Goal: Task Accomplishment & Management: Complete application form

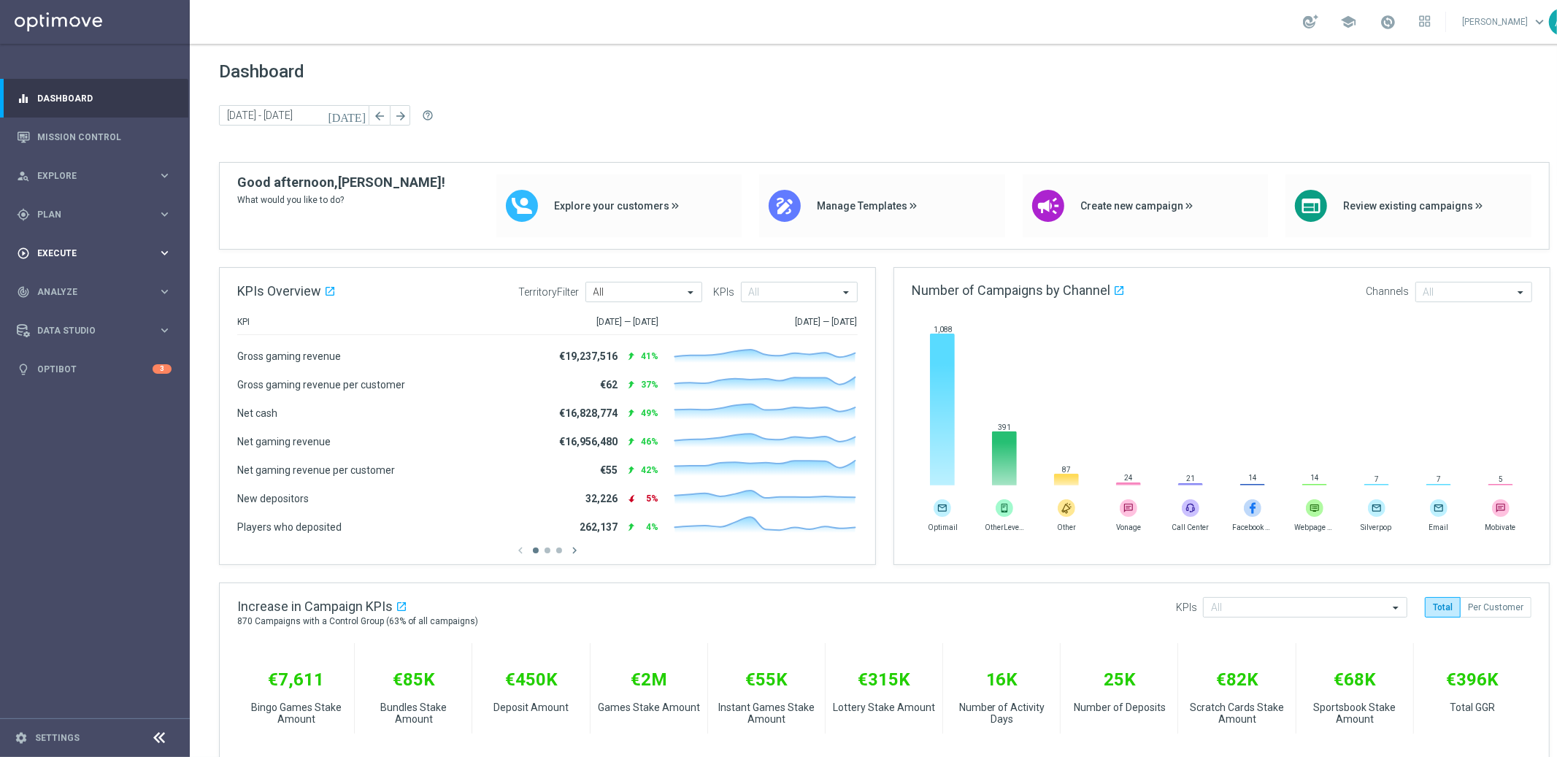
click at [100, 261] on div "play_circle_outline Execute keyboard_arrow_right" at bounding box center [94, 253] width 188 height 39
click at [106, 281] on link "Campaign Builder" at bounding box center [95, 283] width 114 height 12
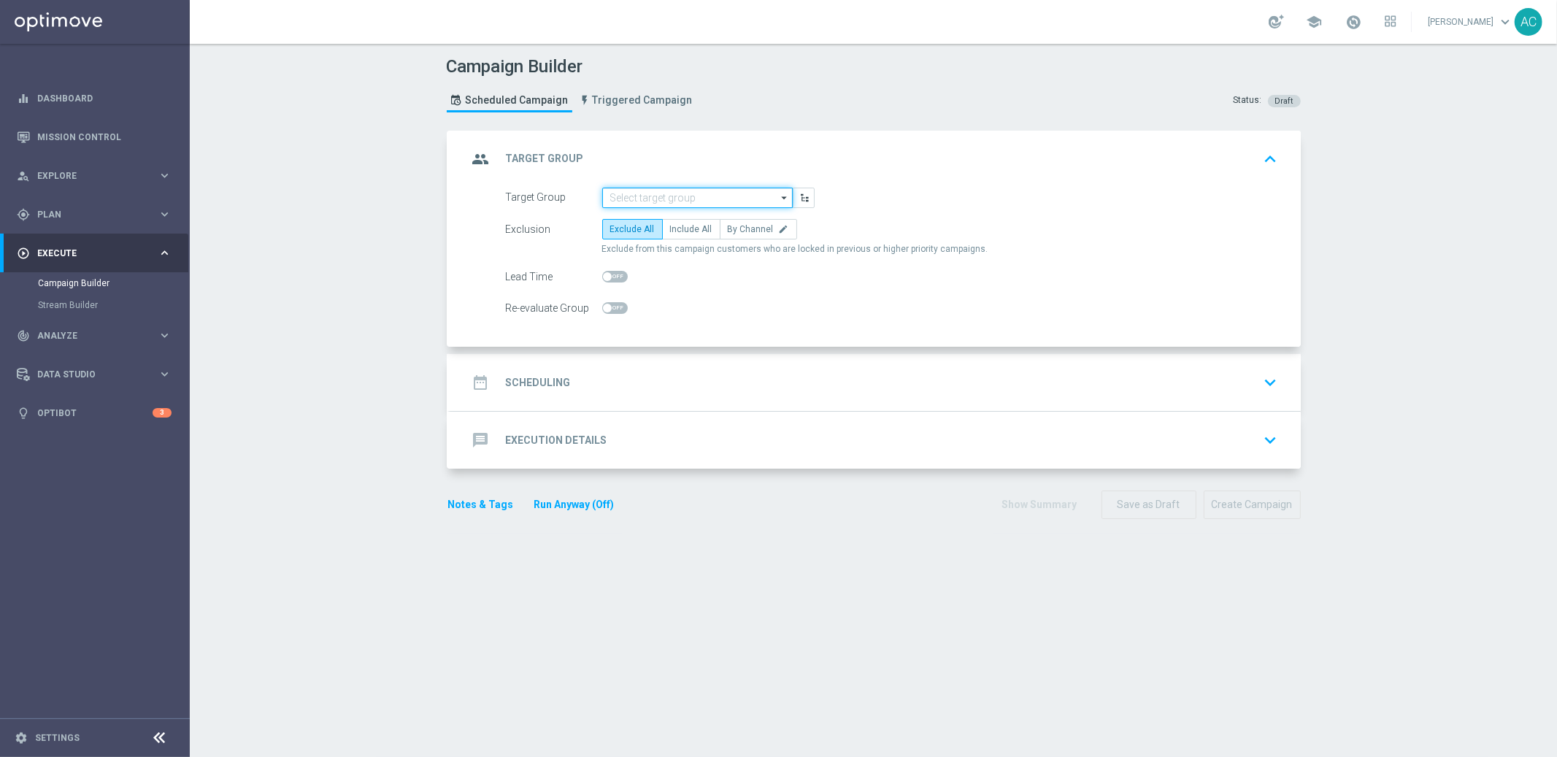
click at [689, 190] on input at bounding box center [697, 198] width 191 height 20
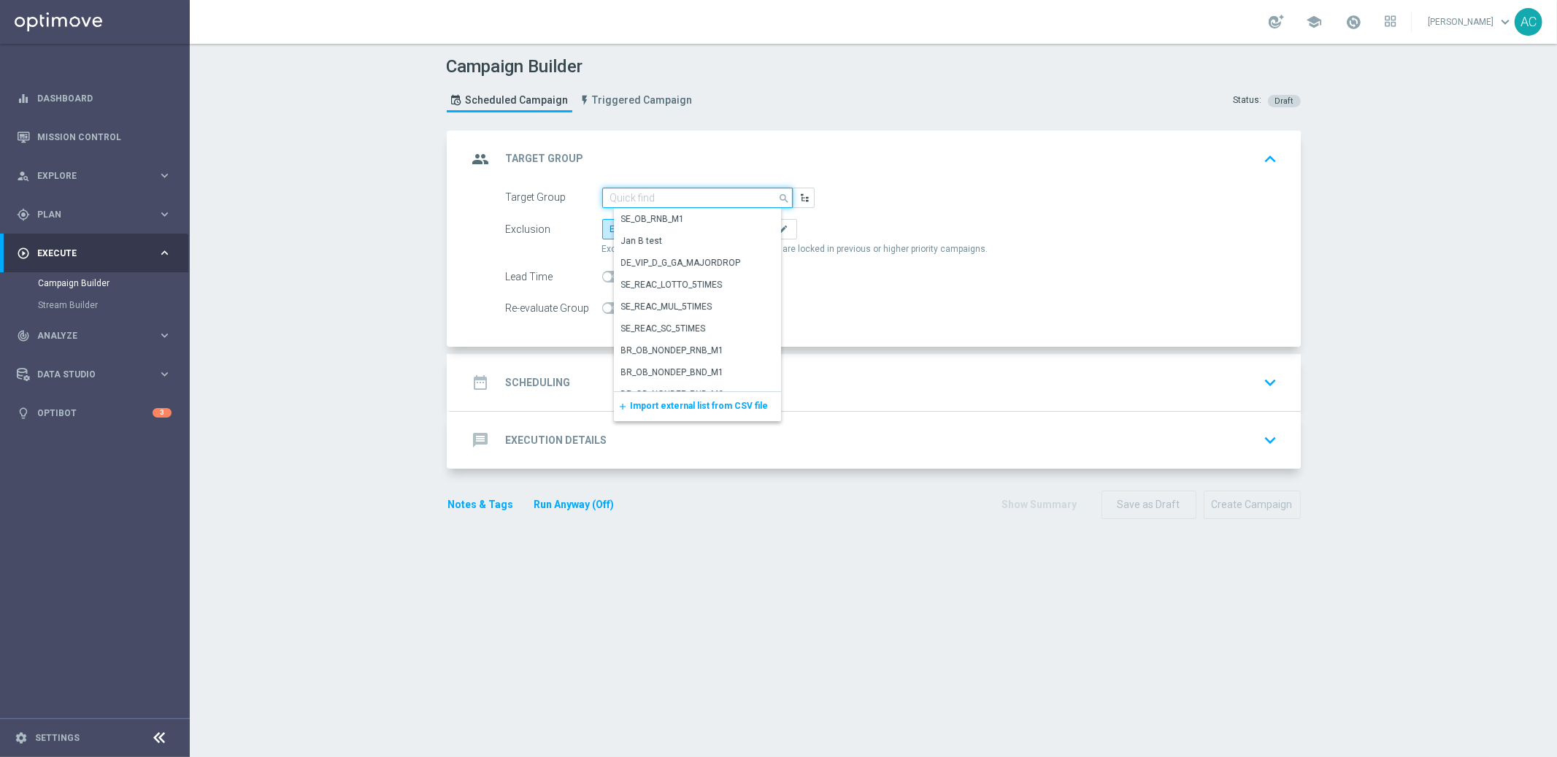
paste input "pt_BR_TGT_ALL_EM_TAC_LT__NEW_BR_Active_Lotto"
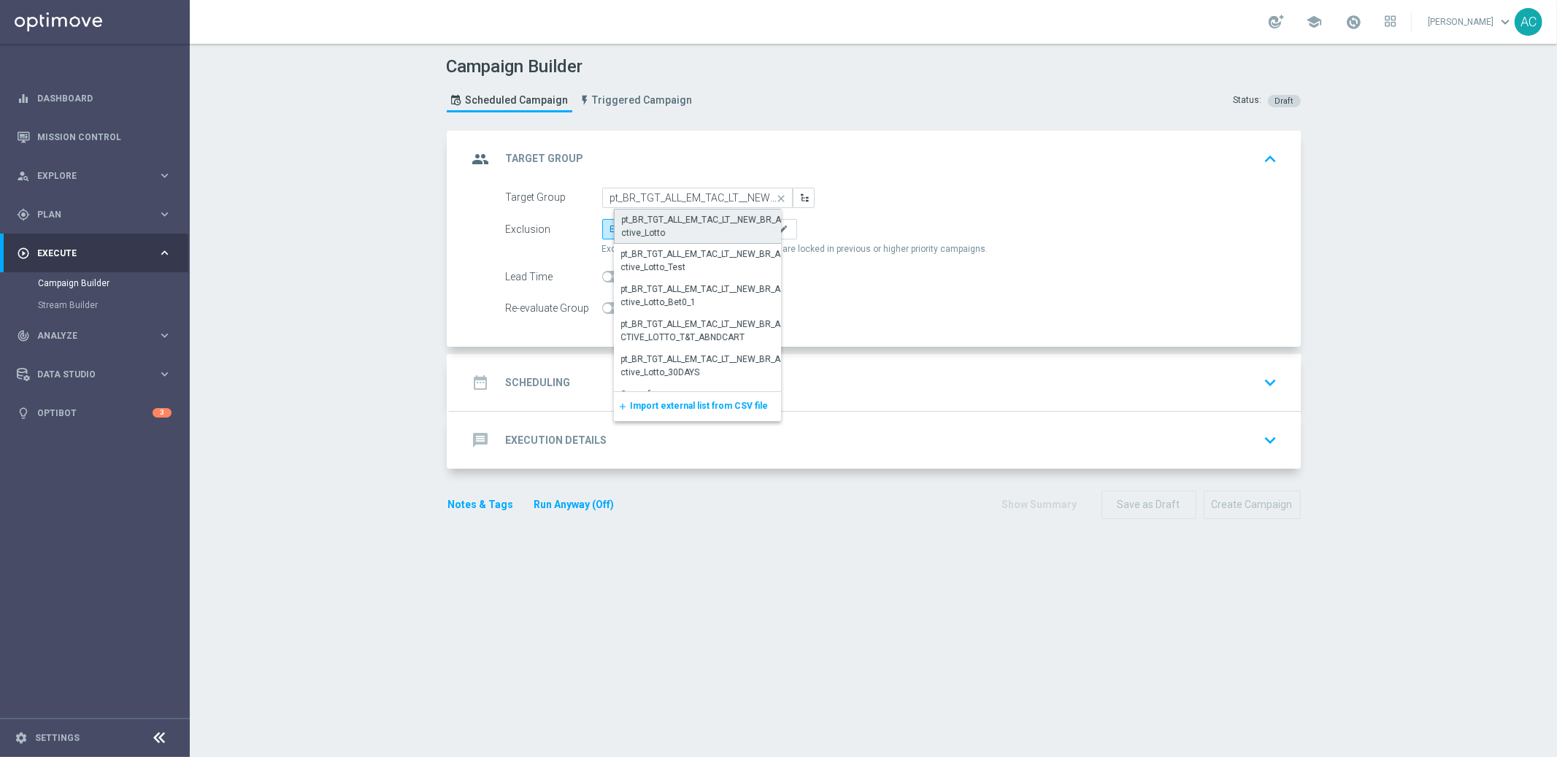
click at [692, 220] on div "pt_BR_TGT_ALL_EM_TAC_LT__NEW_BR_Active_Lotto" at bounding box center [703, 226] width 163 height 26
type input "pt_BR_TGT_ALL_EM_TAC_LT__NEW_BR_Active_Lotto"
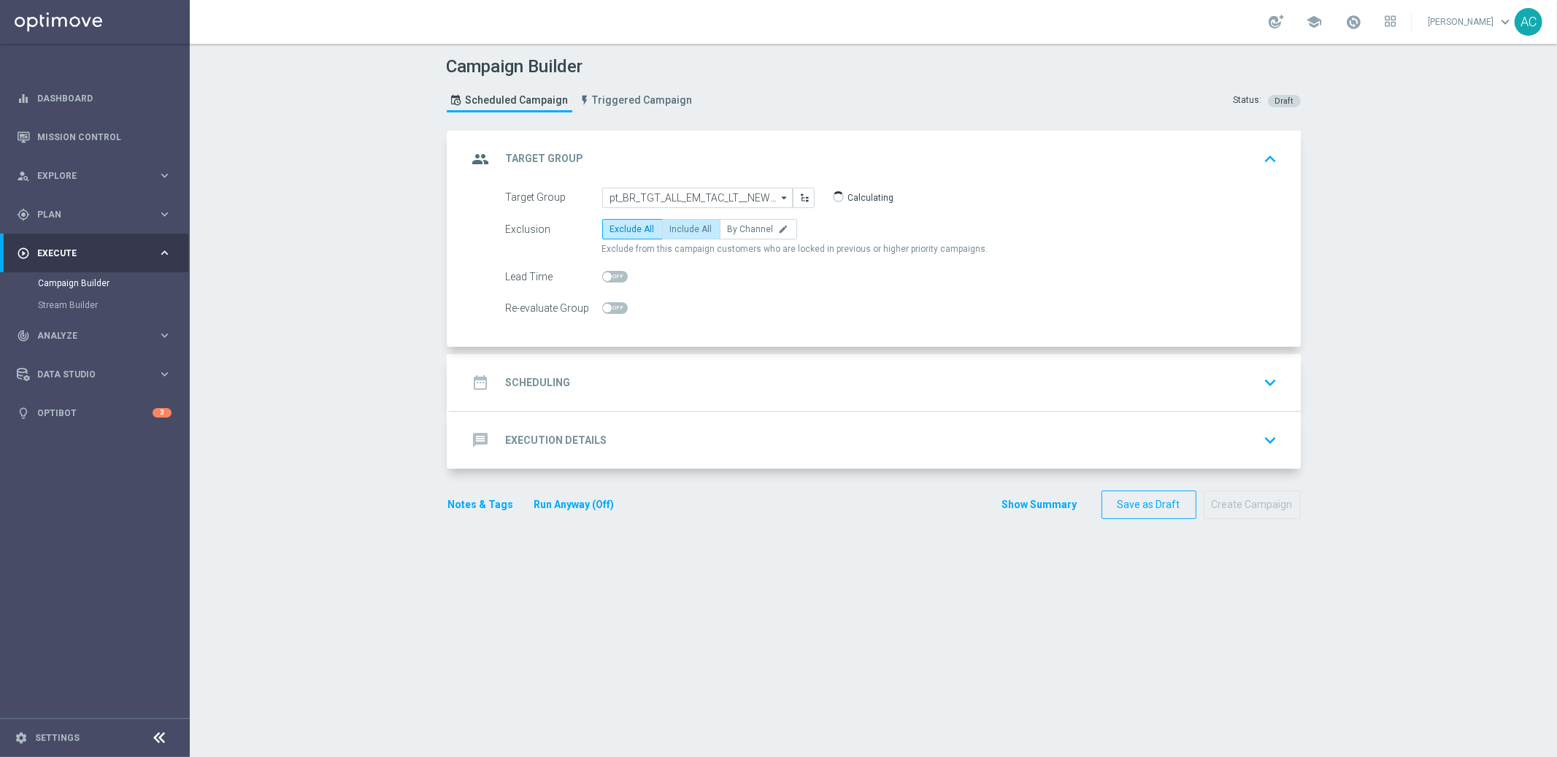
click at [672, 234] on label "Include All" at bounding box center [691, 229] width 58 height 20
click at [672, 234] on input "Include All" at bounding box center [674, 231] width 9 height 9
radio input "true"
click at [555, 392] on div "date_range Scheduling" at bounding box center [519, 382] width 103 height 26
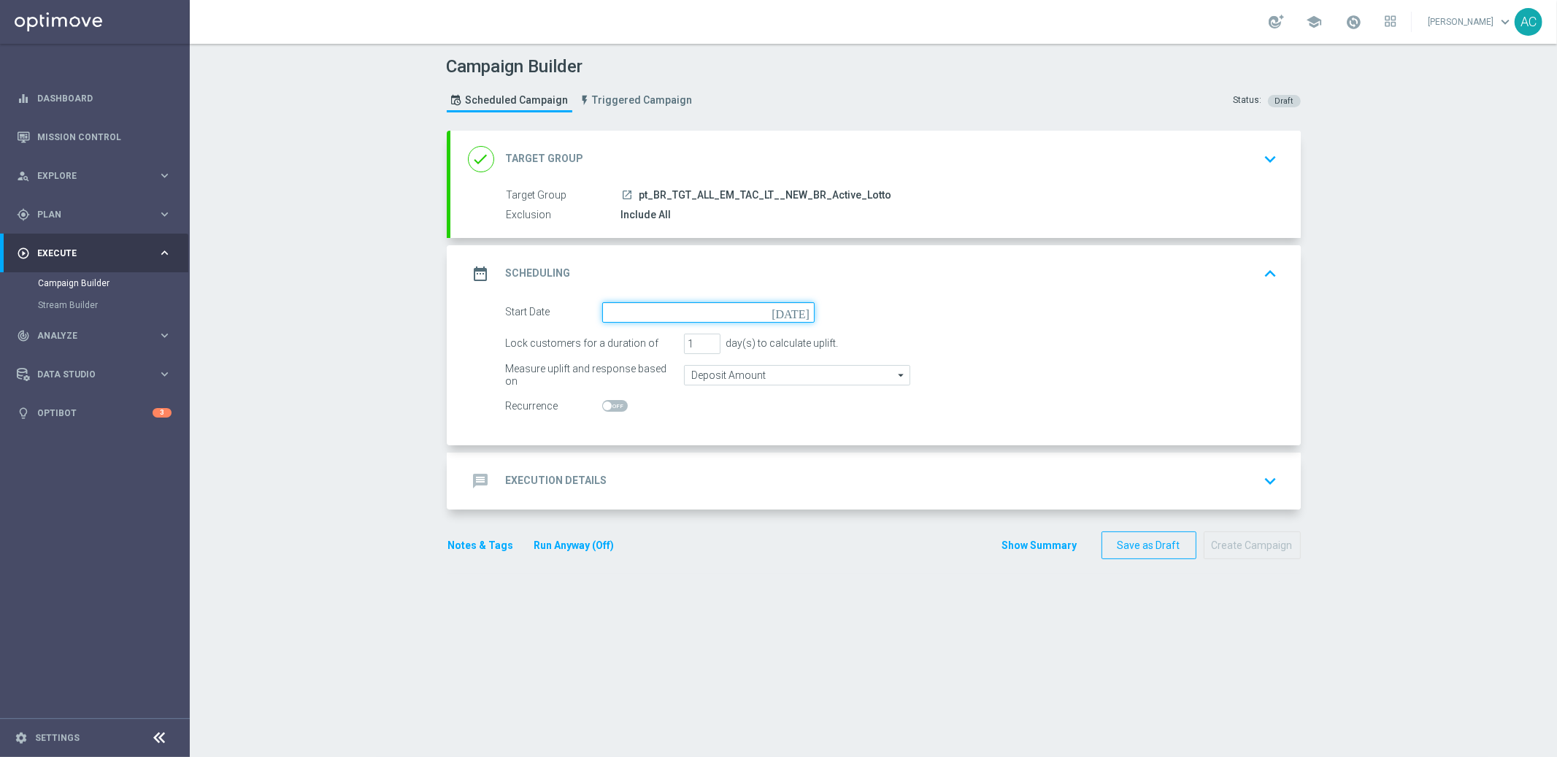
click at [671, 313] on input at bounding box center [708, 312] width 212 height 20
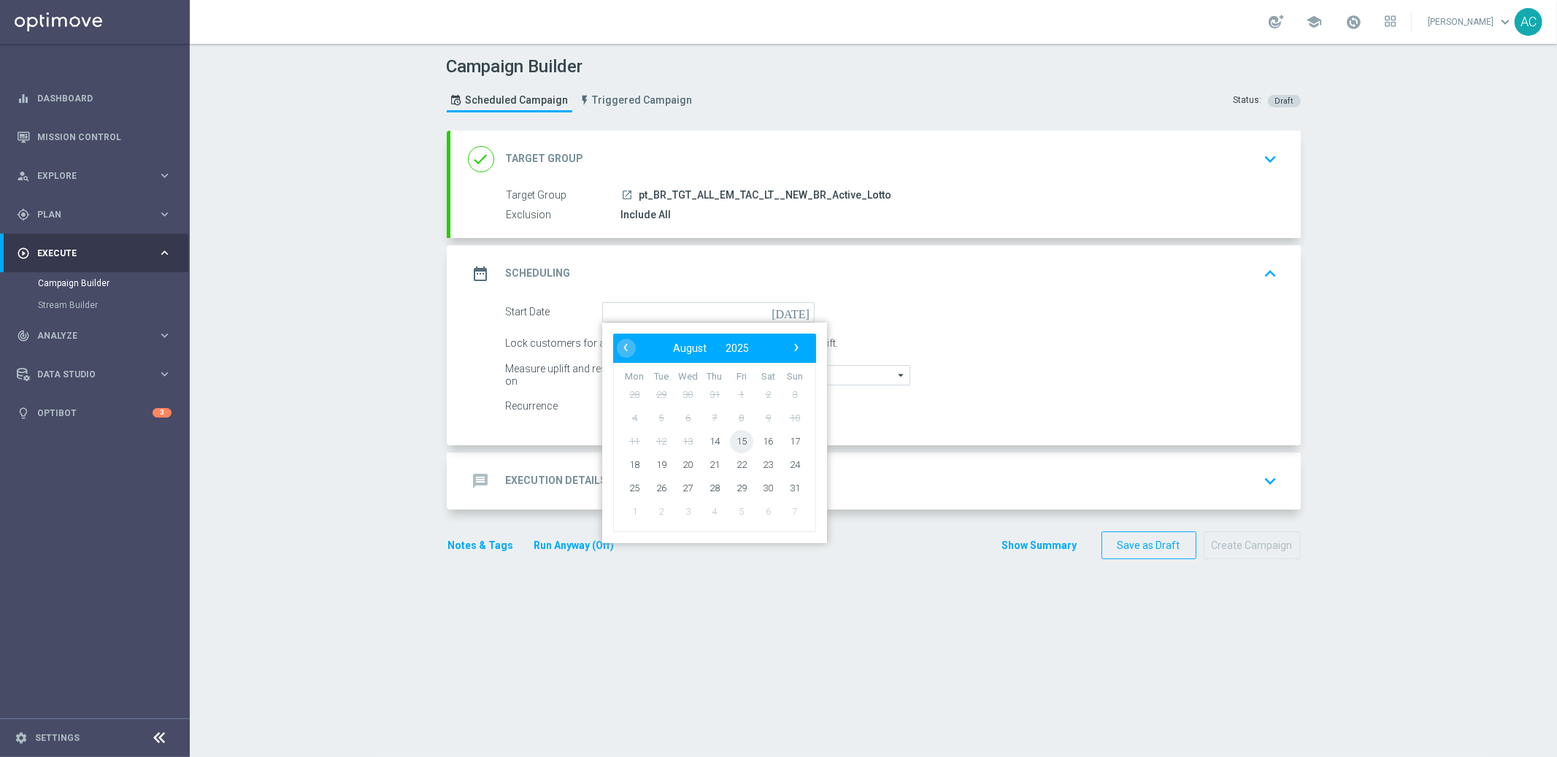
click at [733, 433] on span "15" at bounding box center [740, 440] width 23 height 23
type input "[DATE]"
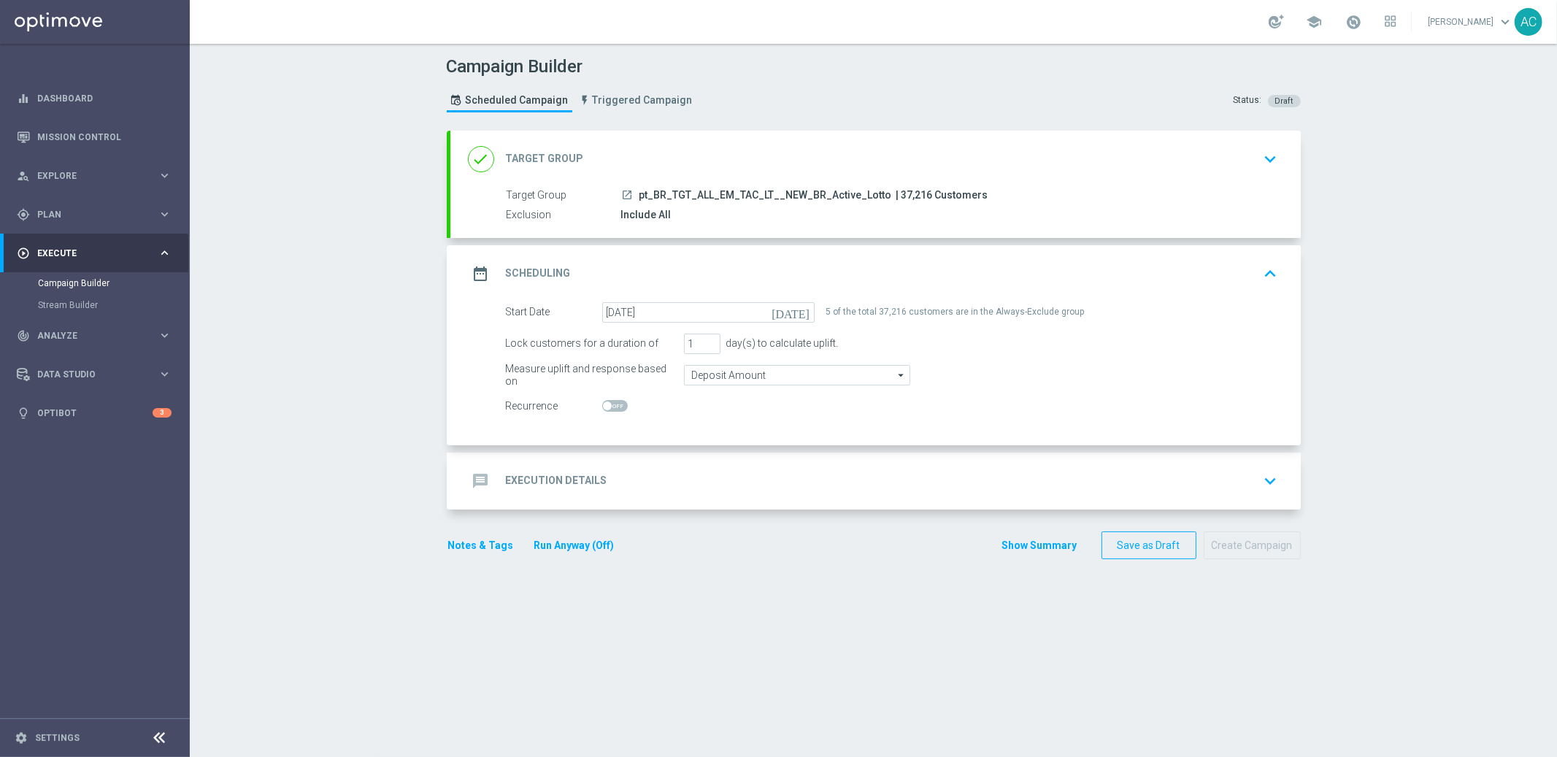
click at [494, 480] on div "message Execution Details" at bounding box center [537, 481] width 139 height 26
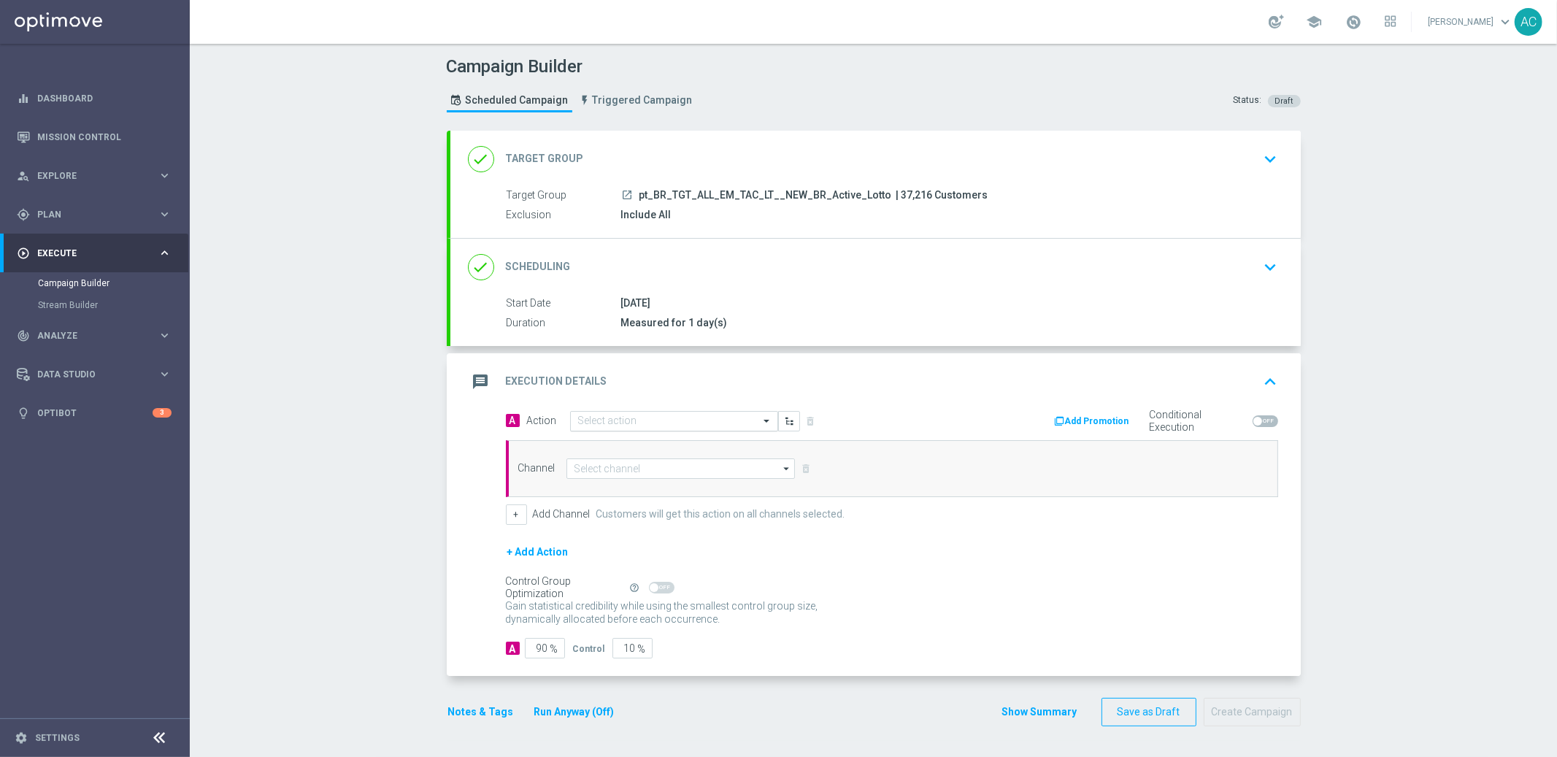
click at [637, 421] on input "text" at bounding box center [659, 421] width 163 height 12
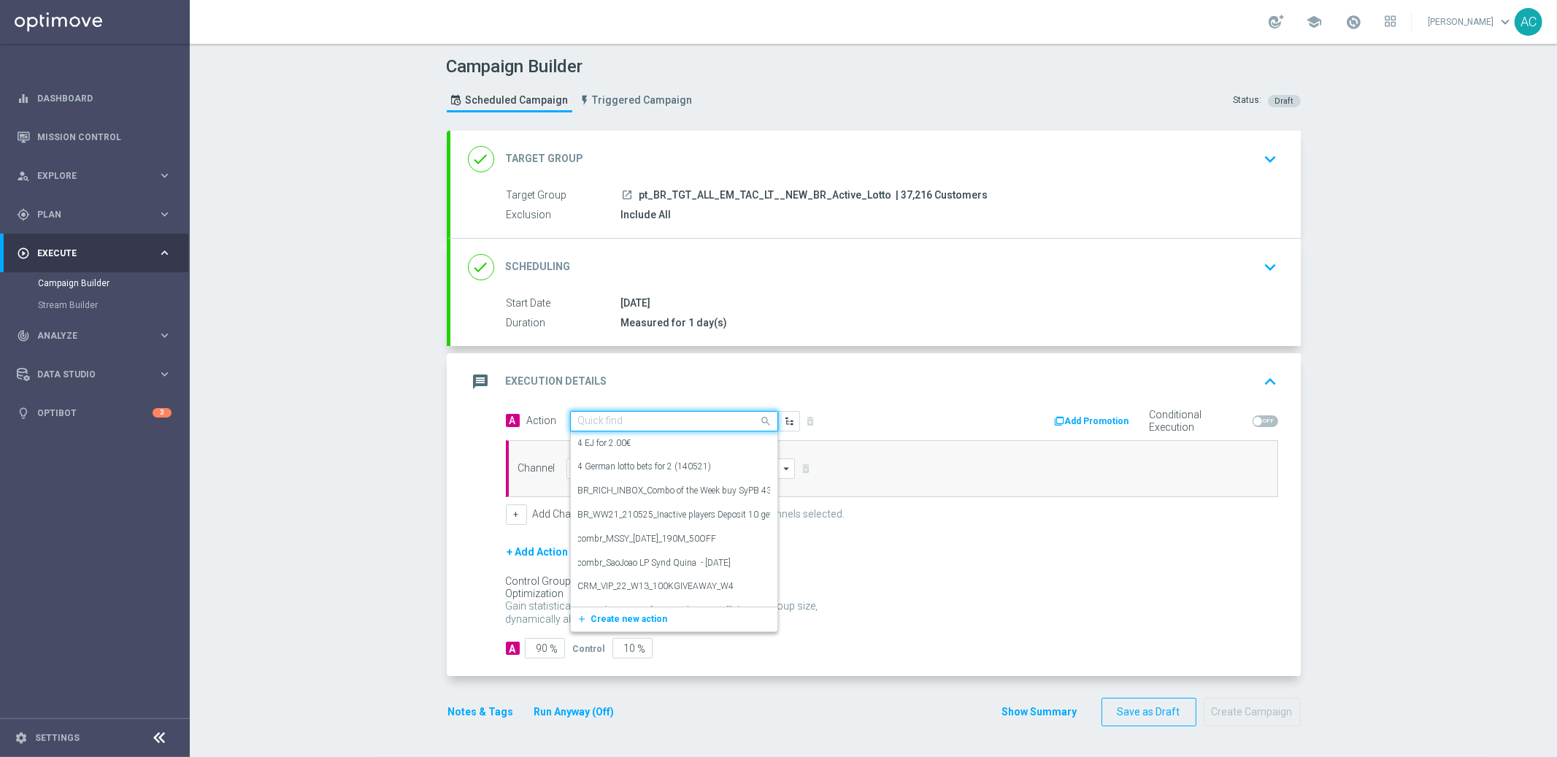
paste input "BR_LOT_LFIXSELL_COM__ALL_EMA_TAC_LT"
type input "BR_LOT_LFIXSELL_COM__ALL_EMA_TAC_LT"
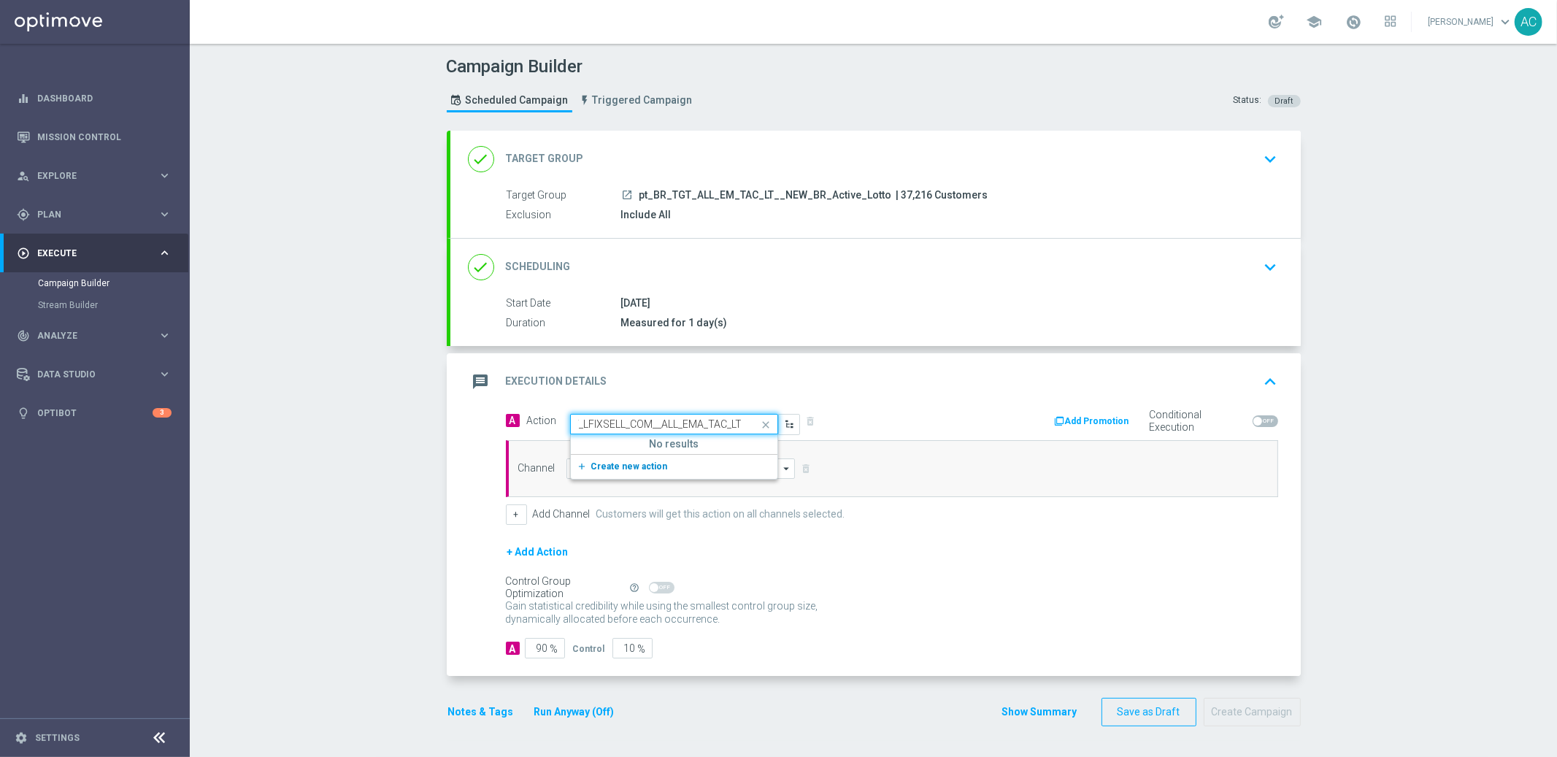
click at [628, 470] on span "Create new action" at bounding box center [629, 466] width 77 height 10
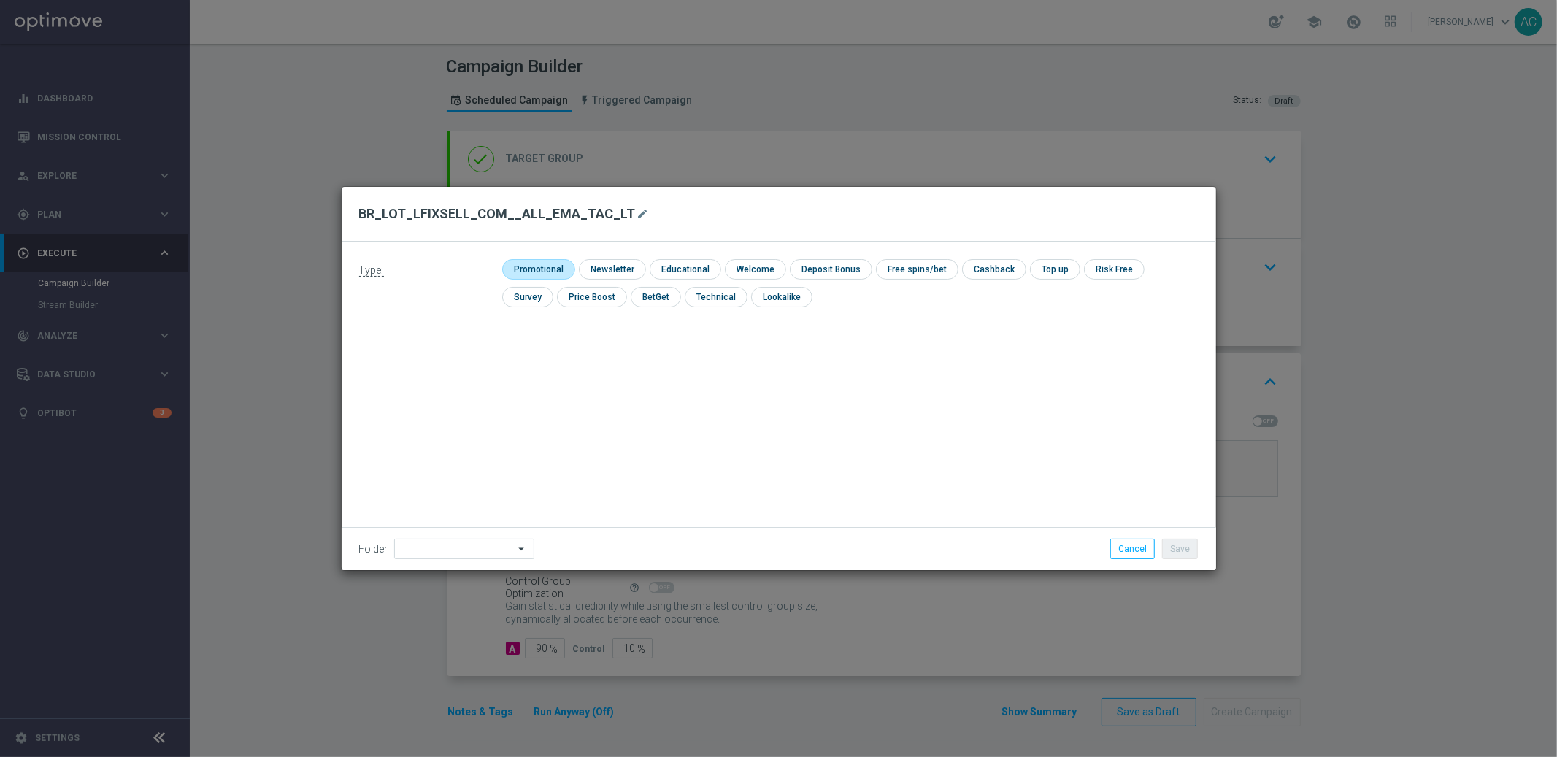
click at [540, 269] on input "checkbox" at bounding box center [536, 269] width 69 height 20
checkbox input "true"
click at [1195, 549] on button "Save" at bounding box center [1180, 549] width 36 height 20
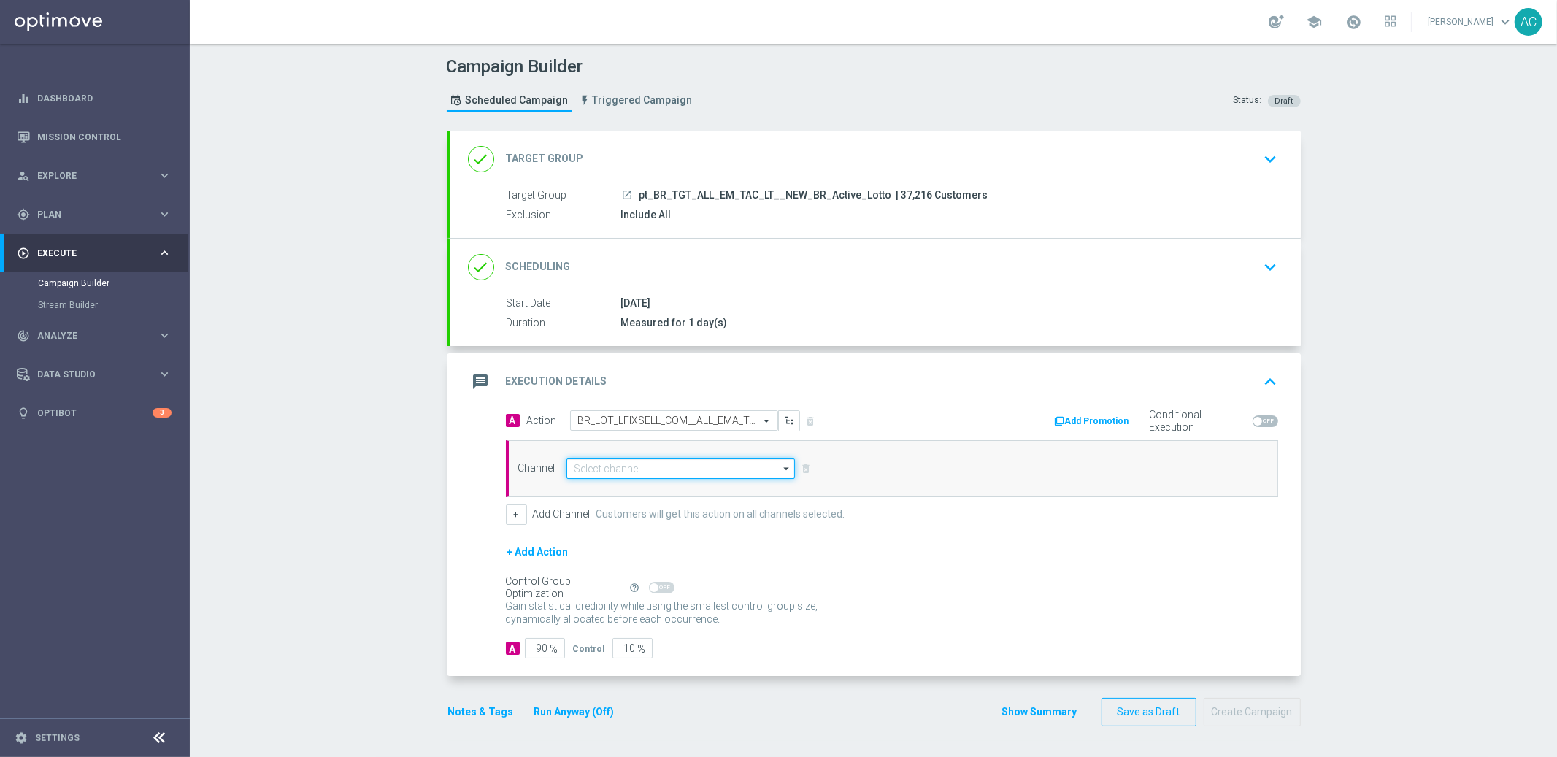
click at [652, 472] on input at bounding box center [681, 469] width 229 height 20
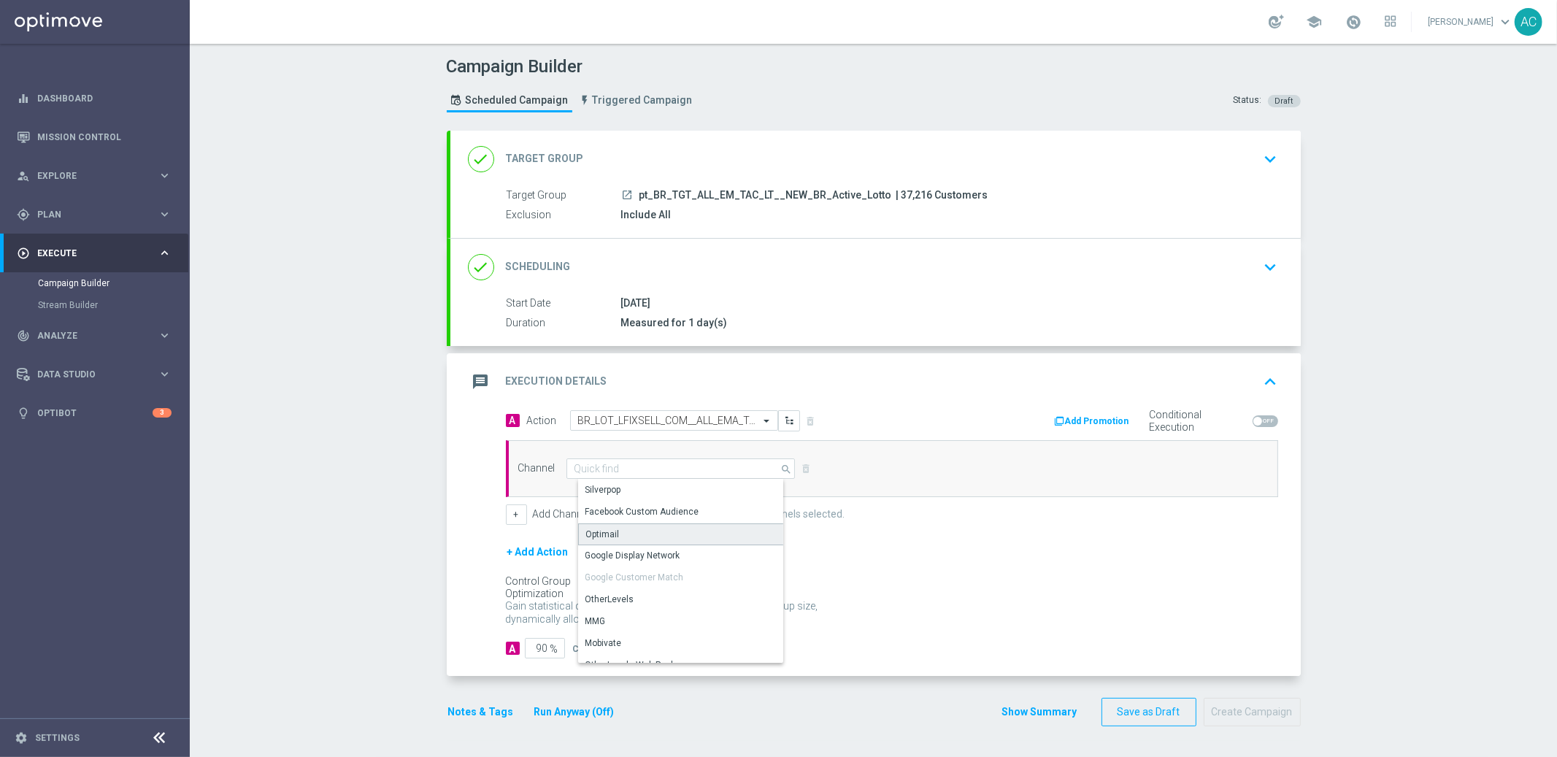
click at [645, 527] on div "Optimail" at bounding box center [687, 535] width 218 height 22
type input "Optimail"
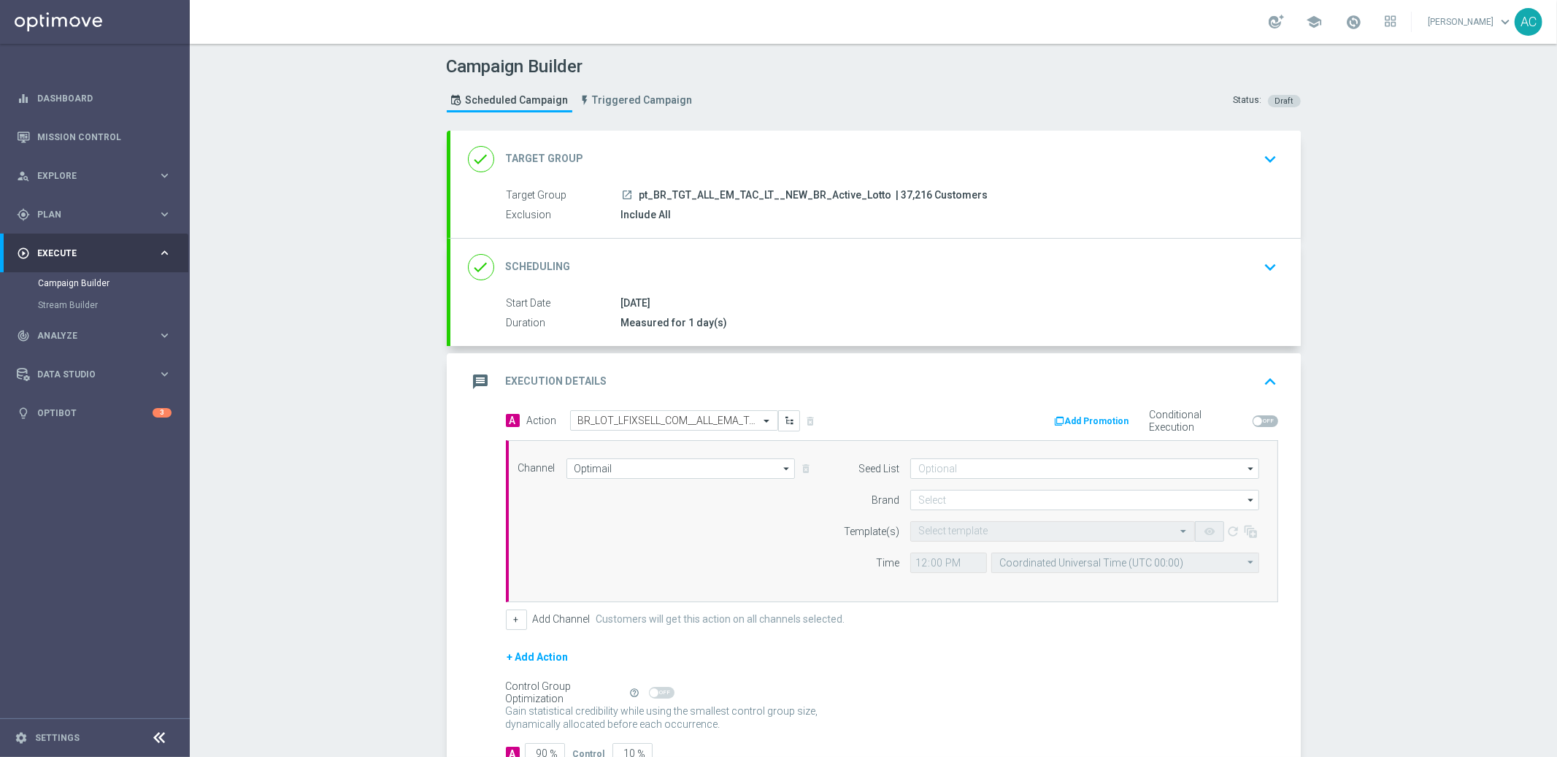
click at [960, 456] on div "Channel Optimail Optimail arrow_drop_down Show Selected 1 of 26 Silverpop" at bounding box center [892, 521] width 773 height 162
click at [967, 463] on input at bounding box center [1085, 469] width 349 height 20
click at [969, 518] on div "Mandatory seed list" at bounding box center [1097, 512] width 350 height 20
drag, startPoint x: 771, startPoint y: 529, endPoint x: 875, endPoint y: 503, distance: 107.7
click at [796, 521] on div "Channel Optimail Optimail arrow_drop_down Show Selected 1 of 26 Silverpop" at bounding box center [889, 522] width 764 height 126
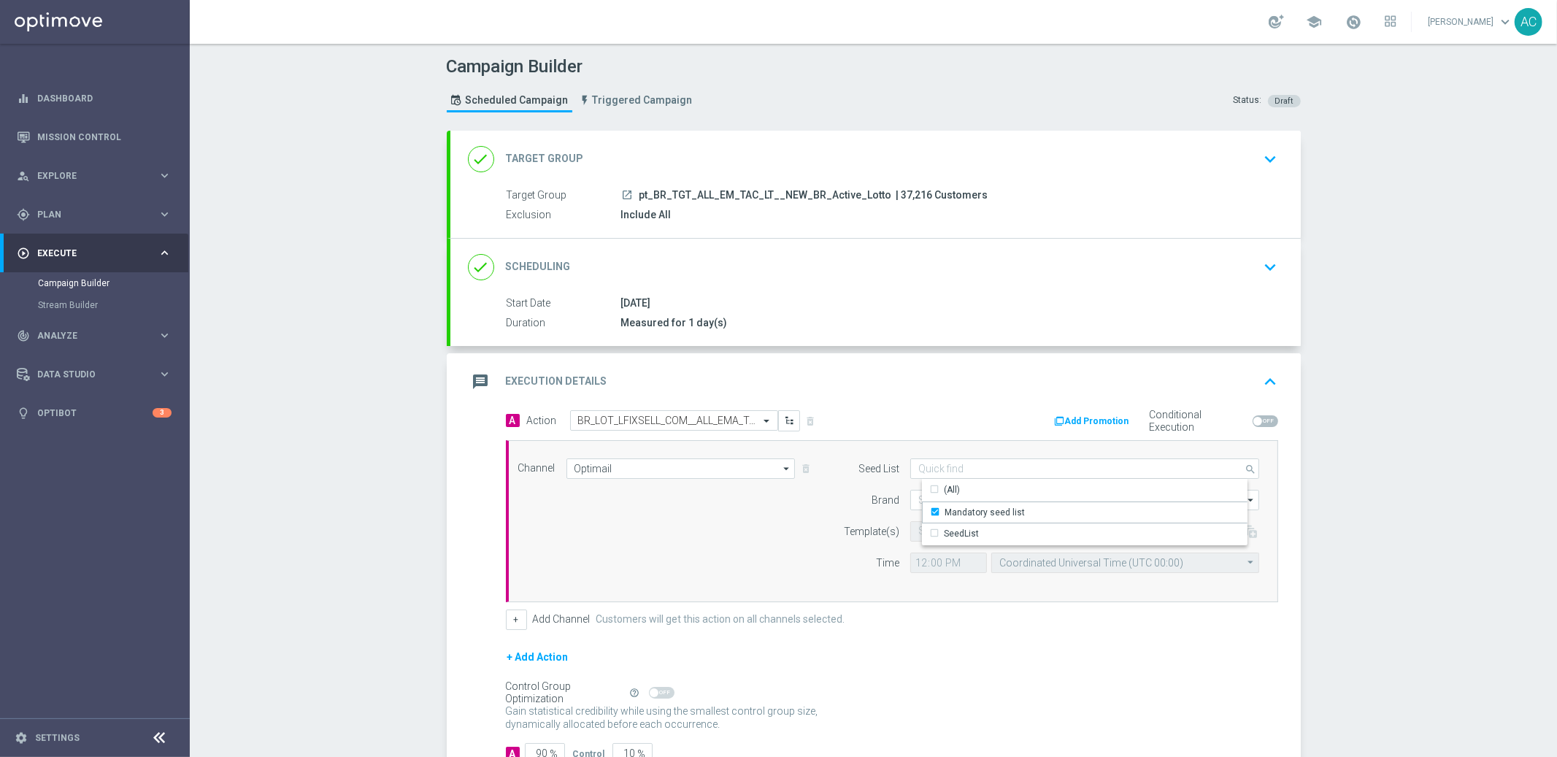
type input "Mandatory seed list"
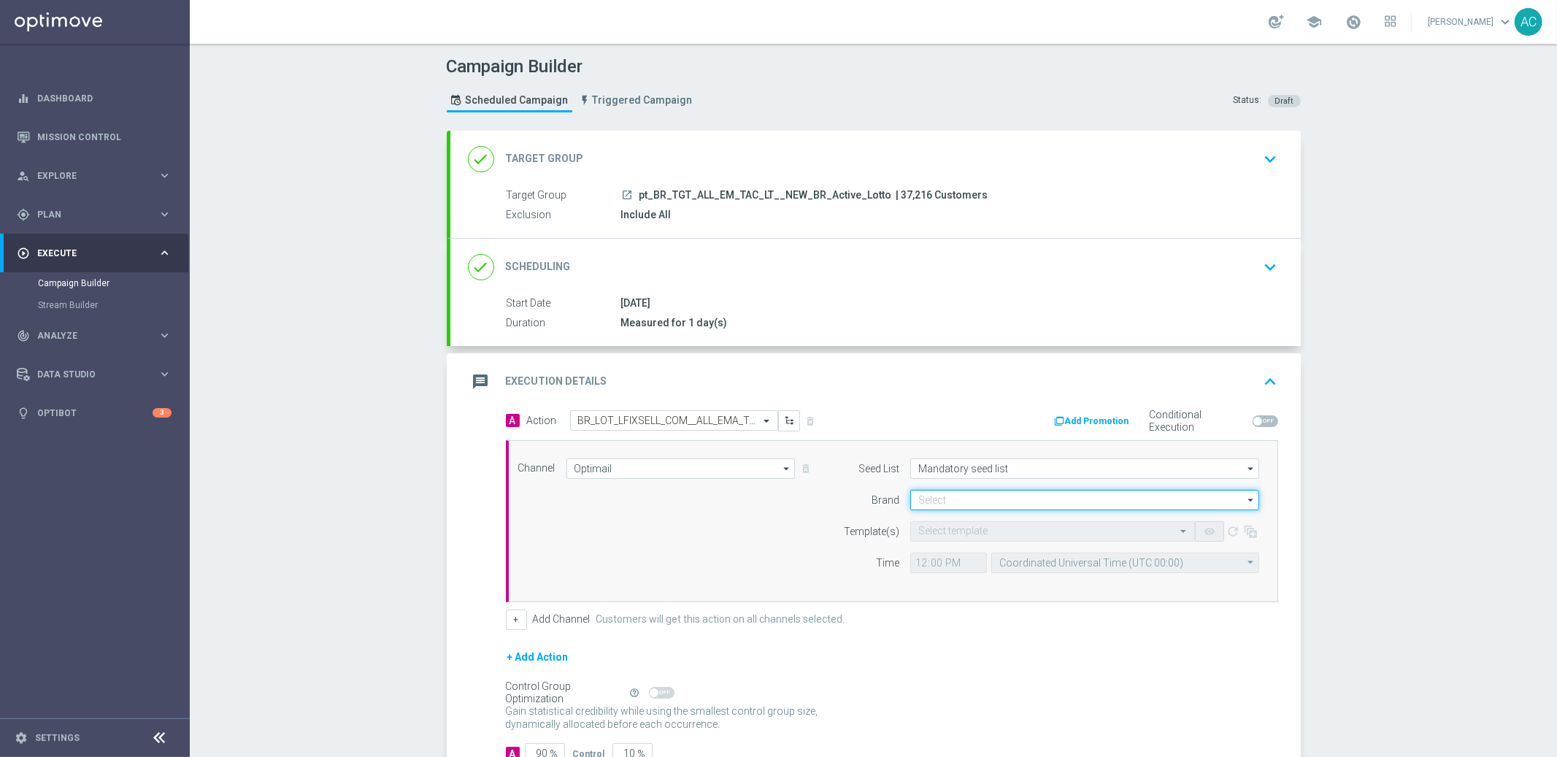
click at [951, 495] on input at bounding box center [1085, 500] width 349 height 20
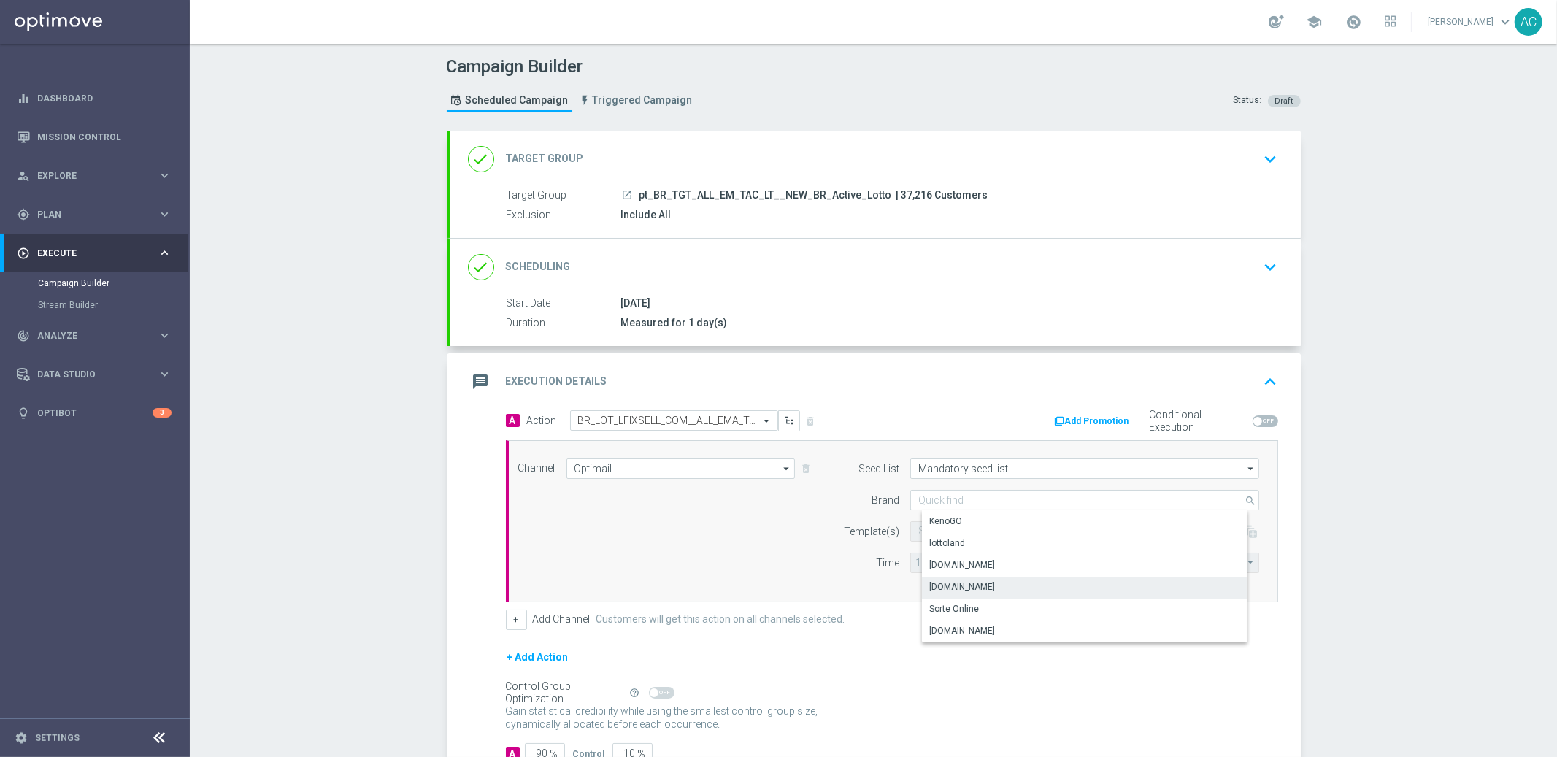
click at [1008, 589] on div "[DOMAIN_NAME]" at bounding box center [1097, 587] width 350 height 20
type input "[DOMAIN_NAME]"
drag, startPoint x: 796, startPoint y: 569, endPoint x: 930, endPoint y: 551, distance: 135.5
click at [797, 569] on div "Channel Optimail Optimail arrow_drop_down Show Selected 1 of 26 Silverpop" at bounding box center [889, 522] width 764 height 126
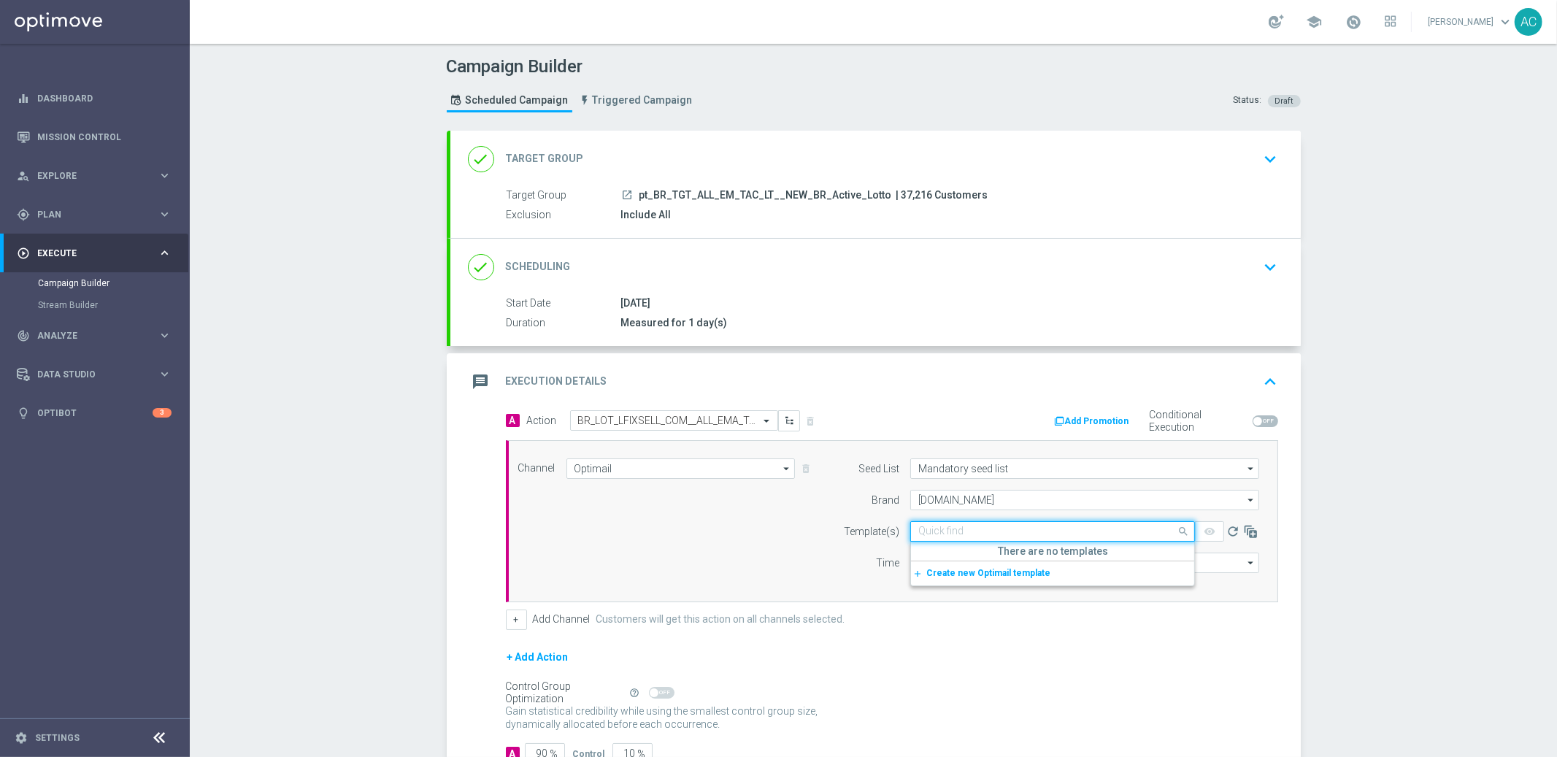
click at [990, 534] on input "text" at bounding box center [1038, 532] width 239 height 12
paste input "BR_LOT_LFIXSELL_COM__ALL_EMA_TAC_LT"
click at [997, 558] on label "BR_LOT_LFIXSELL_COM__ALL_EMA_TAC_LT" at bounding box center [1005, 554] width 172 height 12
type input "BR_LOT_LFIXSELL_COM__ALL_EMA_TAC_LT"
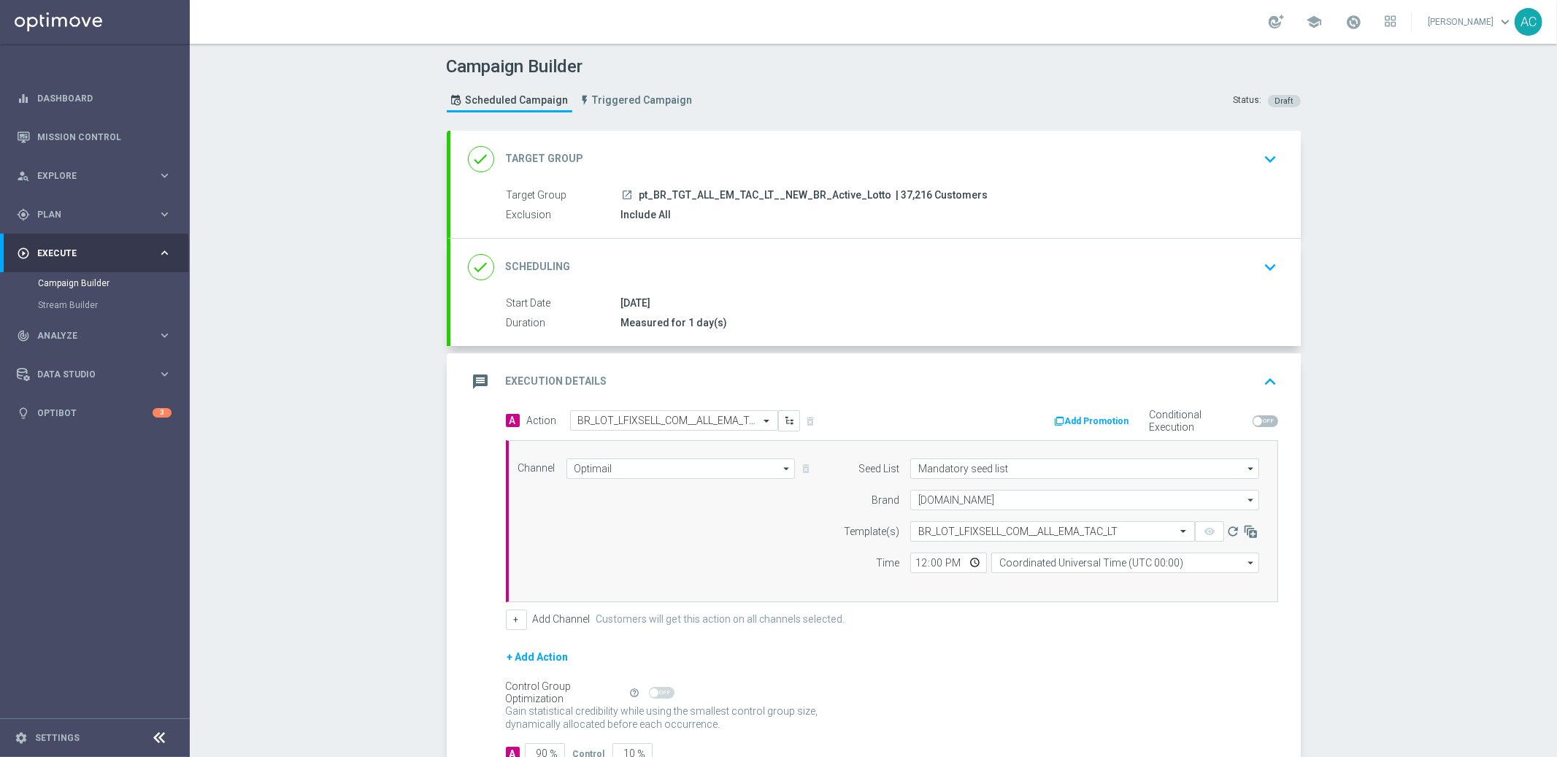
click at [1388, 514] on div "Campaign Builder Scheduled Campaign Triggered Campaign Status: Draft done Targe…" at bounding box center [874, 400] width 1368 height 713
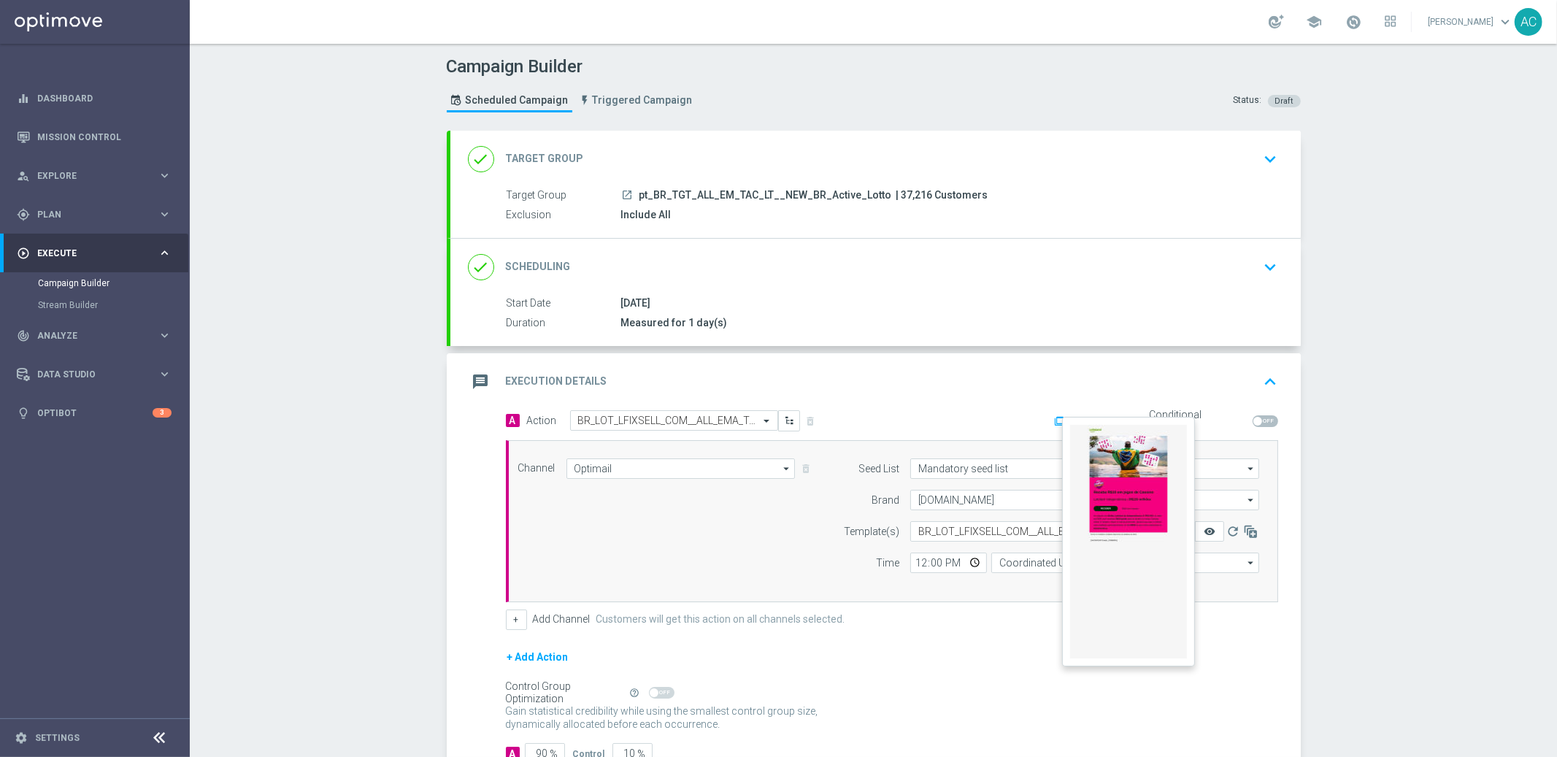
click at [1209, 534] on icon "remove_red_eye" at bounding box center [1210, 532] width 12 height 12
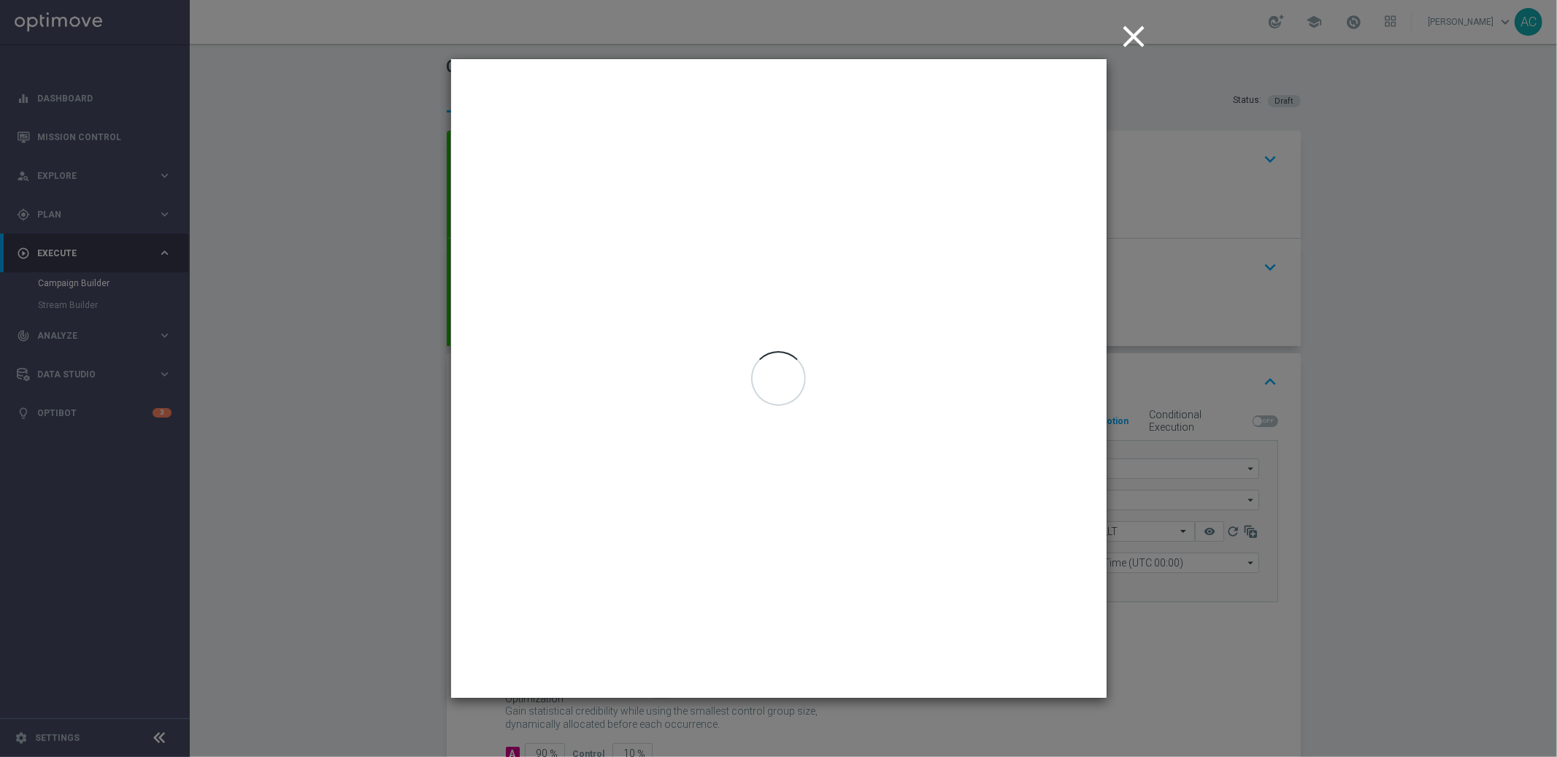
click at [1143, 37] on icon "close" at bounding box center [1134, 36] width 37 height 37
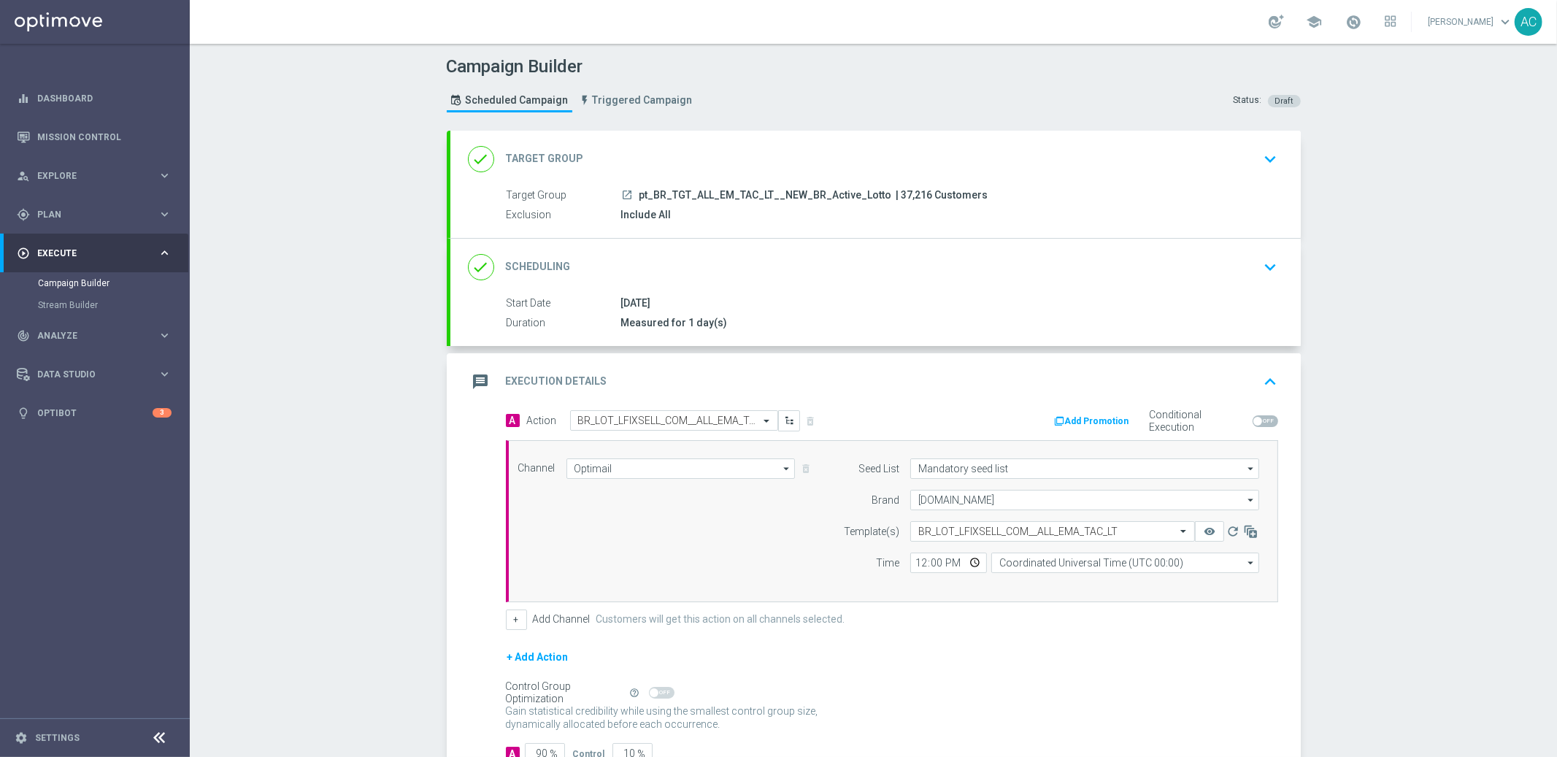
click at [1013, 191] on div "launch pt_BR_TGT_ALL_EM_TAC_LT__NEW_BR_Active_Lotto | 37,216 Customers" at bounding box center [946, 195] width 651 height 15
click at [1040, 166] on div "done Target Group keyboard_arrow_down" at bounding box center [876, 159] width 816 height 28
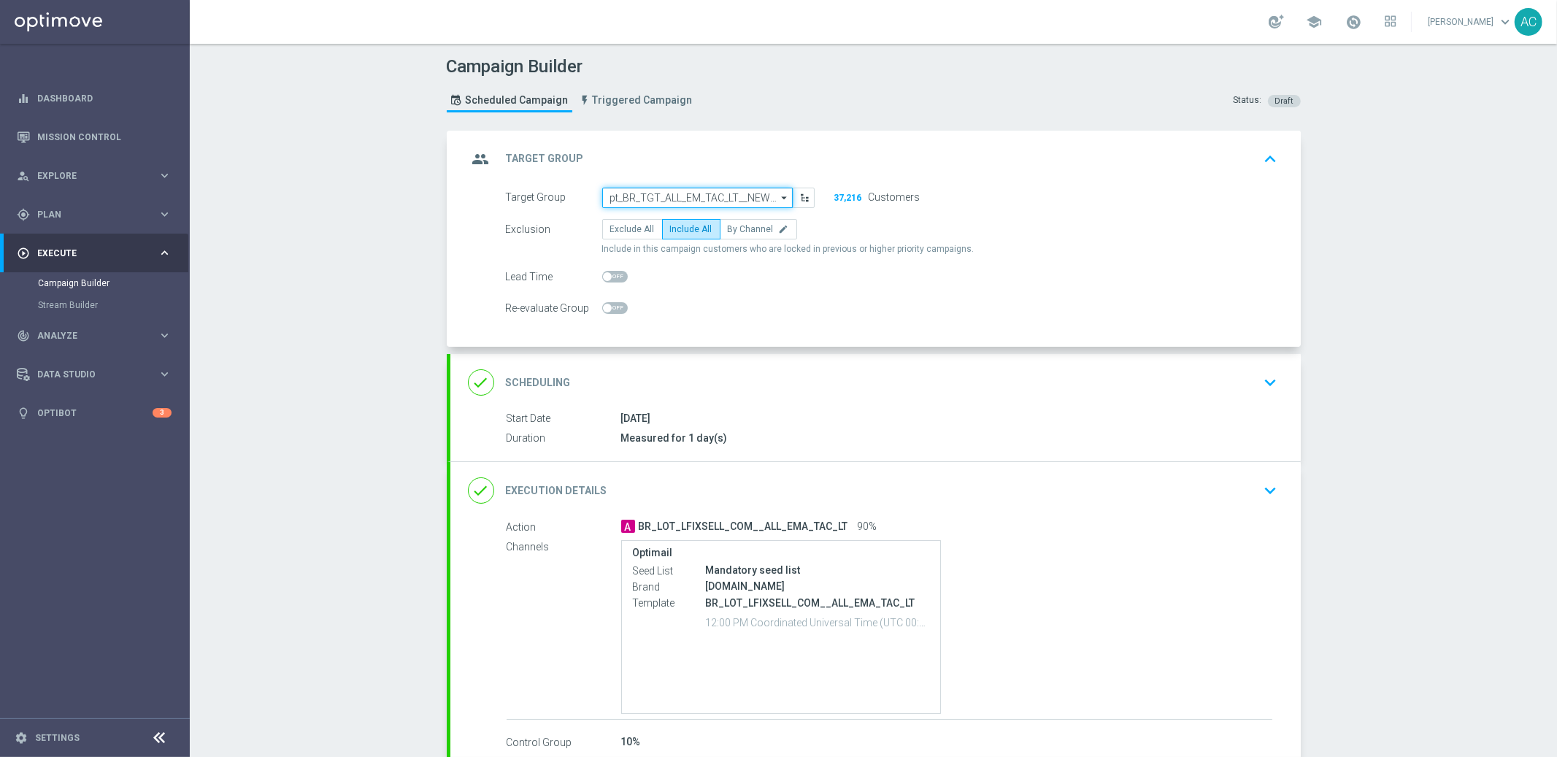
click at [721, 195] on input "pt_BR_TGT_ALL_EM_TAC_LT__NEW_BR_Active_Lotto" at bounding box center [697, 198] width 191 height 20
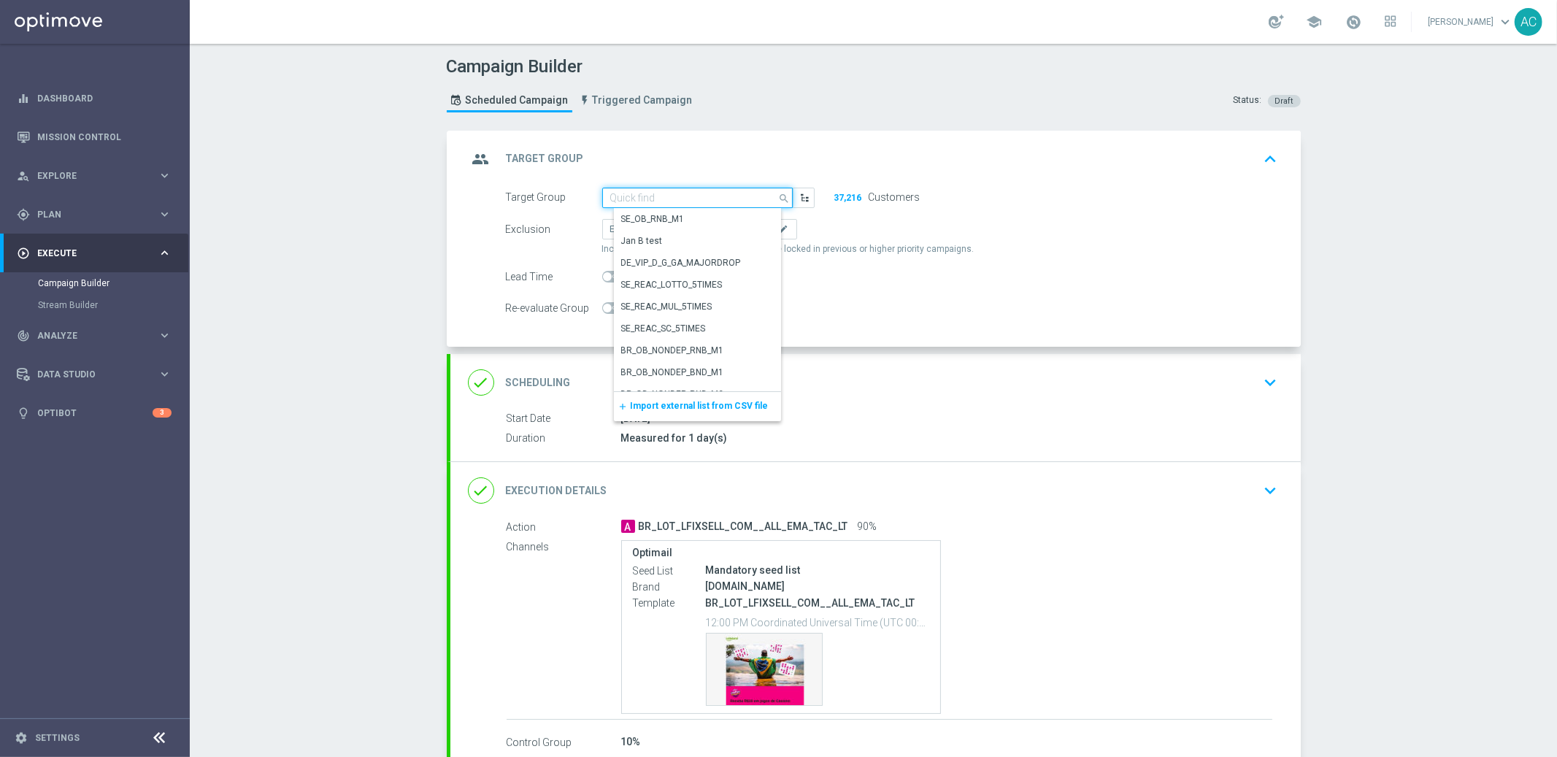
paste input "BR_LOT__ACTIVE_LOTTO__ALL_EMA_TAC_LT_TG"
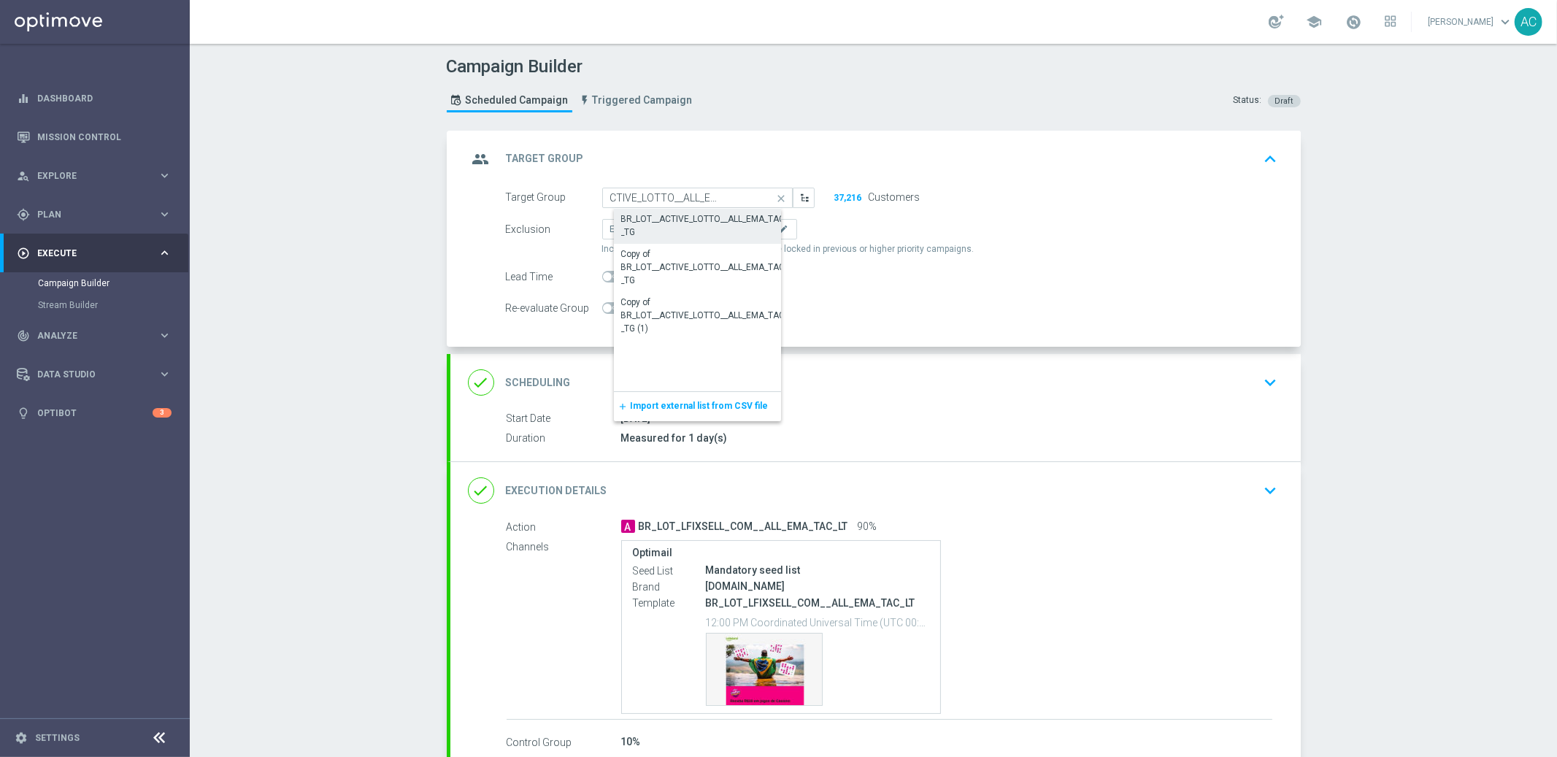
click at [691, 218] on div "BR_LOT__ACTIVE_LOTTO__ALL_EMA_TAC_LT_TG" at bounding box center [709, 225] width 177 height 26
type input "BR_LOT__ACTIVE_LOTTO__ALL_EMA_TAC_LT_TG"
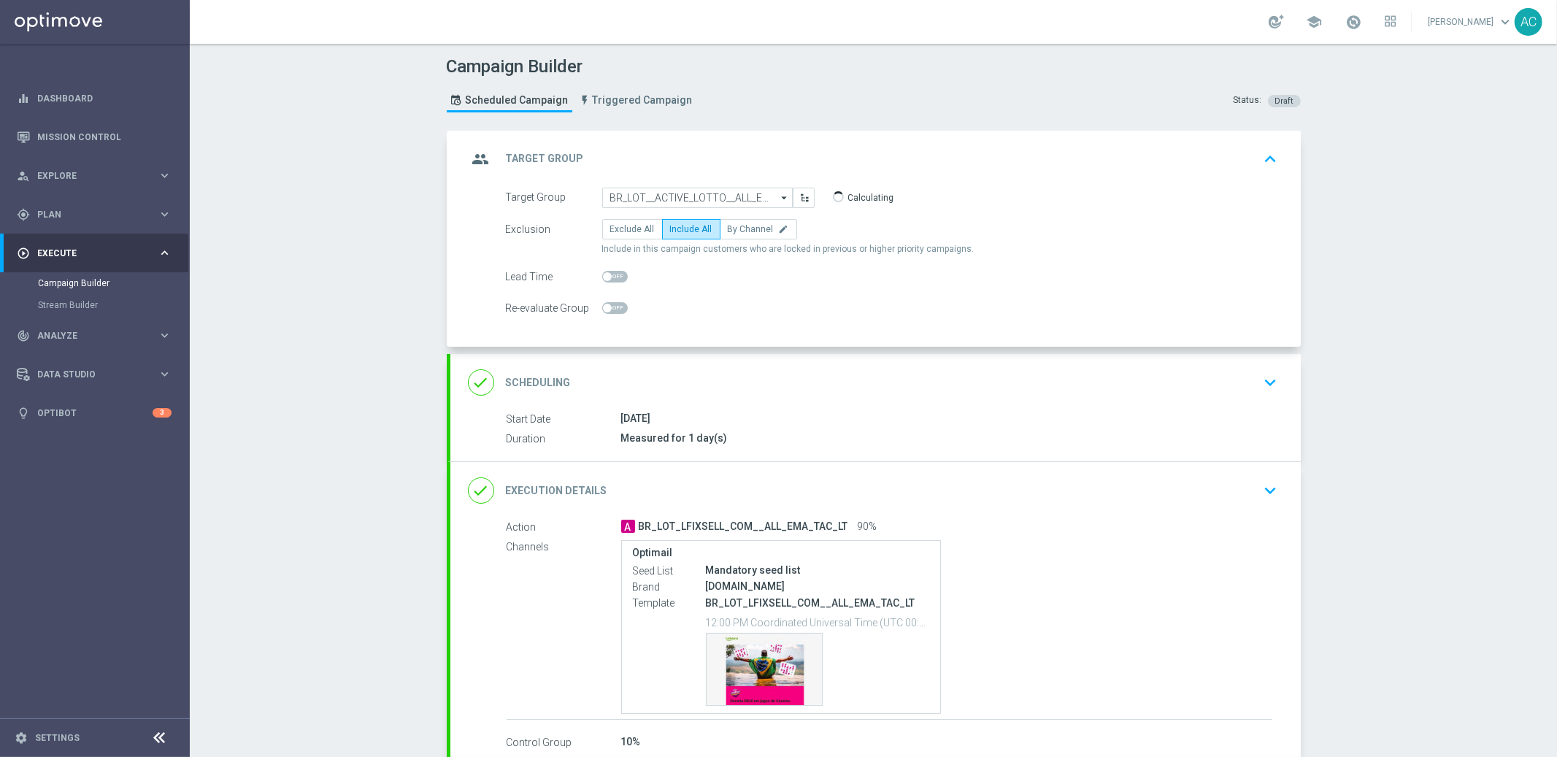
click at [1214, 483] on div "done Execution Details keyboard_arrow_down" at bounding box center [876, 491] width 816 height 28
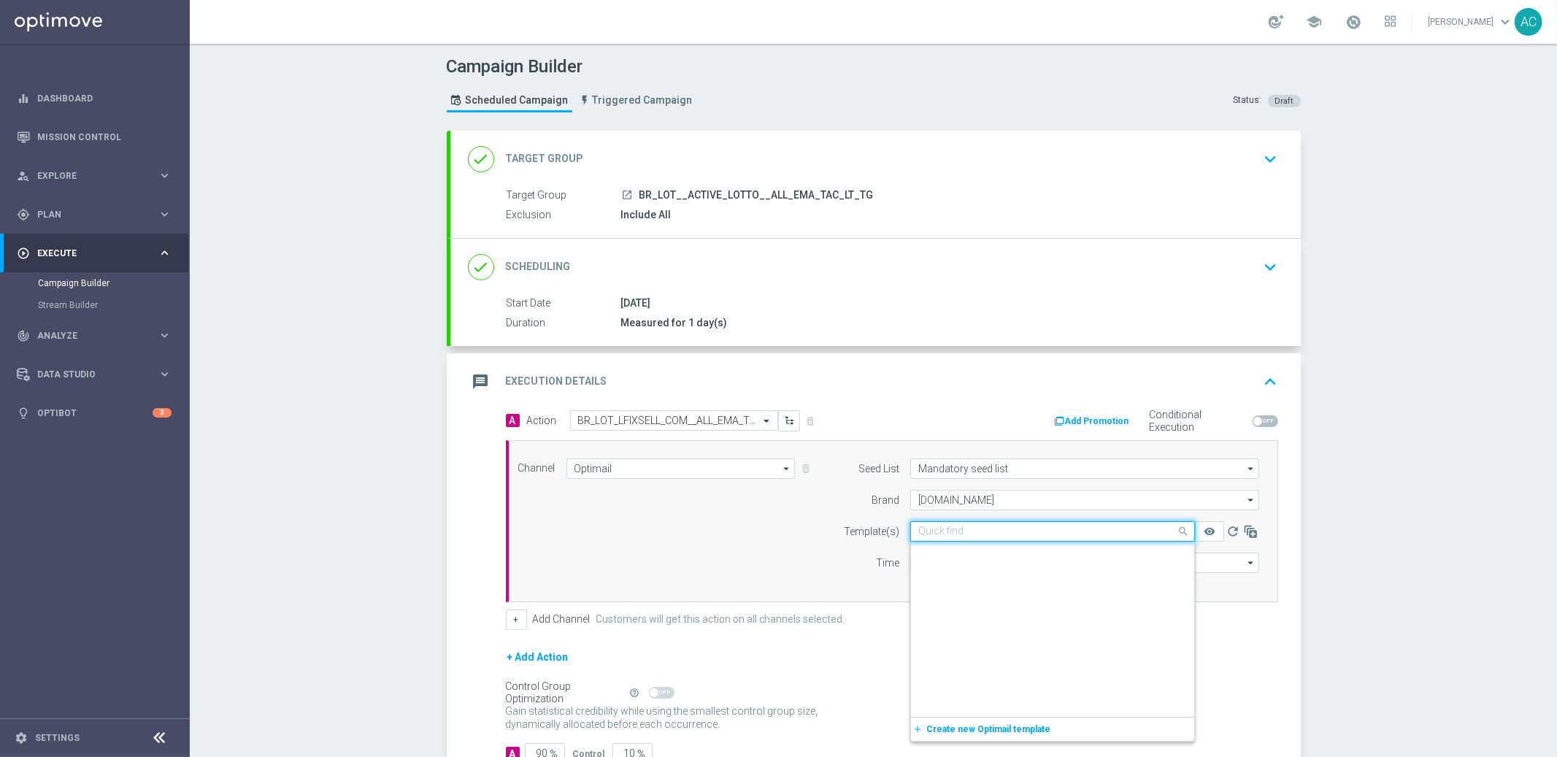
click at [971, 534] on input "text" at bounding box center [1038, 532] width 239 height 12
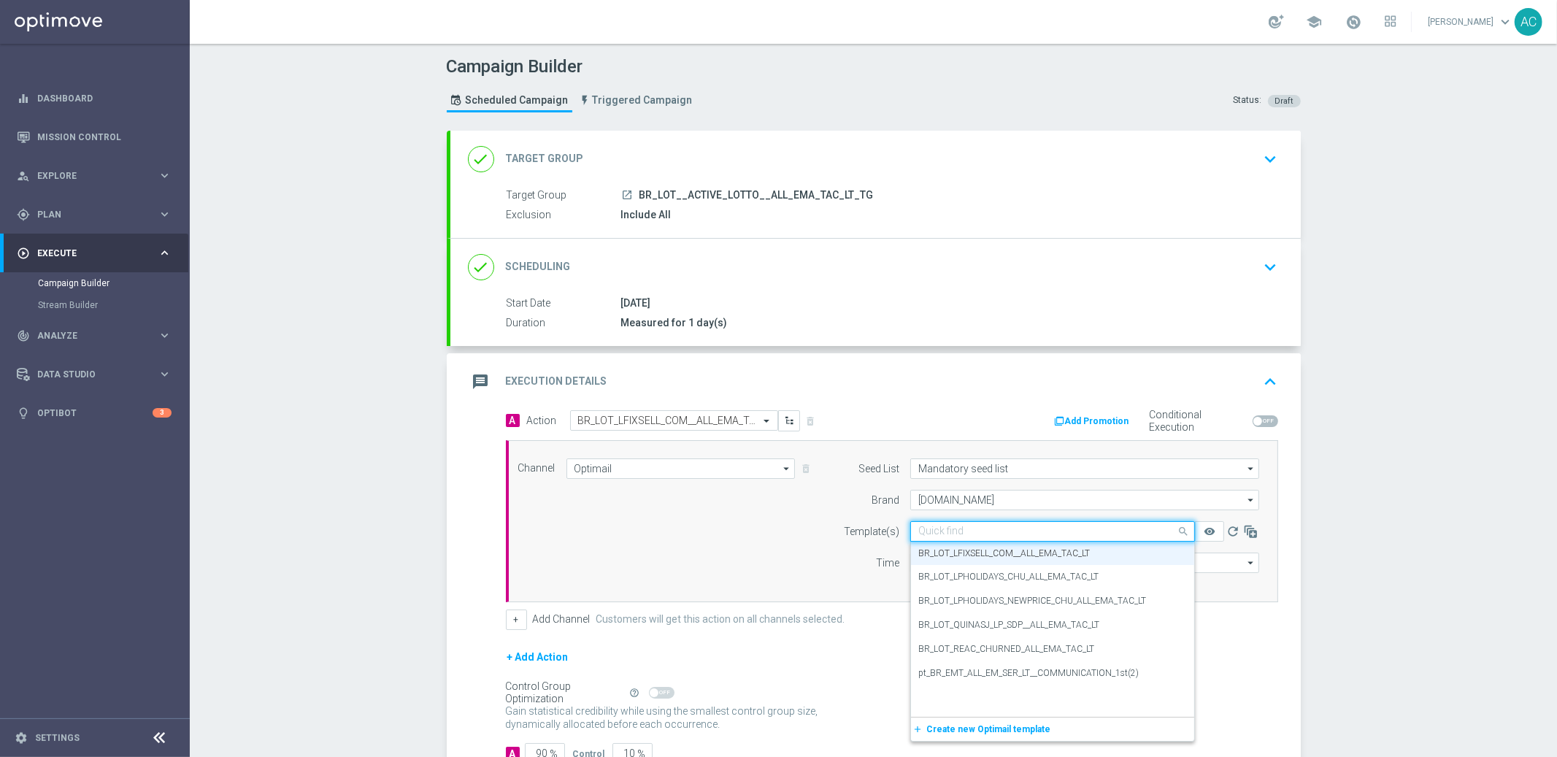
paste input "BR_LOT_LFI_SYNDPED_COM__ALL_EMA_TAC_LT"
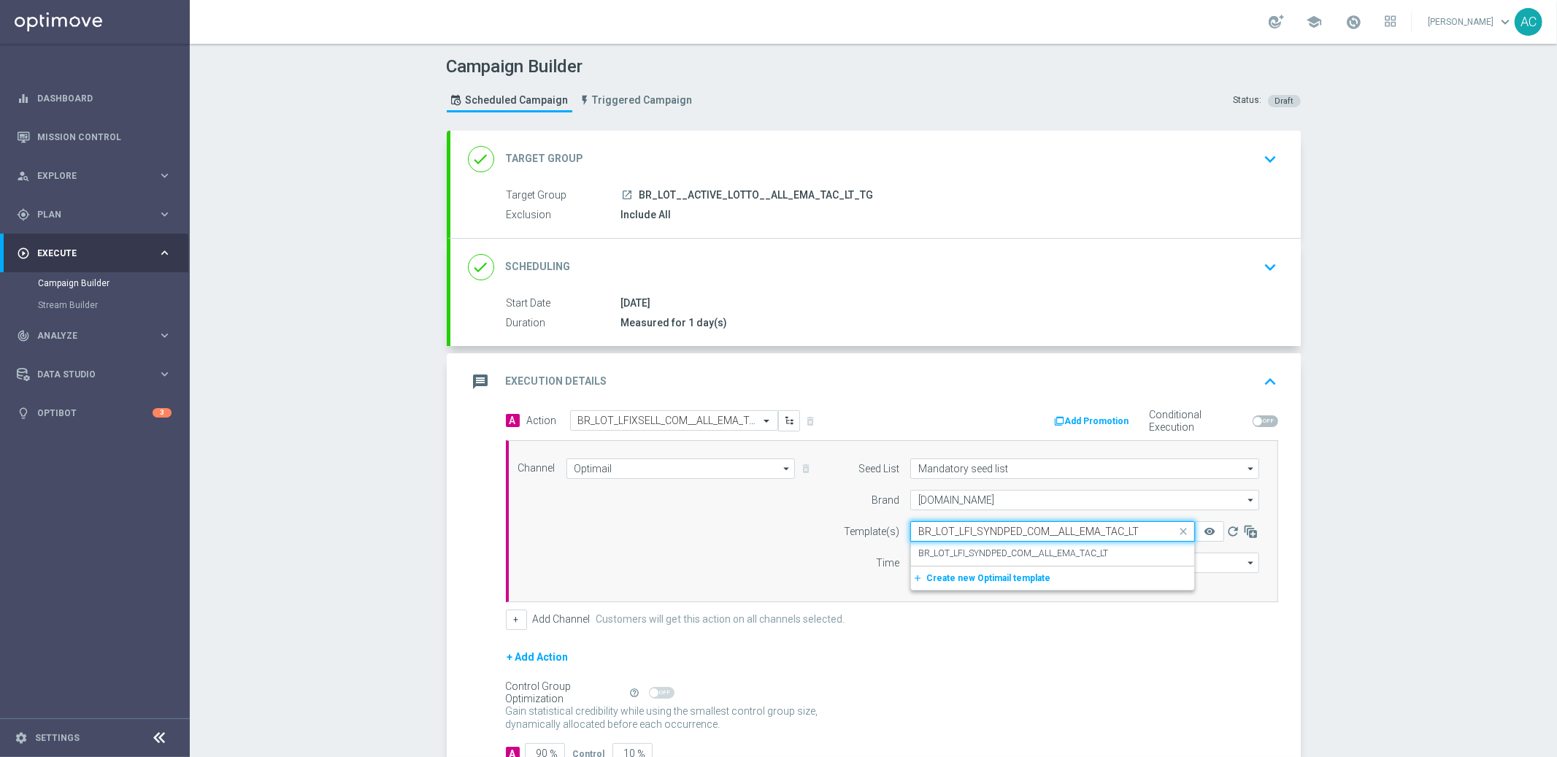
scroll to position [0, 0]
click at [984, 551] on label "BR_LOT_LFI_SYNDPED_COM__ALL_EMA_TAC_LT" at bounding box center [1014, 554] width 190 height 12
type input "BR_LOT_LFI_SYNDPED_COM__ALL_EMA_TAC_LT"
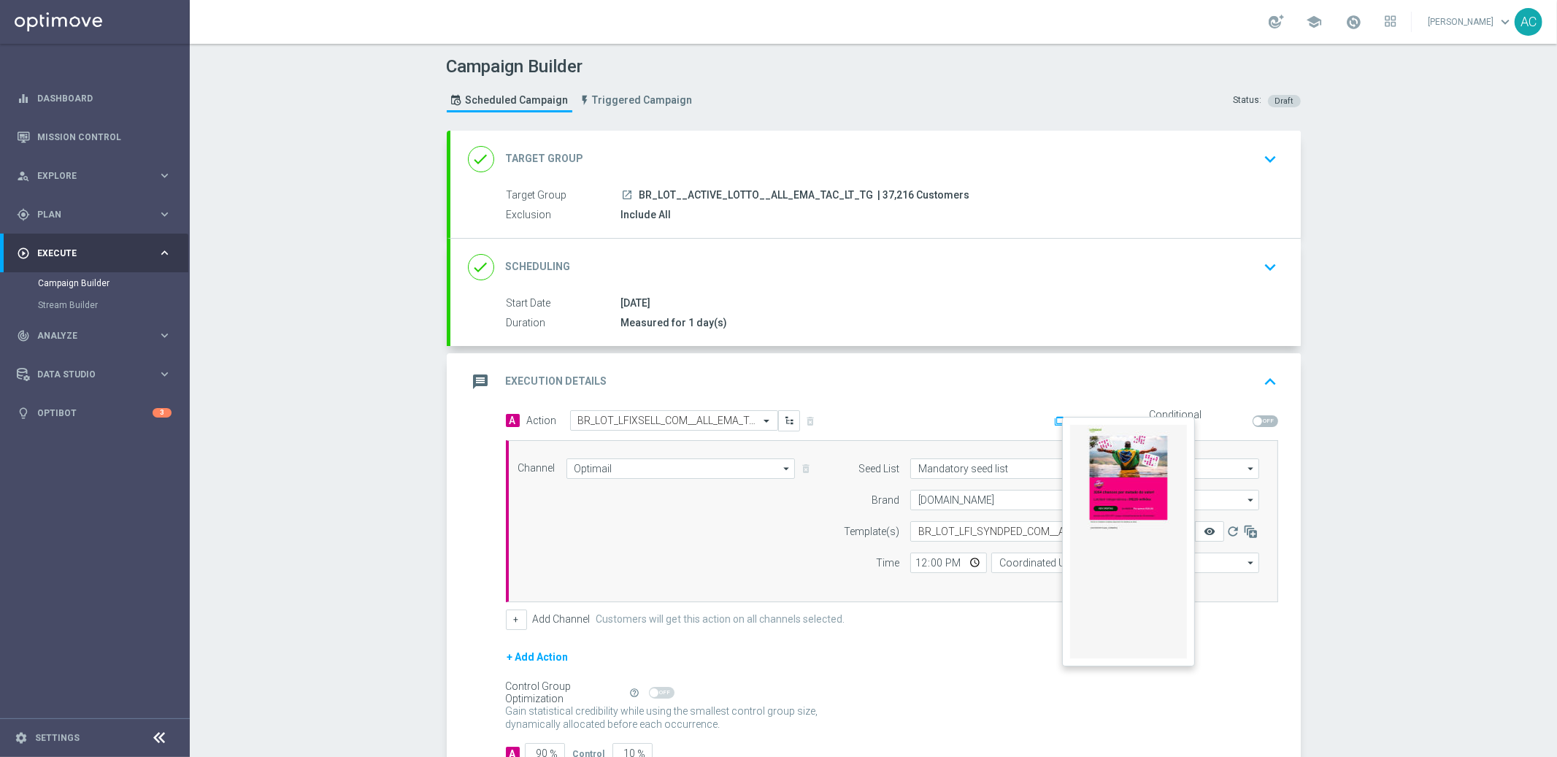
click at [1204, 526] on icon "remove_red_eye" at bounding box center [1210, 532] width 12 height 12
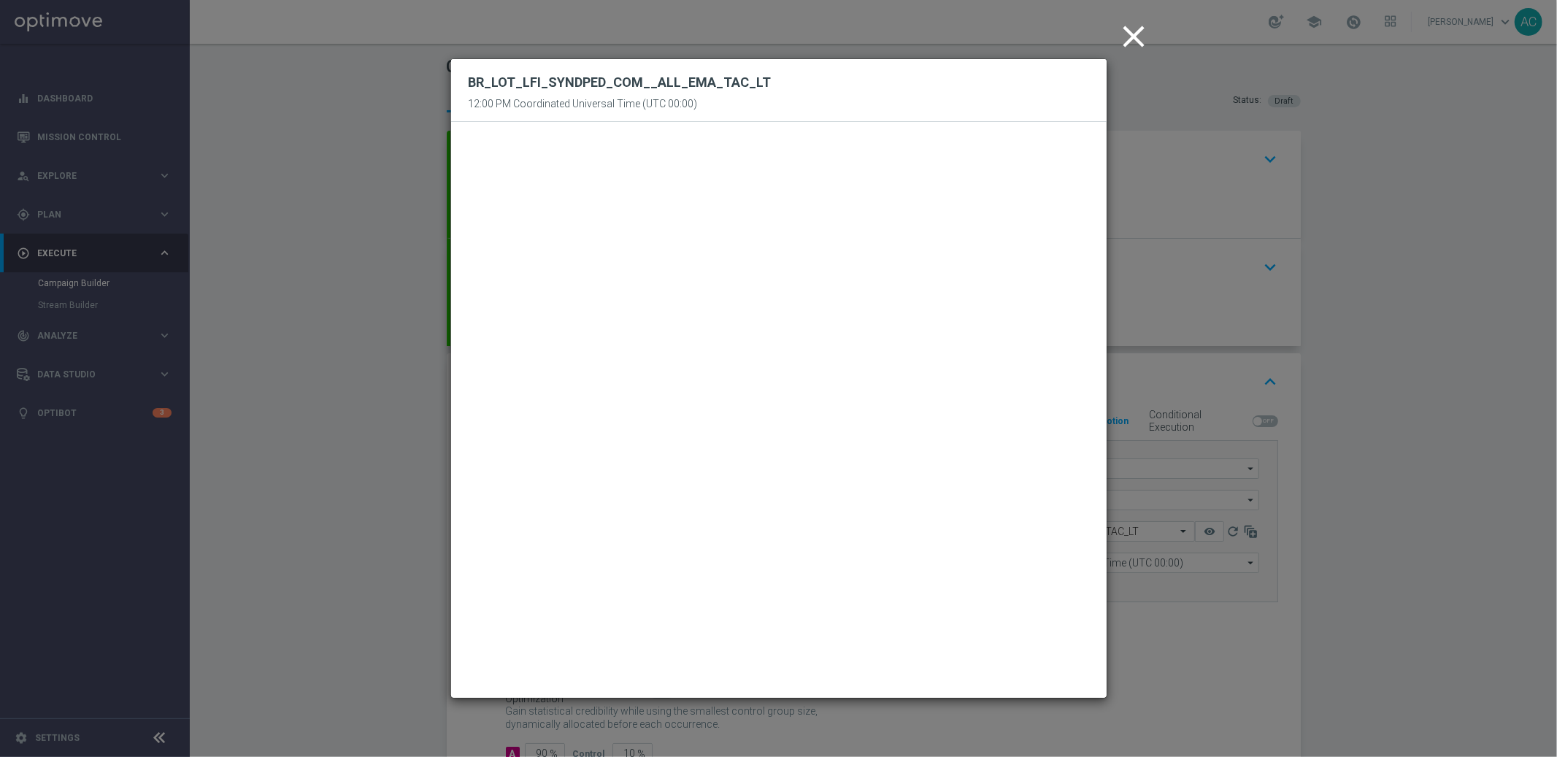
click at [1136, 34] on icon "close" at bounding box center [1134, 36] width 37 height 37
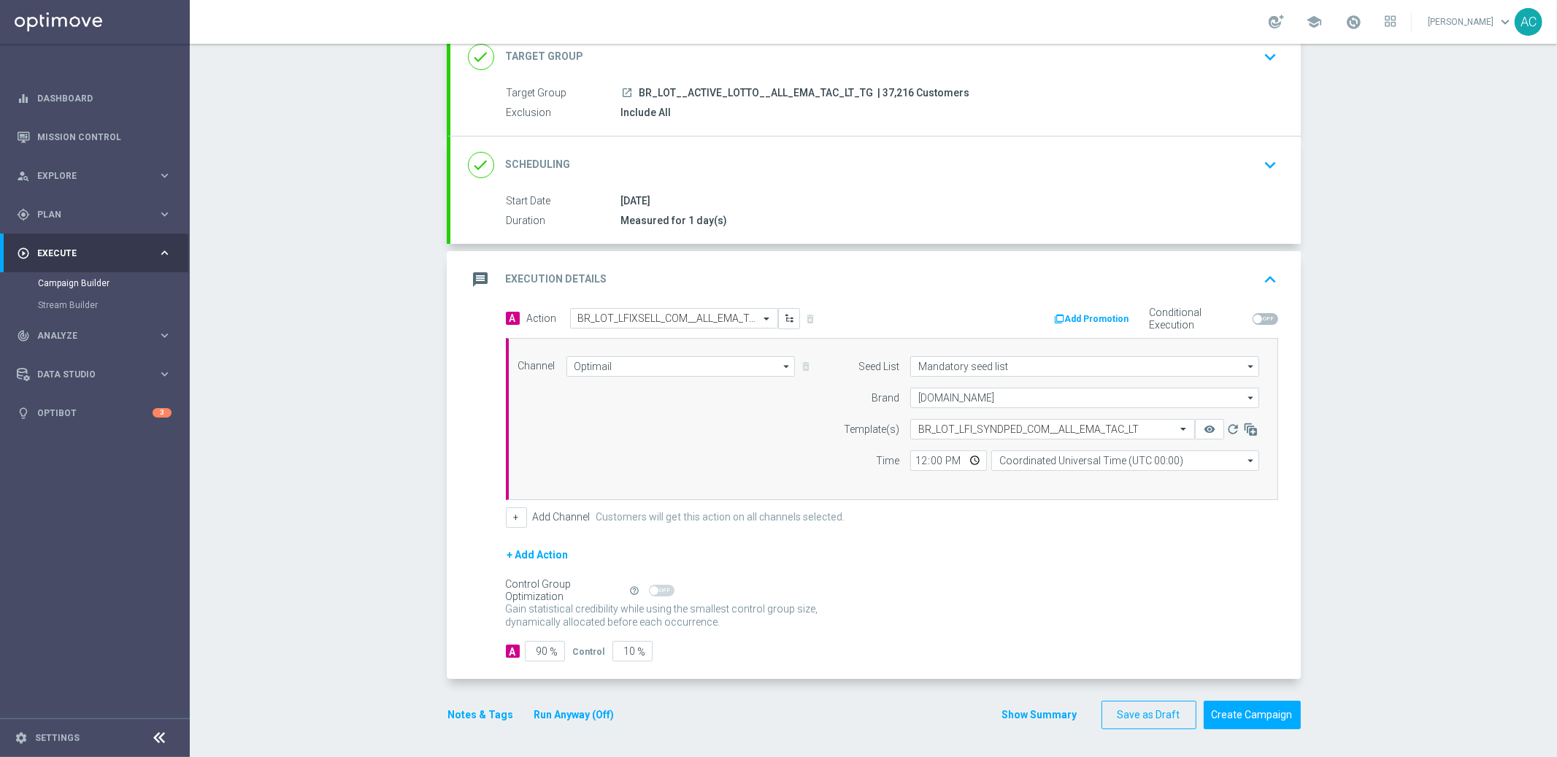
scroll to position [103, 0]
click at [541, 658] on input "90" at bounding box center [545, 650] width 40 height 20
click at [531, 656] on input "90" at bounding box center [545, 650] width 40 height 20
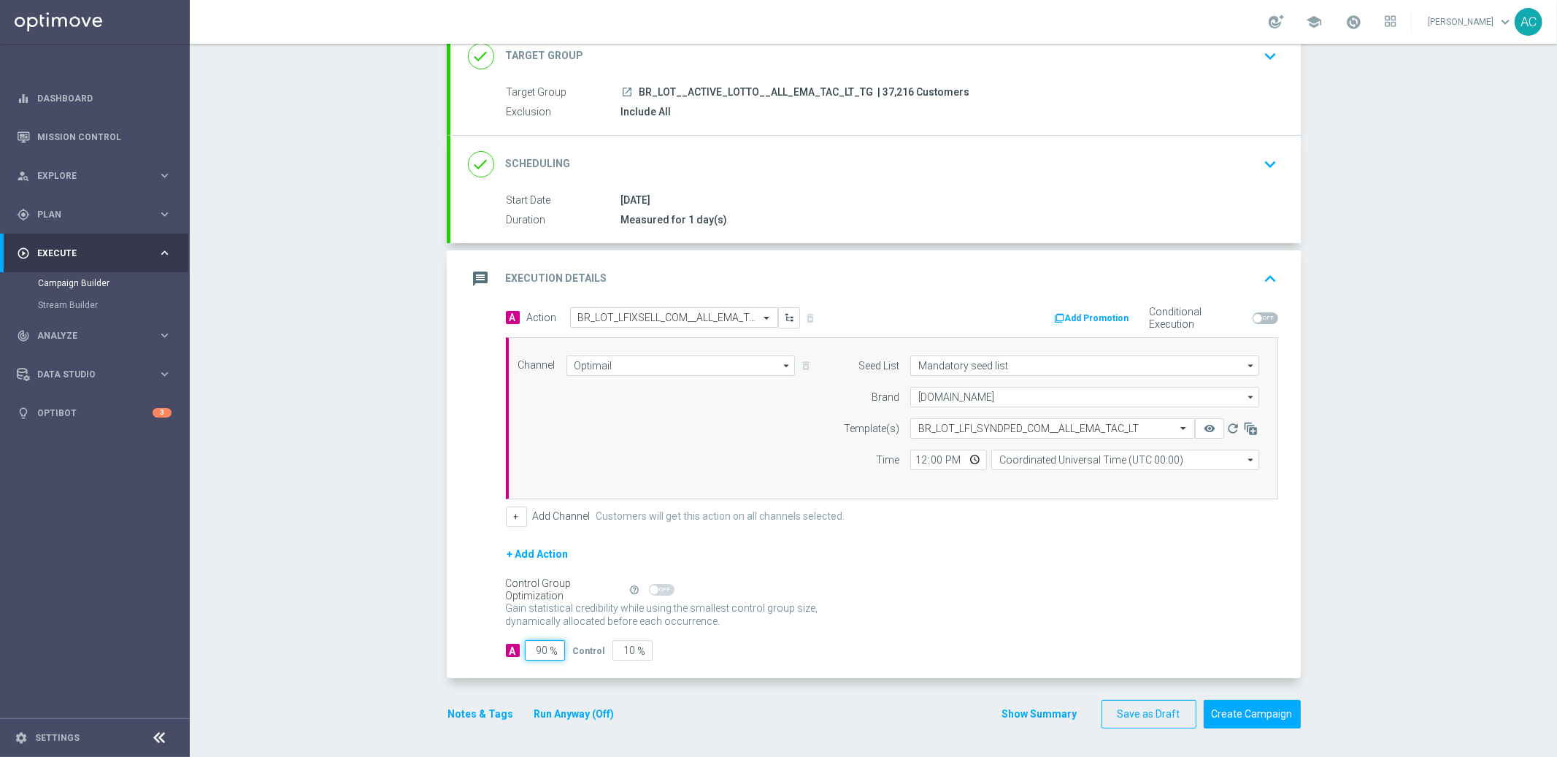
type input "1"
type input "99"
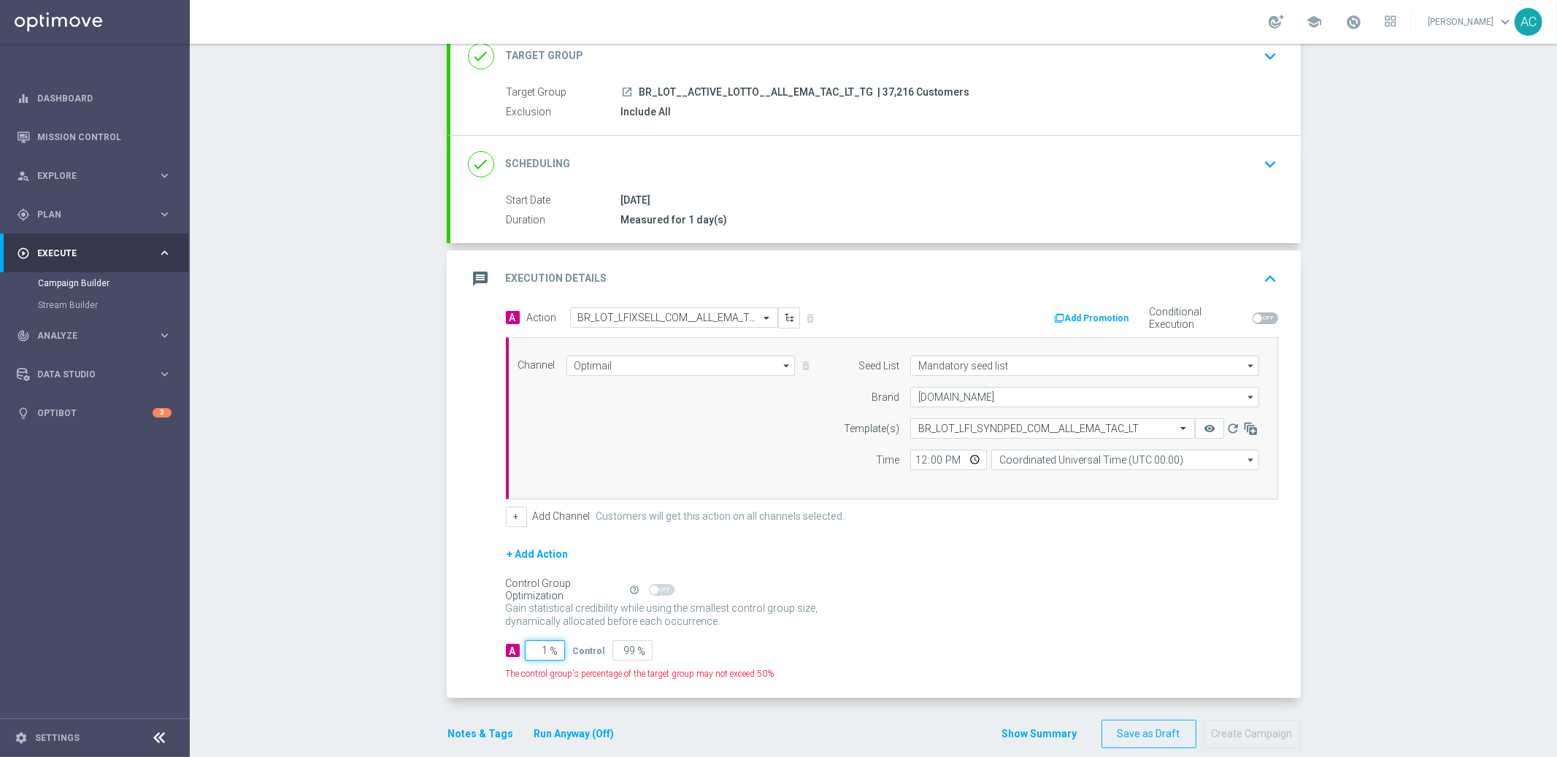
type input "10"
type input "90"
type input "100"
type input "0"
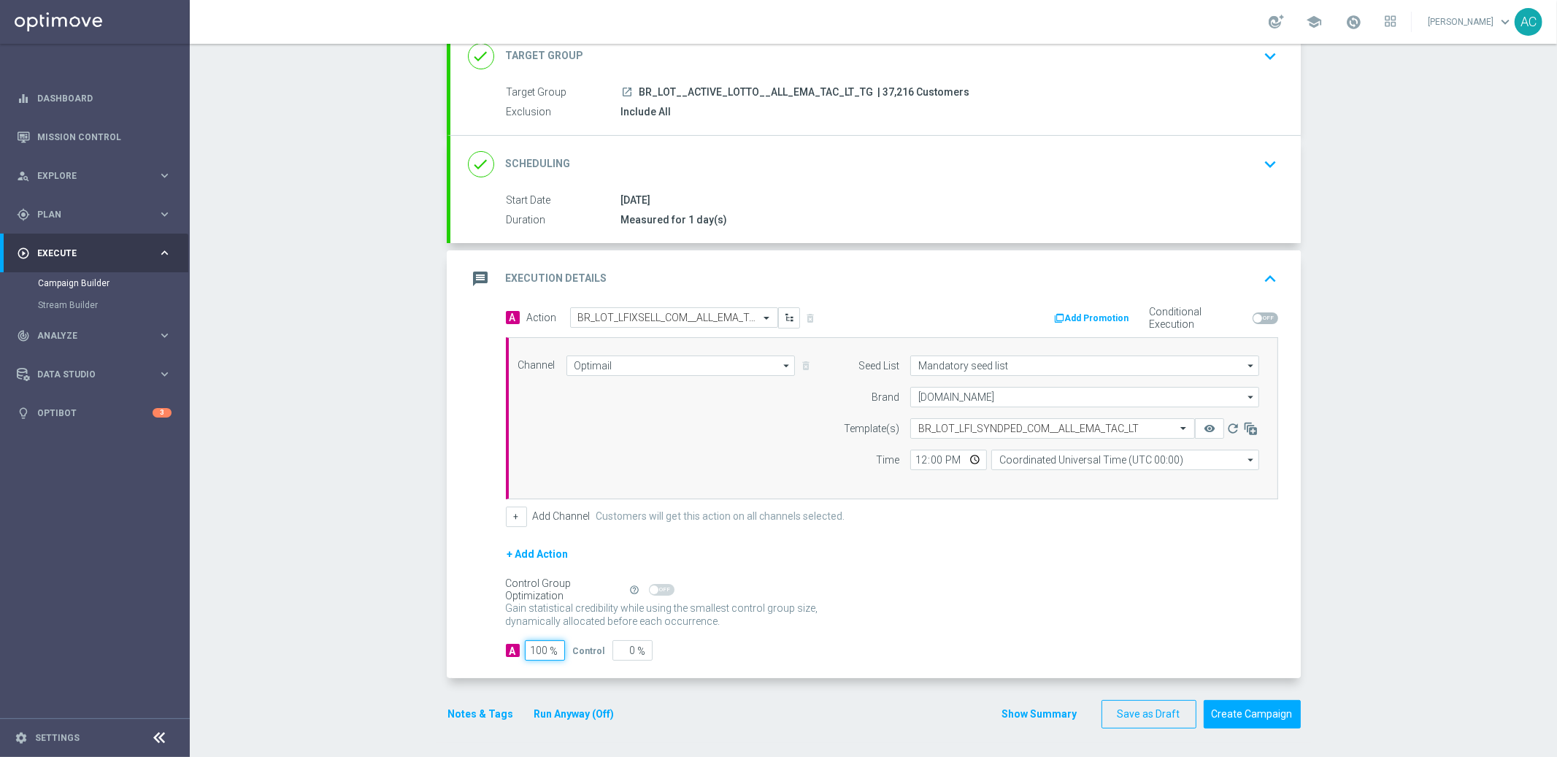
type input "100"
click at [1374, 540] on div "Campaign Builder Scheduled Campaign Triggered Campaign Status: Draft done Targe…" at bounding box center [874, 400] width 1368 height 713
click at [912, 459] on input "12:00" at bounding box center [949, 460] width 77 height 20
type input "13:00"
click at [1209, 456] on input "Coordinated Universal Time (UTC 00:00)" at bounding box center [1126, 460] width 268 height 20
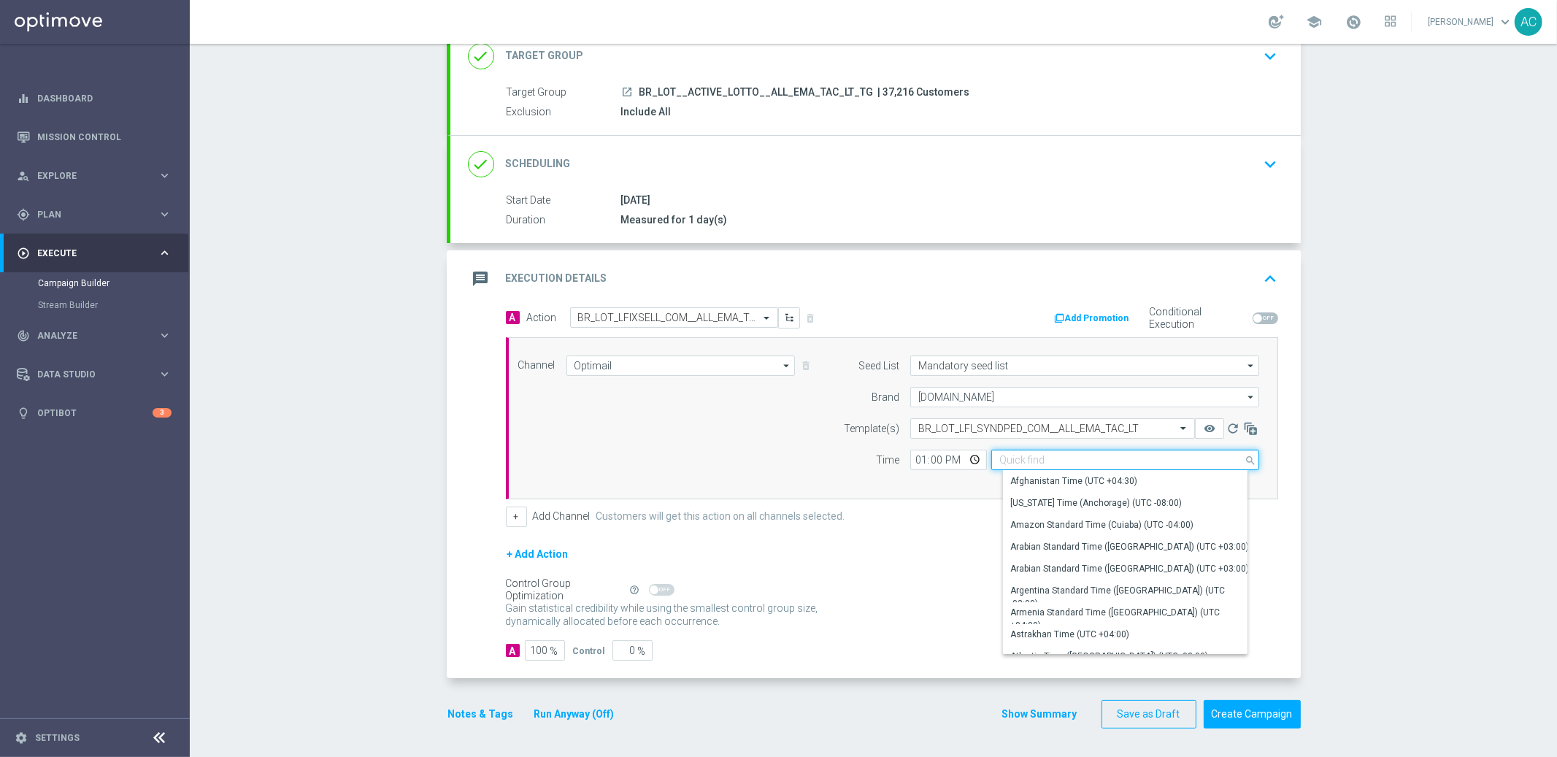
type input "n"
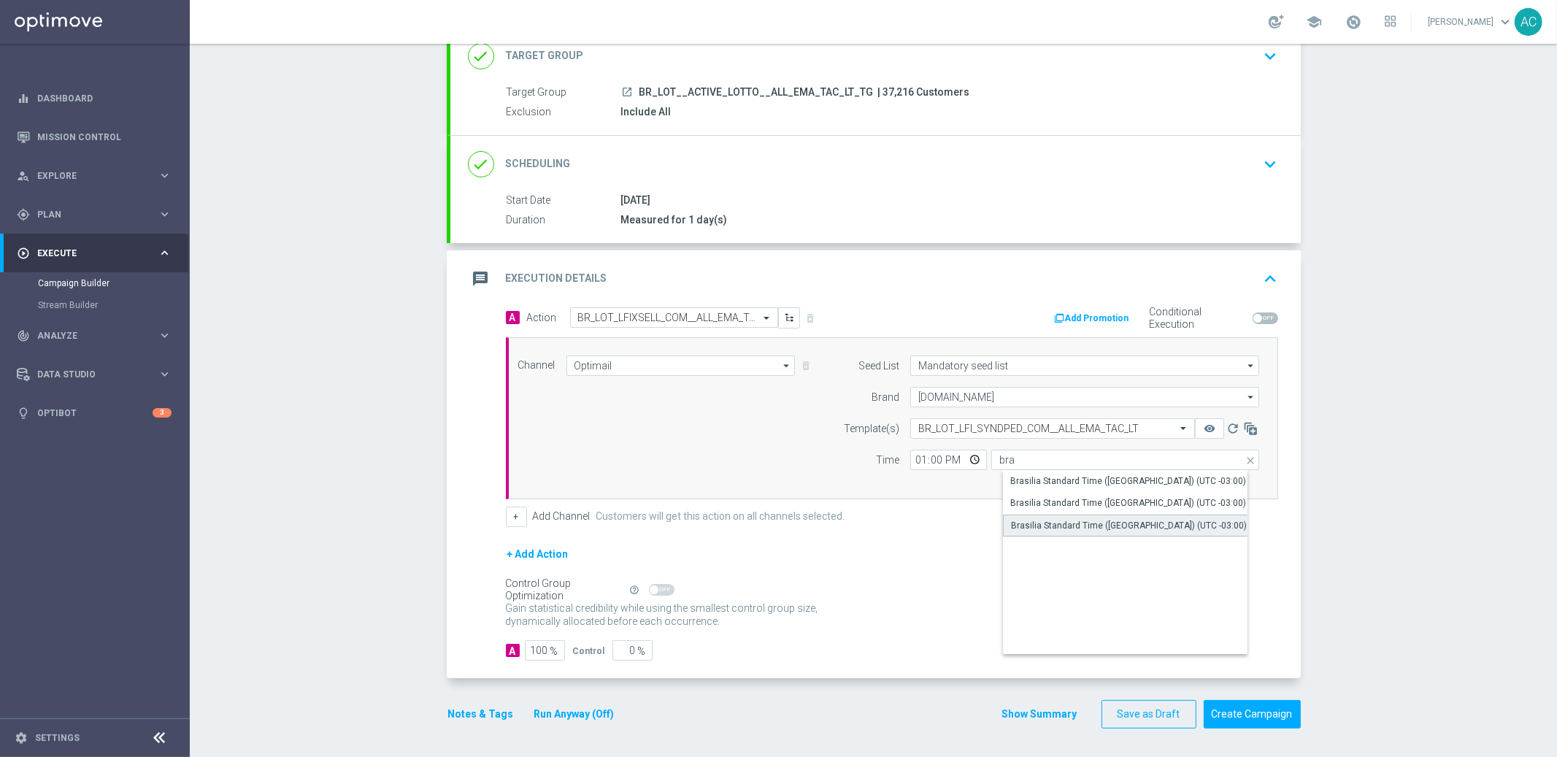
click at [1165, 526] on div "Brasilia Standard Time ([GEOGRAPHIC_DATA]) (UTC -03:00)" at bounding box center [1129, 525] width 236 height 13
type input "Brasilia Standard Time ([GEOGRAPHIC_DATA]) (UTC -03:00)"
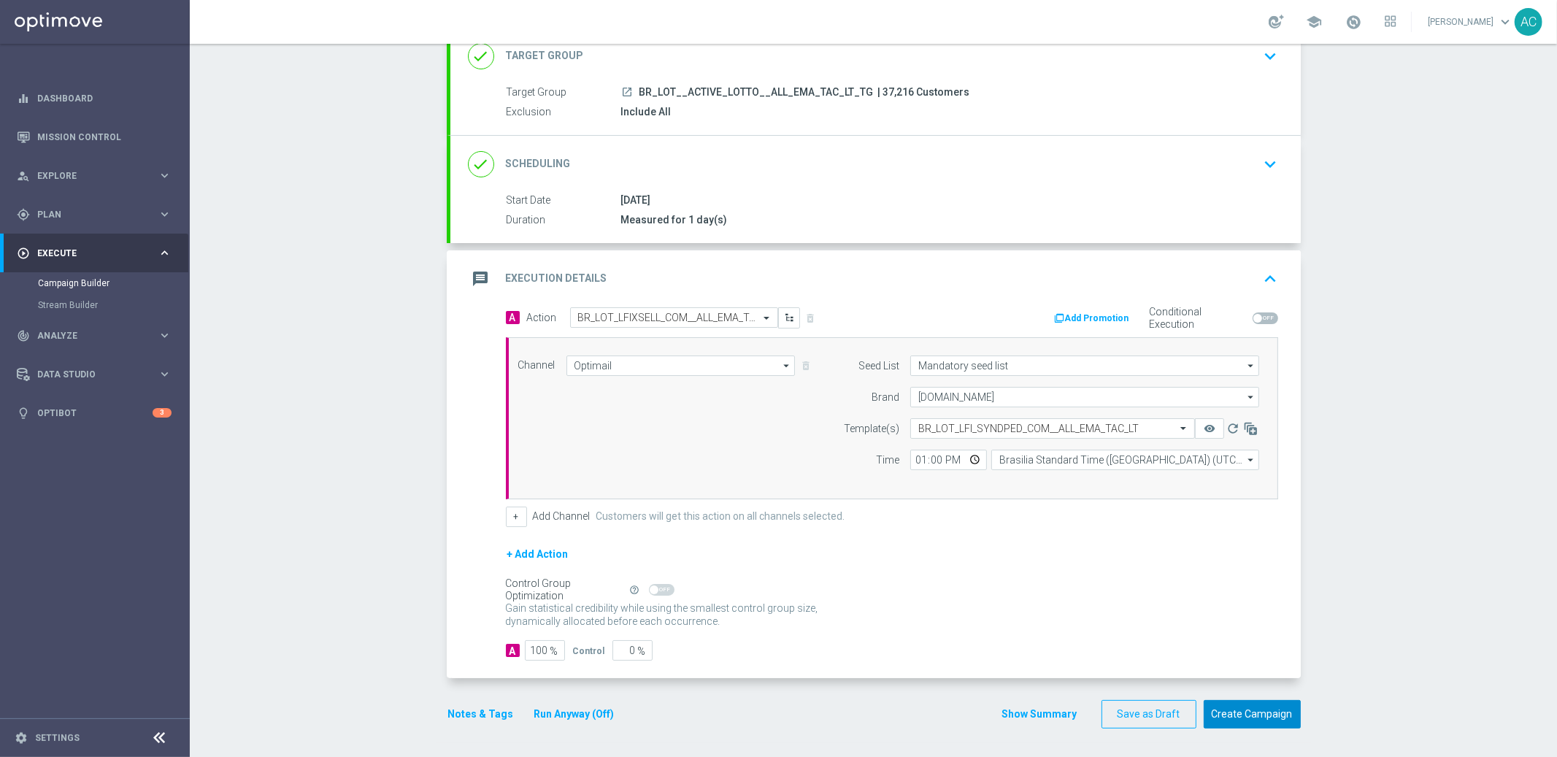
click at [1268, 681] on button "Create Campaign" at bounding box center [1252, 714] width 97 height 28
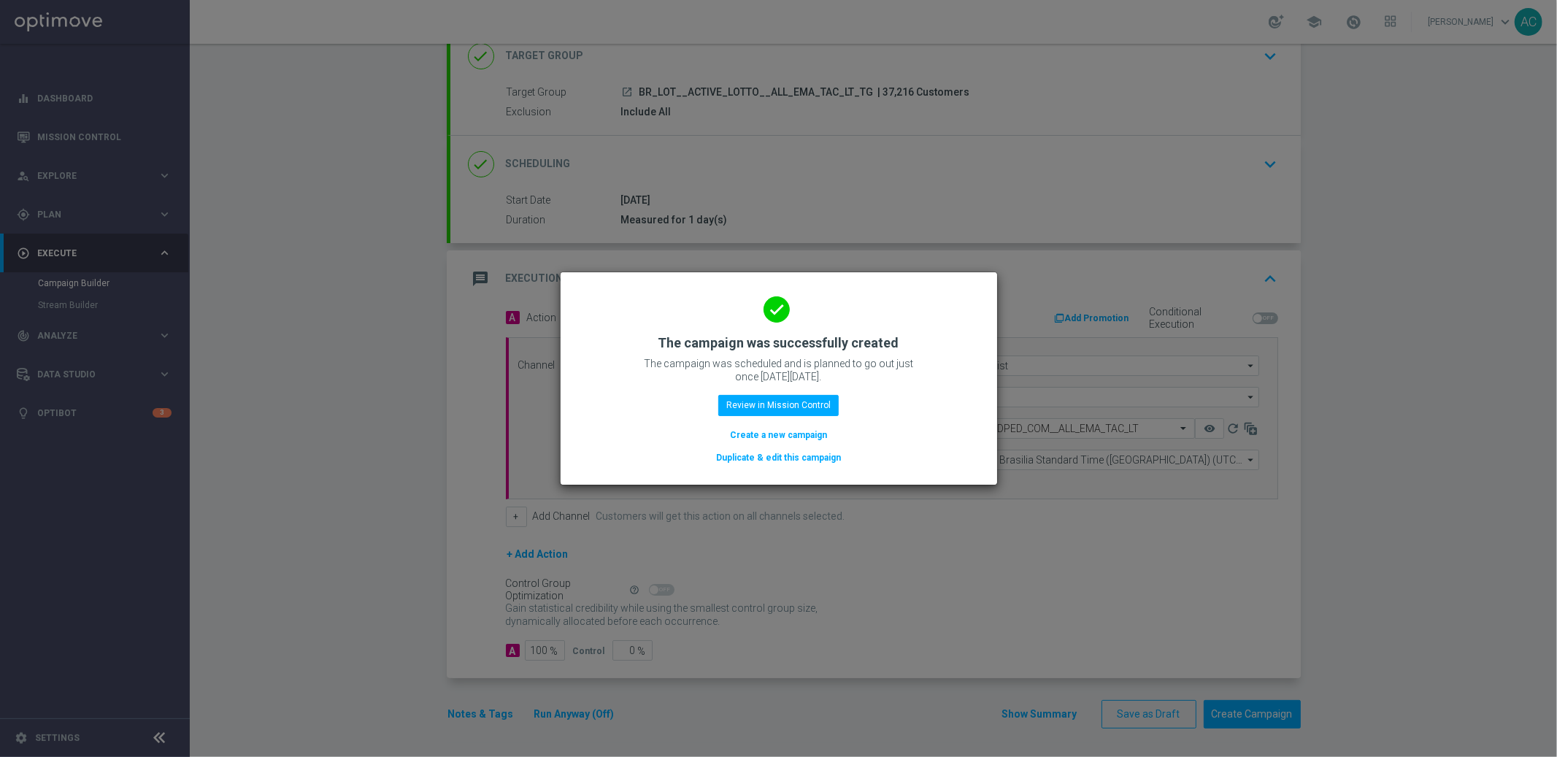
click at [783, 432] on button "Create a new campaign" at bounding box center [779, 435] width 100 height 16
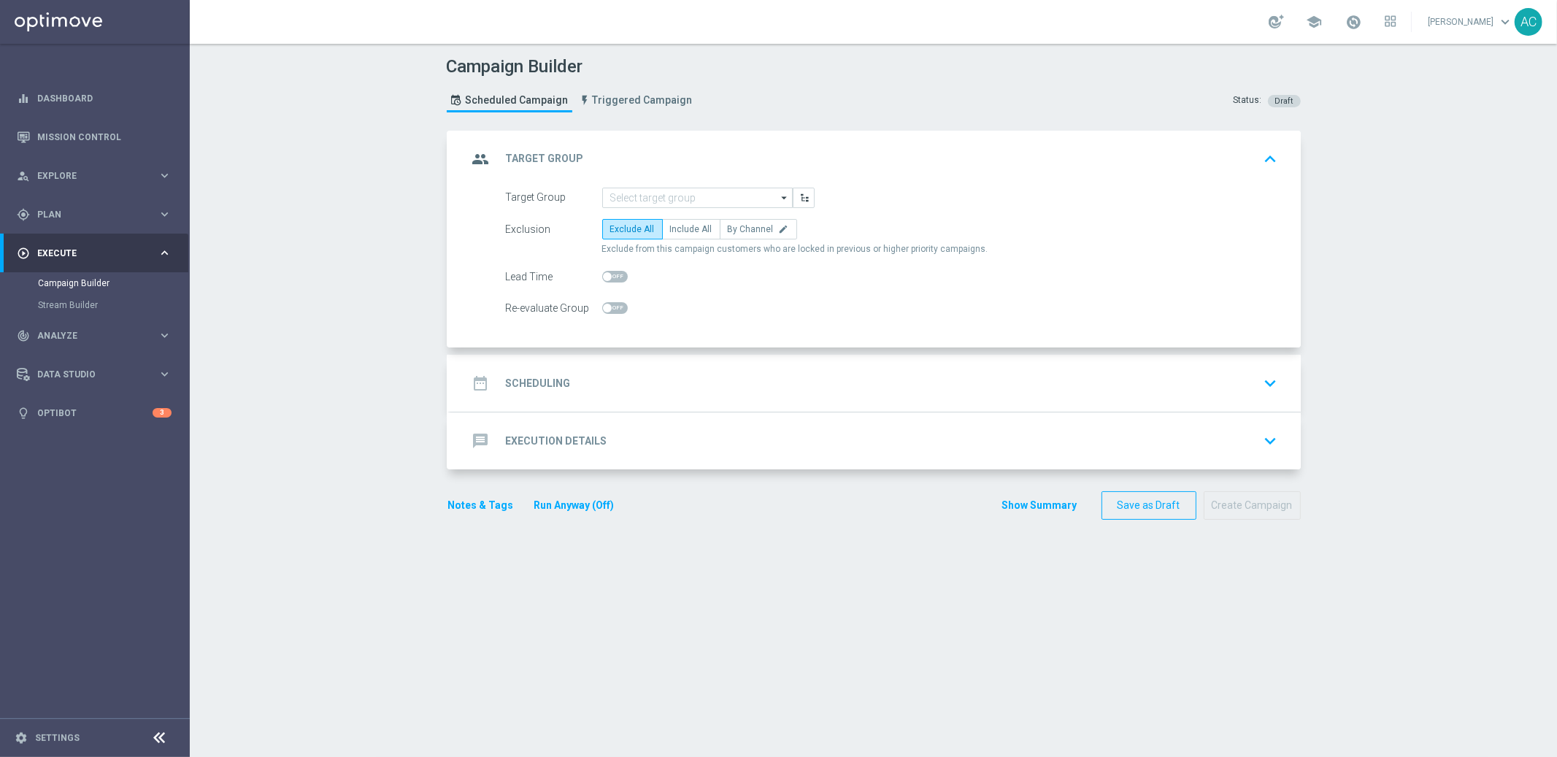
scroll to position [0, 0]
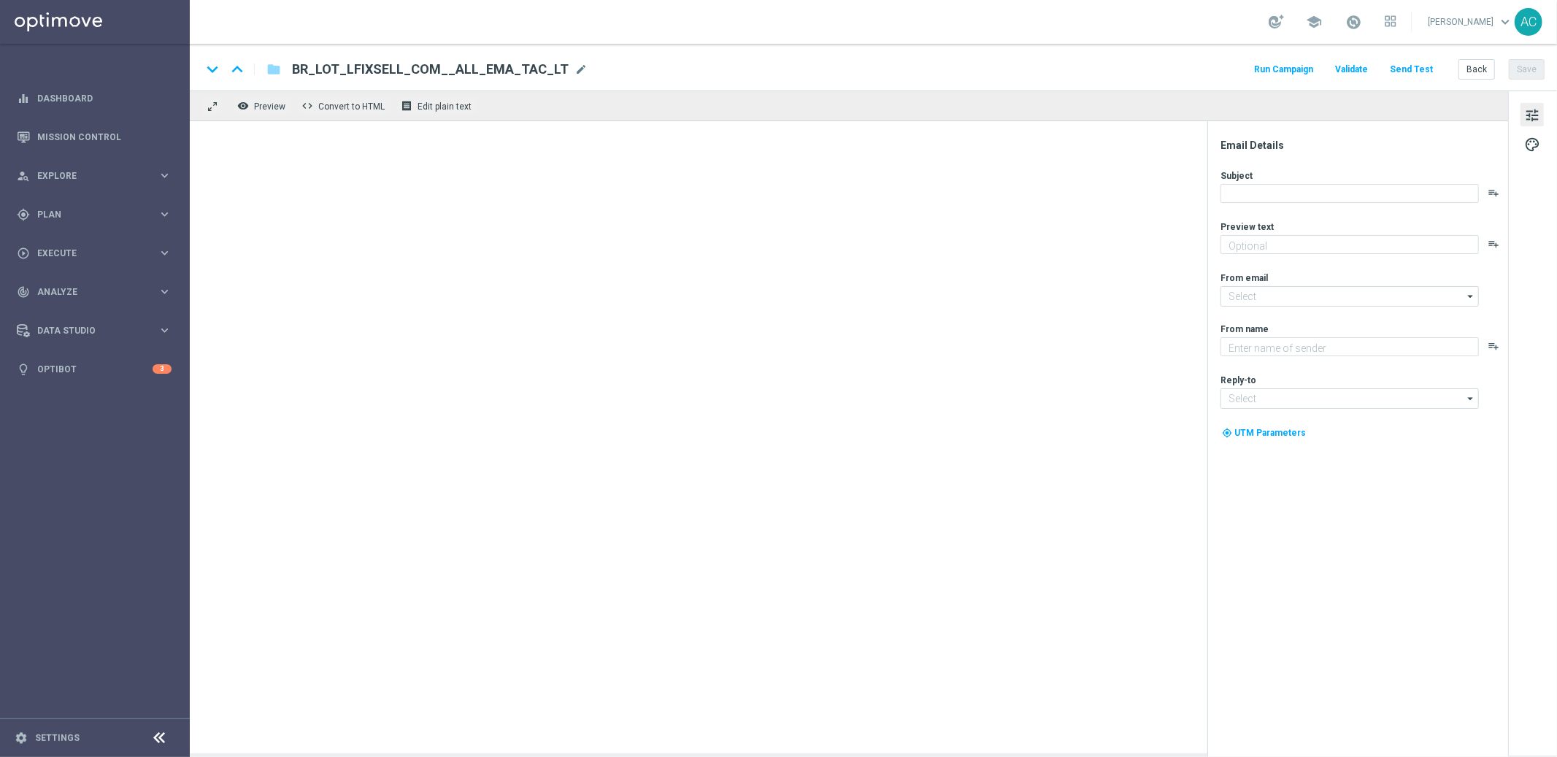
type textarea "Vai deixar R$220 milhões passarem?"
type textarea "[DOMAIN_NAME]"
type input "mail@crm.lottoland.com.br"
type input "contato@lottoland.com.br"
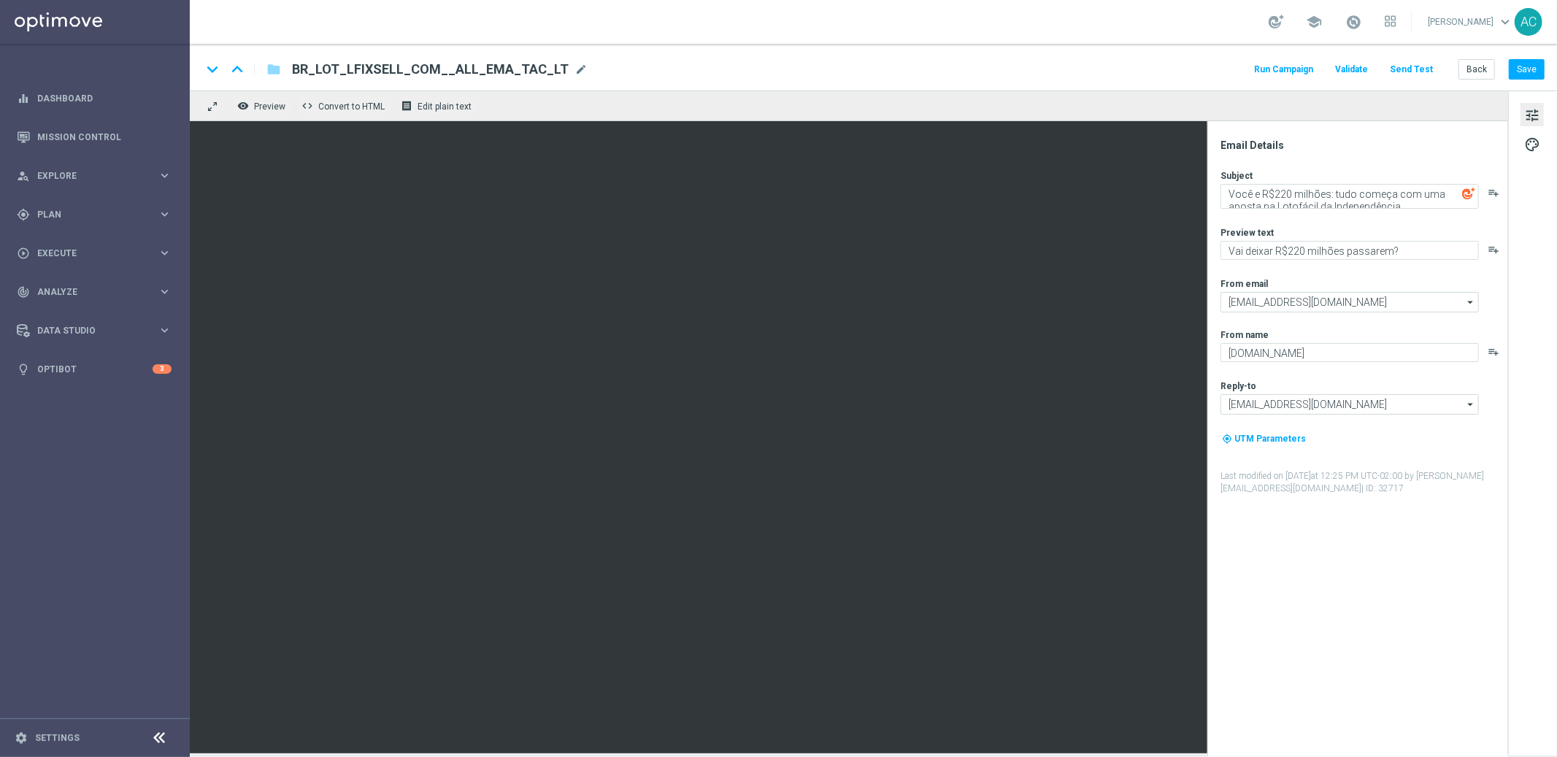
click at [466, 72] on span "BR_LOT_LFIXSELL_COM__ALL_EMA_TAC_LT" at bounding box center [430, 70] width 277 height 18
click at [0, 0] on input "BR_LOT_LFIXSELL_COM__ALL_EMA_TAC_LT" at bounding box center [0, 0] width 0 height 0
click at [463, 58] on div "keyboard_arrow_down keyboard_arrow_up folder BR_LOT_LFIXSELL_COM__ALL_EMA_TAC_L…" at bounding box center [874, 67] width 1368 height 47
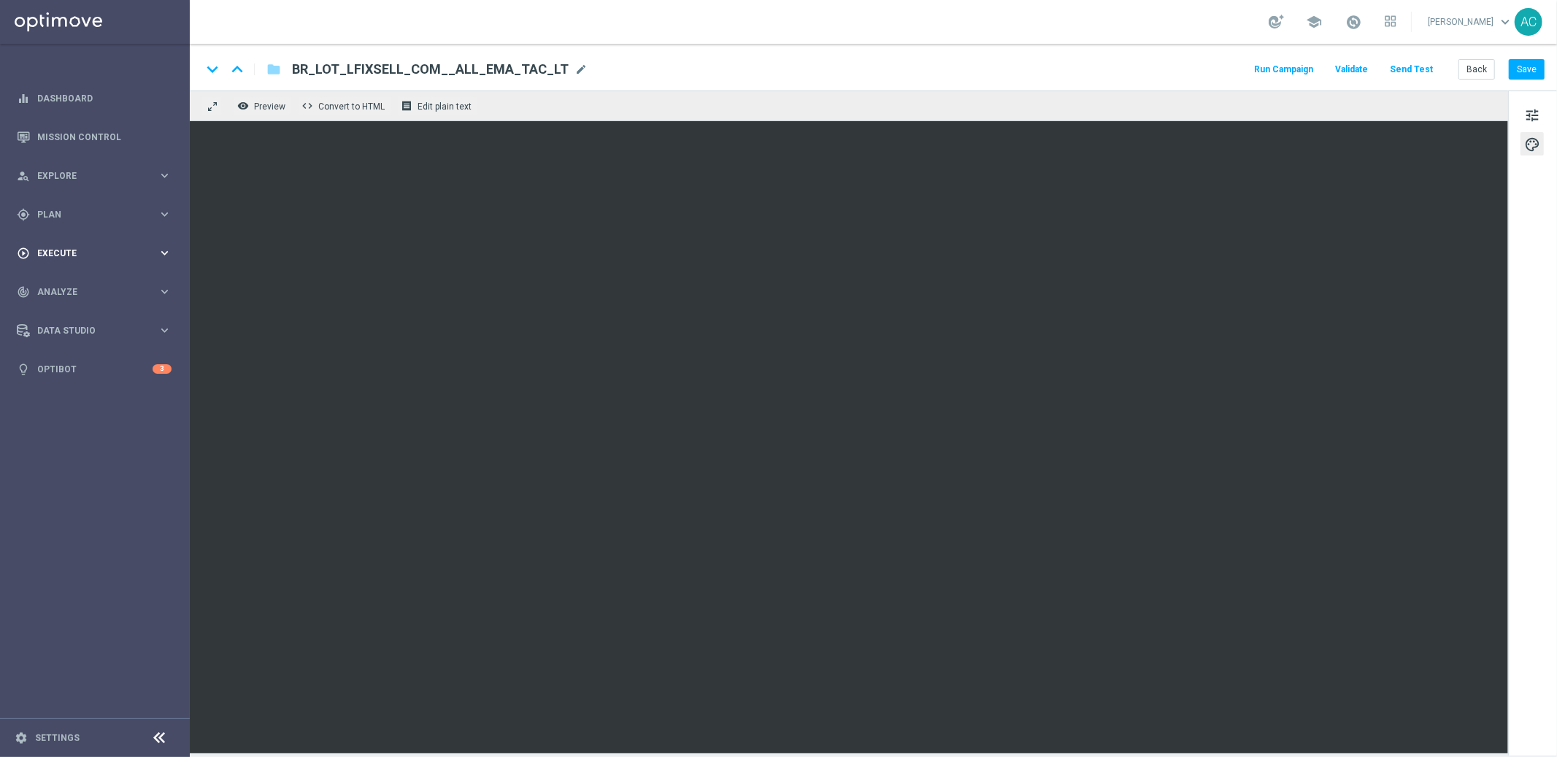
click at [94, 256] on span "Execute" at bounding box center [97, 253] width 120 height 9
click at [71, 286] on link "Campaign Builder" at bounding box center [95, 283] width 114 height 12
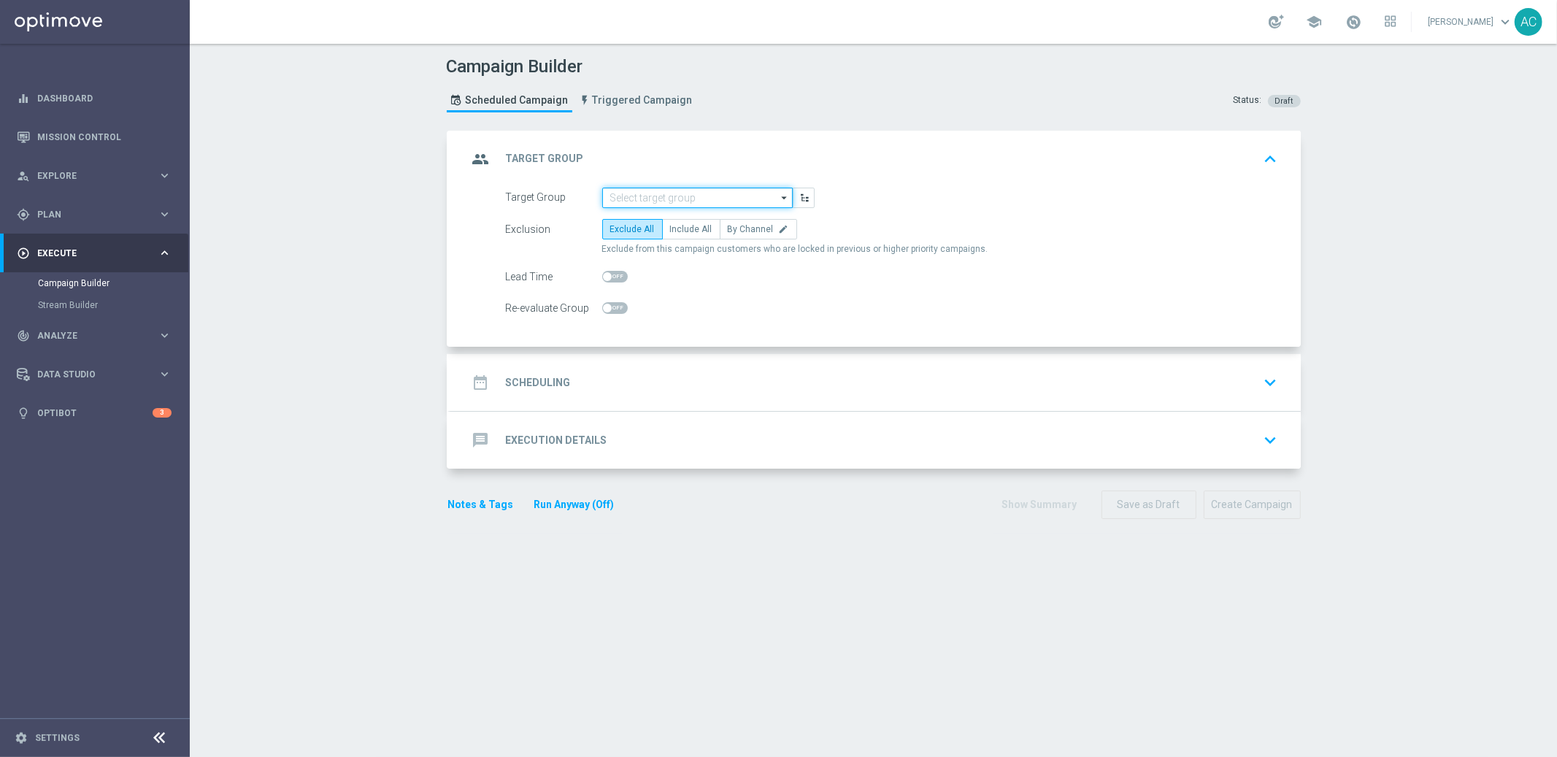
click at [645, 193] on input at bounding box center [697, 198] width 191 height 20
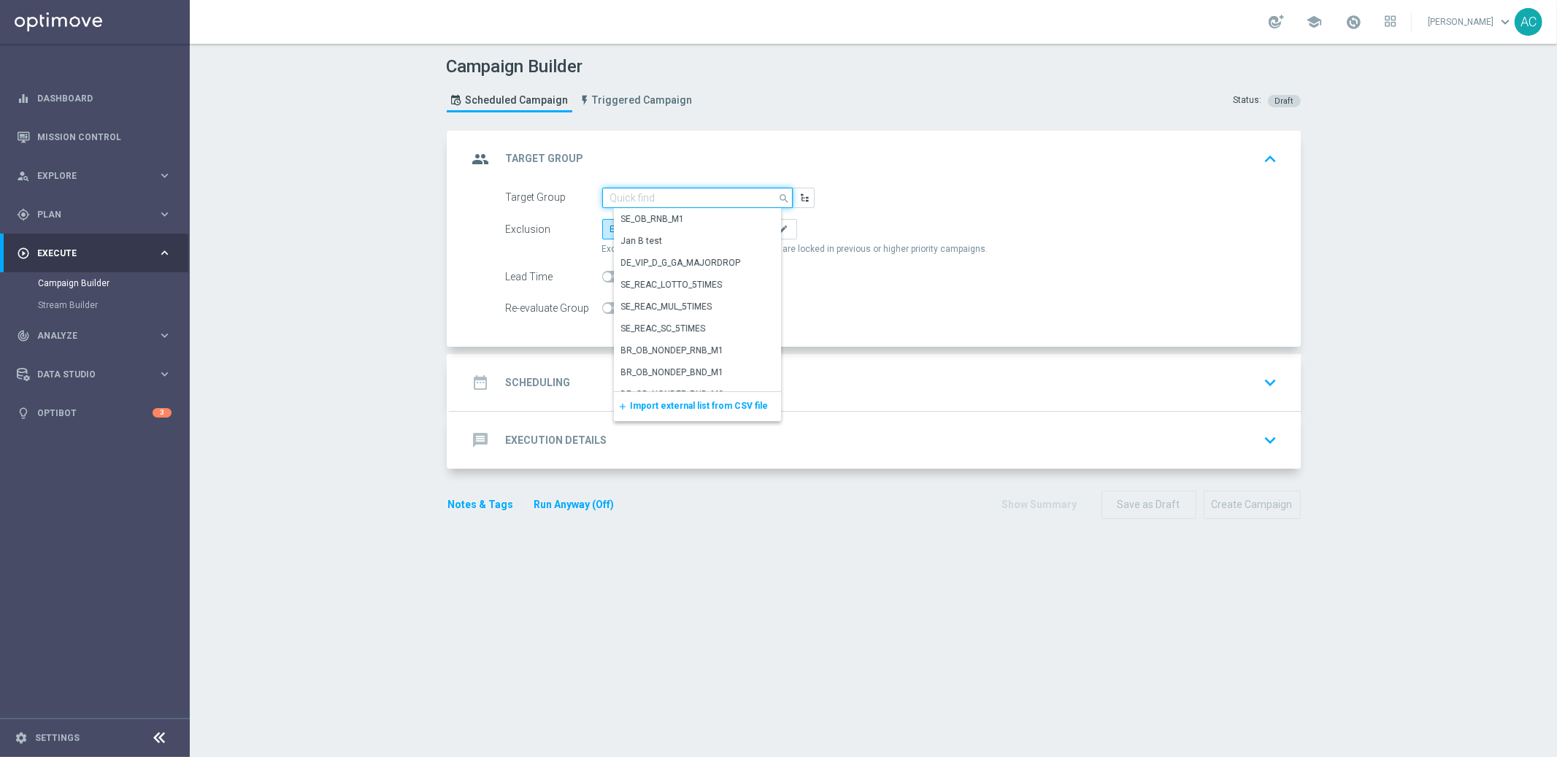
paste input "BR_CAS__GLOBALG_DEPOSITERS__NVIP_EMA_TAC_GM"
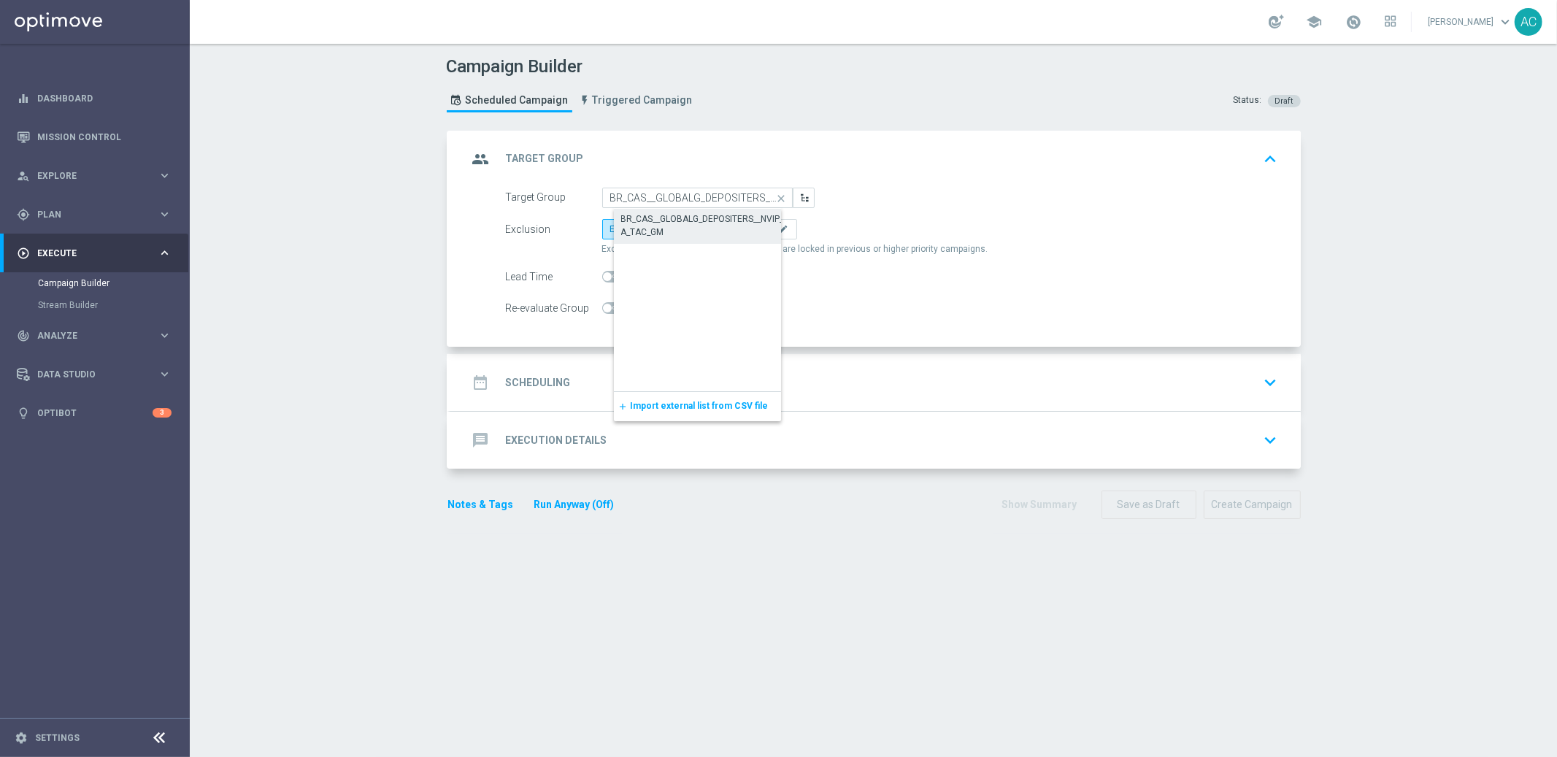
click at [673, 216] on div "BR_CAS__GLOBALG_DEPOSITERS__NVIP_EMA_TAC_GM" at bounding box center [709, 225] width 177 height 26
type input "BR_CAS__GLOBALG_DEPOSITERS__NVIP_EMA_TAC_GM"
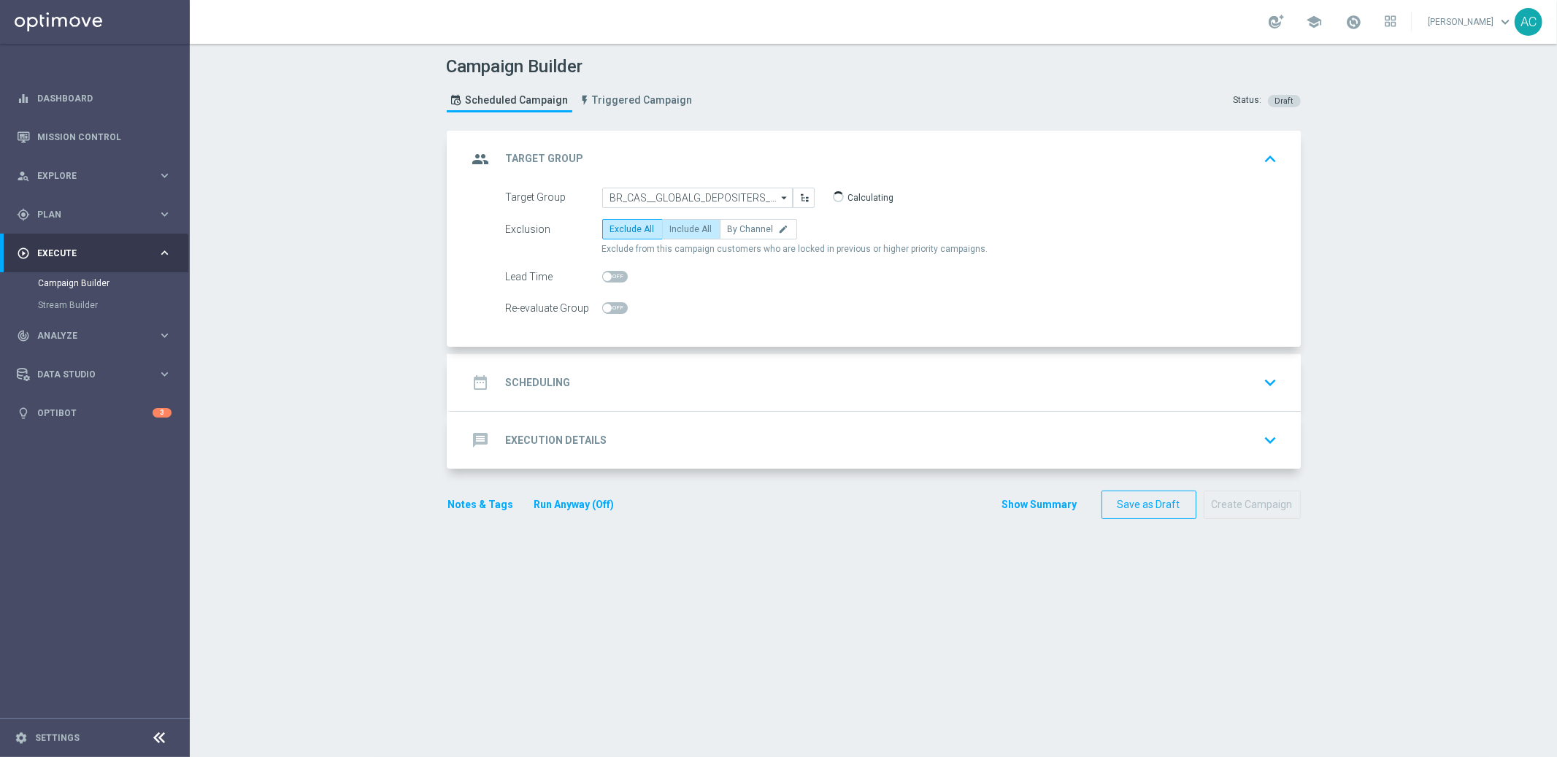
click at [670, 225] on span "Include All" at bounding box center [691, 229] width 42 height 10
click at [670, 227] on input "Include All" at bounding box center [674, 231] width 9 height 9
radio input "true"
click at [549, 385] on h2 "Scheduling" at bounding box center [538, 383] width 65 height 14
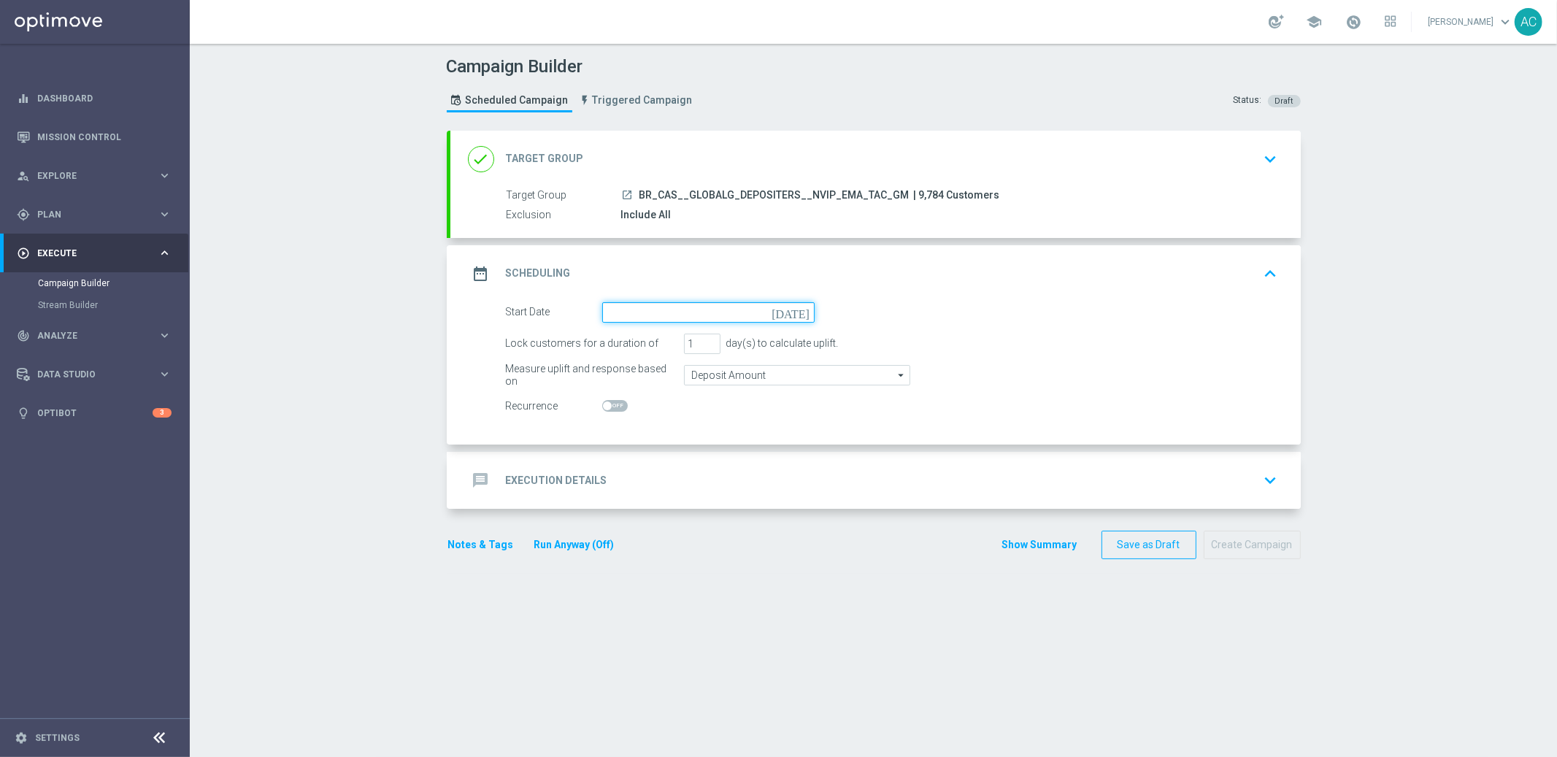
click at [710, 309] on input at bounding box center [708, 312] width 212 height 20
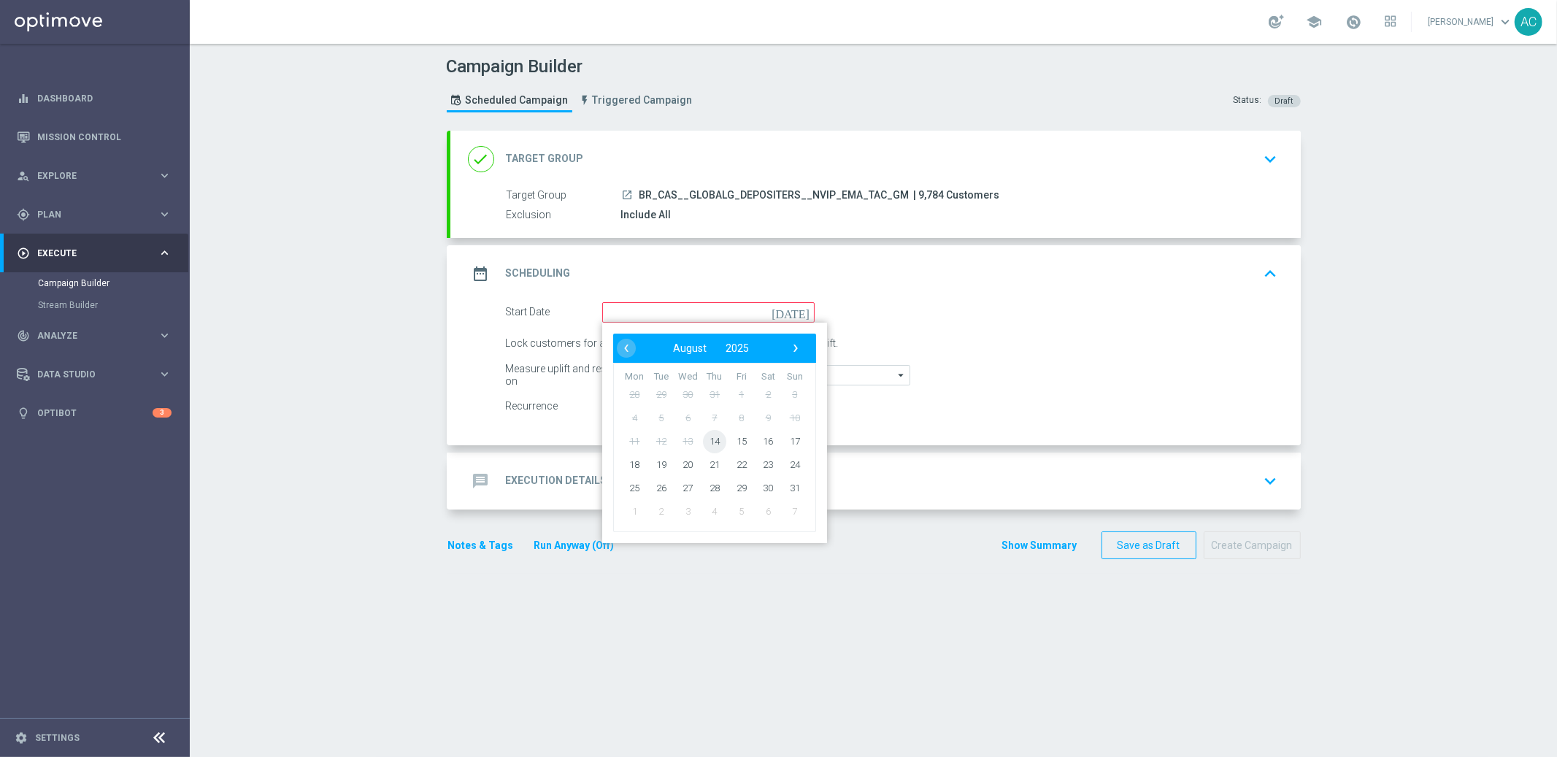
click at [709, 440] on span "14" at bounding box center [713, 440] width 23 height 23
type input "14 Aug 2025"
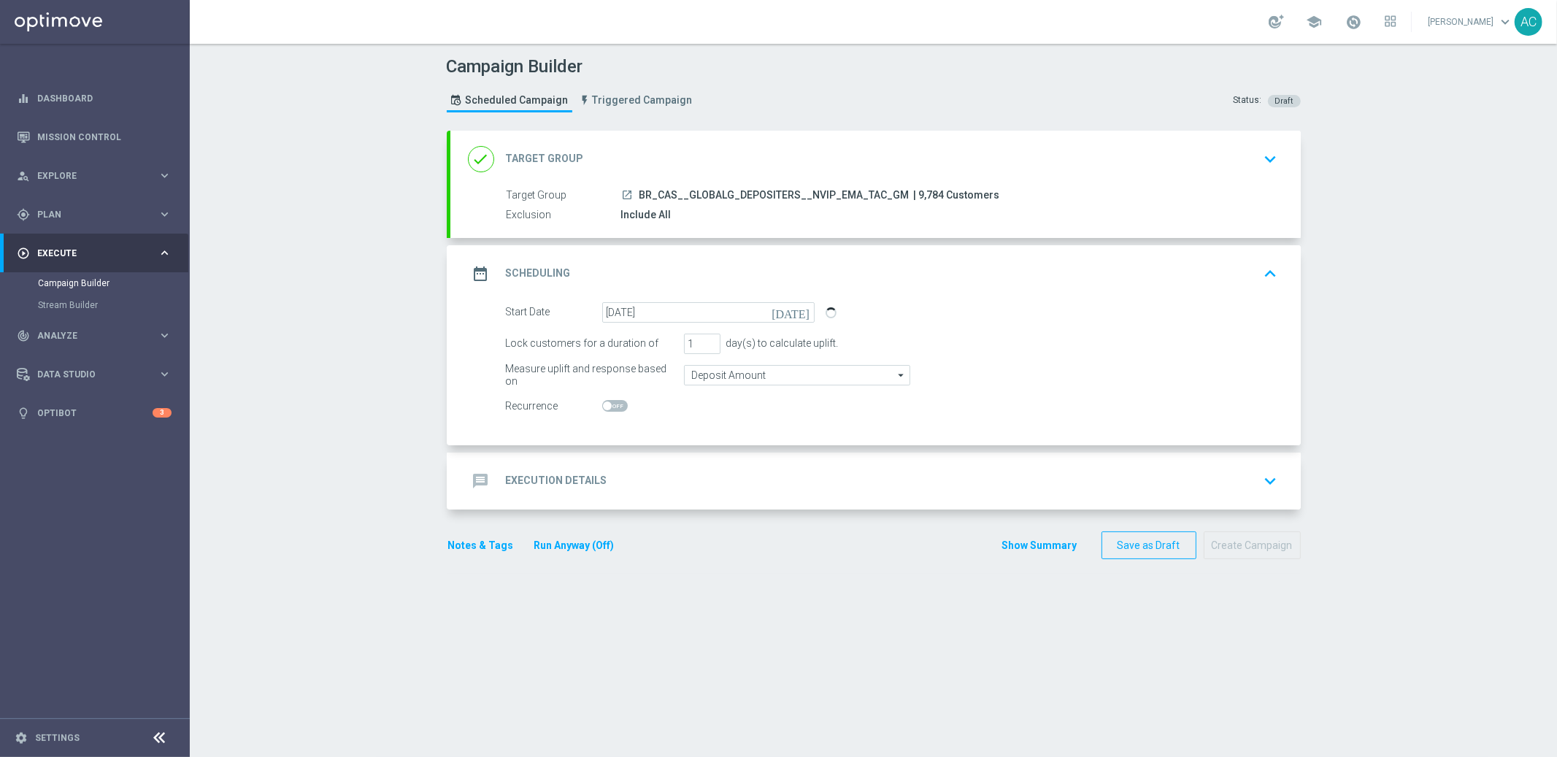
click at [603, 405] on span at bounding box center [607, 406] width 9 height 9
click at [602, 405] on input "checkbox" at bounding box center [615, 406] width 26 height 12
checkbox input "true"
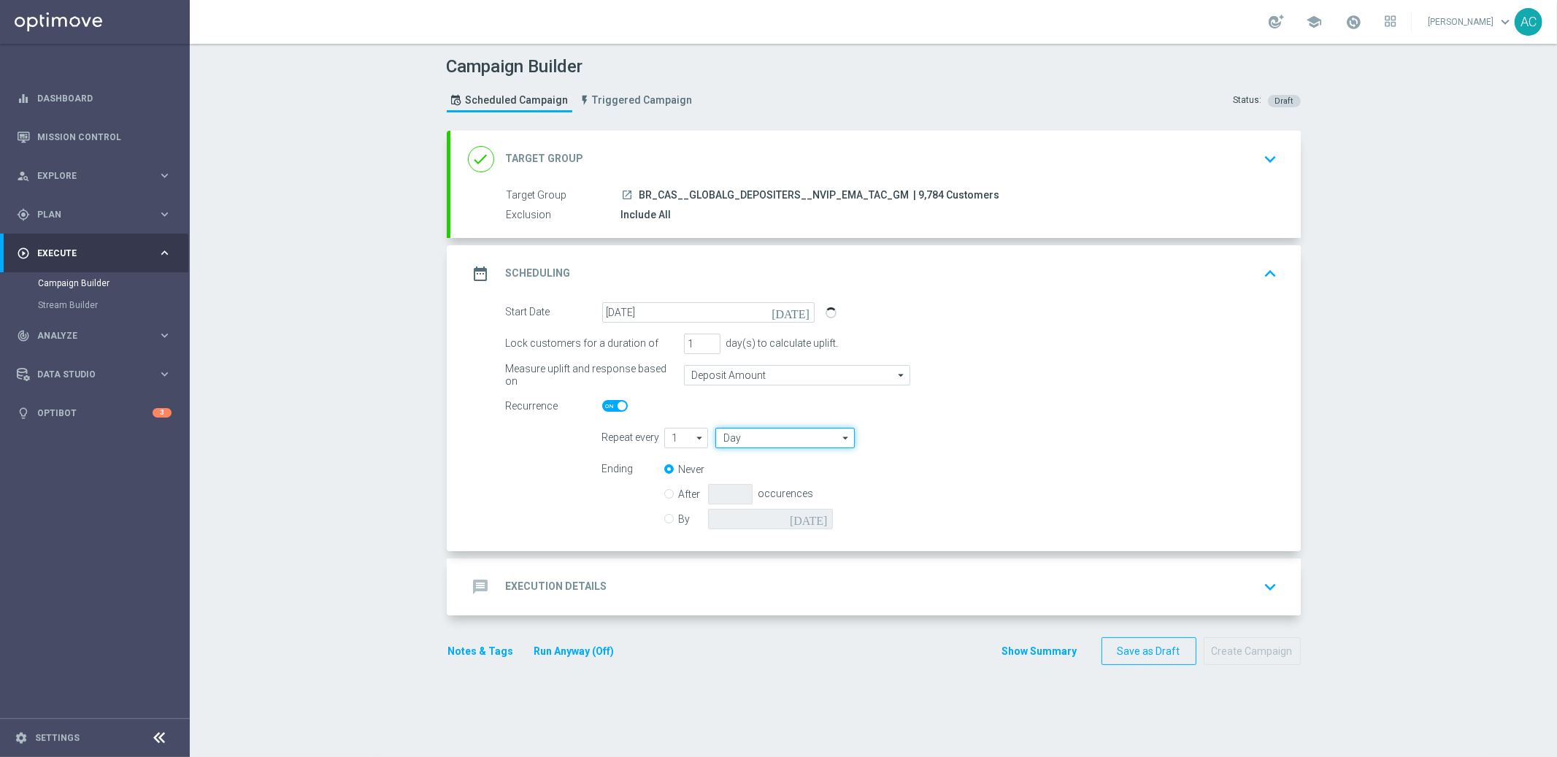
click at [767, 440] on input "Day" at bounding box center [785, 438] width 139 height 20
click at [771, 487] on div "Week" at bounding box center [791, 481] width 129 height 20
type input "Week"
click at [998, 440] on input "checkbox" at bounding box center [1008, 438] width 22 height 20
checkbox input "true"
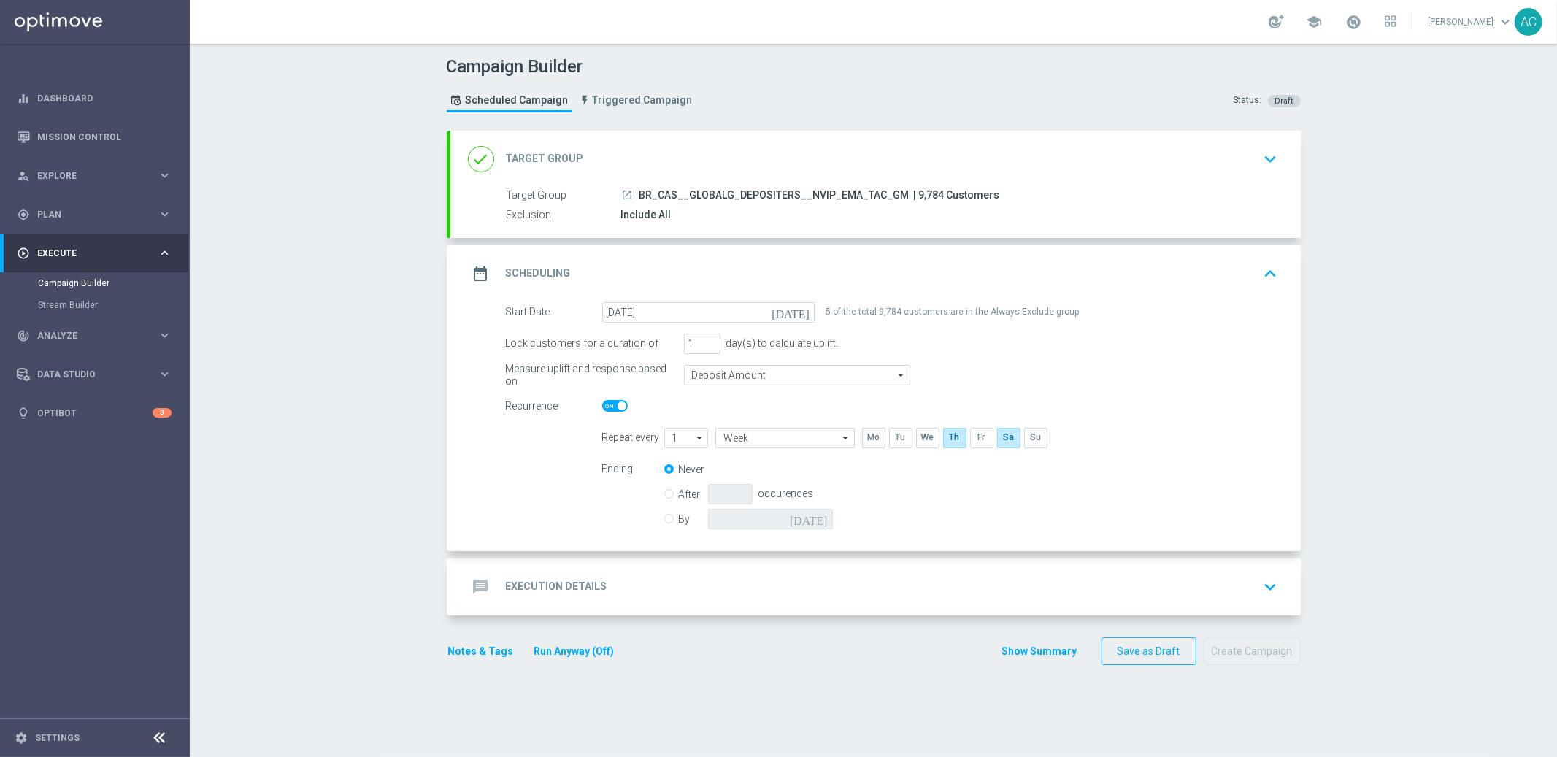
click at [668, 519] on div "By today" at bounding box center [757, 519] width 186 height 20
click at [664, 518] on input "By" at bounding box center [668, 516] width 9 height 9
radio input "true"
radio input "false"
click at [814, 519] on icon "[DATE]" at bounding box center [811, 517] width 43 height 16
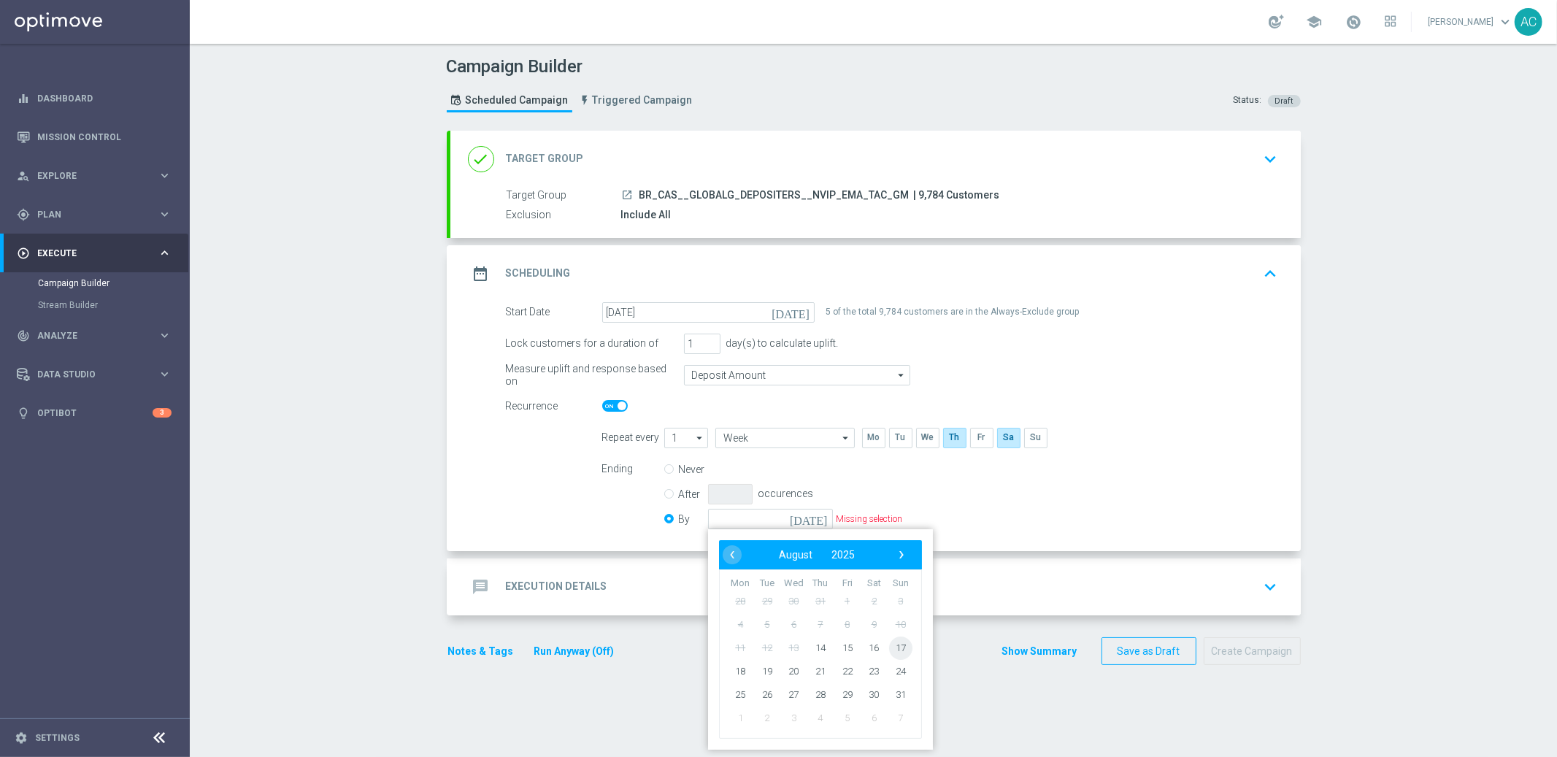
click at [896, 647] on span "17" at bounding box center [900, 647] width 23 height 23
type input "17 Aug 2025"
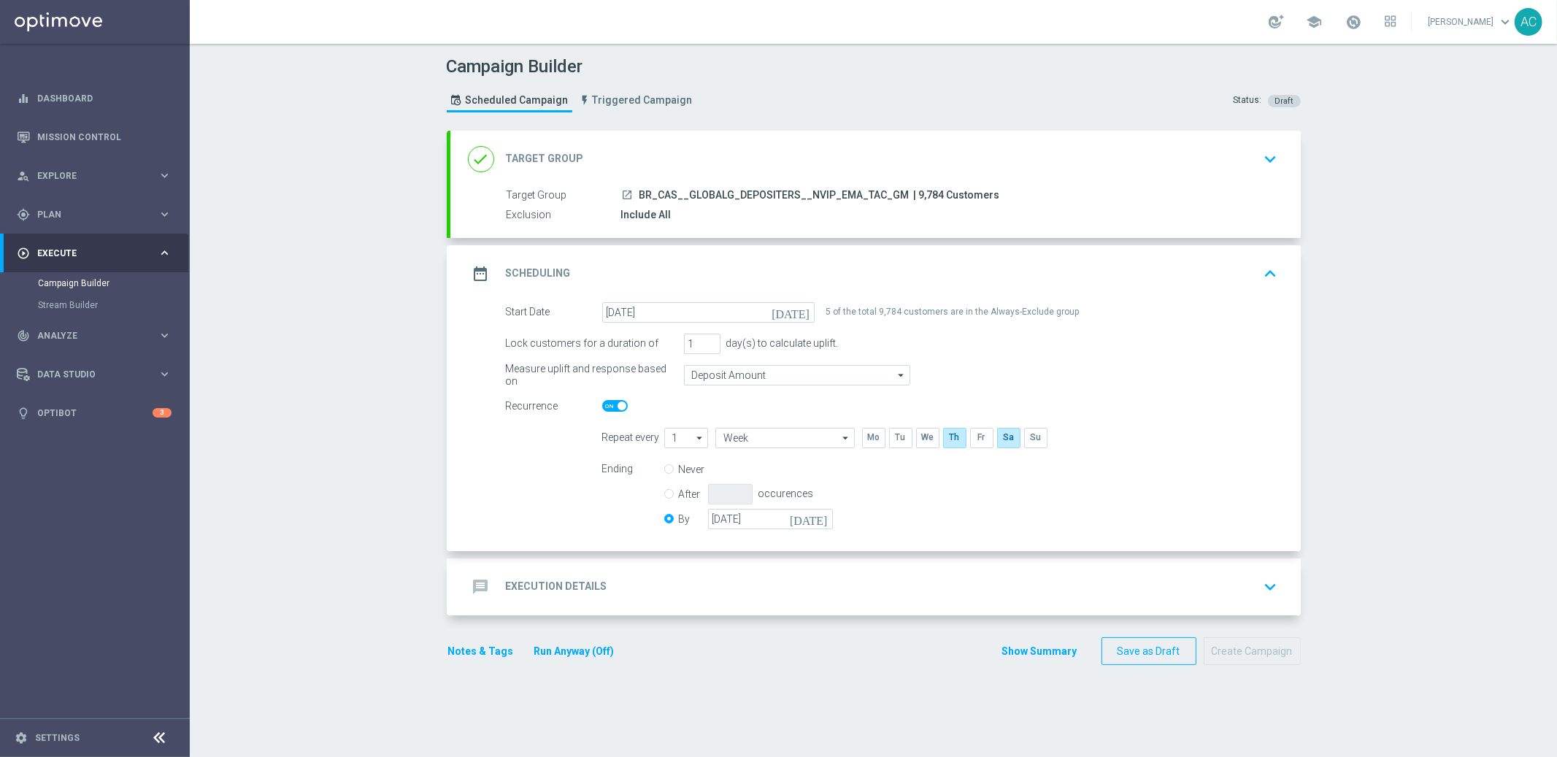
click at [505, 594] on div "message Execution Details" at bounding box center [537, 587] width 139 height 26
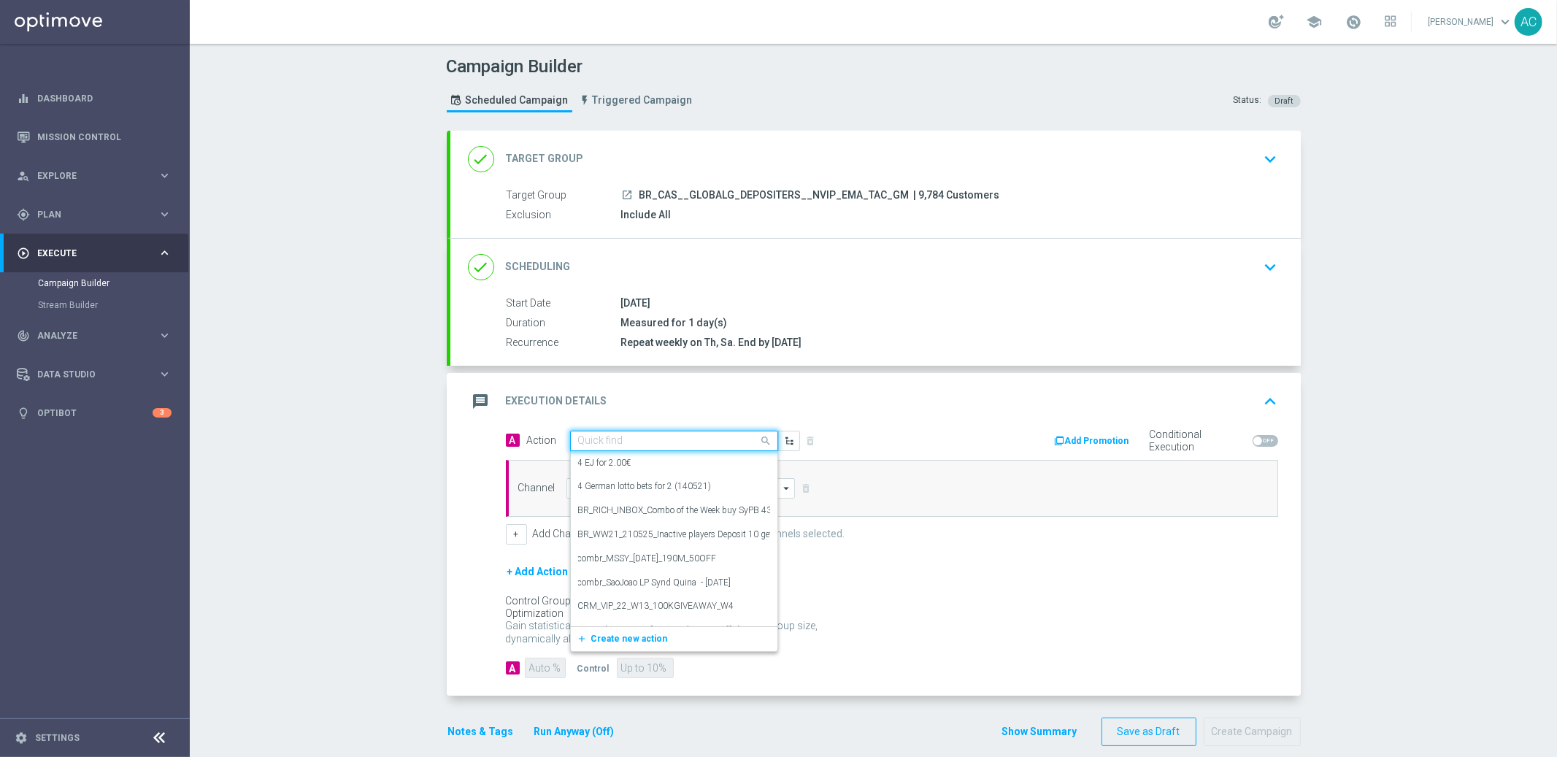
click at [611, 432] on div "Quick find" at bounding box center [674, 441] width 208 height 20
paste input "BR_CAS__LB15K_VIP_EMA_TAC_GM"
type input "BR_CAS__LB15K_VIP_EMA_TAC_GM"
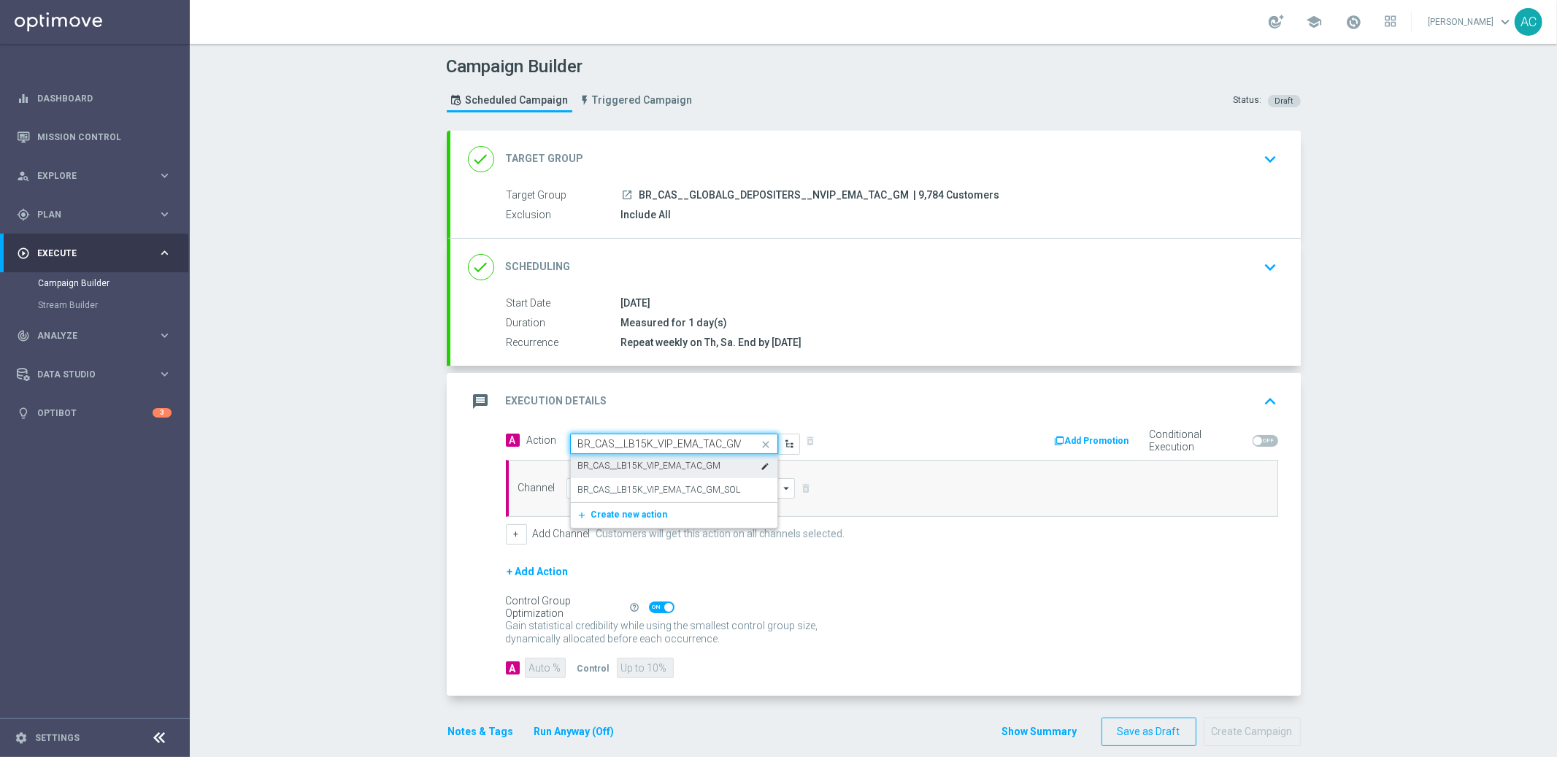
click at [656, 468] on label "BR_CAS__LB15K_VIP_EMA_TAC_GM" at bounding box center [649, 466] width 143 height 12
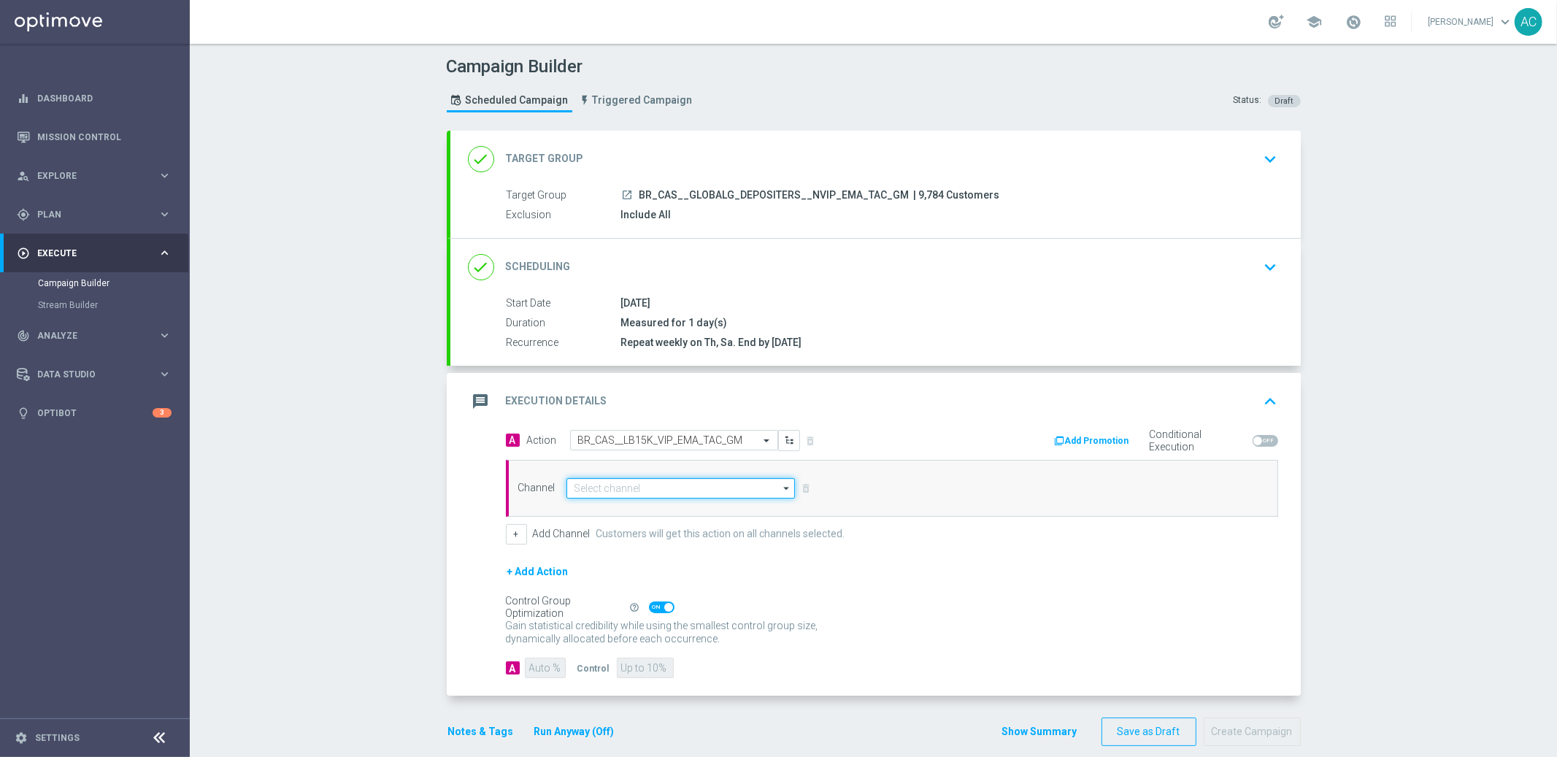
click at [632, 488] on input at bounding box center [681, 488] width 229 height 20
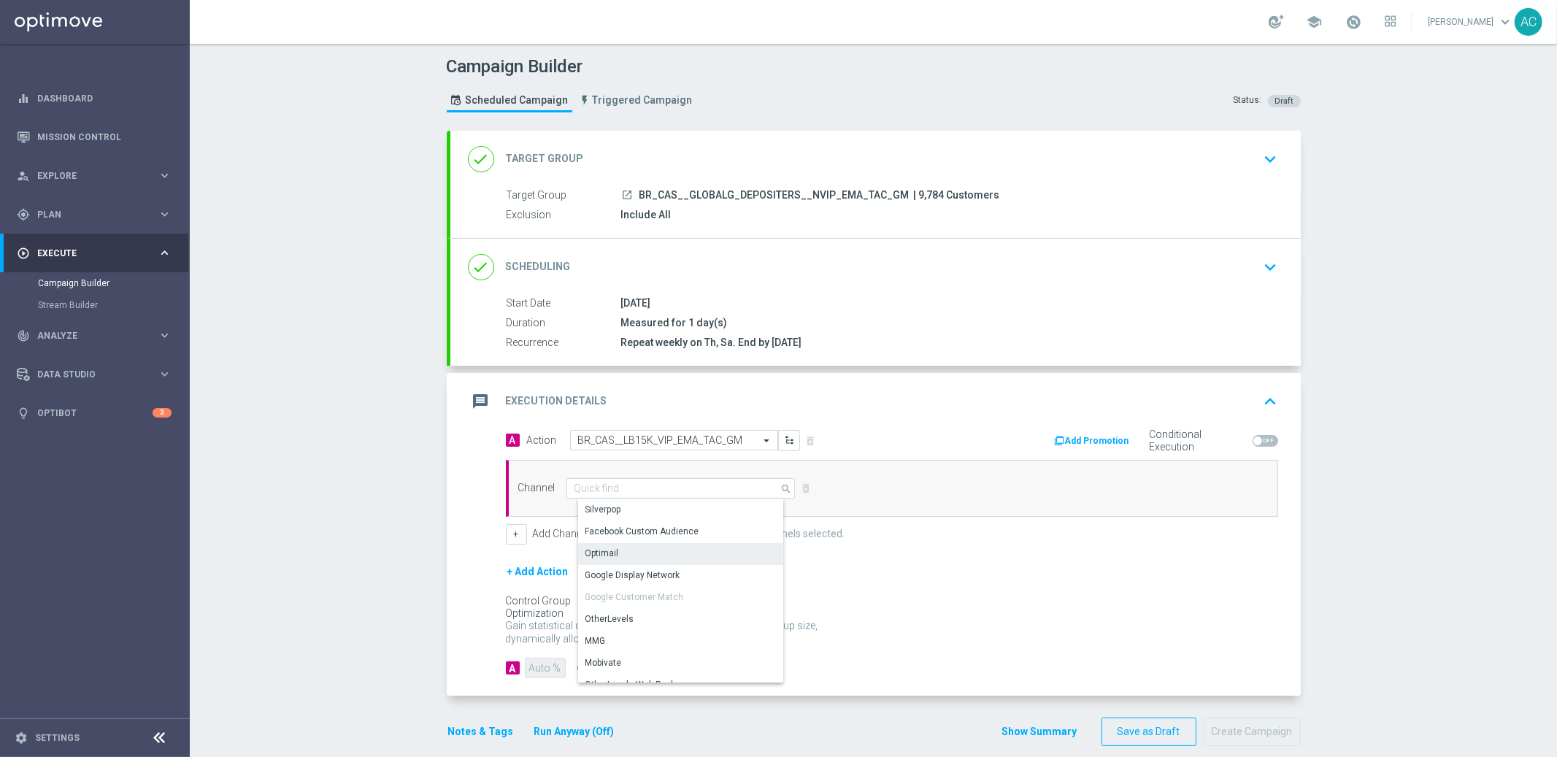
click at [636, 547] on div "Optimail" at bounding box center [687, 553] width 218 height 20
type input "Optimail"
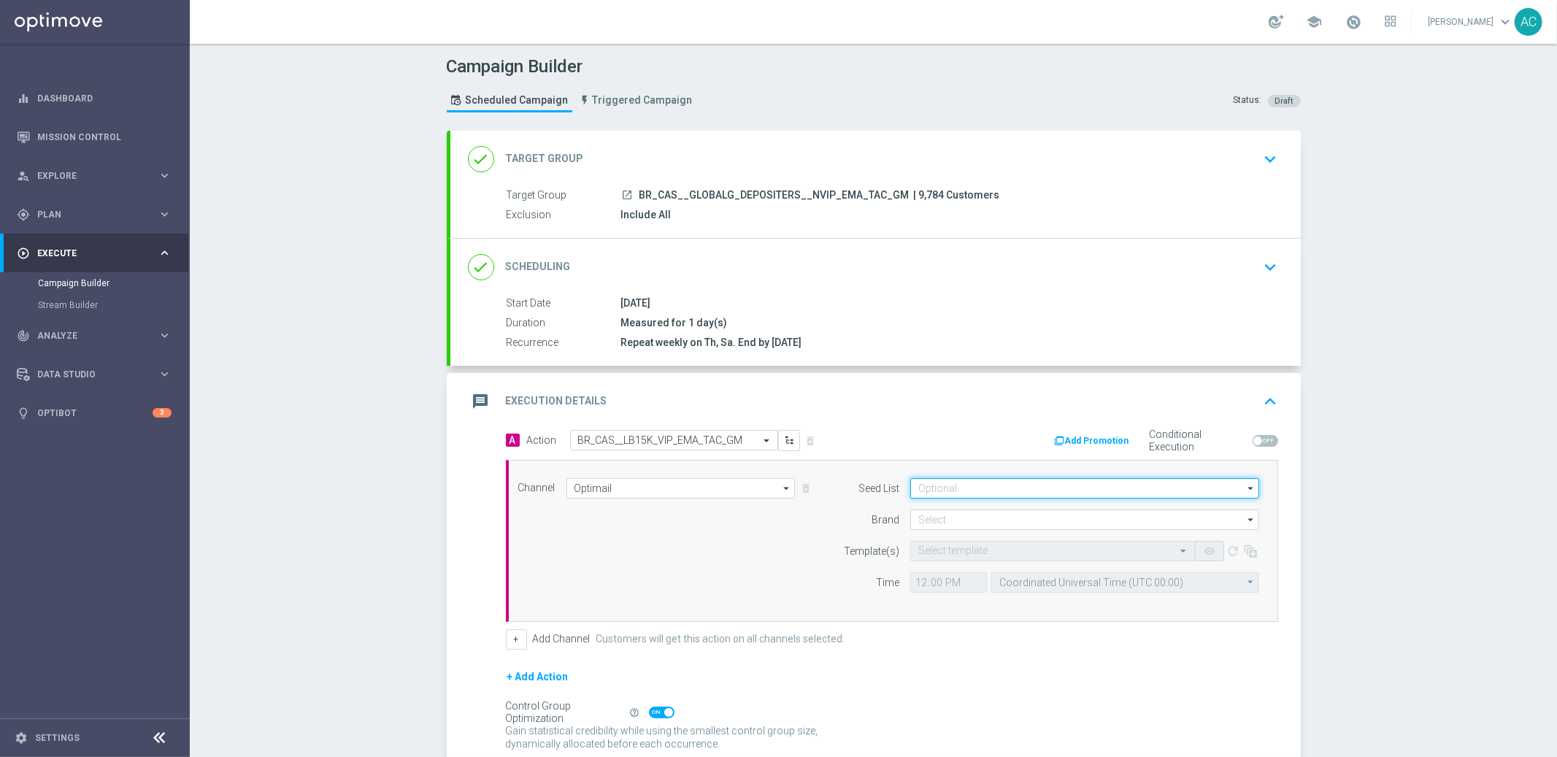
click at [962, 485] on input at bounding box center [1085, 488] width 349 height 20
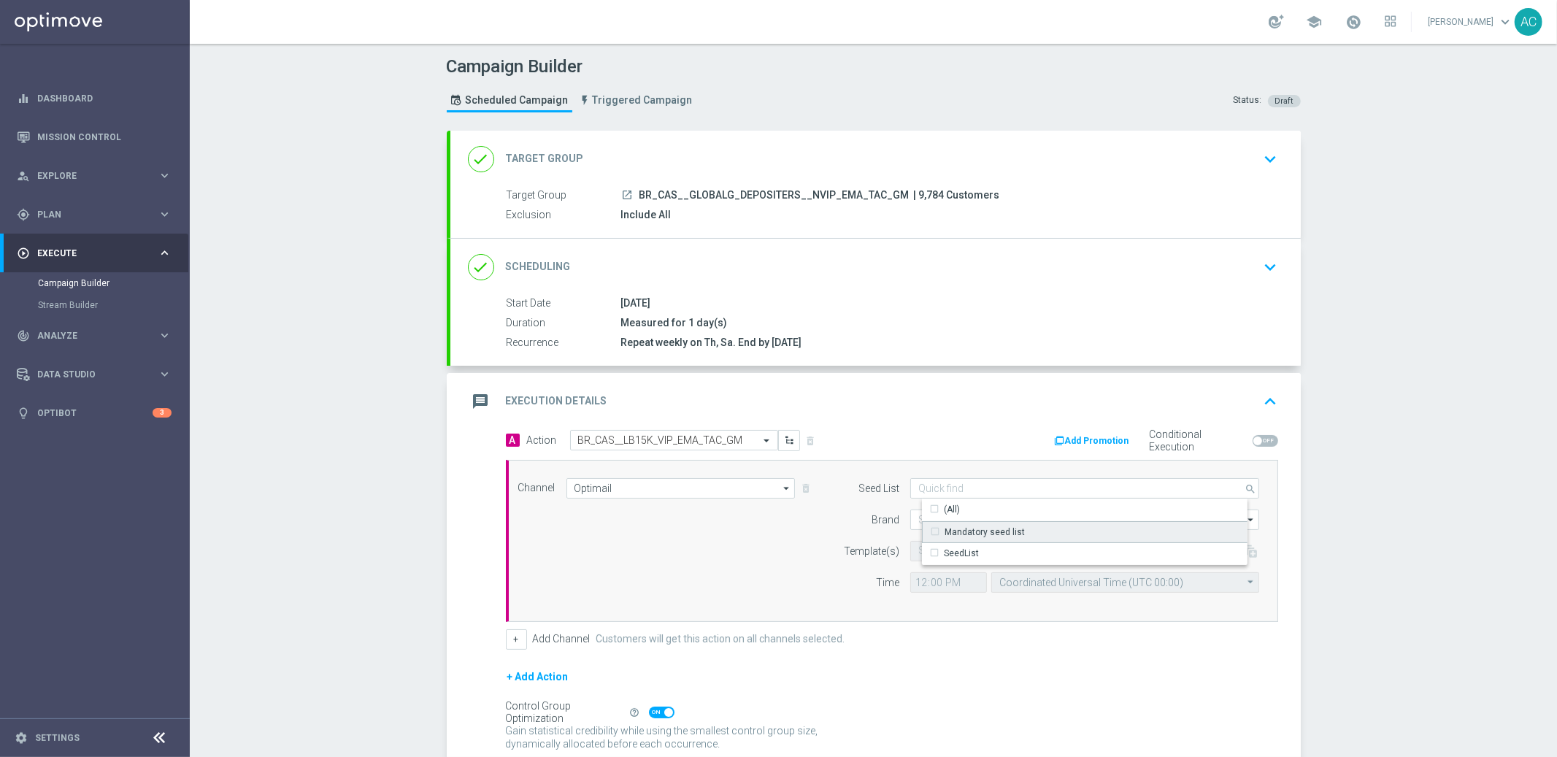
click at [980, 532] on div "Mandatory seed list" at bounding box center [985, 532] width 80 height 13
drag, startPoint x: 737, startPoint y: 543, endPoint x: 1008, endPoint y: 524, distance: 270.9
click at [743, 542] on div "Channel Optimail Optimail arrow_drop_down Show Selected 1 of 26 Silverpop" at bounding box center [889, 541] width 764 height 126
type input "Mandatory seed list"
click at [1010, 523] on input at bounding box center [1085, 520] width 349 height 20
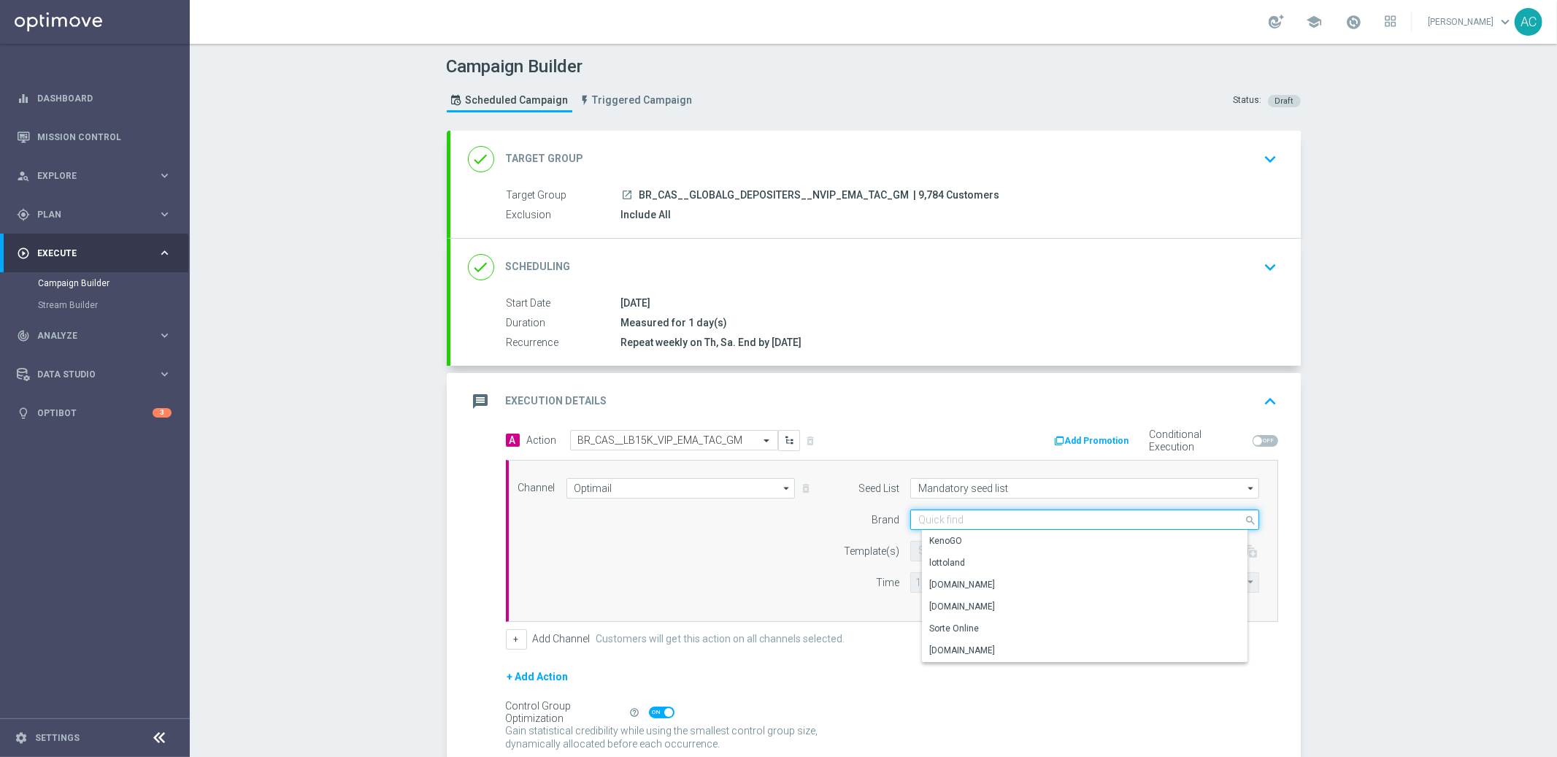
paste input "BR_CAS__LB15K_VIP_EMA_TAC_GM"
type input "BR_CAS__LB15K_VIP_EMA_TAC_GM"
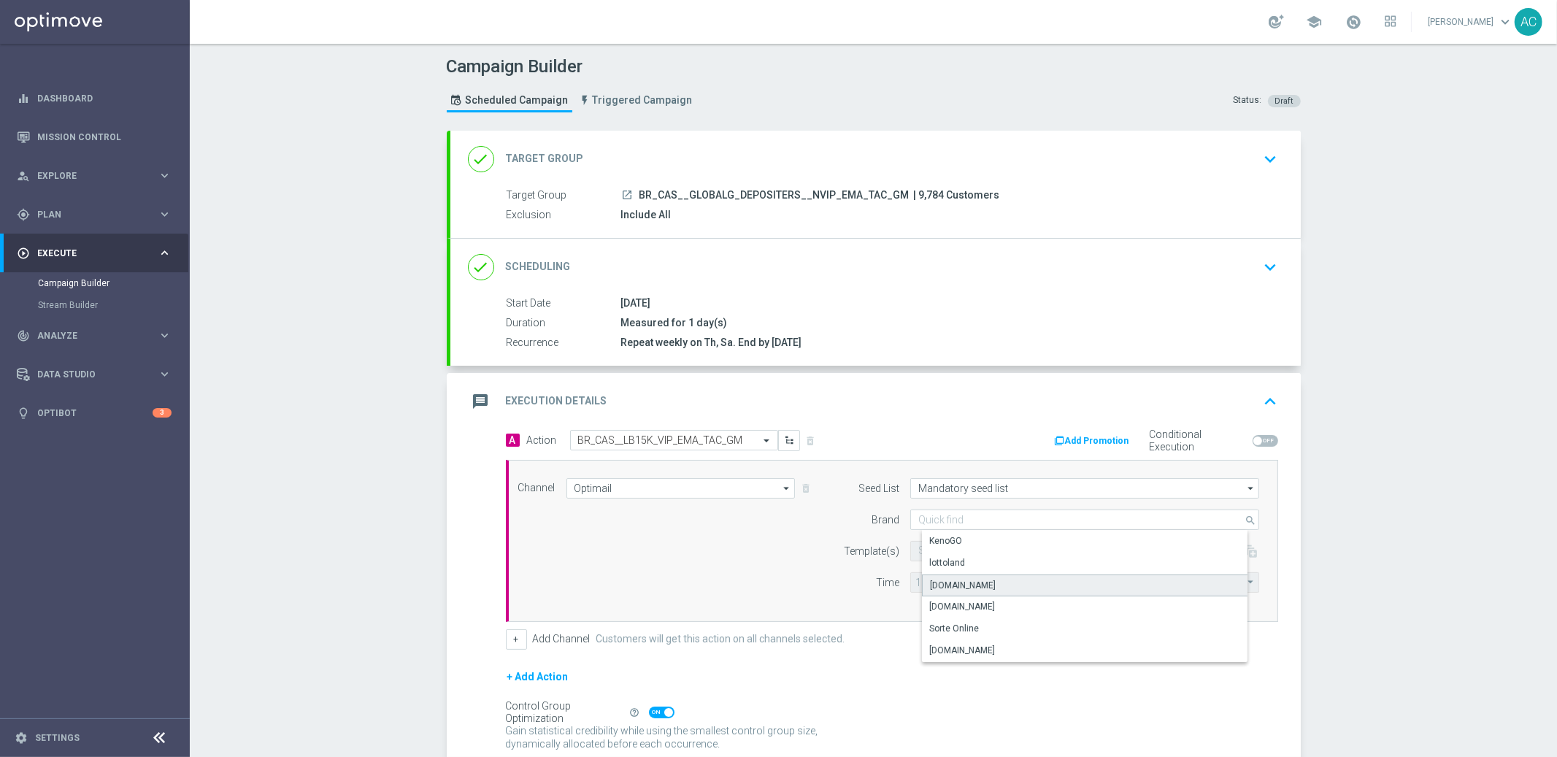
click at [981, 585] on div "[DOMAIN_NAME]" at bounding box center [963, 585] width 66 height 13
type input "[DOMAIN_NAME]"
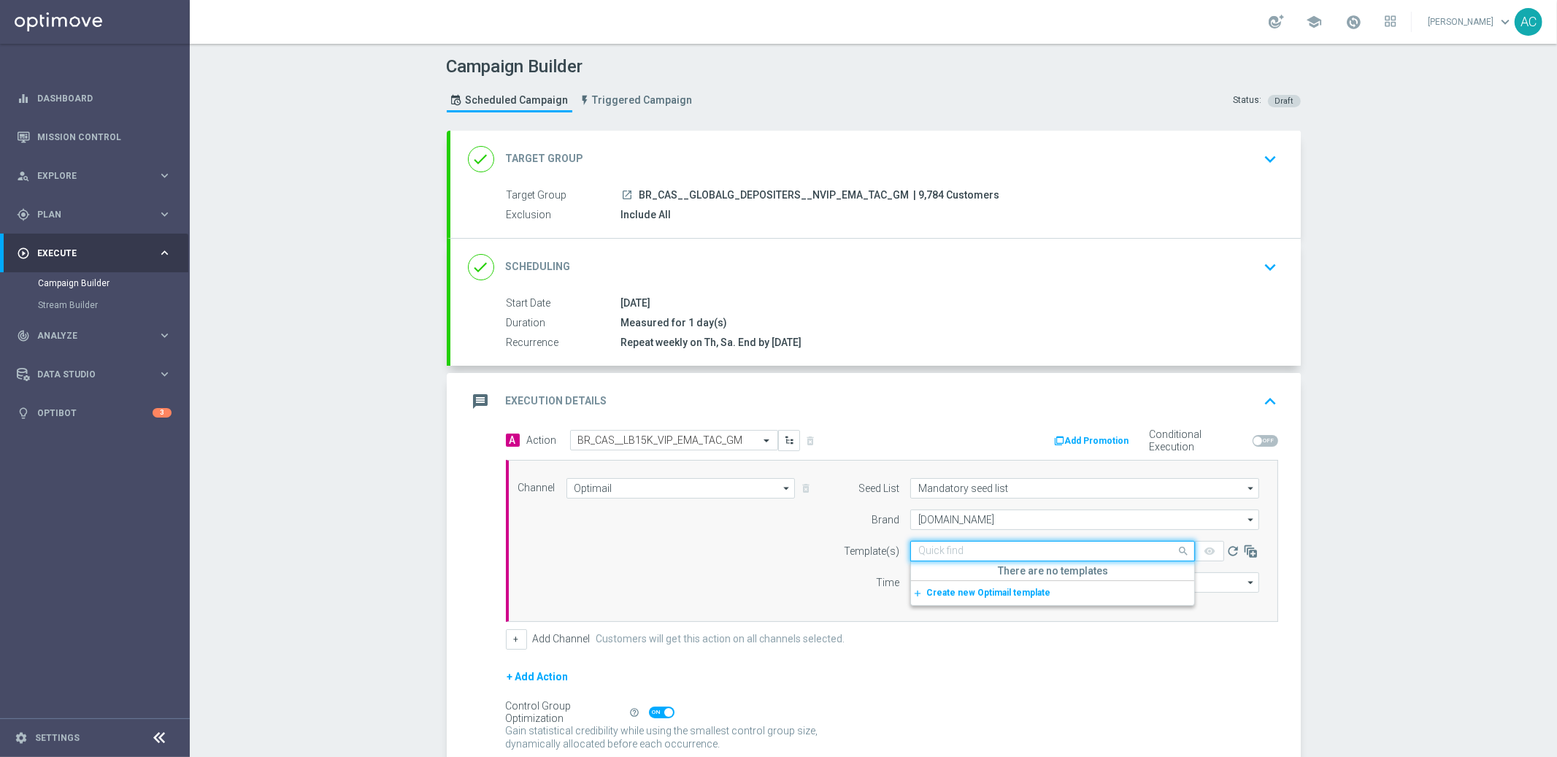
click at [955, 551] on input "text" at bounding box center [1038, 551] width 239 height 12
paste input "BR_CAS__LB15K_VIP_EMA_TAC_GM"
click at [1019, 577] on label "BR_CAS__LB15K_VIP_EMA_TAC_GM" at bounding box center [990, 573] width 143 height 12
type input "BR_CAS__LB15K_VIP_EMA_TAC_GM"
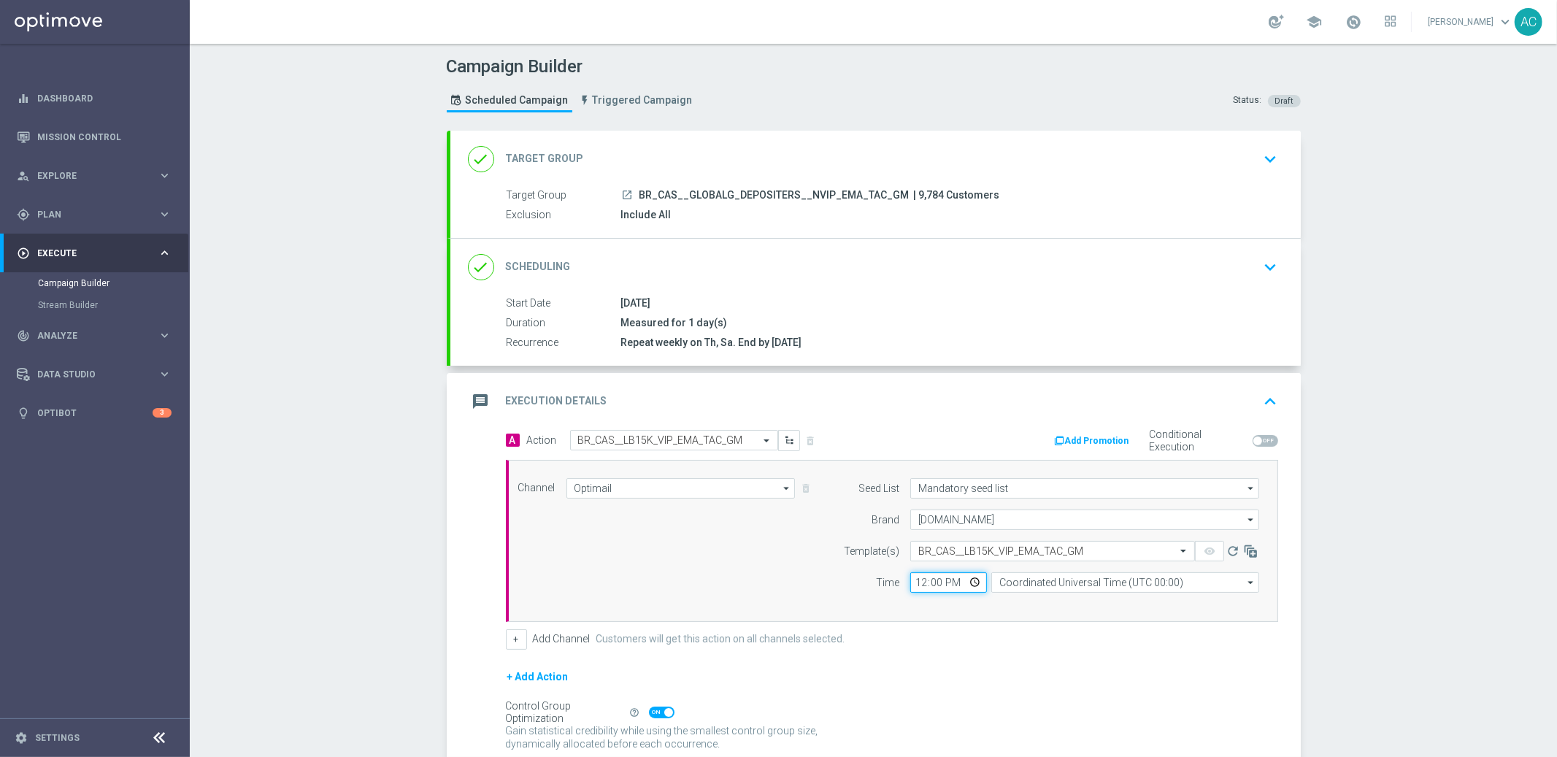
click at [912, 578] on input "12:00" at bounding box center [949, 582] width 77 height 20
type input "13:45"
click at [1119, 585] on input "Coordinated Universal Time (UTC 00:00)" at bounding box center [1126, 582] width 268 height 20
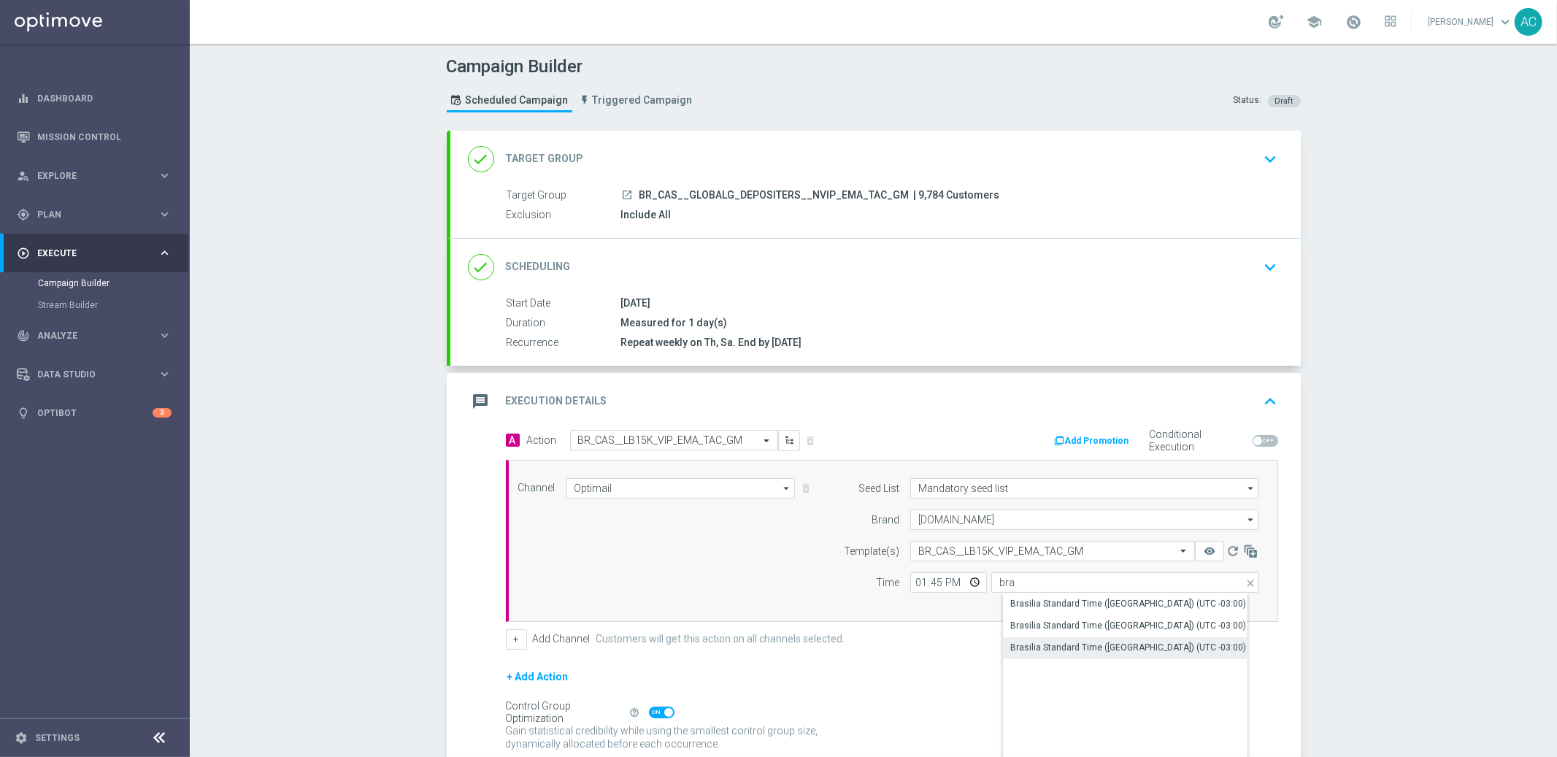
click at [1184, 645] on div "Brasilia Standard Time ([GEOGRAPHIC_DATA]) (UTC -03:00)" at bounding box center [1129, 647] width 236 height 13
type input "Brasilia Standard Time ([GEOGRAPHIC_DATA]) (UTC -03:00)"
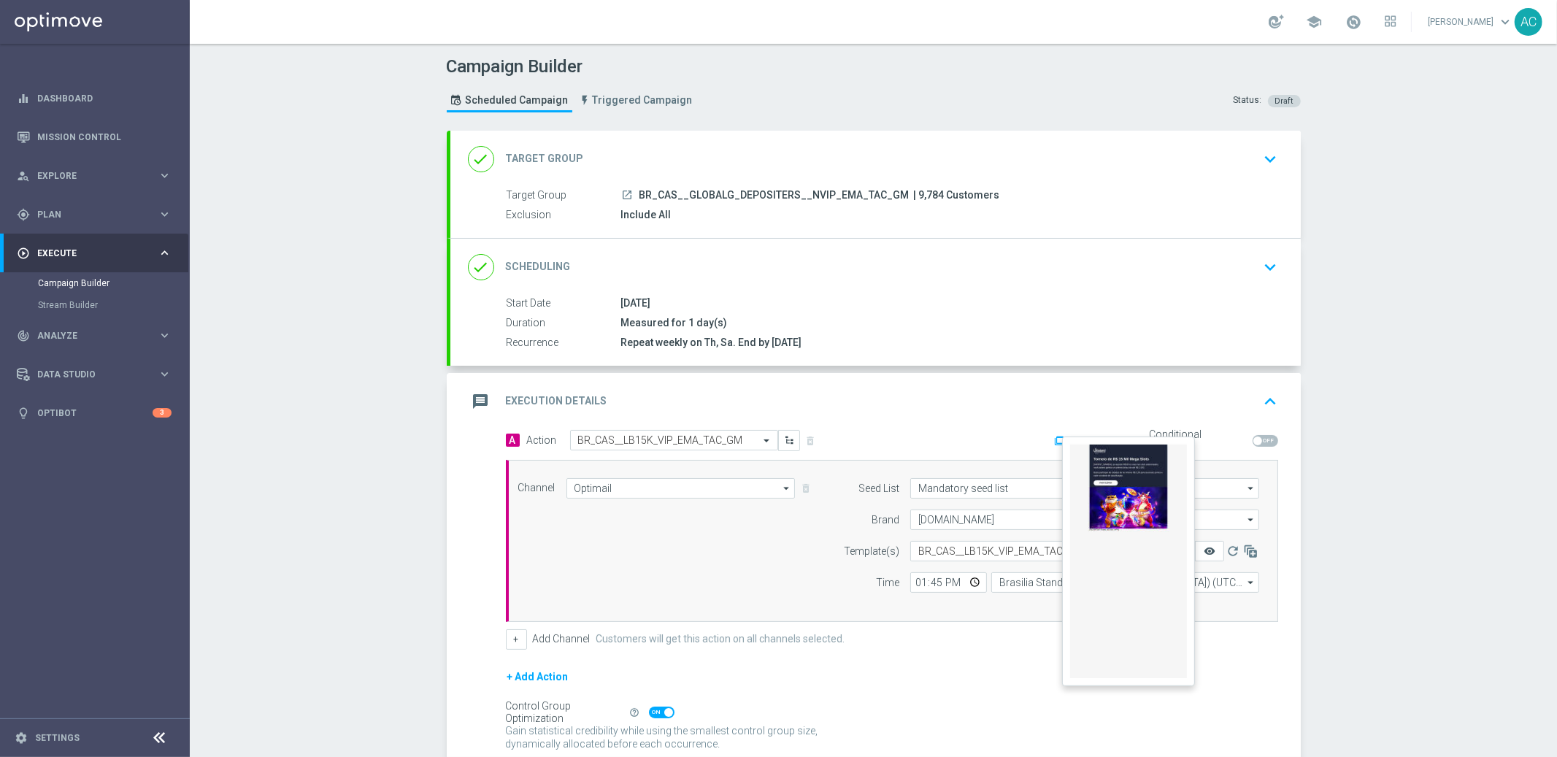
click at [1206, 545] on icon "remove_red_eye" at bounding box center [1210, 551] width 12 height 12
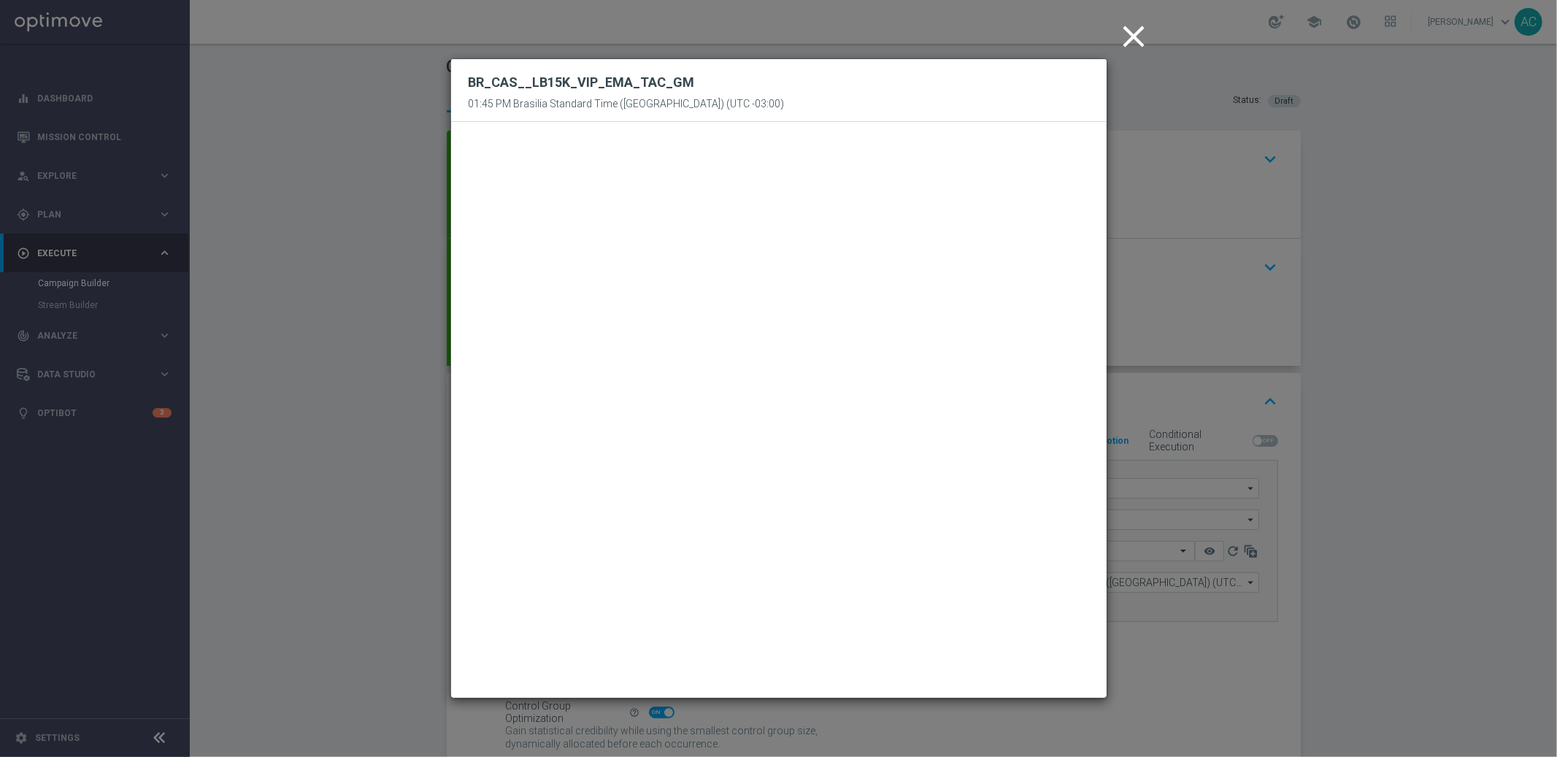
click at [1135, 37] on icon "close" at bounding box center [1134, 36] width 37 height 37
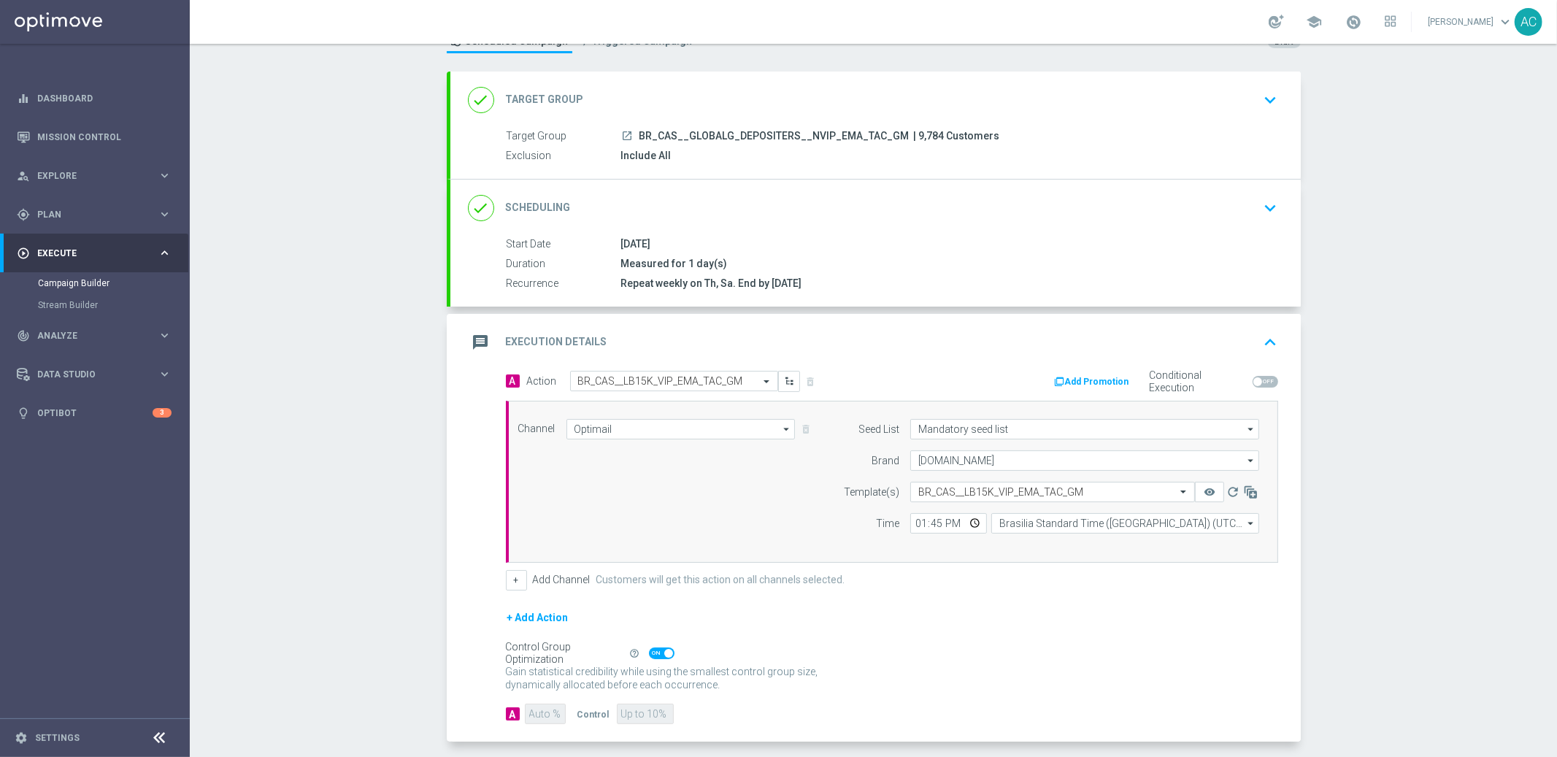
scroll to position [123, 0]
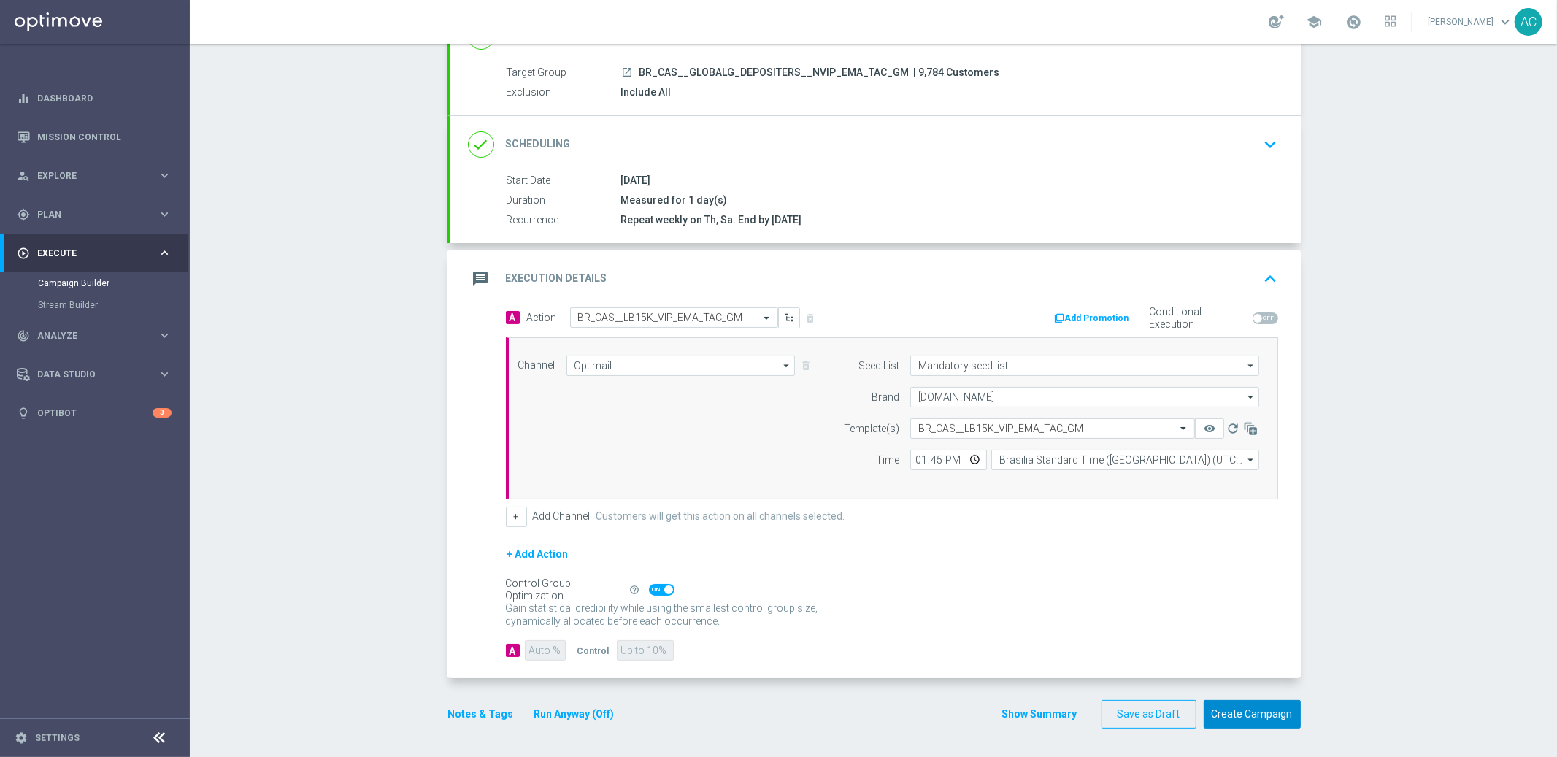
click at [1251, 708] on button "Create Campaign" at bounding box center [1252, 714] width 97 height 28
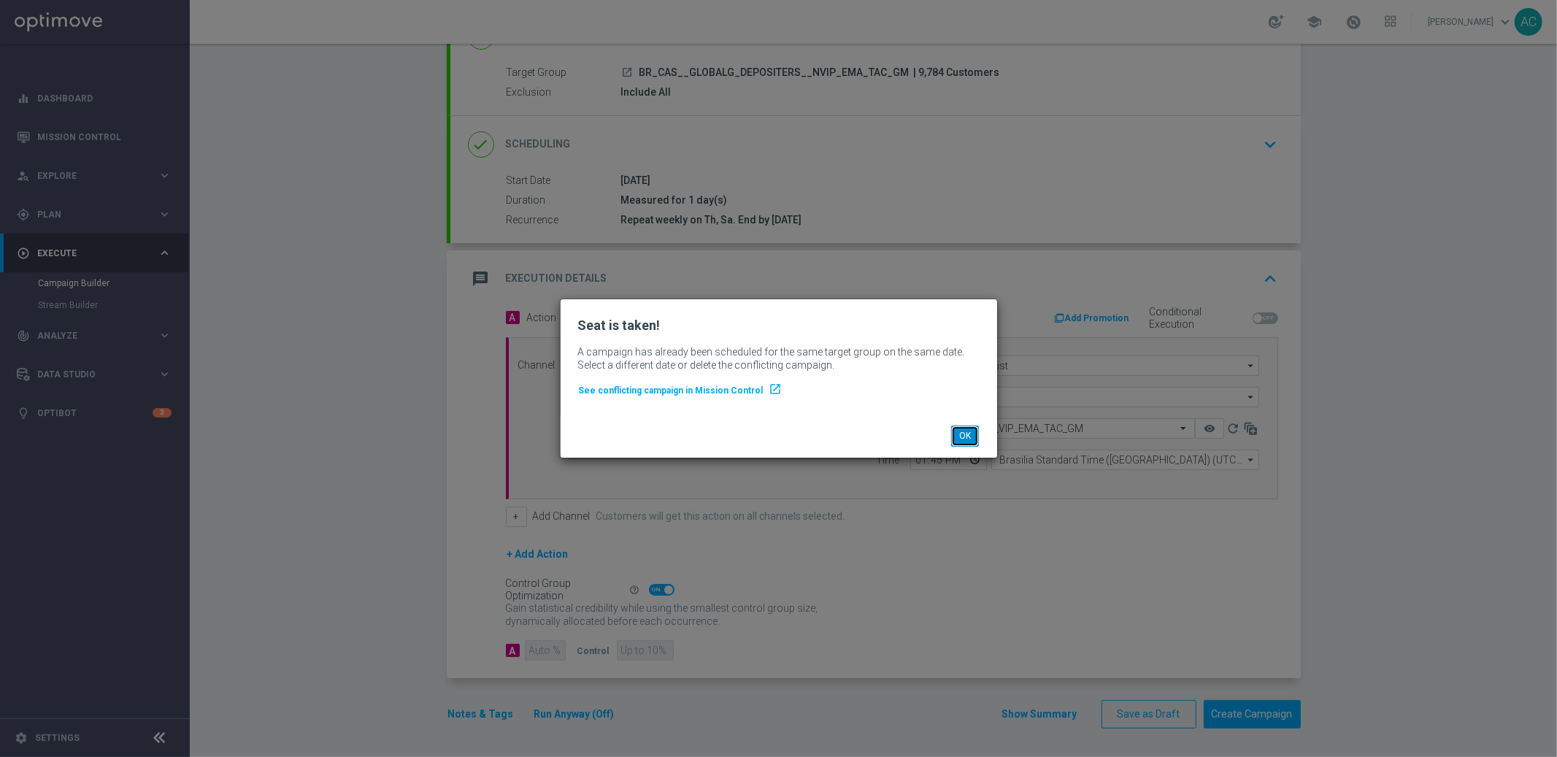
click at [959, 435] on button "OK" at bounding box center [965, 436] width 28 height 20
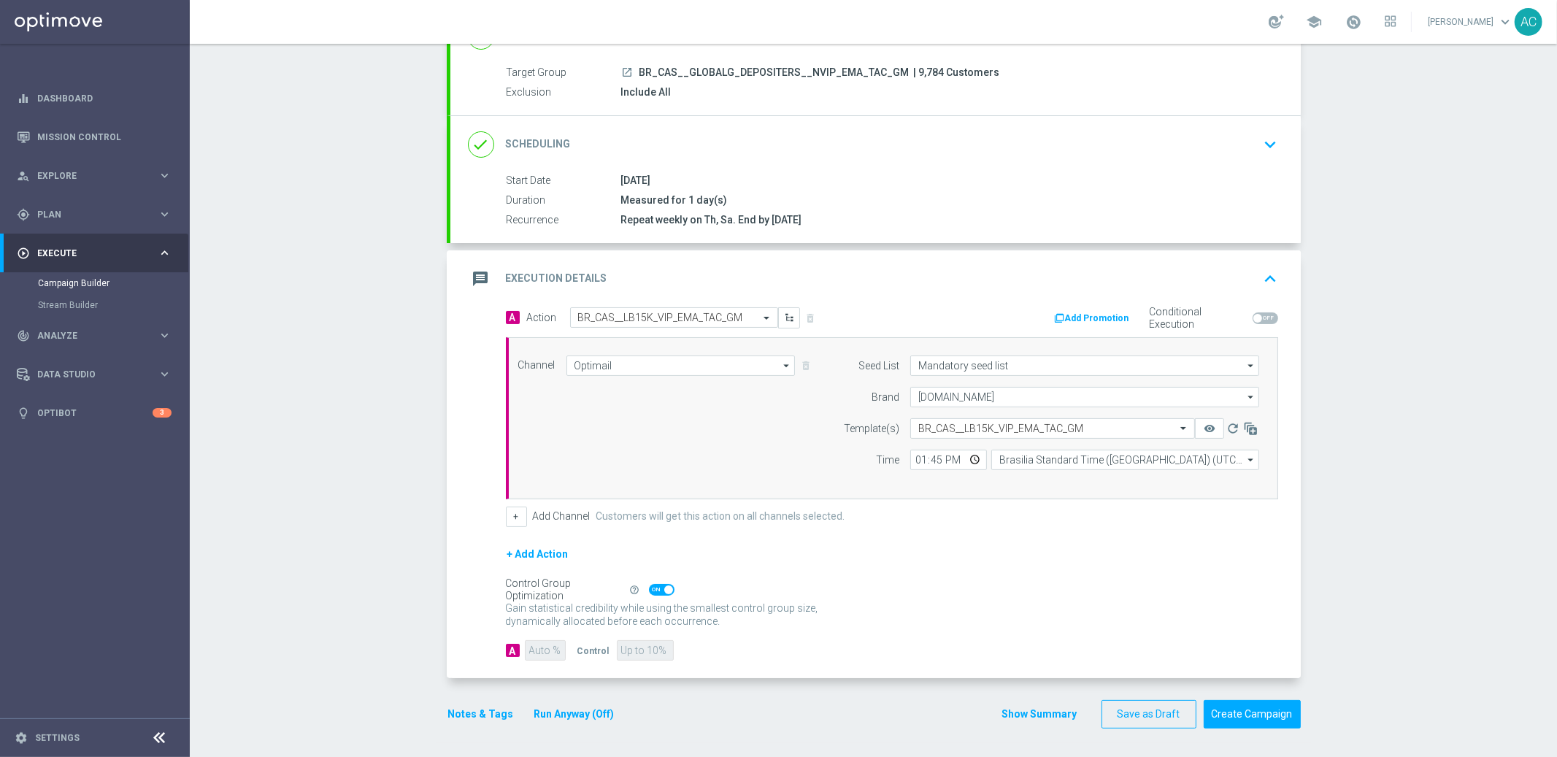
click at [1111, 157] on div "done Scheduling keyboard_arrow_down" at bounding box center [876, 144] width 851 height 57
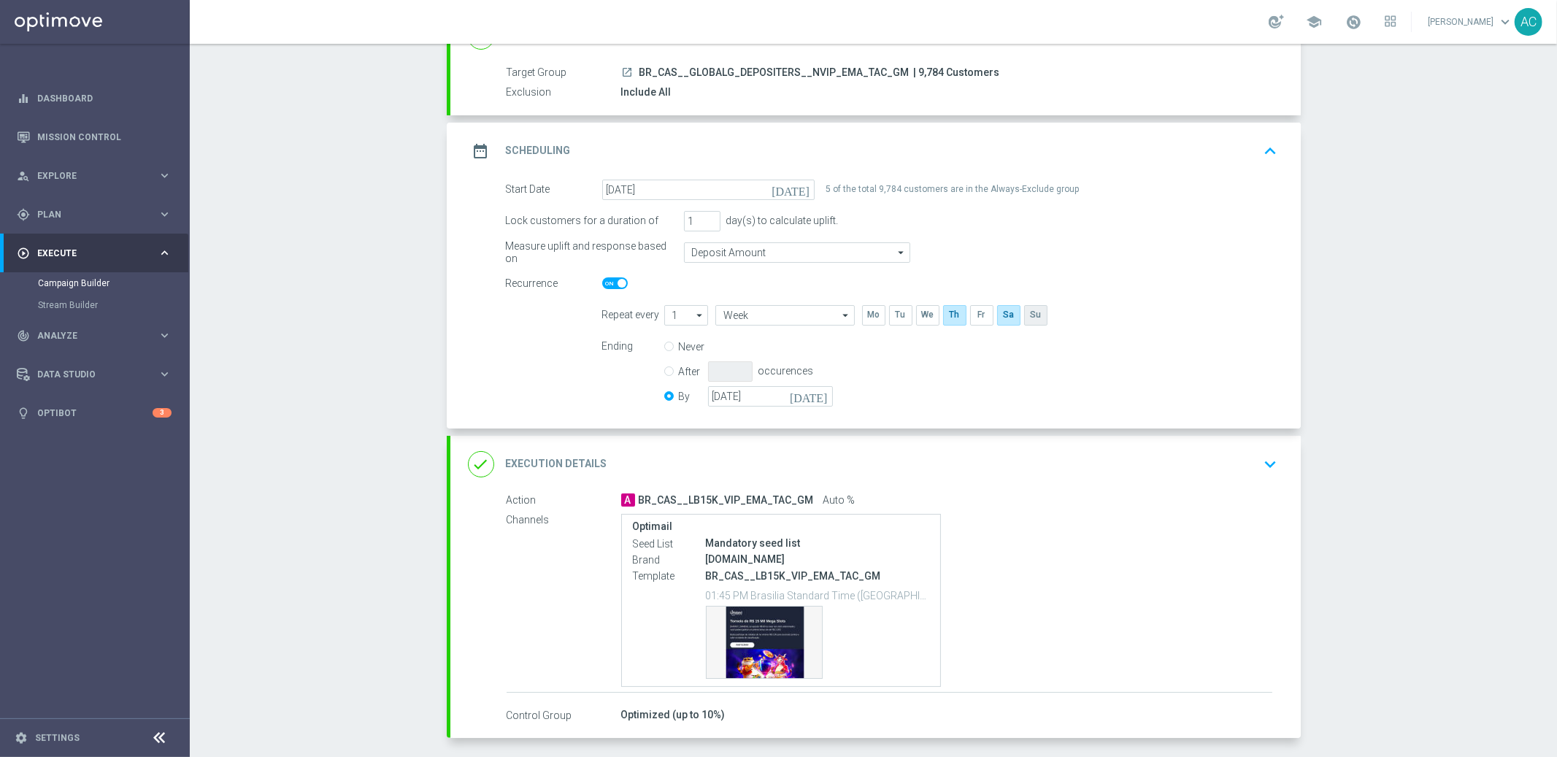
click at [1030, 315] on input "checkbox" at bounding box center [1035, 315] width 22 height 20
checkbox input "true"
click at [1000, 315] on input "checkbox" at bounding box center [1008, 315] width 22 height 20
checkbox input "false"
click at [742, 400] on input "17 Aug 2025" at bounding box center [770, 396] width 125 height 20
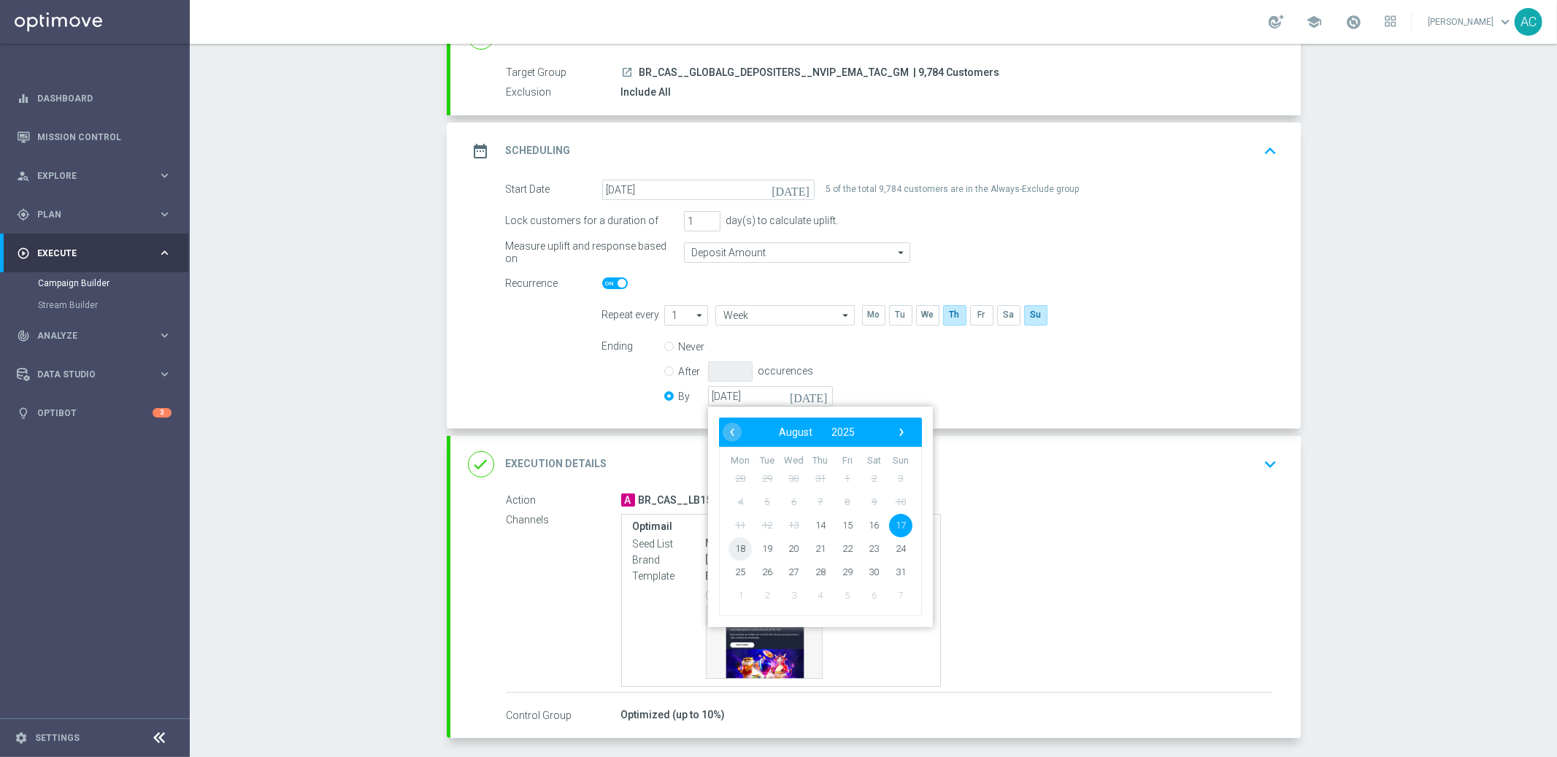
click at [730, 550] on span "18" at bounding box center [740, 548] width 23 height 23
type input "18 Aug 2025"
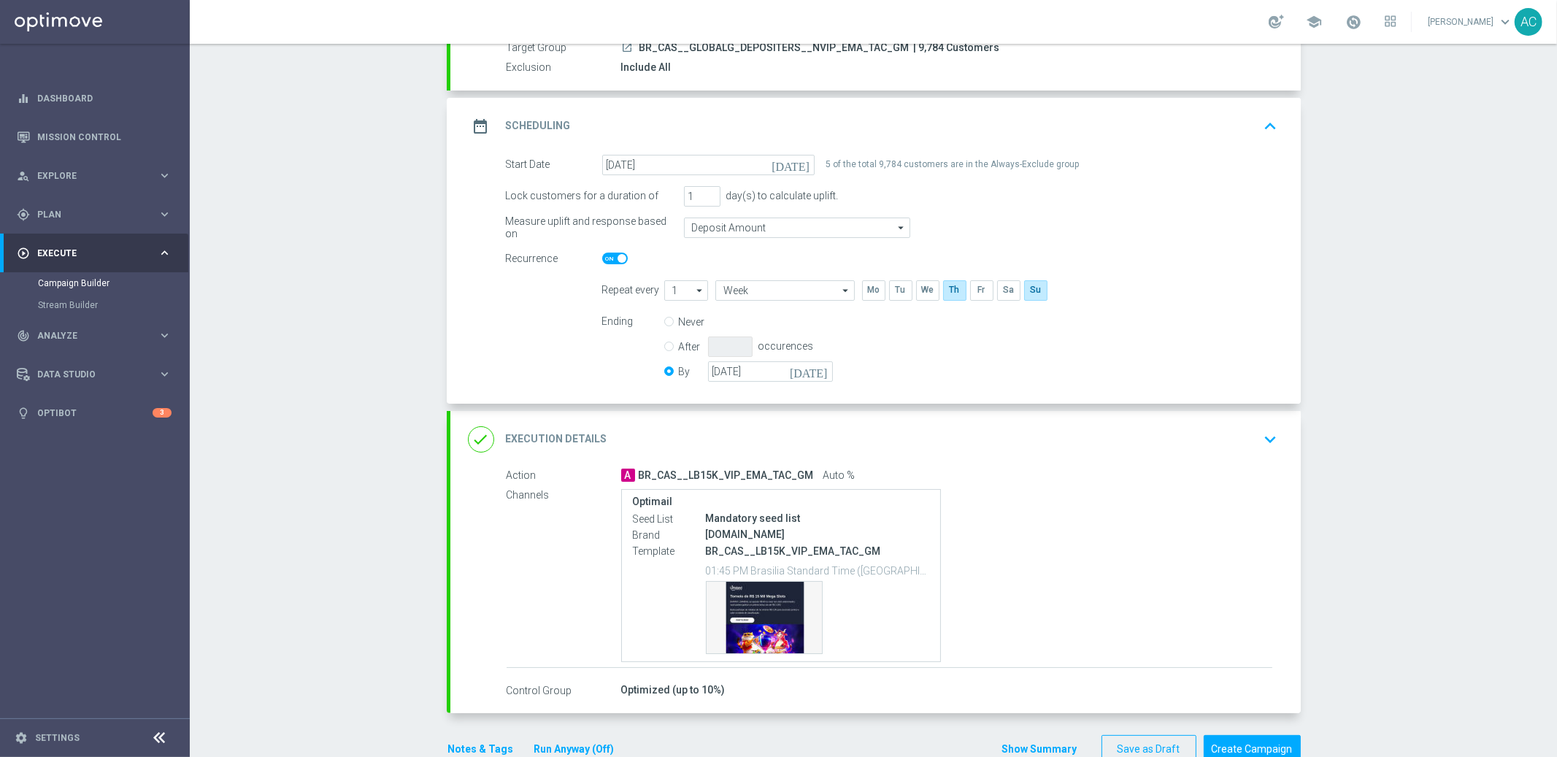
scroll to position [183, 0]
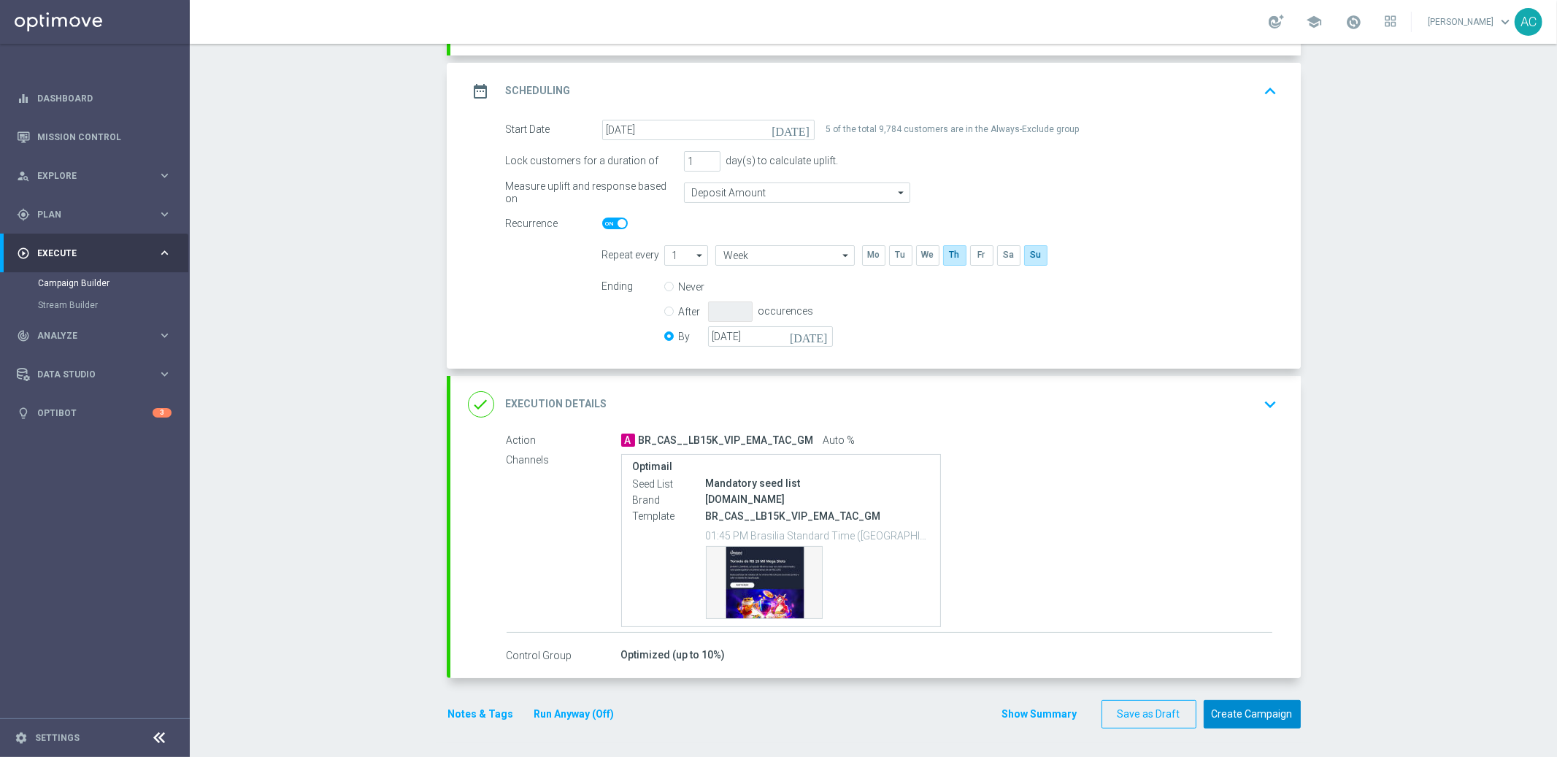
click at [1230, 710] on button "Create Campaign" at bounding box center [1252, 714] width 97 height 28
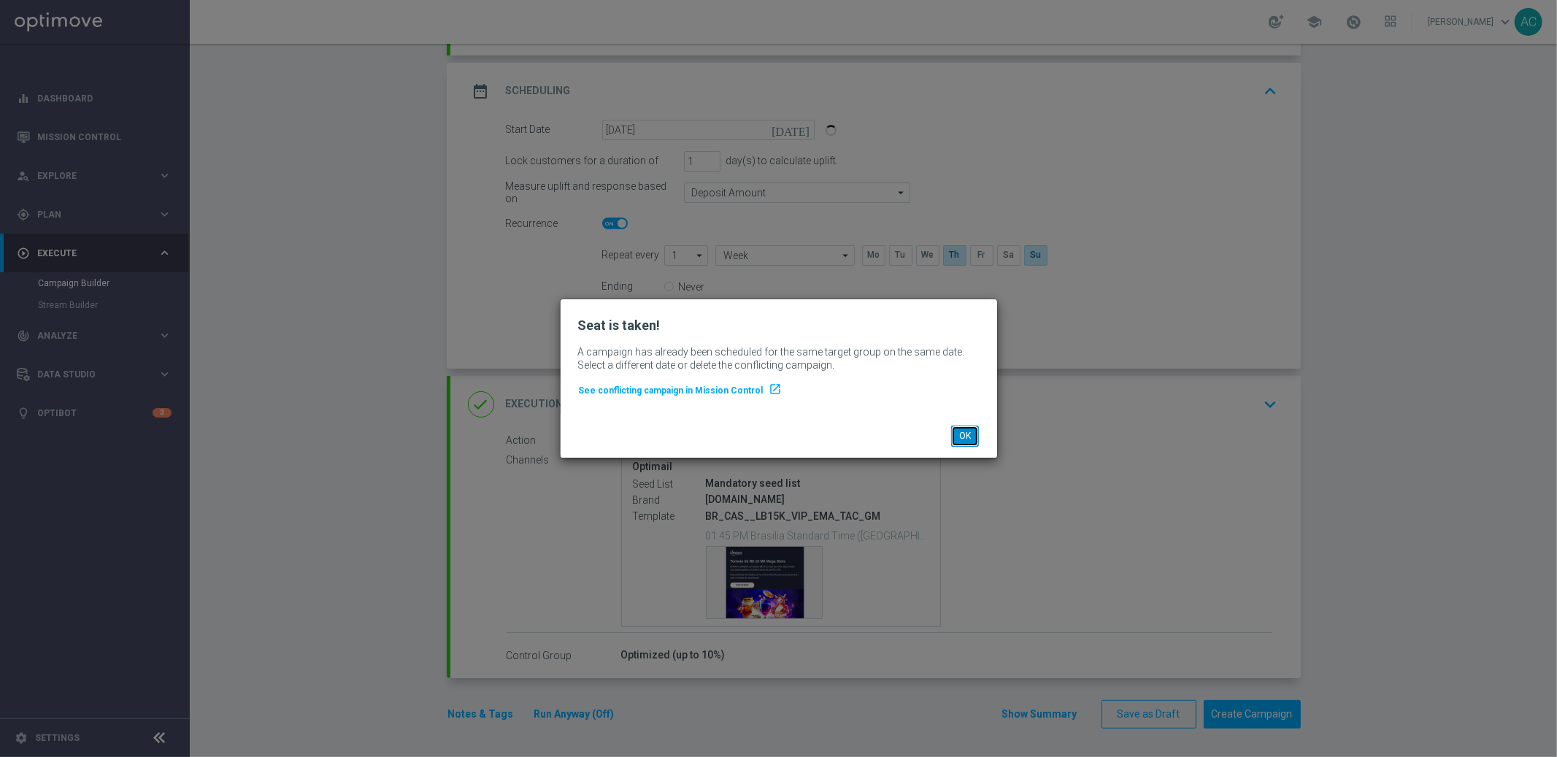
click at [970, 434] on button "OK" at bounding box center [965, 436] width 28 height 20
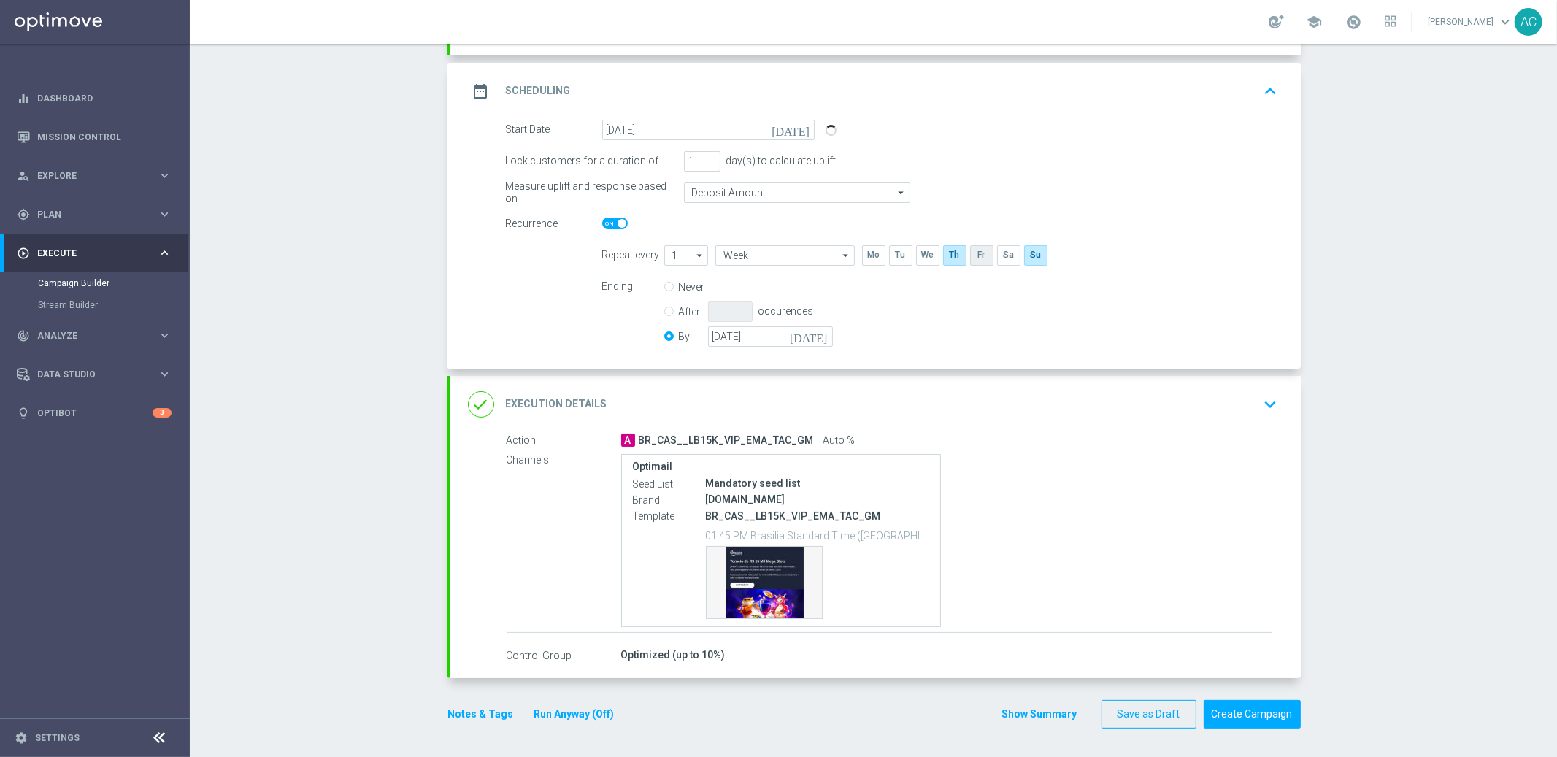
click at [970, 256] on input "checkbox" at bounding box center [981, 255] width 22 height 20
checkbox input "true"
click at [943, 251] on input "checkbox" at bounding box center [954, 255] width 22 height 20
checkbox input "false"
click at [1249, 716] on button "Create Campaign" at bounding box center [1252, 714] width 97 height 28
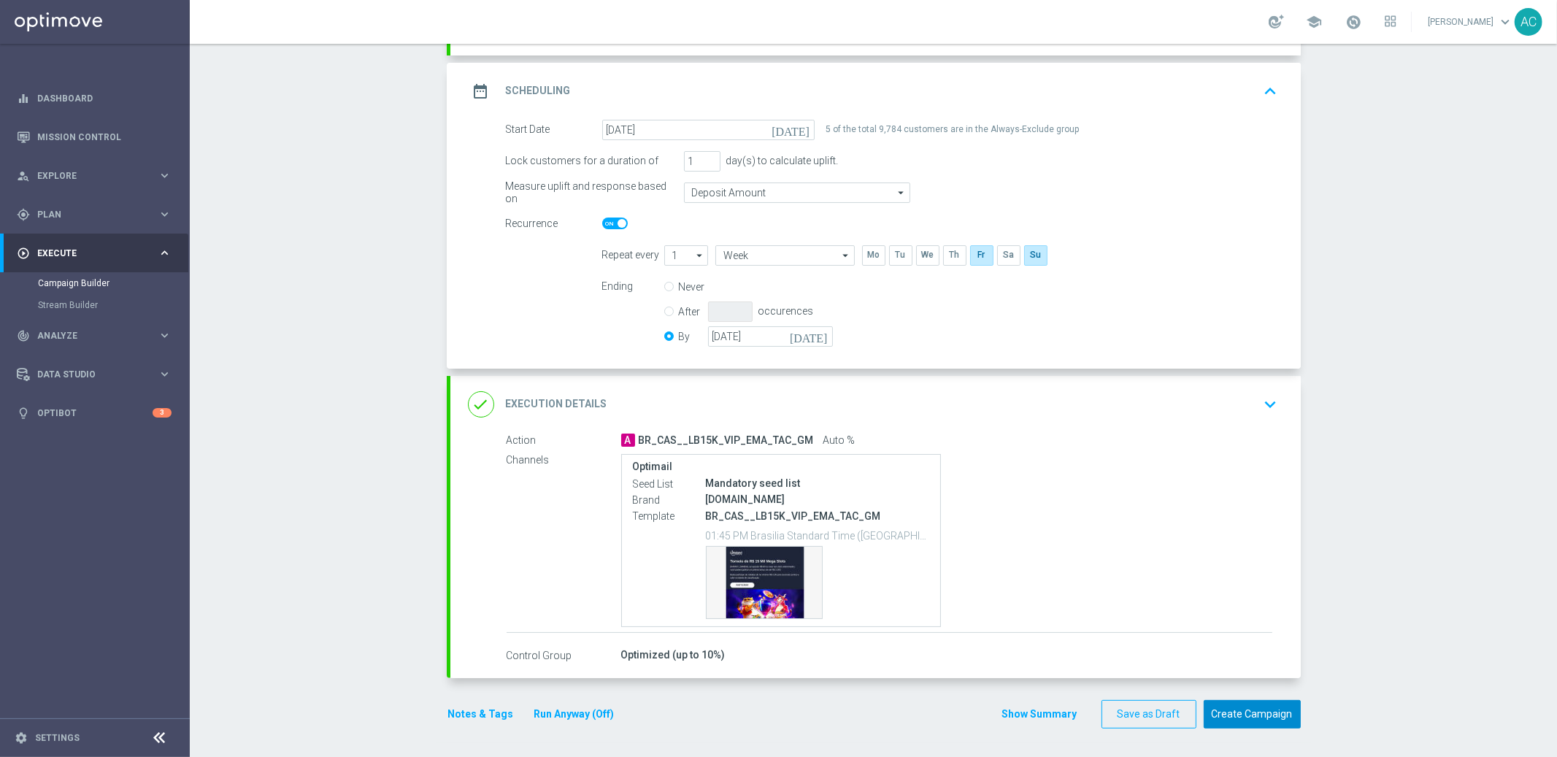
type input "[DATE]"
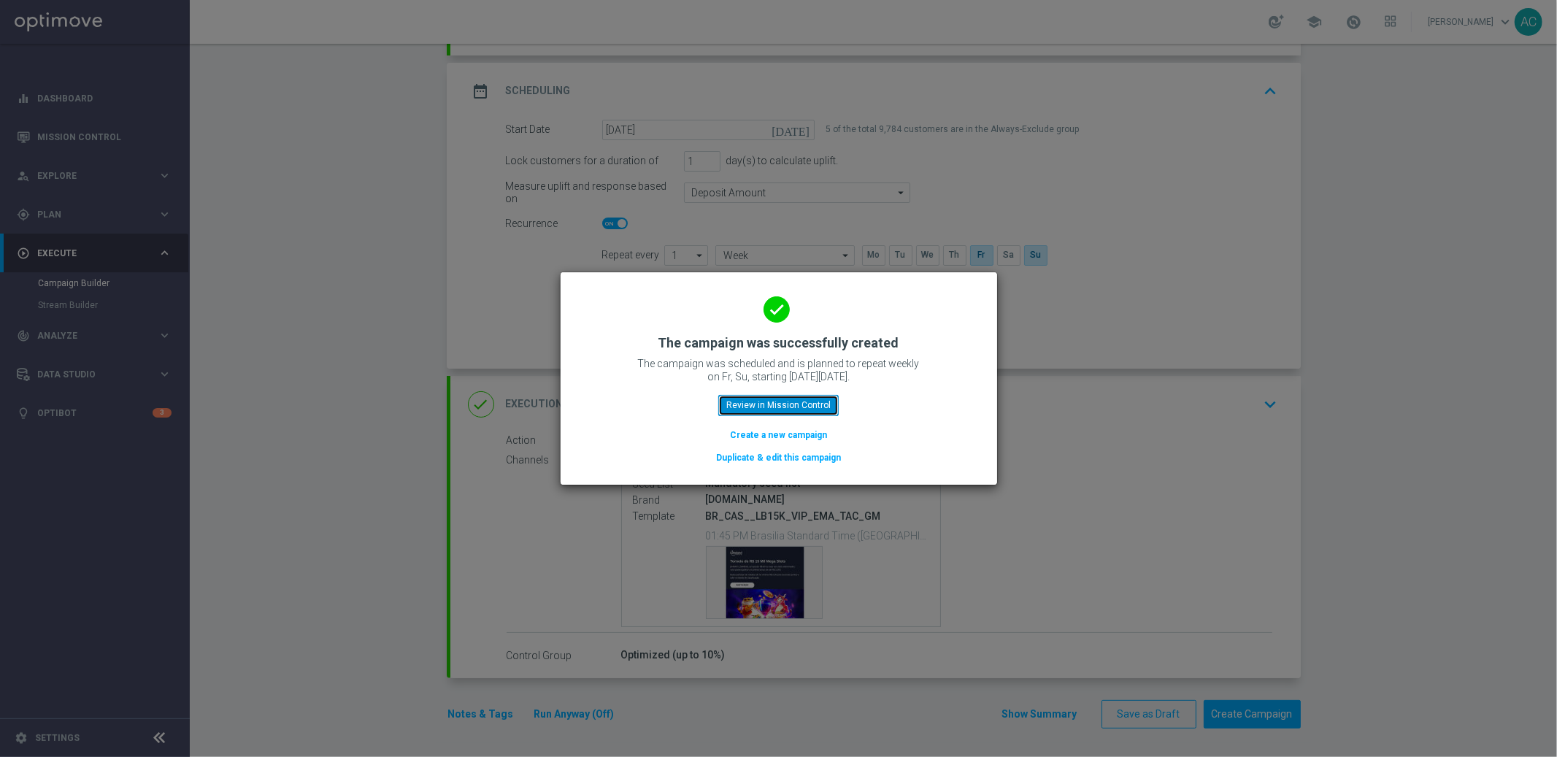
click at [786, 406] on button "Review in Mission Control" at bounding box center [778, 405] width 120 height 20
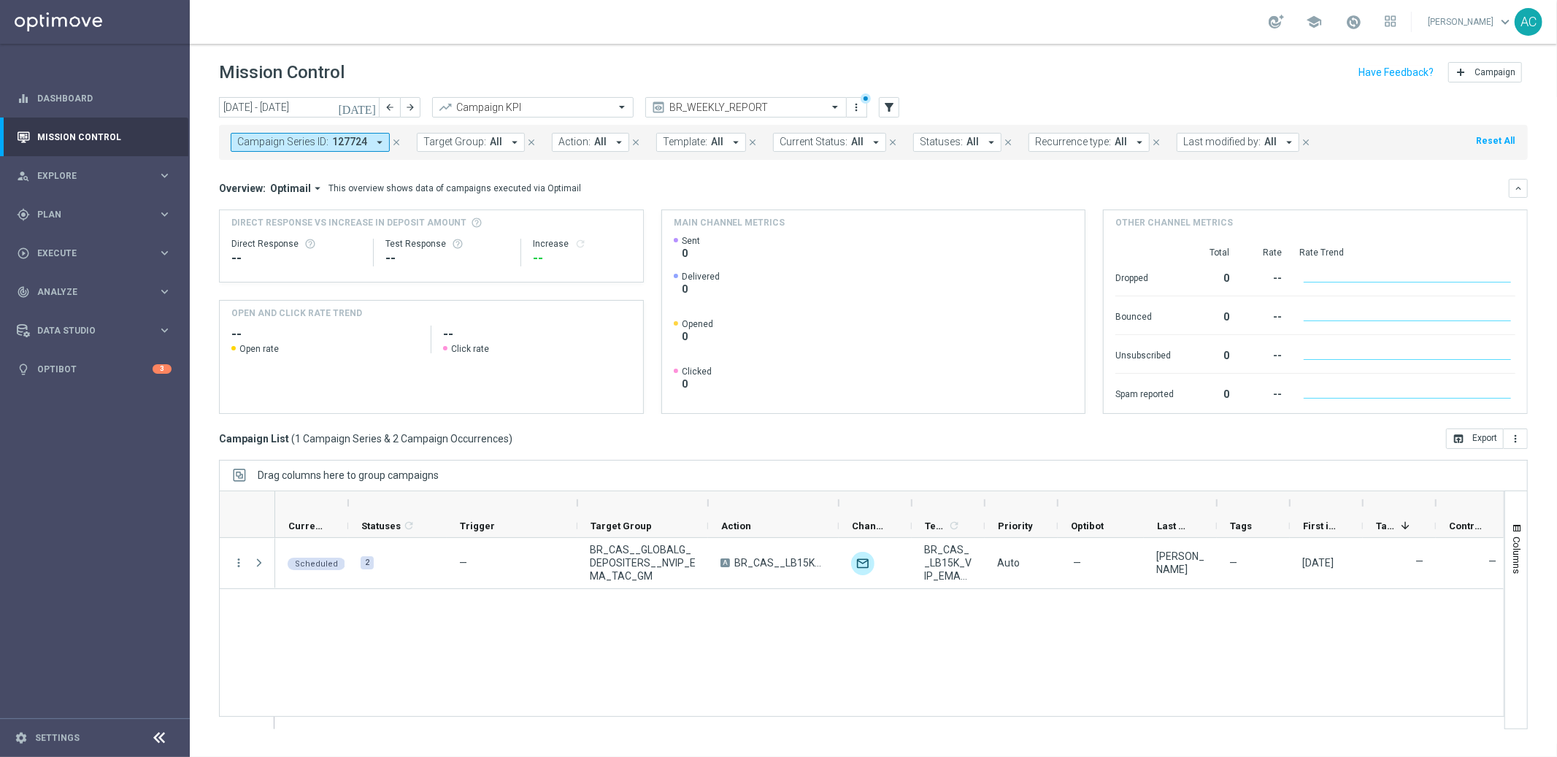
click at [378, 142] on icon "arrow_drop_down" at bounding box center [379, 142] width 13 height 13
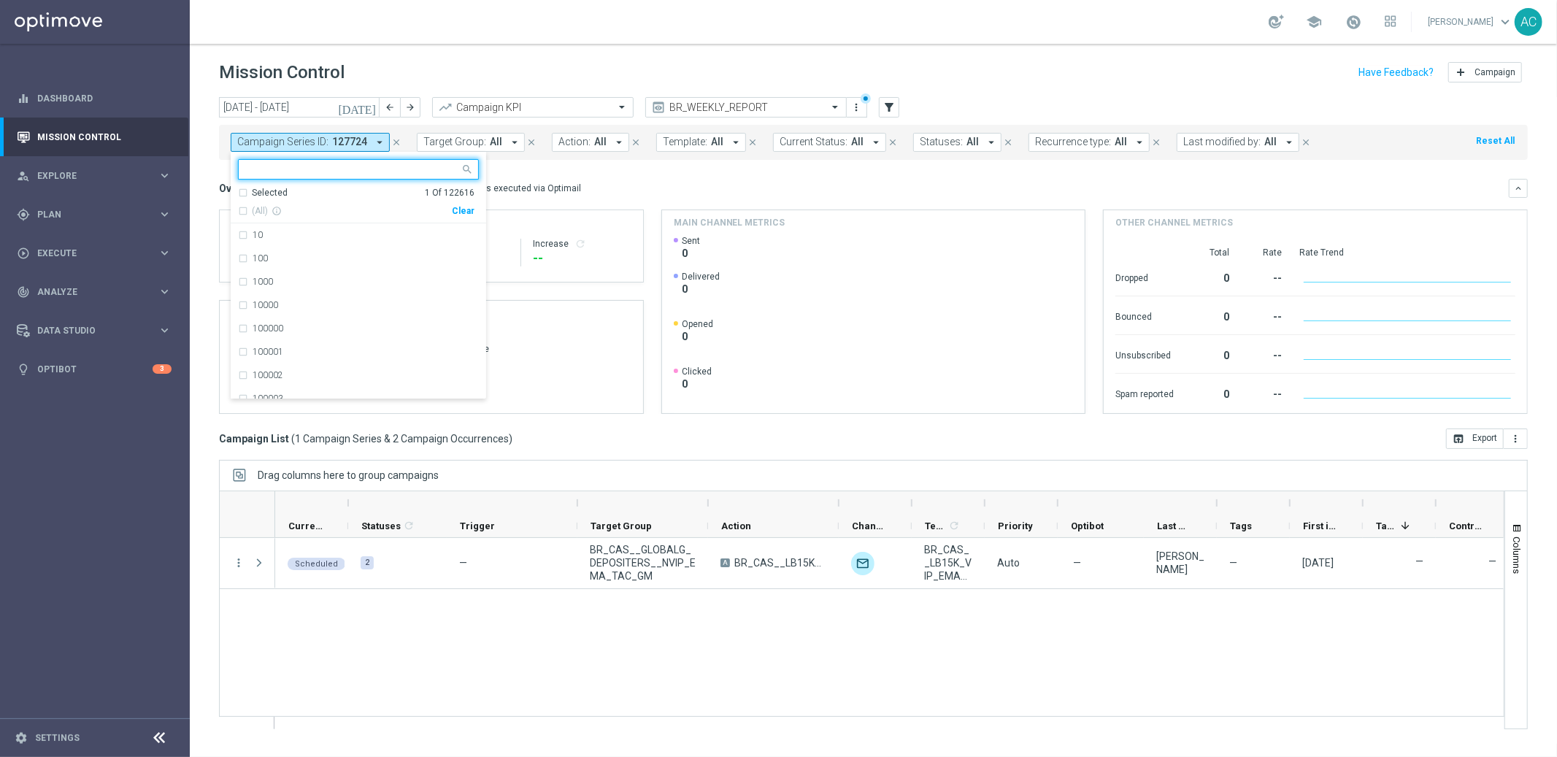
click at [0, 0] on div "Clear" at bounding box center [0, 0] width 0 height 0
click at [617, 202] on div "Overview: Optimail arrow_drop_down This overview shows data of campaigns execut…" at bounding box center [873, 296] width 1309 height 235
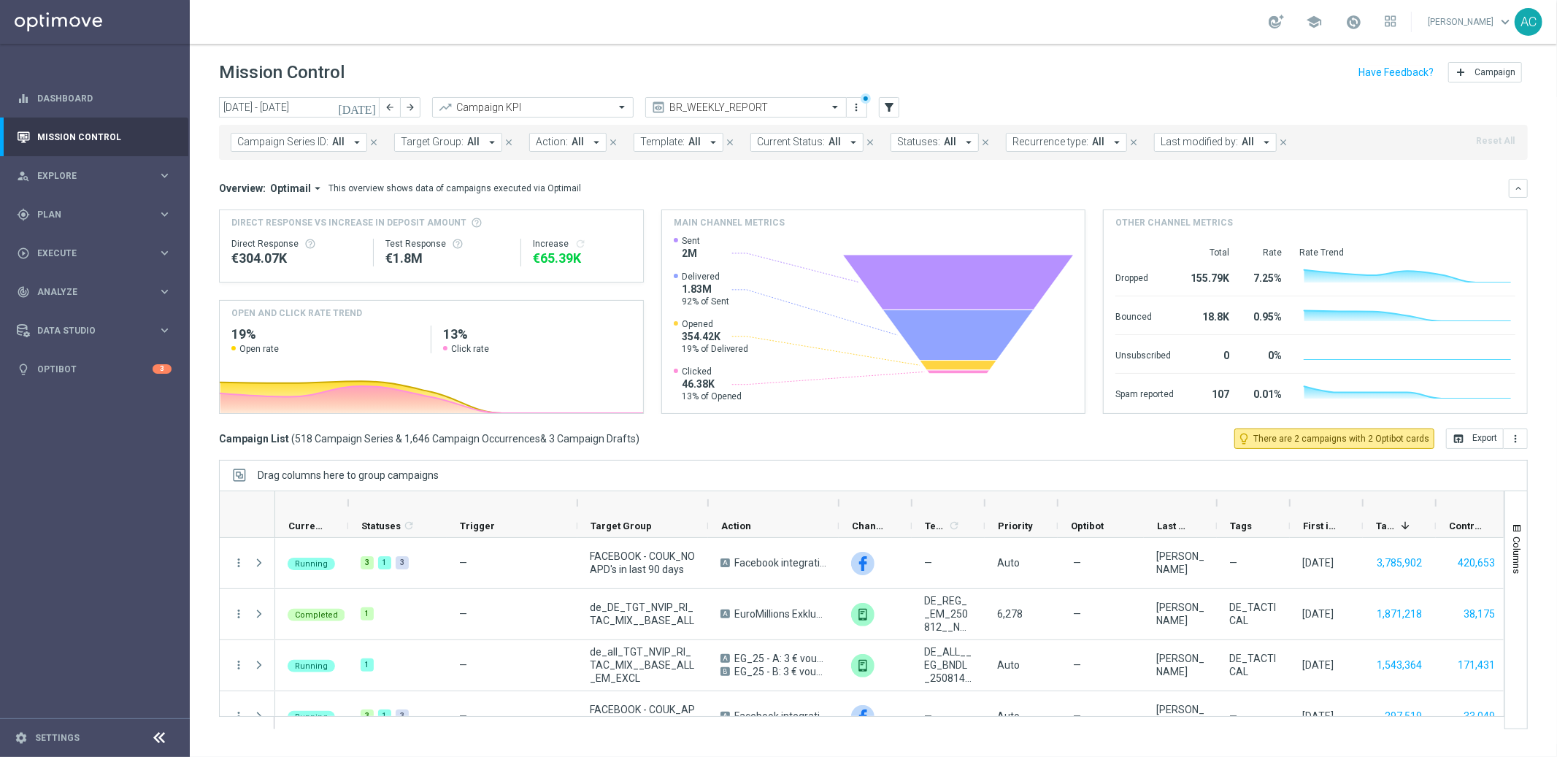
click at [564, 148] on button "Action: All arrow_drop_down" at bounding box center [567, 142] width 77 height 19
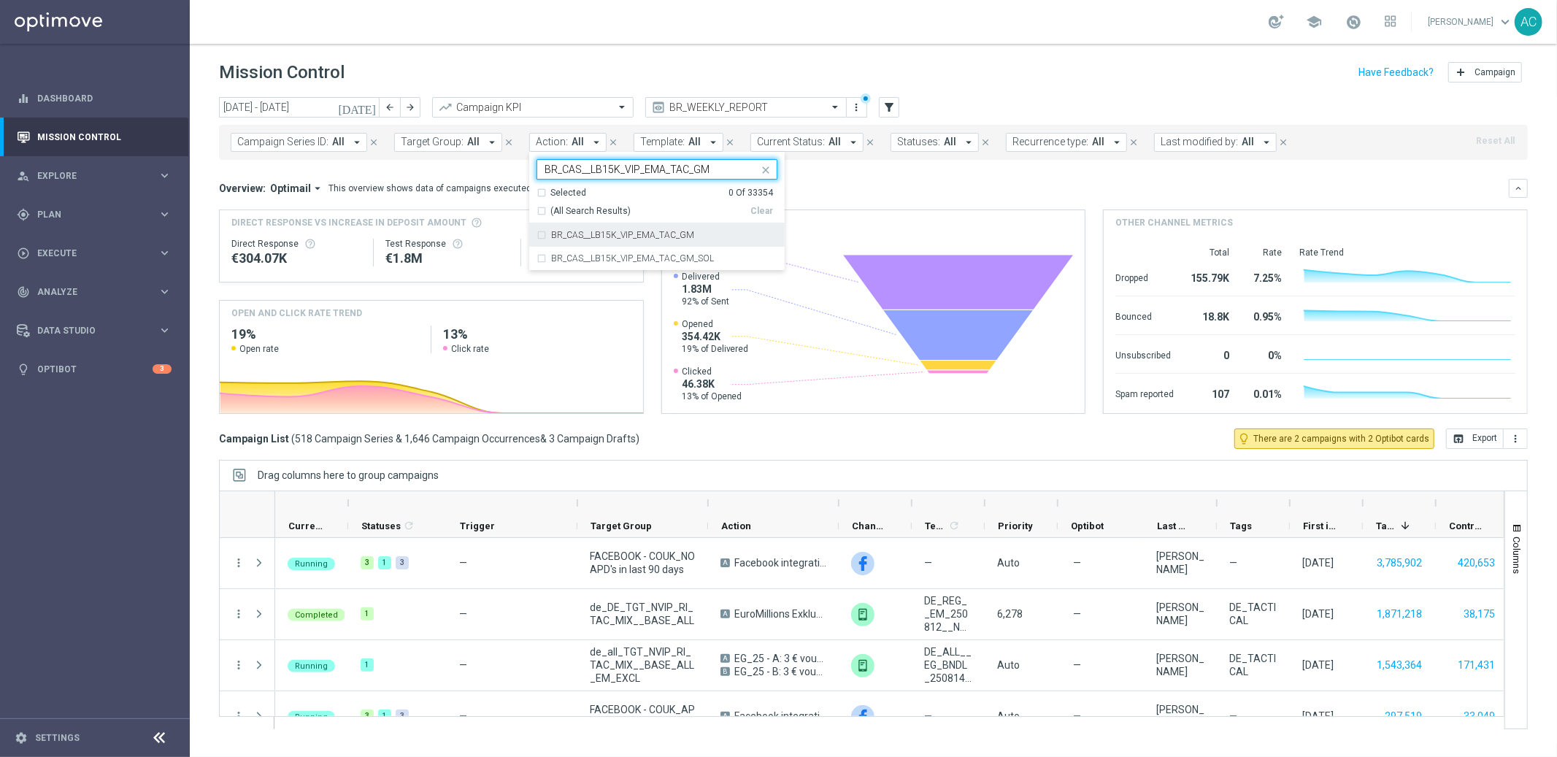
click at [537, 234] on div "BR_CAS__LB15K_VIP_EMA_TAC_GM" at bounding box center [657, 234] width 241 height 23
type input "BR_CAS__LB15K_VIP_EMA_TAC_GM"
click at [917, 185] on div "Overview: Optimail arrow_drop_down This overview shows data of campaigns execut…" at bounding box center [864, 188] width 1290 height 13
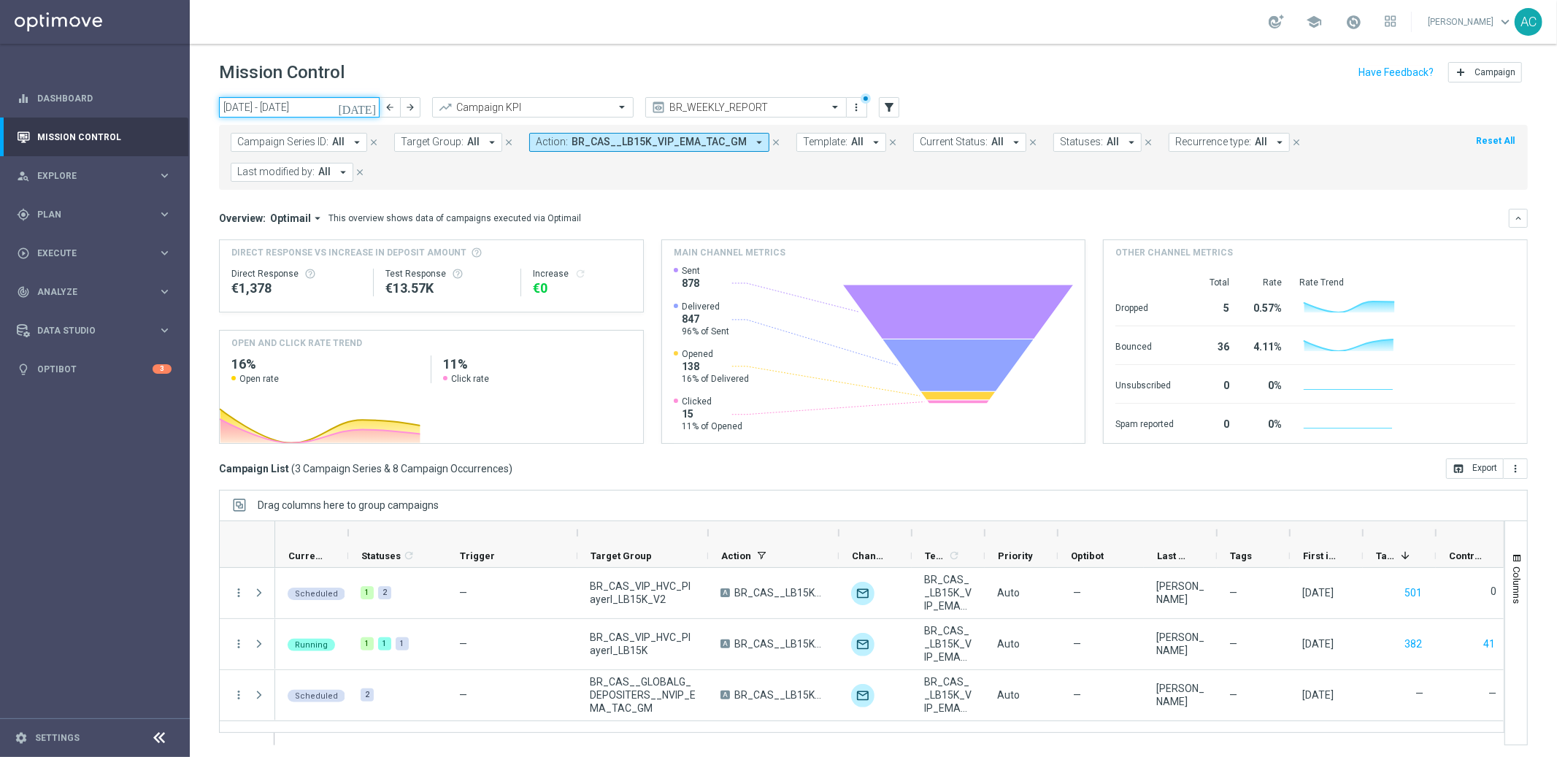
click at [300, 107] on input "11 Aug 2025 - 17 Aug 2025" at bounding box center [299, 107] width 161 height 20
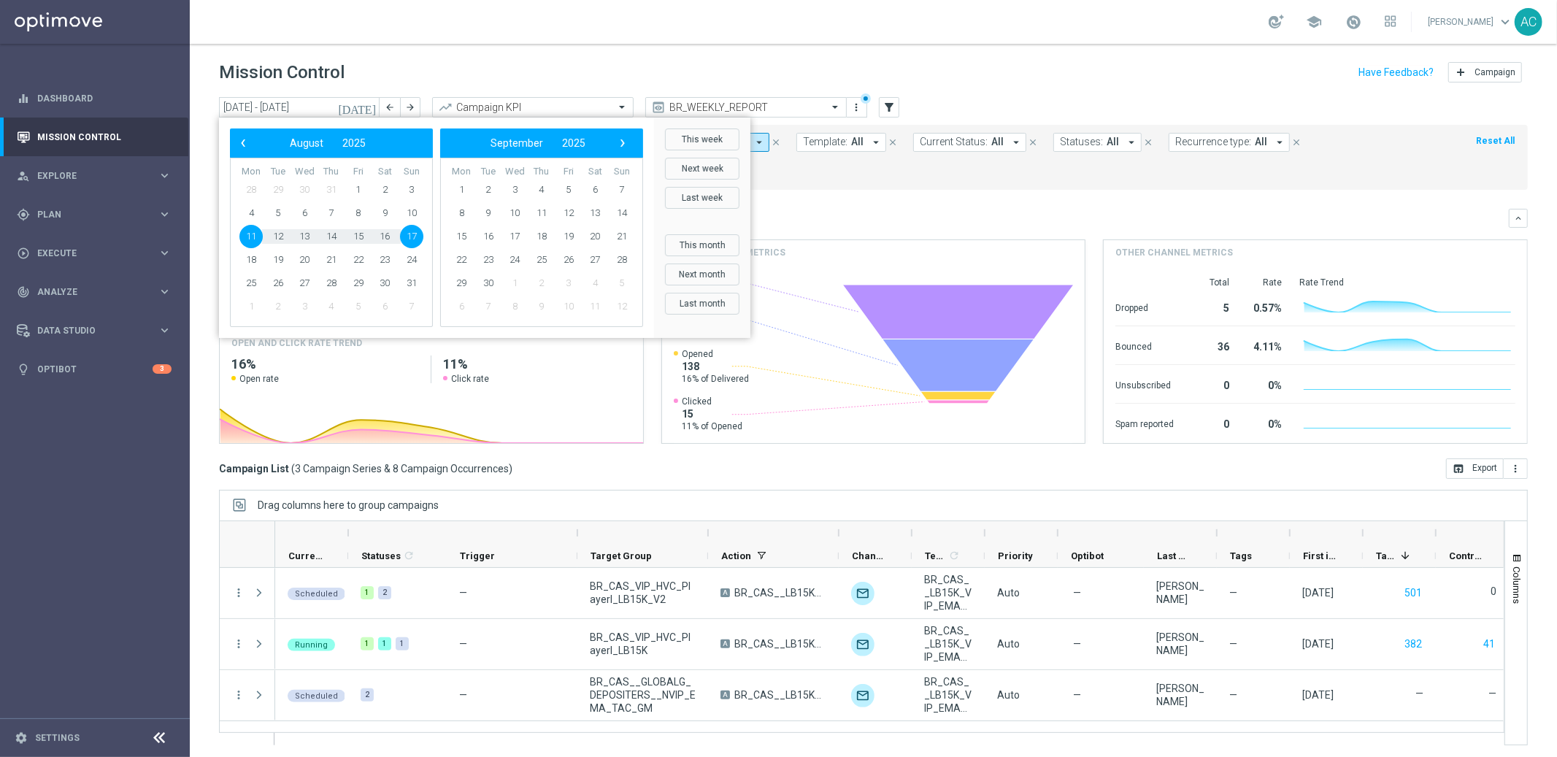
click at [880, 212] on div "Overview: Optimail arrow_drop_down This overview shows data of campaigns execut…" at bounding box center [864, 218] width 1290 height 13
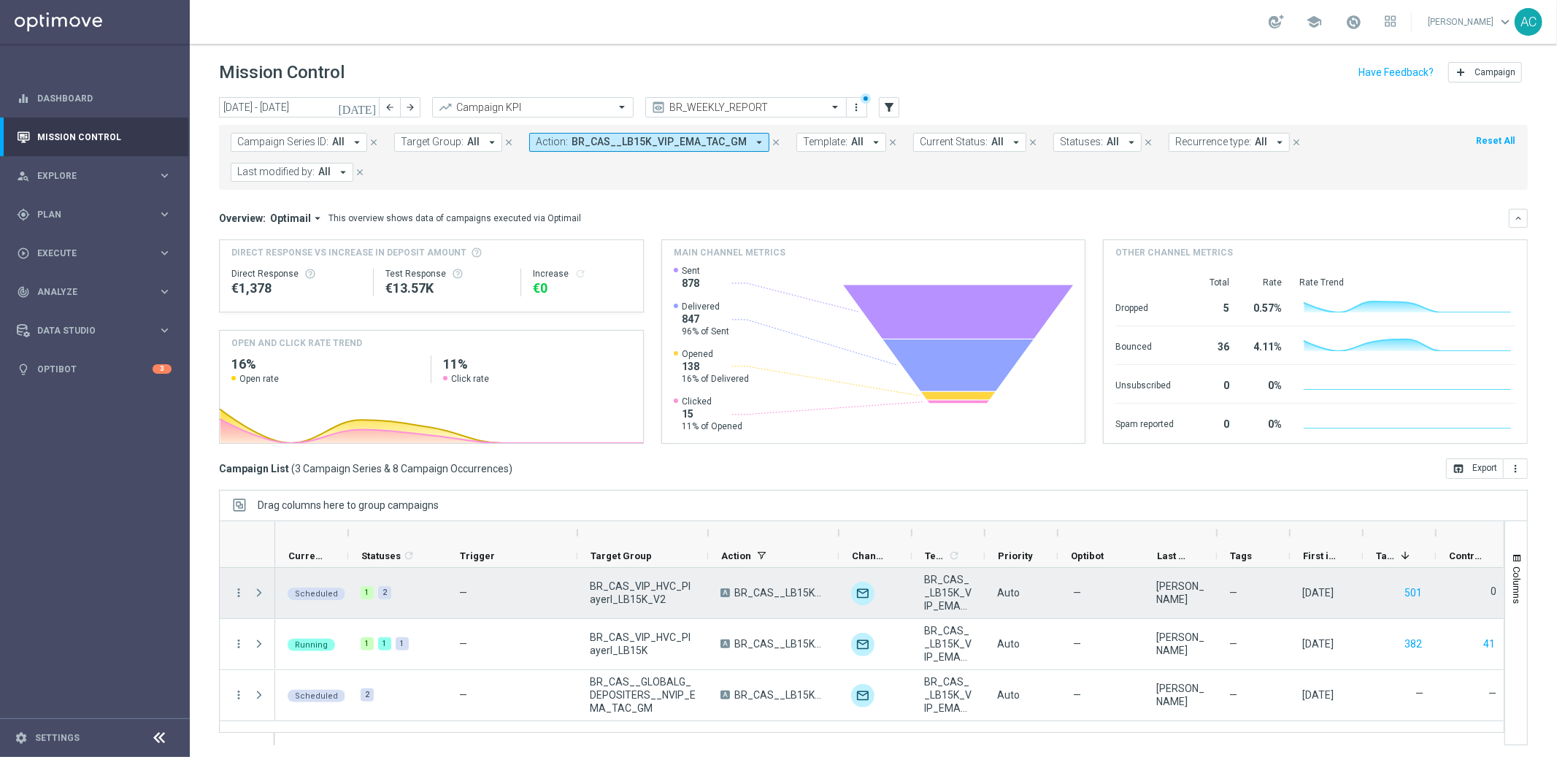
click at [260, 587] on span at bounding box center [259, 593] width 13 height 12
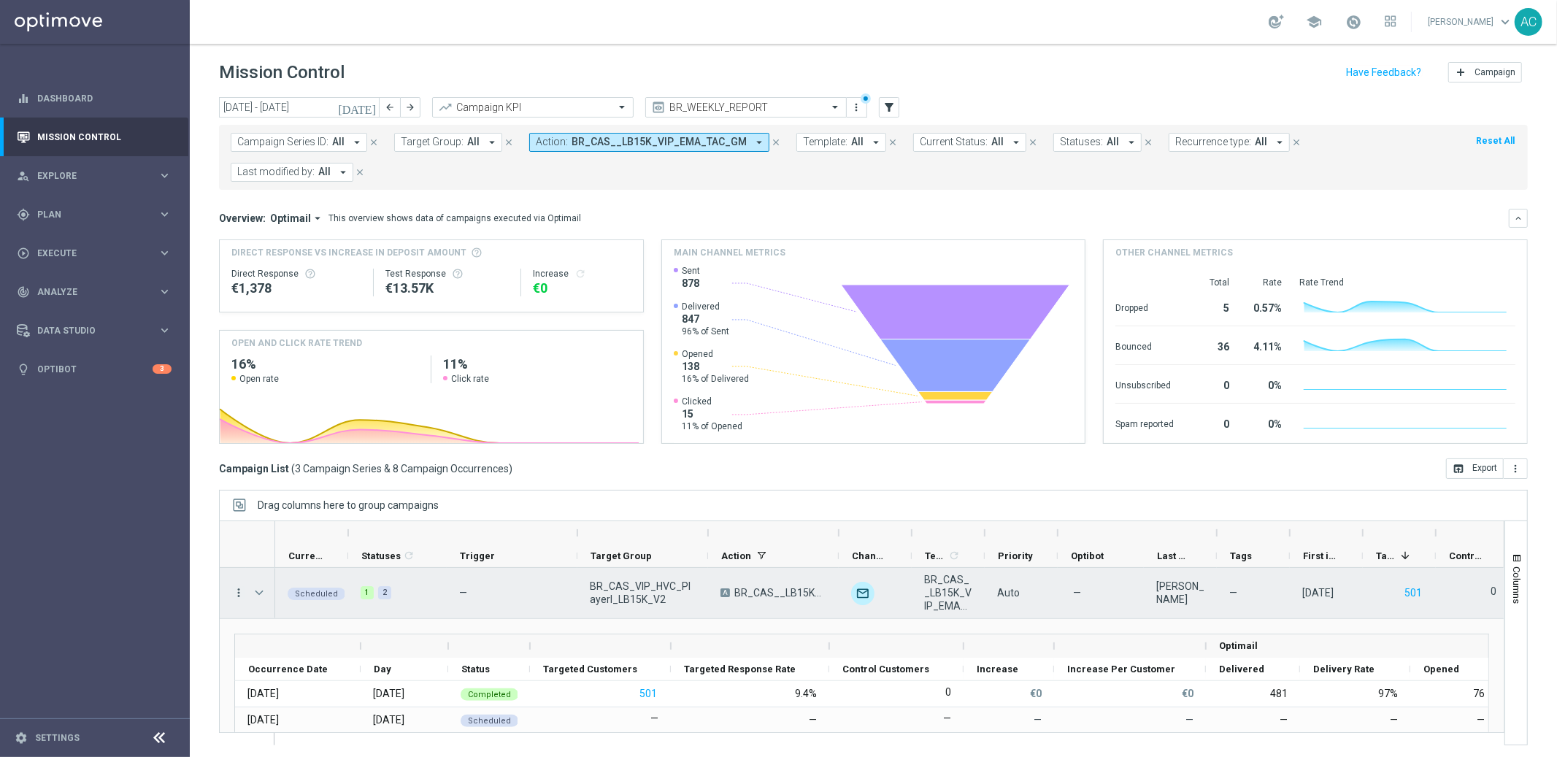
click at [241, 593] on icon "more_vert" at bounding box center [238, 592] width 13 height 13
click at [315, 571] on div "Delete" at bounding box center [335, 570] width 136 height 10
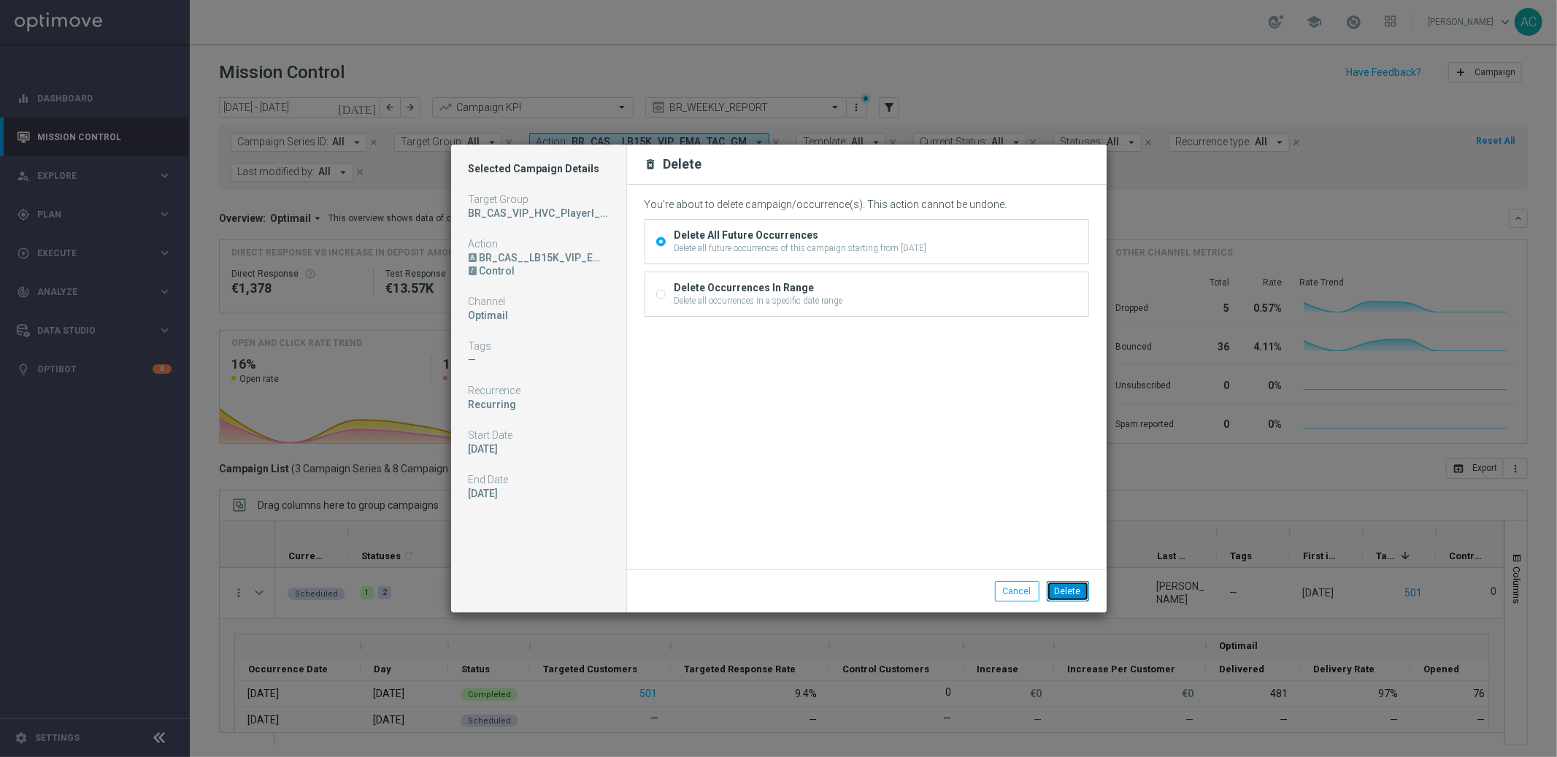
click at [1058, 595] on button "Delete" at bounding box center [1068, 591] width 42 height 20
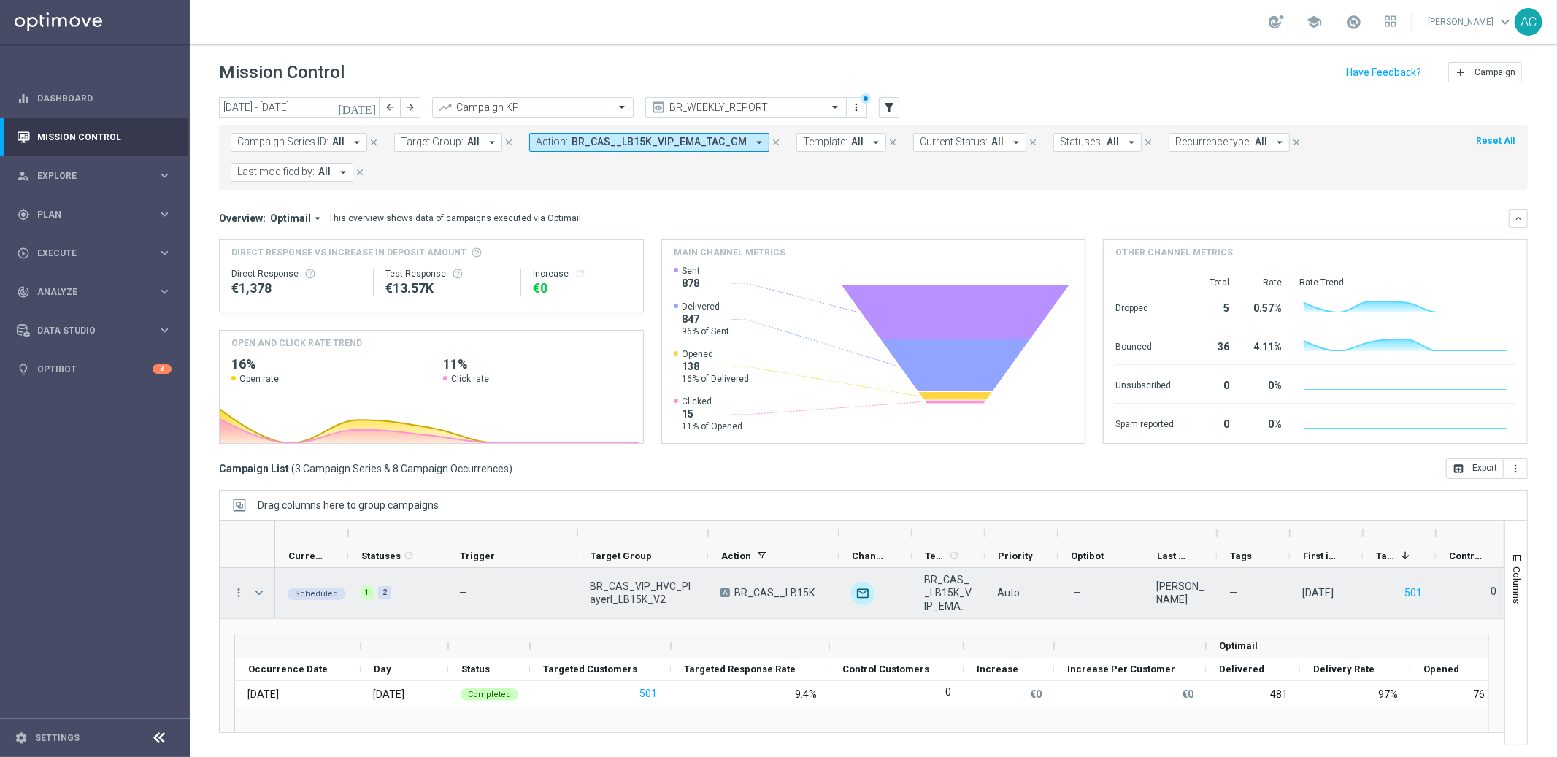
click at [253, 598] on span "Press SPACE to select this row." at bounding box center [259, 593] width 13 height 12
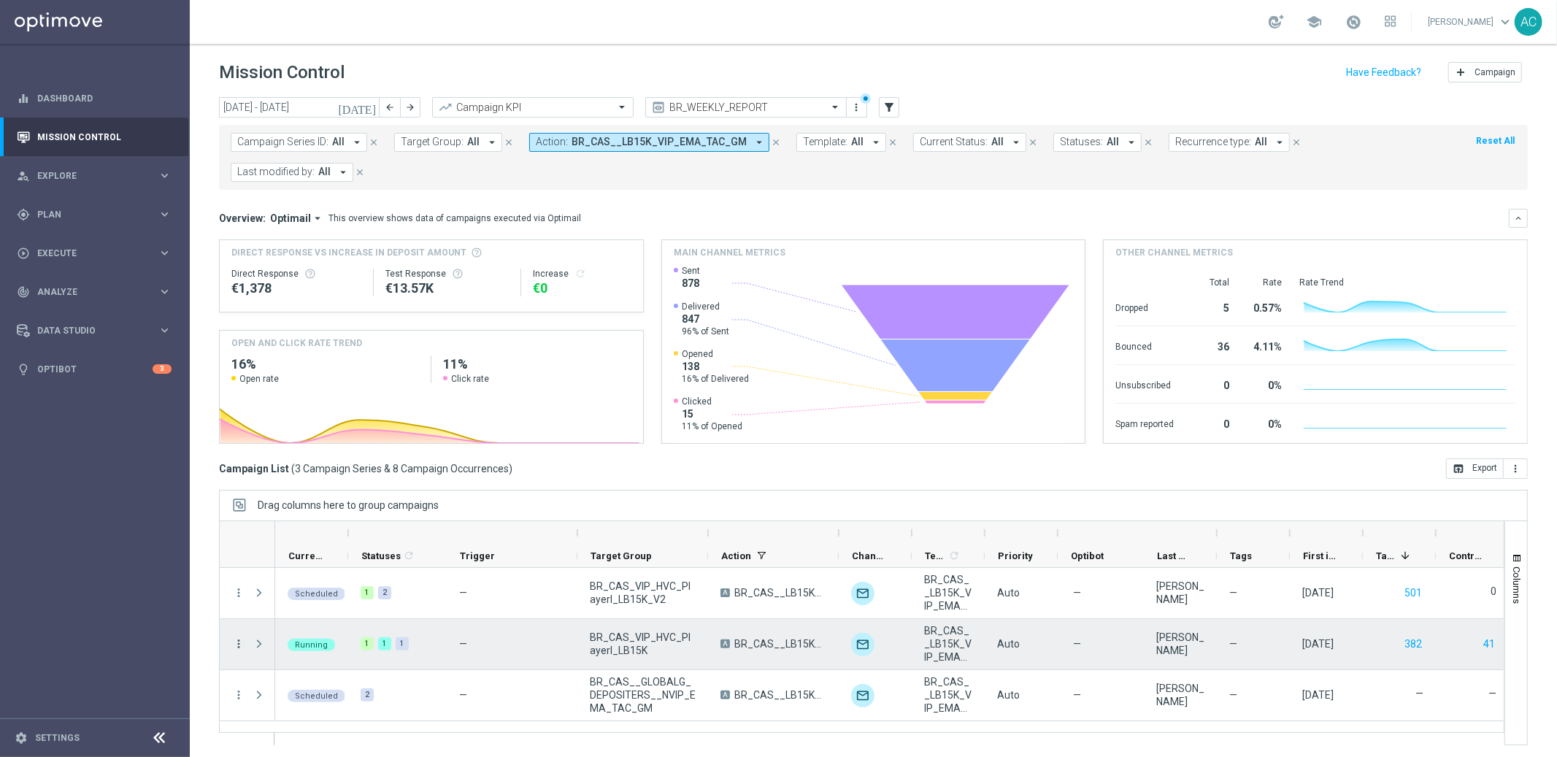
click at [238, 645] on icon "more_vert" at bounding box center [238, 643] width 13 height 13
click at [316, 618] on div "Delete" at bounding box center [335, 621] width 136 height 10
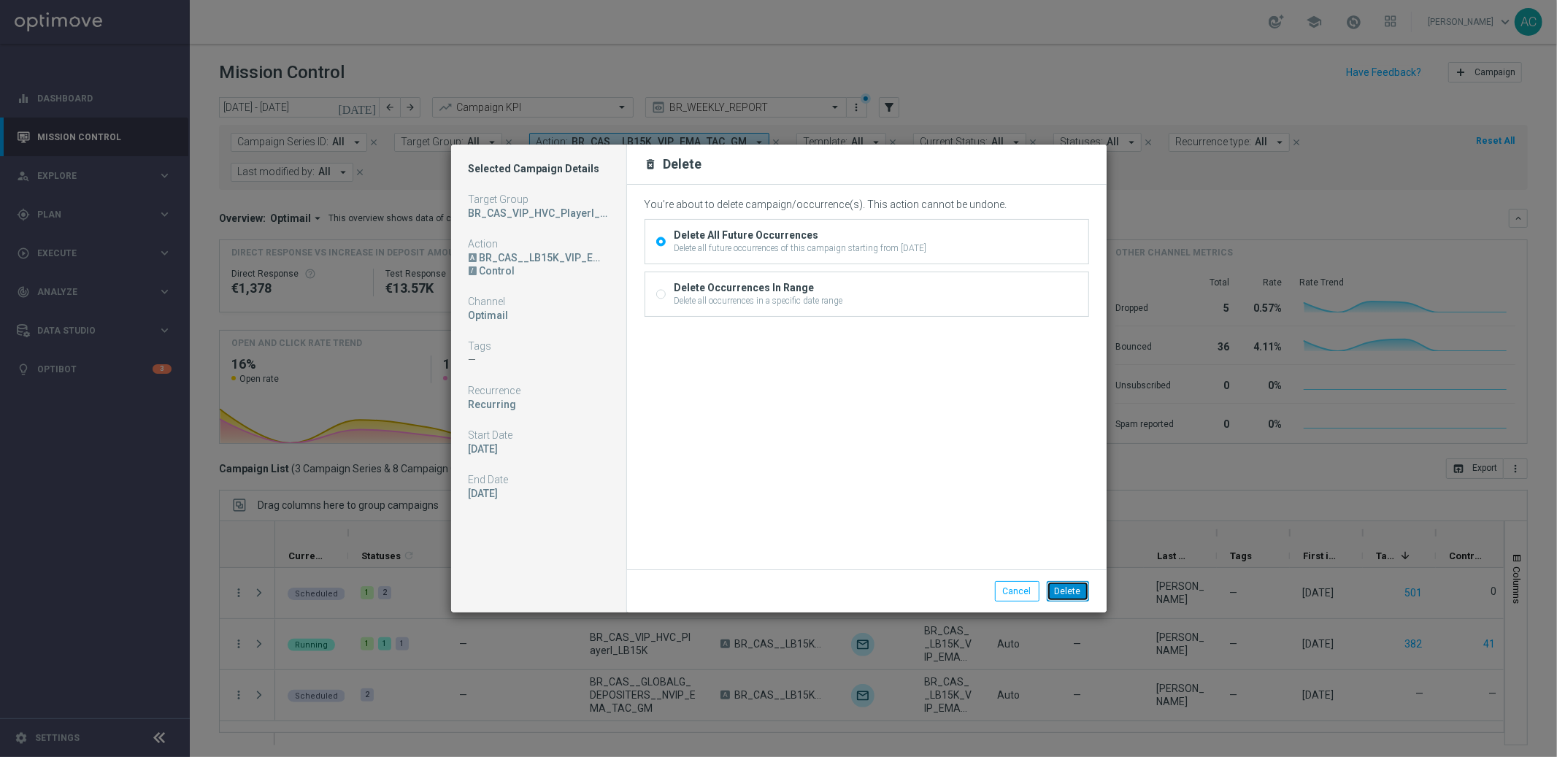
click at [1067, 597] on button "Delete" at bounding box center [1068, 591] width 42 height 20
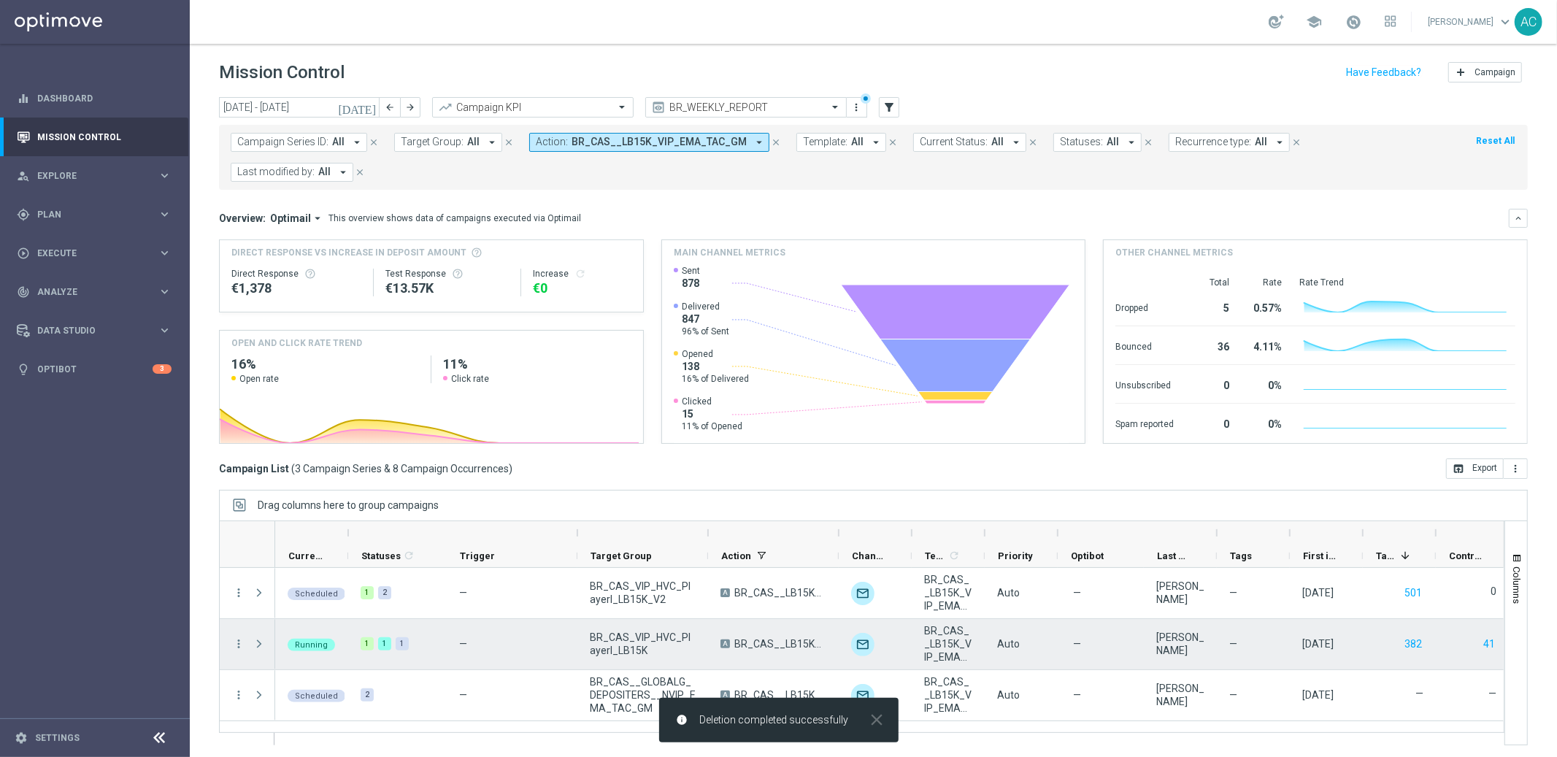
scroll to position [2, 0]
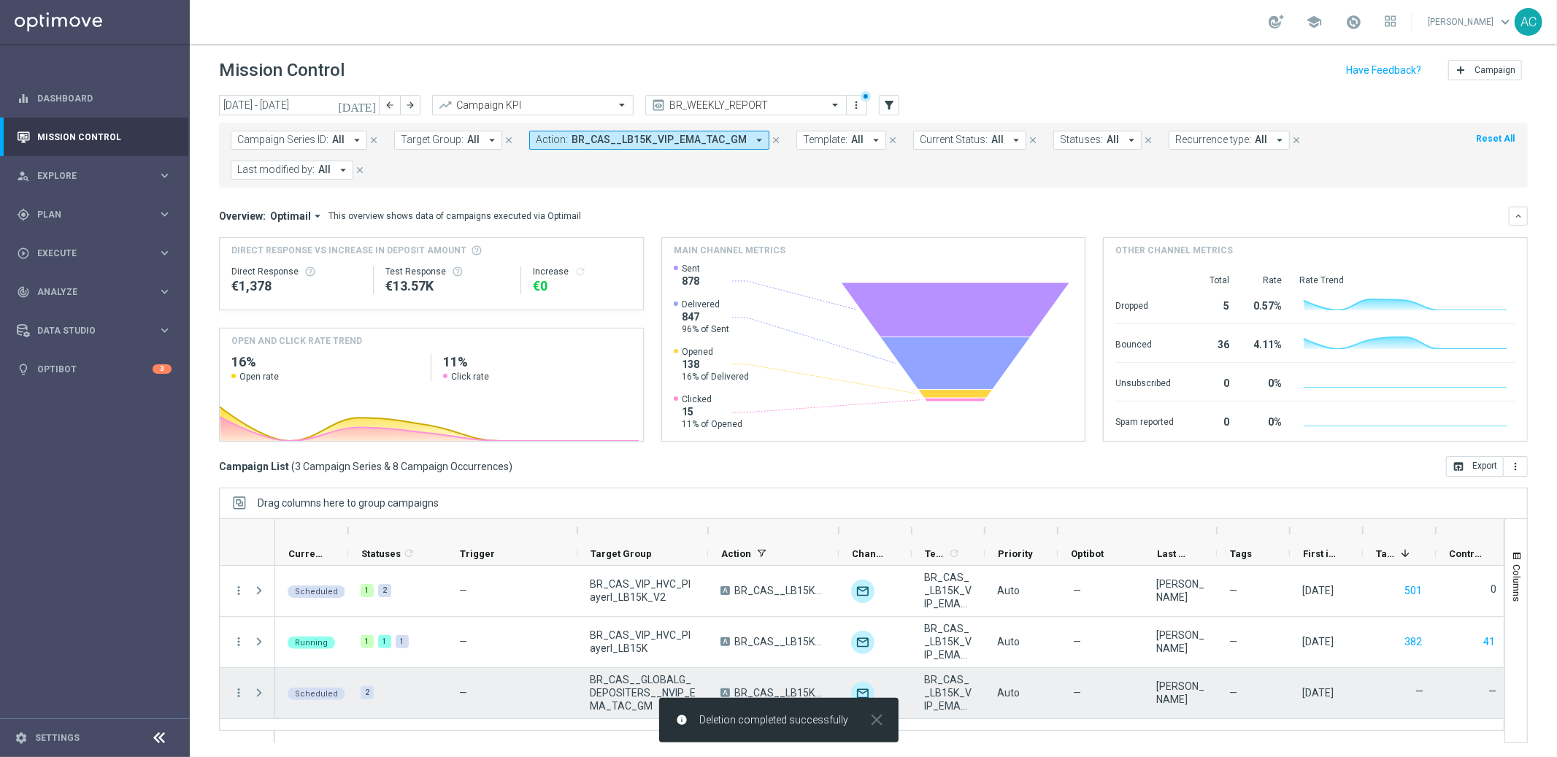
click at [258, 691] on span "Press SPACE to select this row." at bounding box center [259, 693] width 13 height 12
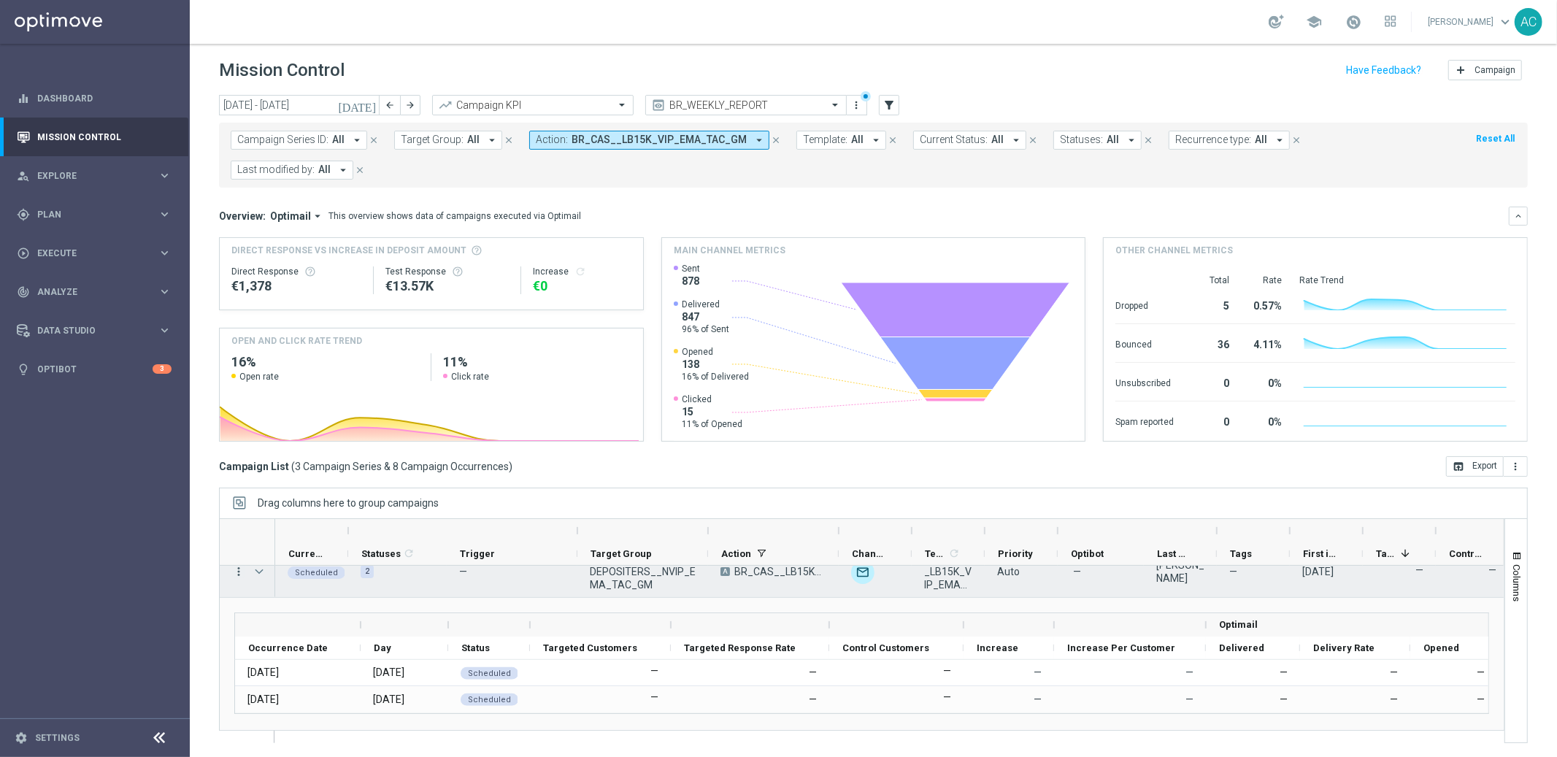
click at [238, 572] on div "more_vert more_vert more_vert" at bounding box center [247, 593] width 55 height 297
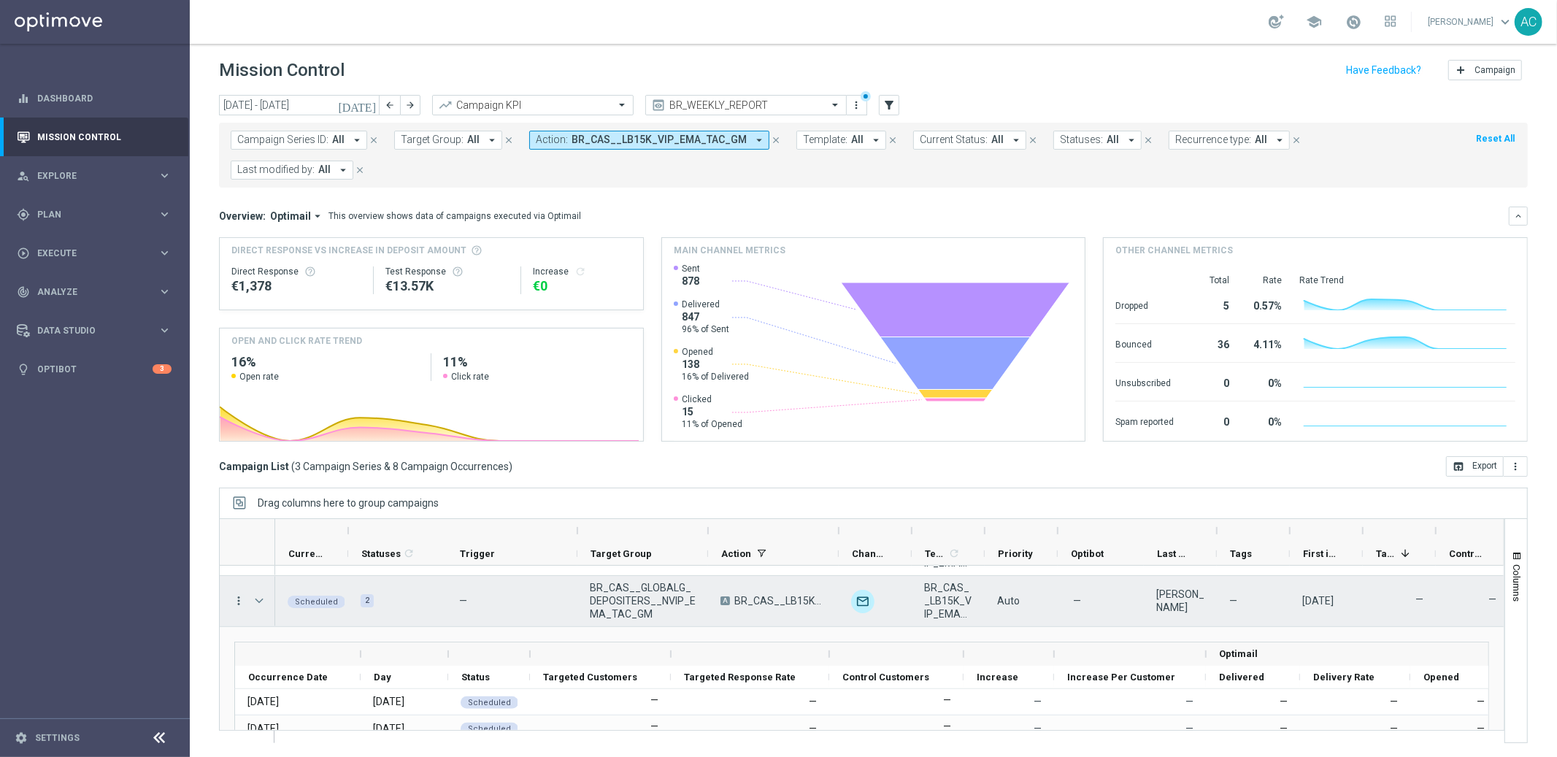
click at [241, 601] on icon "more_vert" at bounding box center [238, 600] width 13 height 13
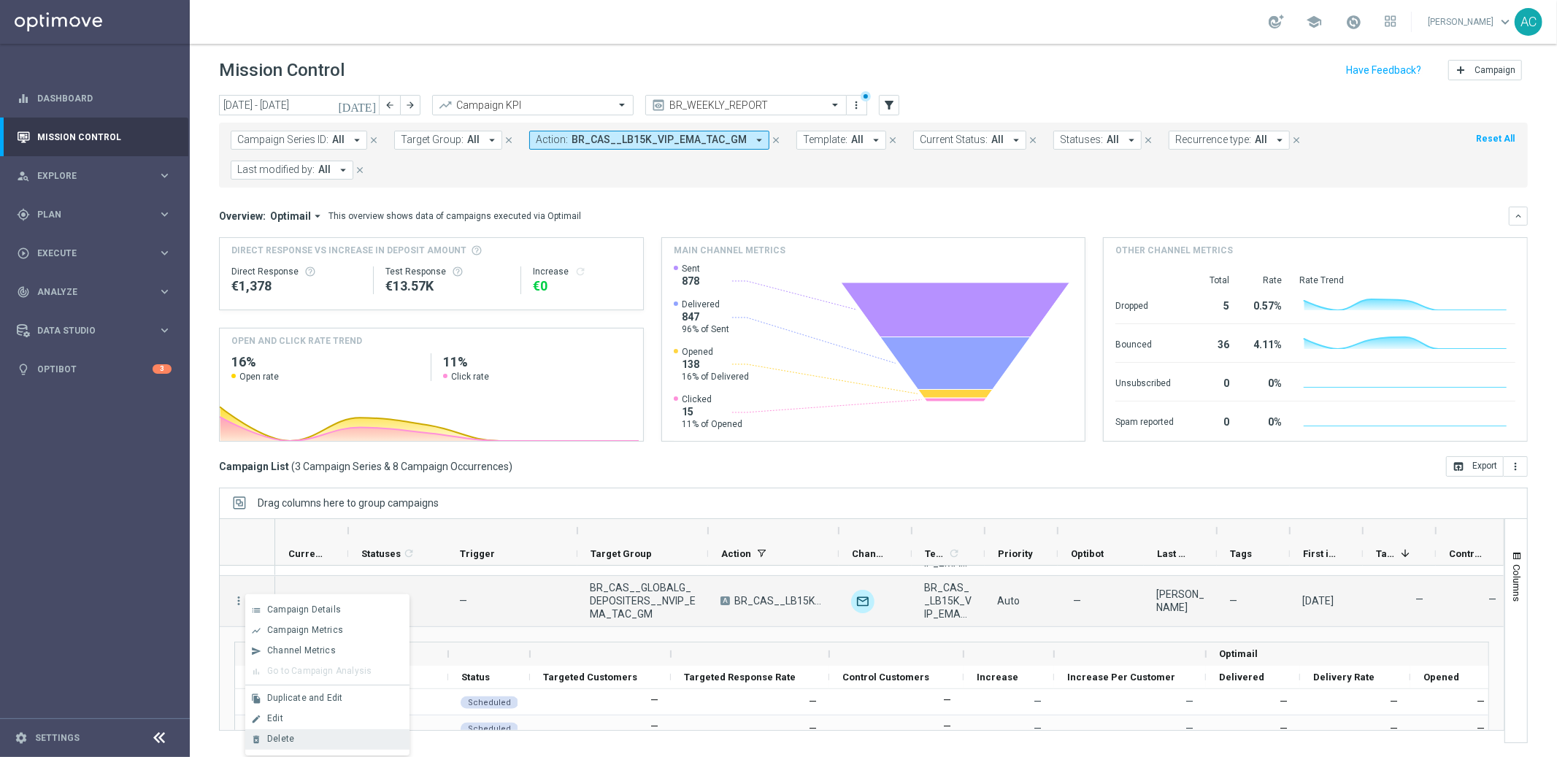
click at [309, 734] on div "Delete" at bounding box center [335, 739] width 136 height 10
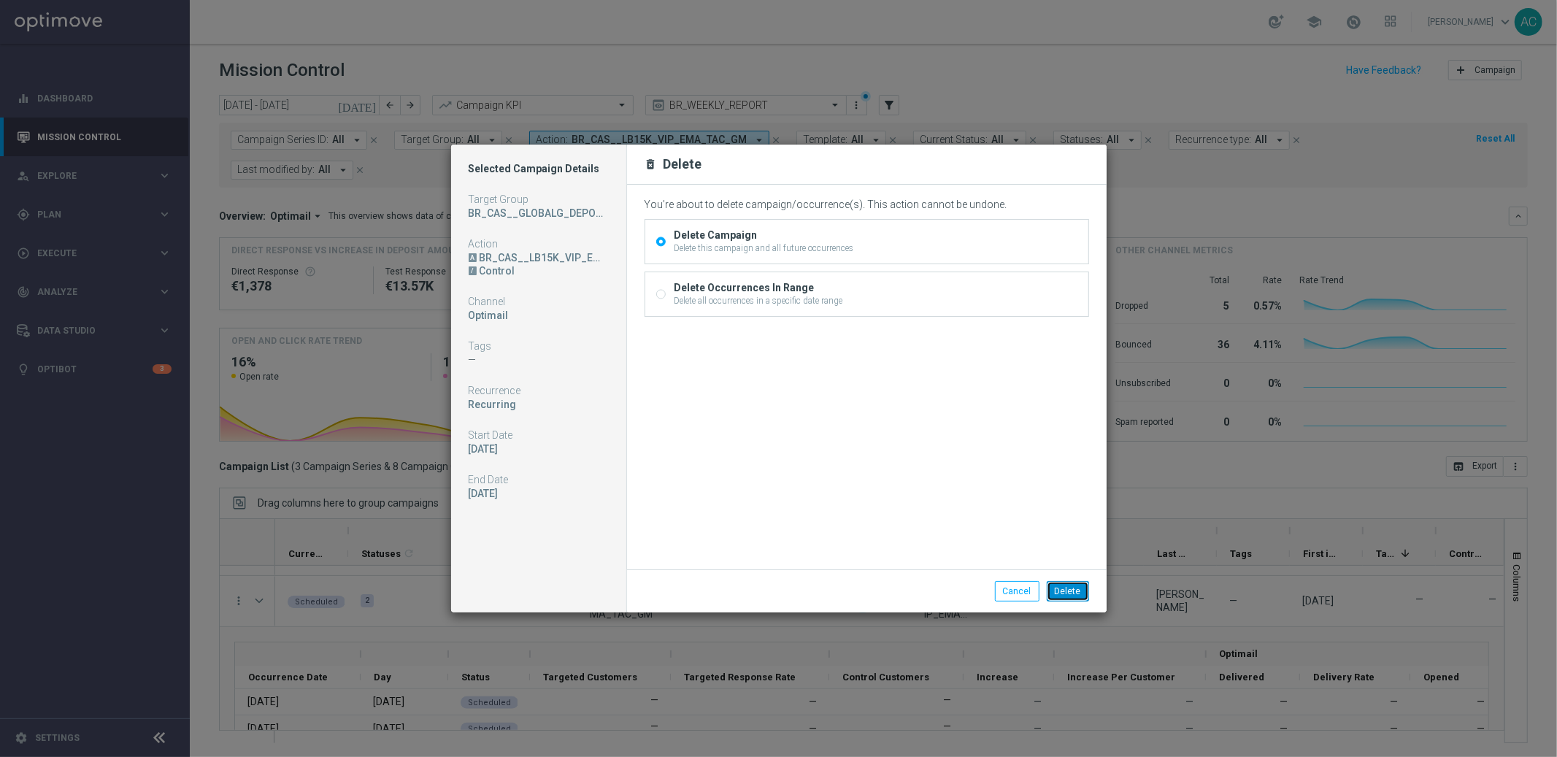
click at [1065, 591] on button "Delete" at bounding box center [1068, 591] width 42 height 20
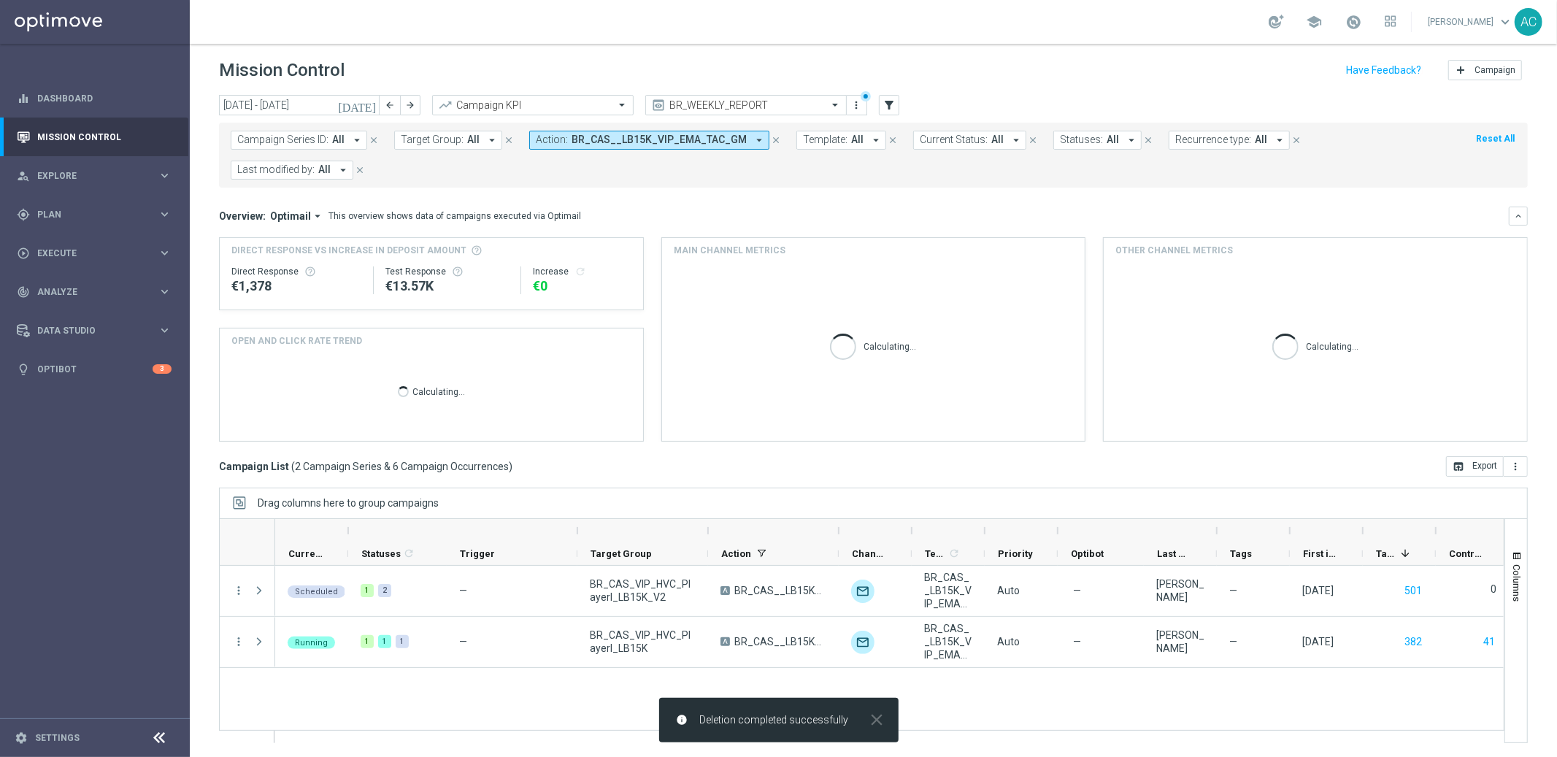
scroll to position [0, 0]
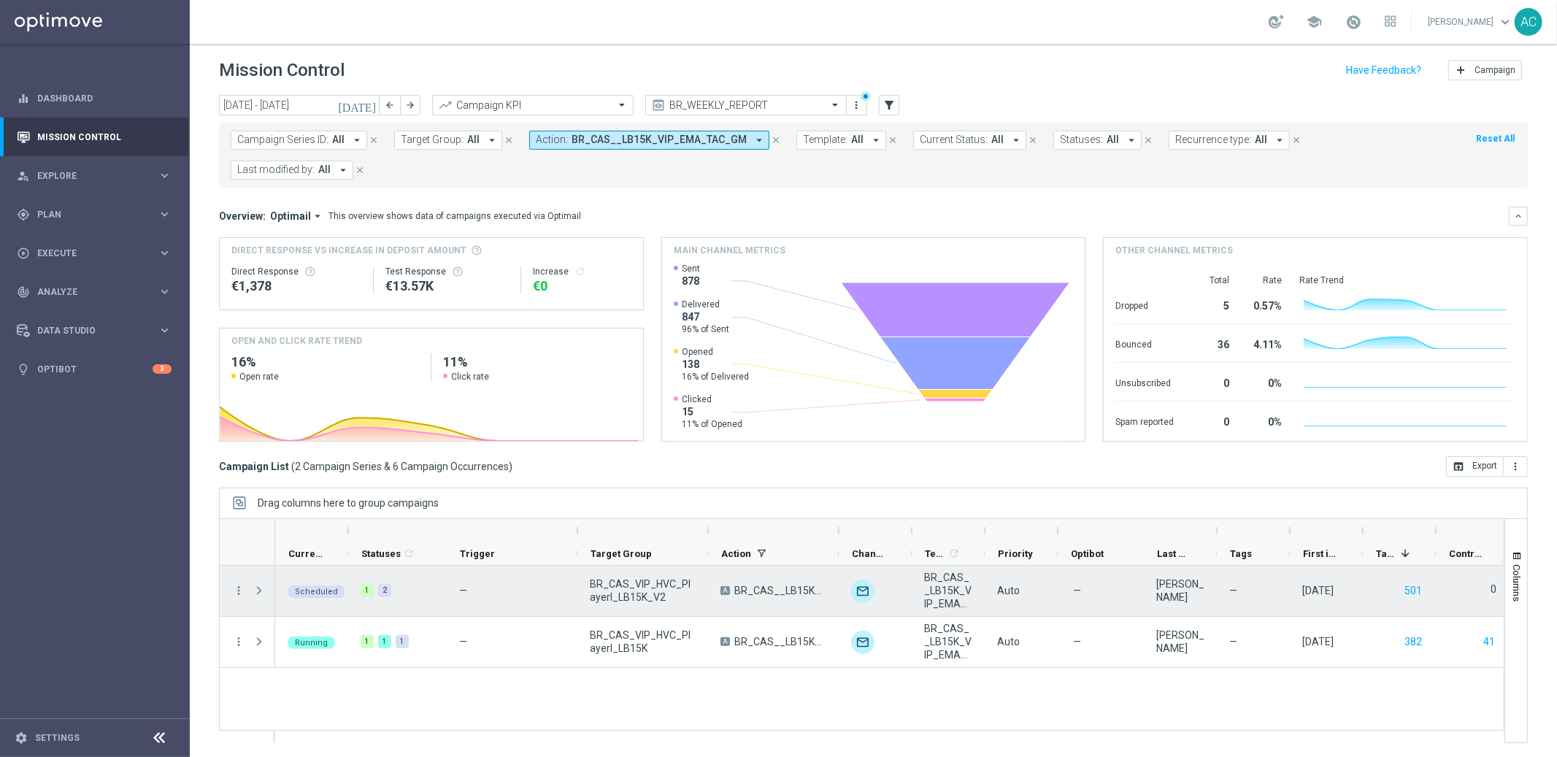
click at [261, 591] on span "Press SPACE to select this row." at bounding box center [259, 591] width 13 height 12
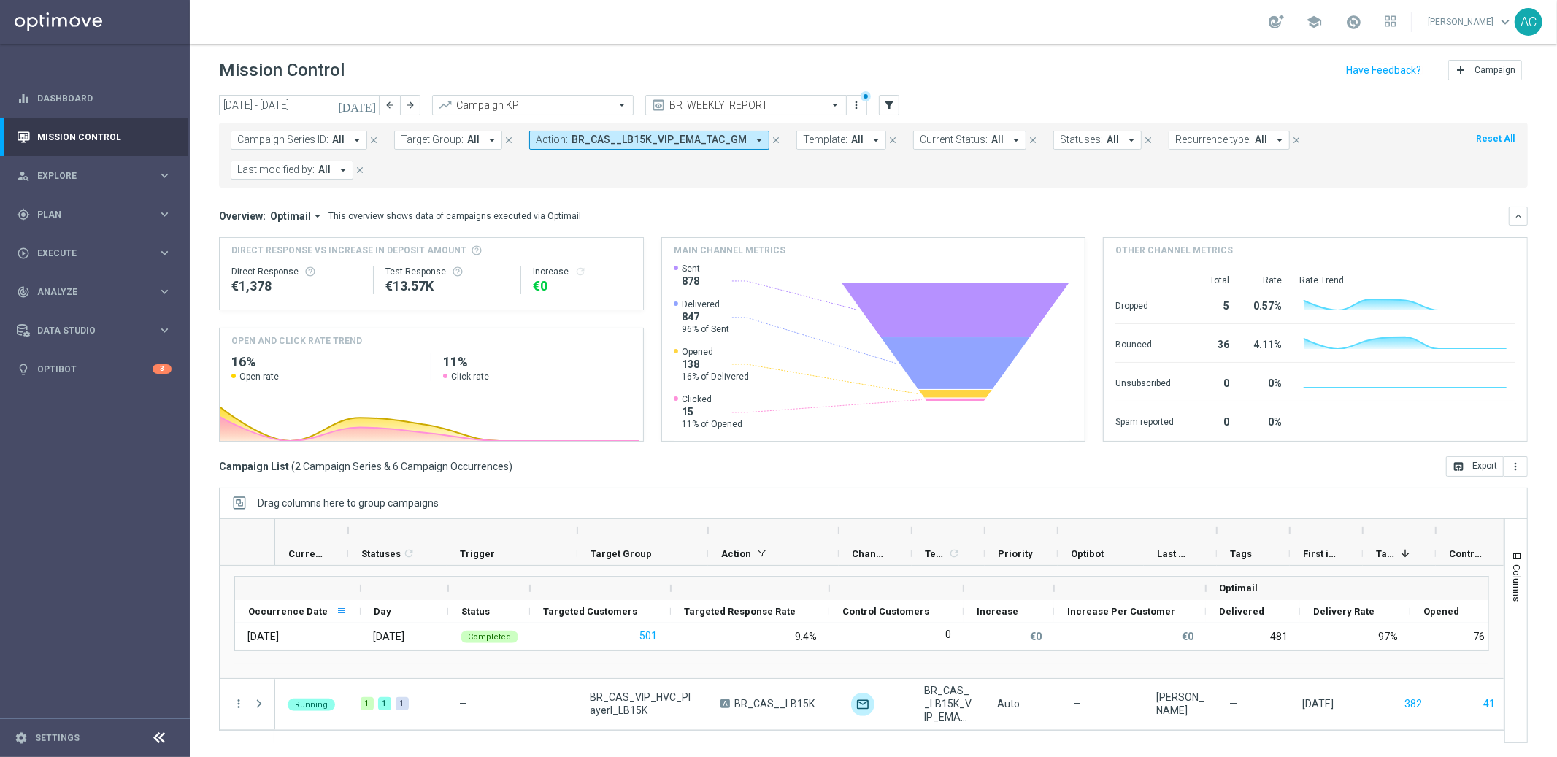
scroll to position [58, 0]
click at [52, 255] on span "Execute" at bounding box center [97, 253] width 120 height 9
click at [83, 281] on link "Campaign Builder" at bounding box center [95, 283] width 114 height 12
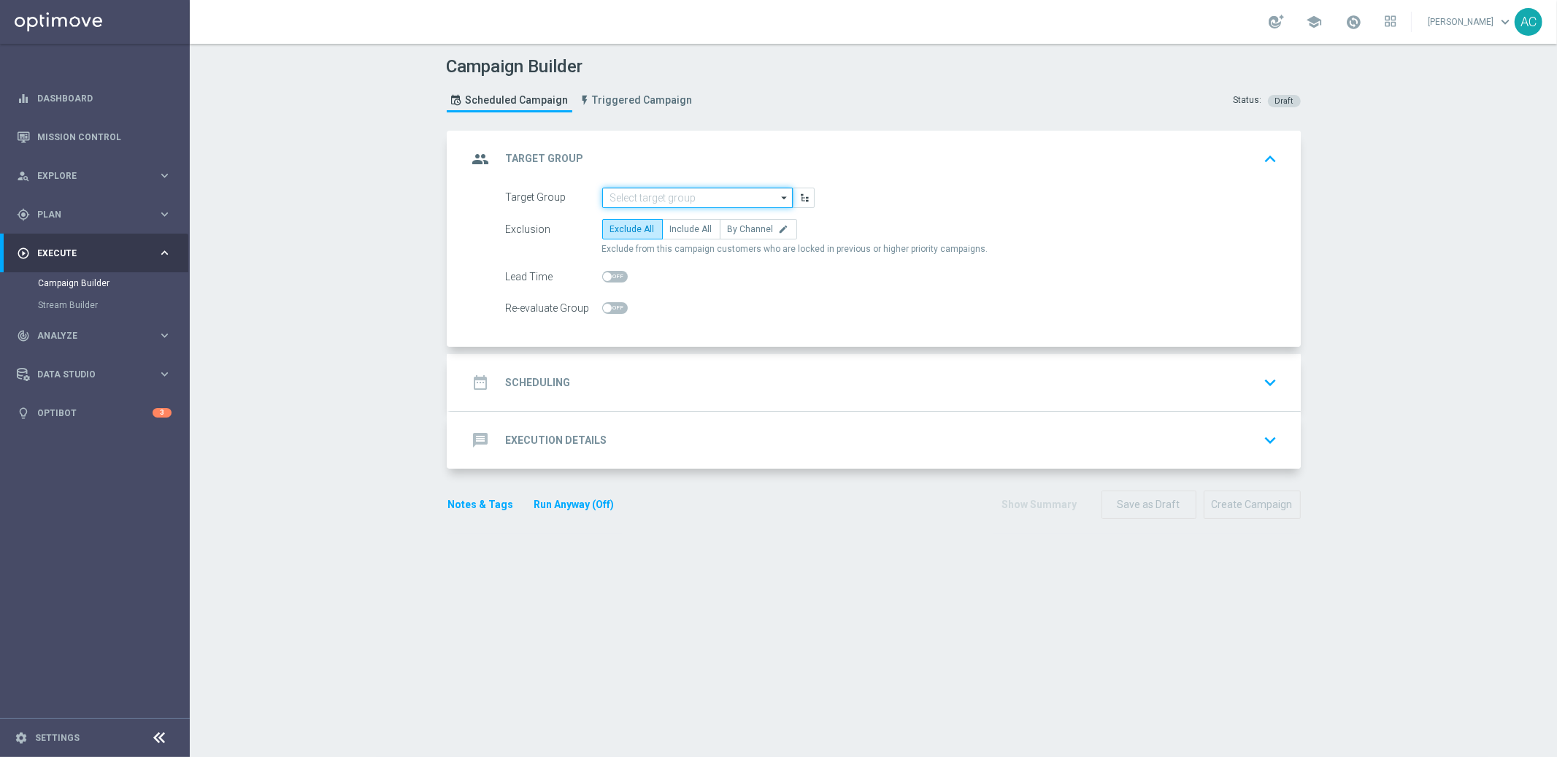
click at [684, 196] on input at bounding box center [697, 198] width 191 height 20
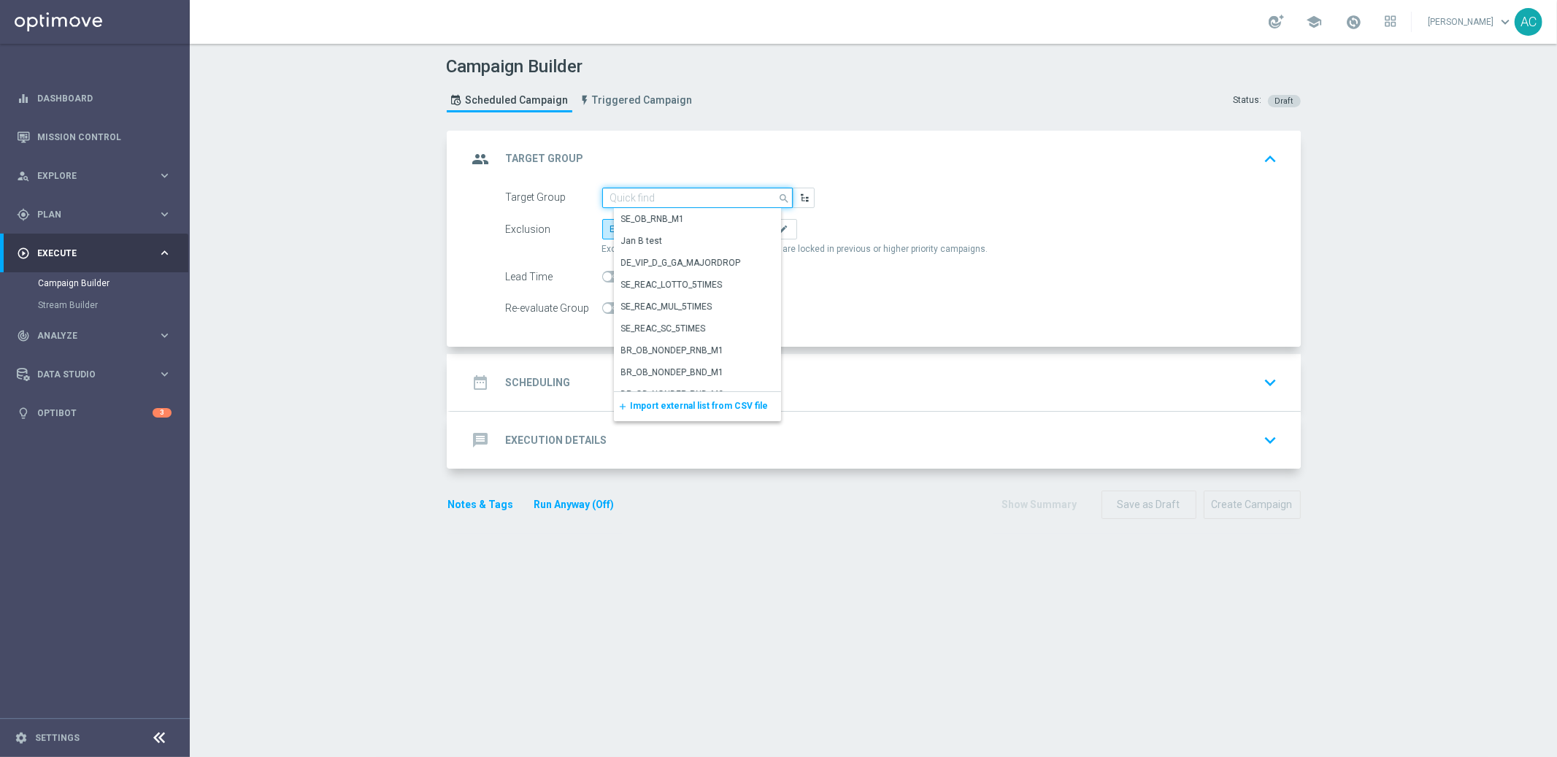
paste input "BR_CAS__POTENTIAL__VIP_EMA_TAC_MIX"
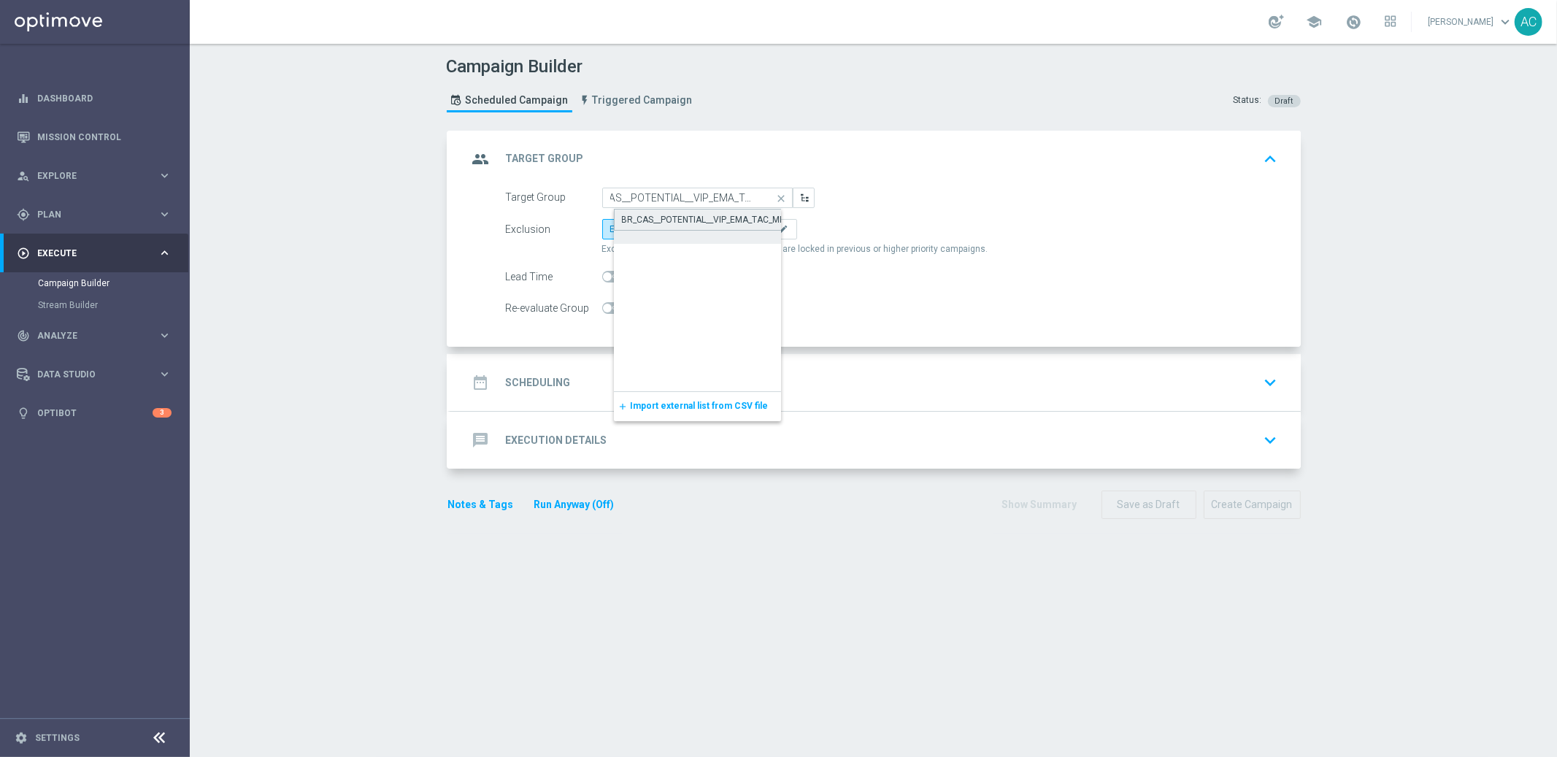
click at [696, 214] on div "BR_CAS__POTENTIAL__VIP_EMA_TAC_MIX" at bounding box center [705, 219] width 166 height 13
type input "BR_CAS__POTENTIAL__VIP_EMA_TAC_MIX"
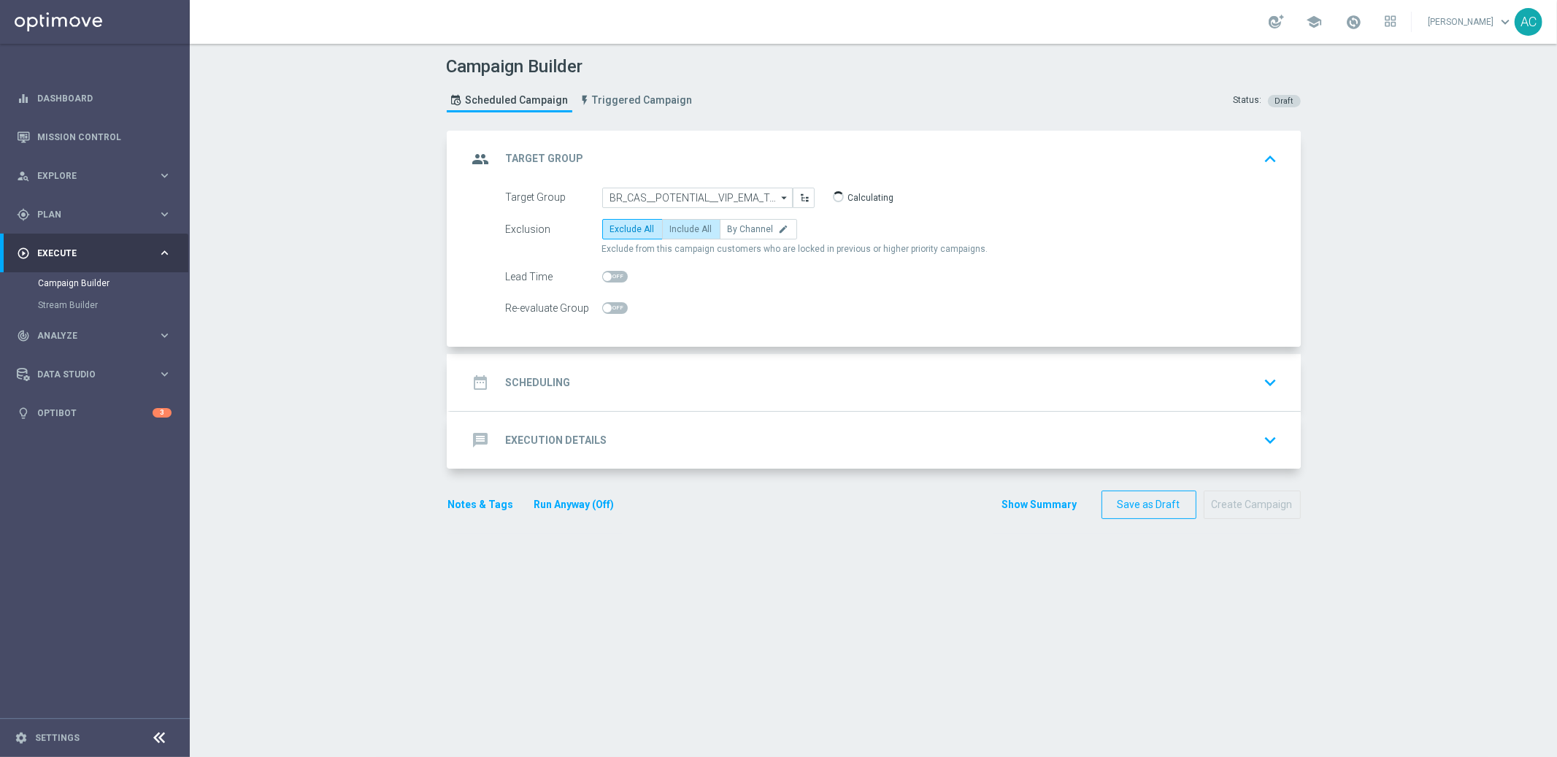
click at [684, 224] on span "Include All" at bounding box center [691, 229] width 42 height 10
click at [680, 227] on input "Include All" at bounding box center [674, 231] width 9 height 9
radio input "true"
drag, startPoint x: 524, startPoint y: 383, endPoint x: 536, endPoint y: 383, distance: 11.7
click at [524, 383] on h2 "Scheduling" at bounding box center [538, 383] width 65 height 14
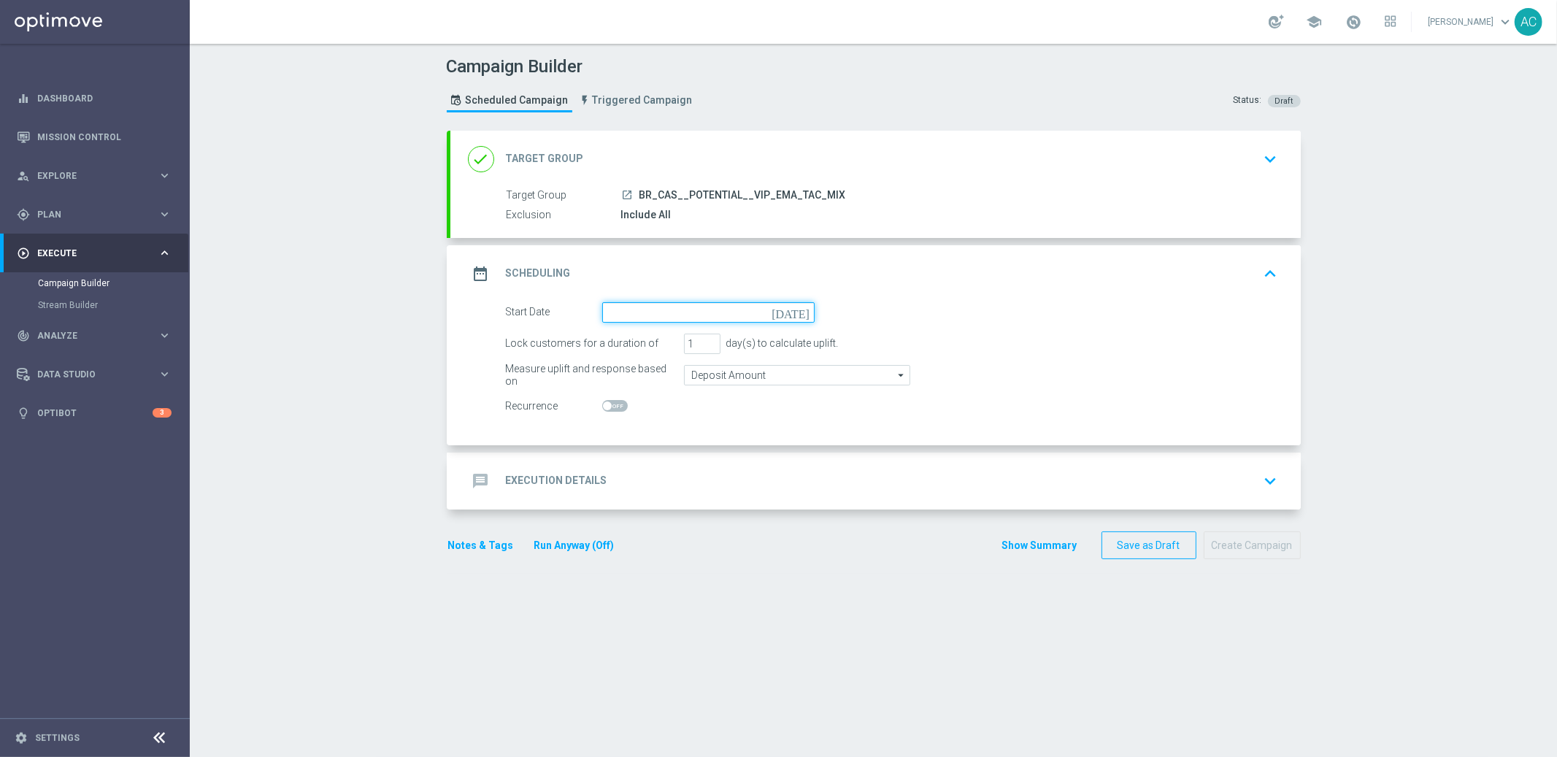
click at [723, 310] on input at bounding box center [708, 312] width 212 height 20
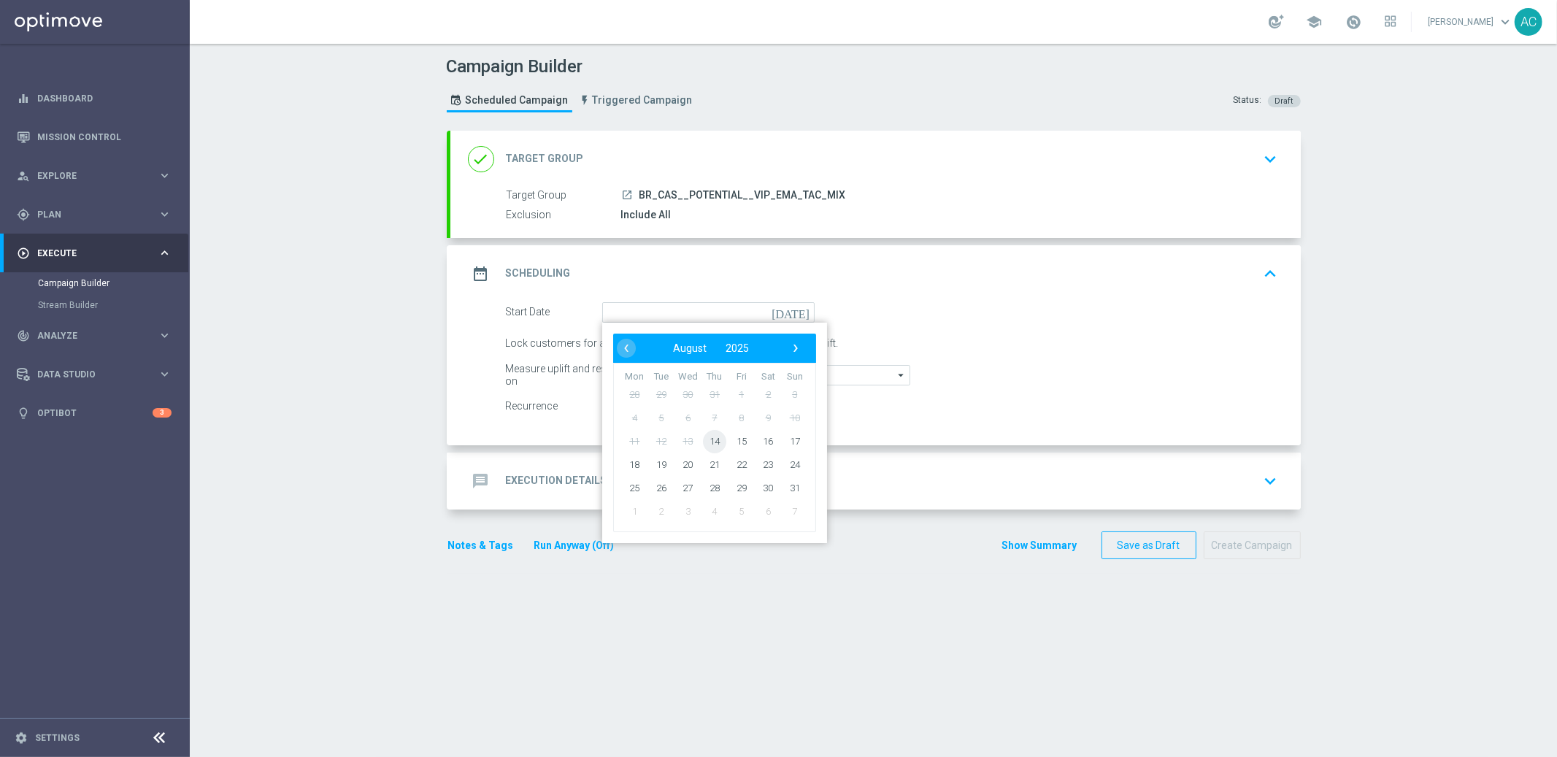
click at [713, 442] on span "14" at bounding box center [713, 440] width 23 height 23
type input "14 Aug 2025"
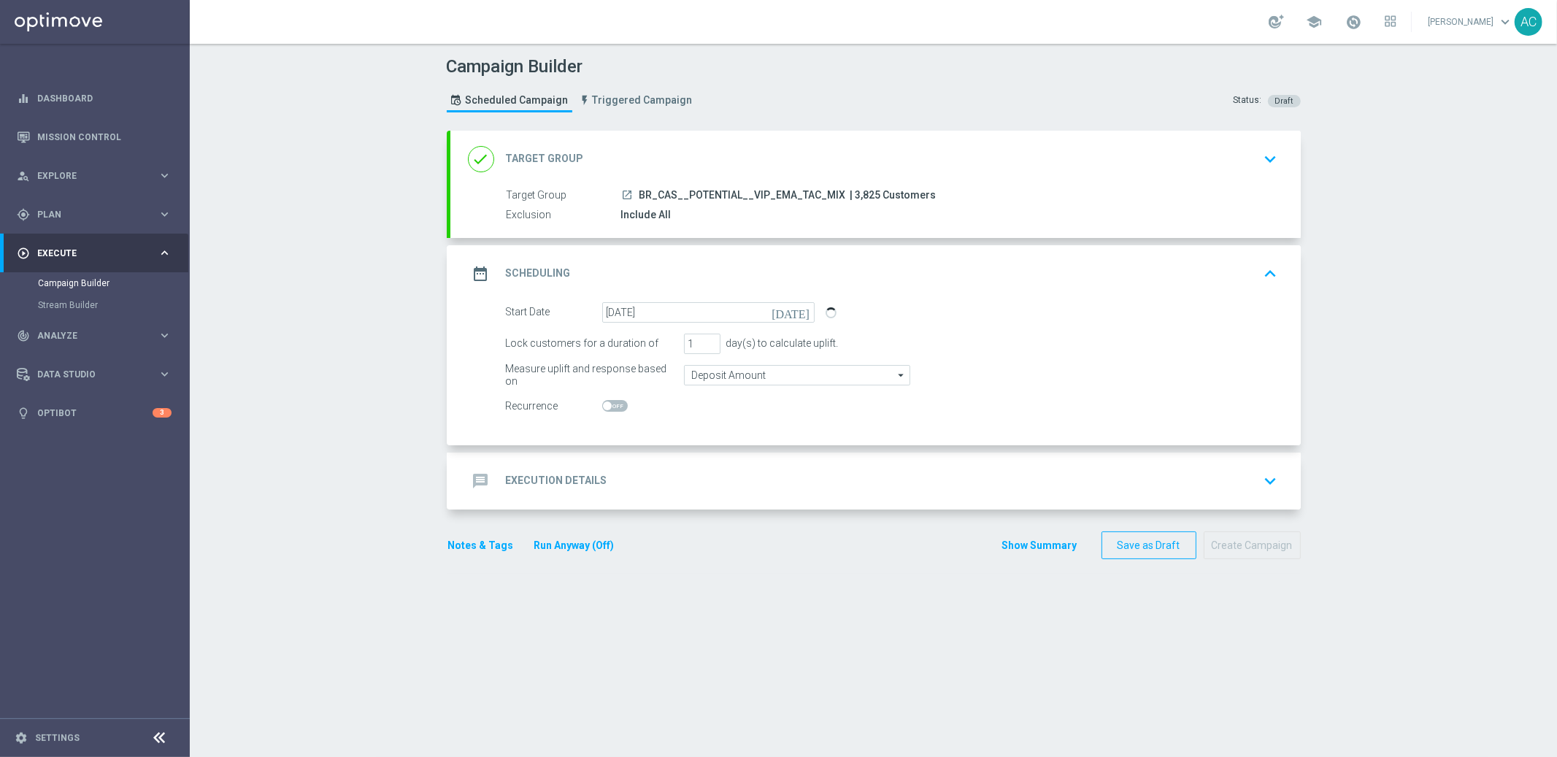
click at [540, 468] on div "message Execution Details" at bounding box center [537, 481] width 139 height 26
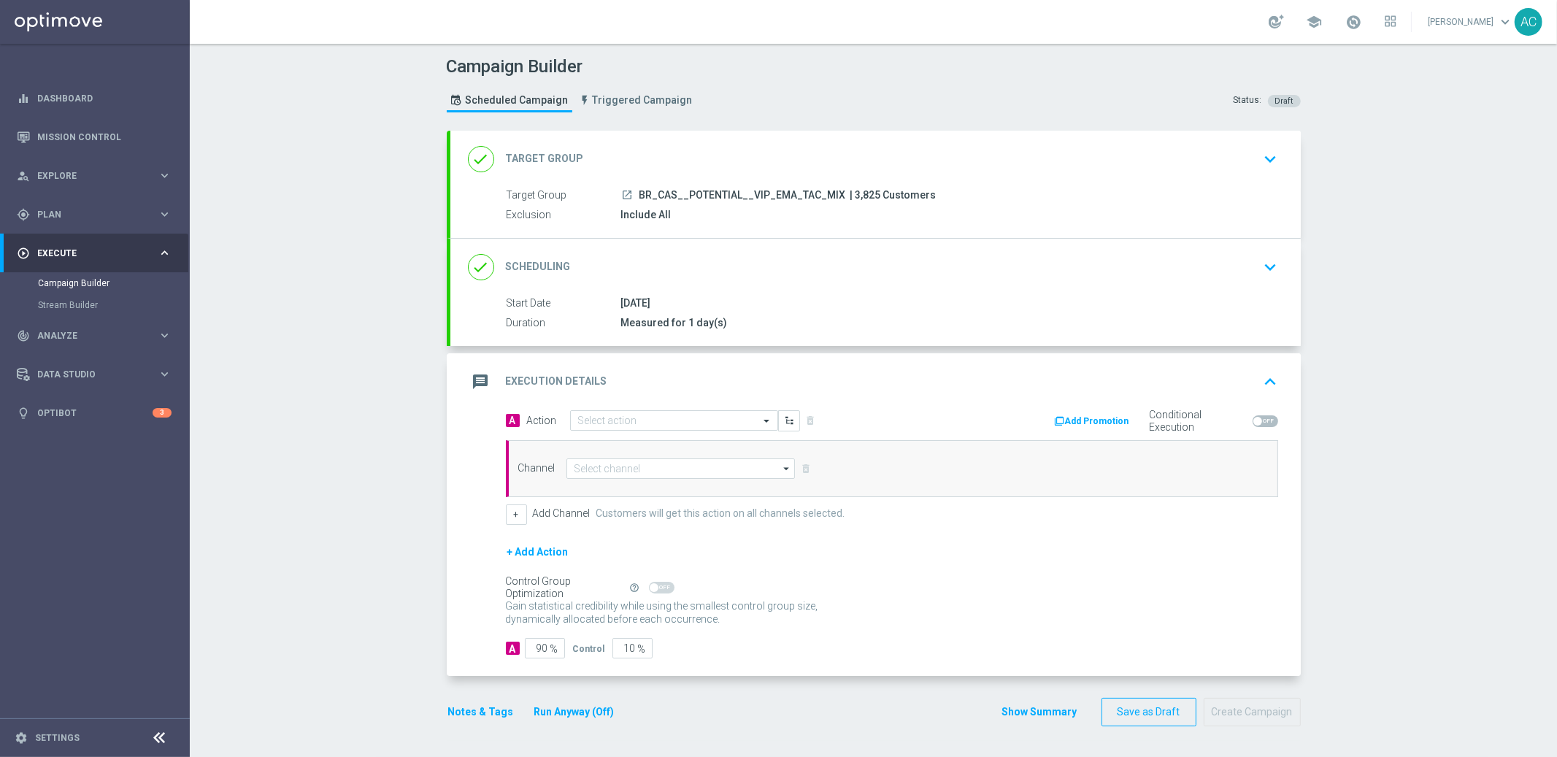
click at [749, 320] on div "Measured for 1 day(s)" at bounding box center [946, 322] width 651 height 15
click at [756, 302] on div "14 Aug 2025" at bounding box center [946, 303] width 651 height 15
click at [773, 279] on div "done Scheduling keyboard_arrow_down" at bounding box center [876, 267] width 816 height 28
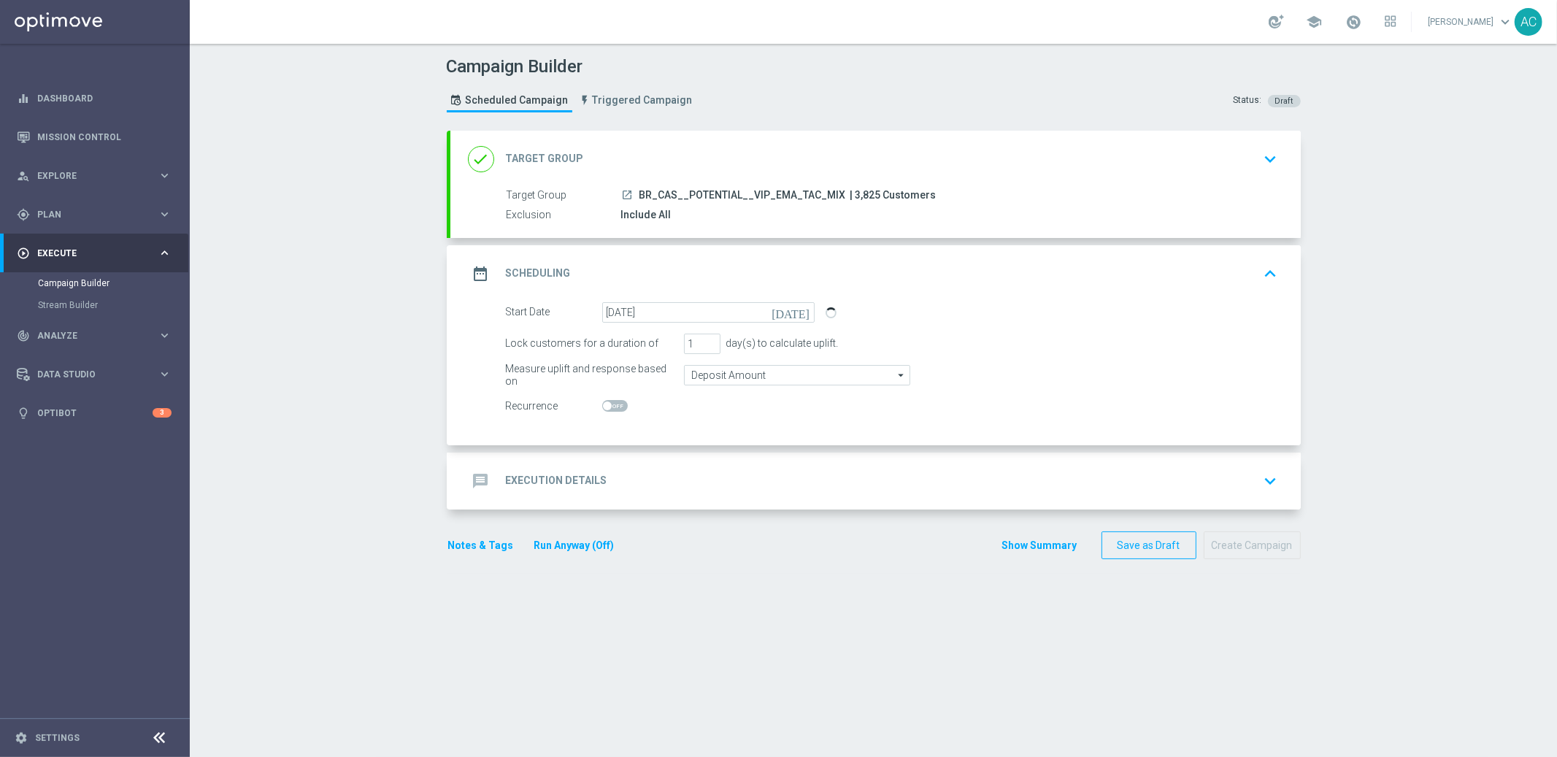
click at [608, 402] on span at bounding box center [615, 406] width 26 height 12
click at [608, 402] on input "checkbox" at bounding box center [615, 406] width 26 height 12
checkbox input "true"
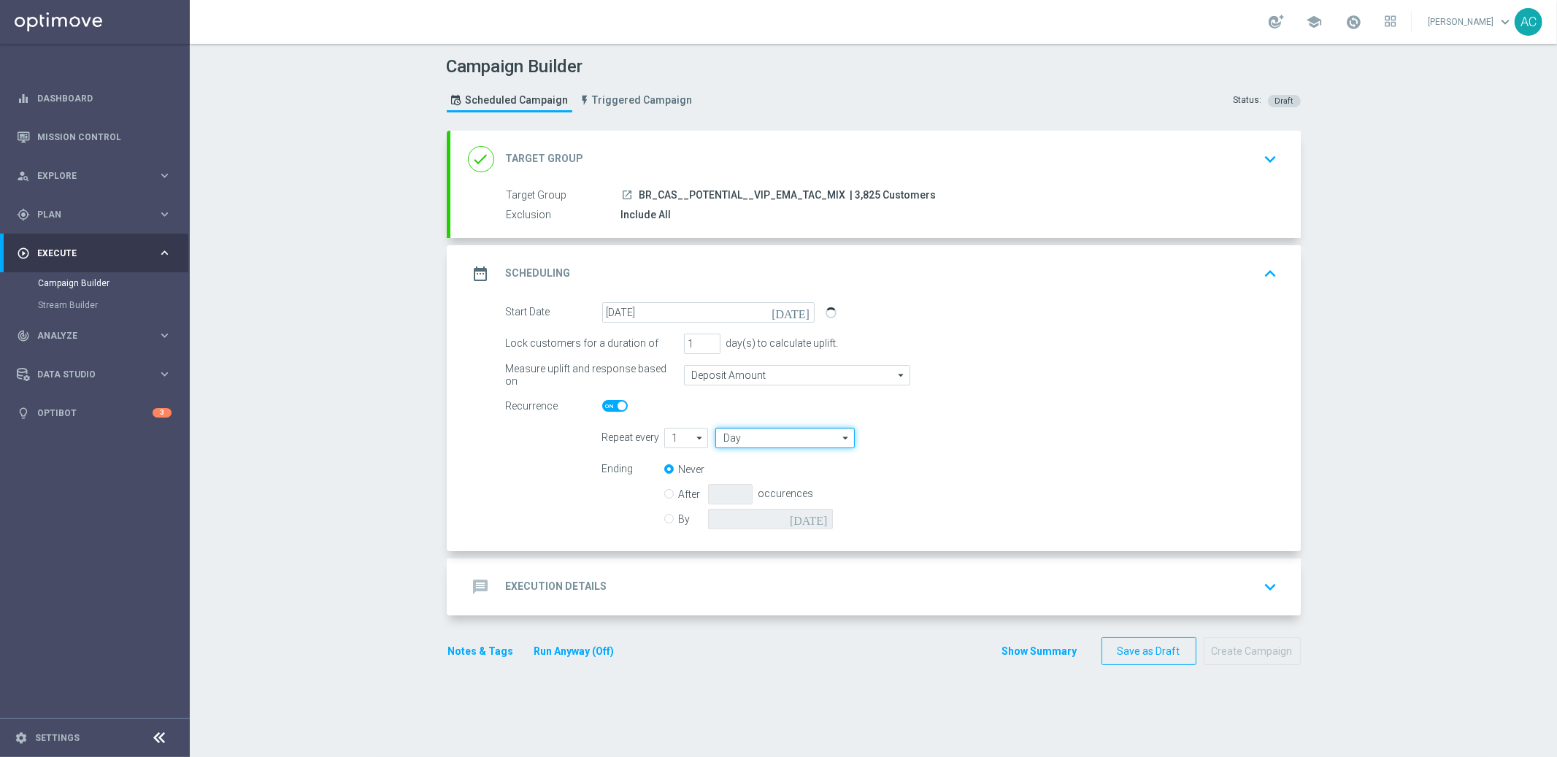
click at [746, 443] on input "Day" at bounding box center [785, 438] width 139 height 20
click at [753, 478] on div "Week" at bounding box center [791, 481] width 129 height 20
type input "Week"
click at [998, 439] on input "checkbox" at bounding box center [1008, 438] width 22 height 20
checkbox input "true"
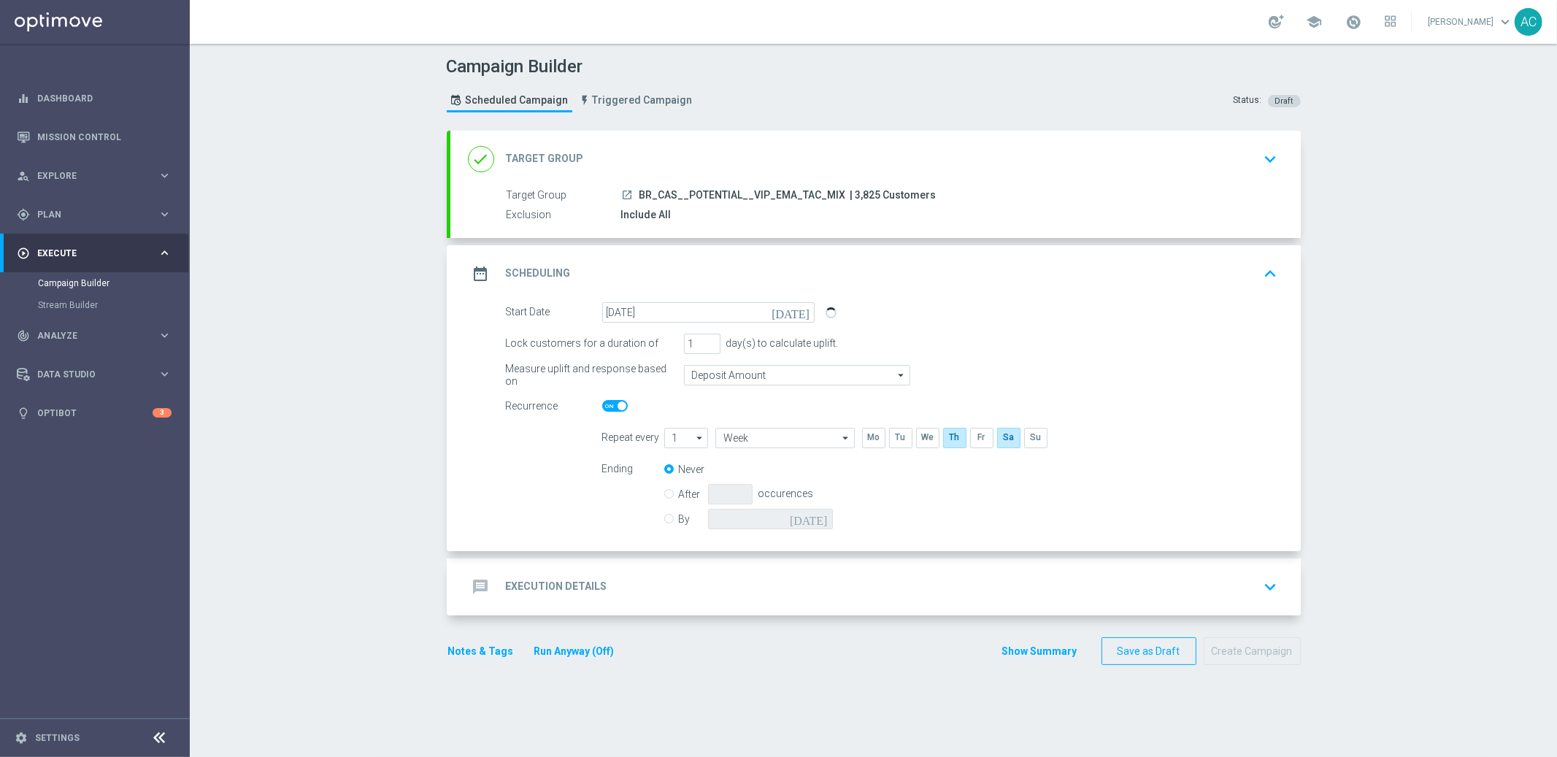
click at [664, 516] on input "By" at bounding box center [668, 516] width 9 height 9
radio input "true"
radio input "false"
click at [818, 515] on icon "[DATE]" at bounding box center [811, 517] width 43 height 16
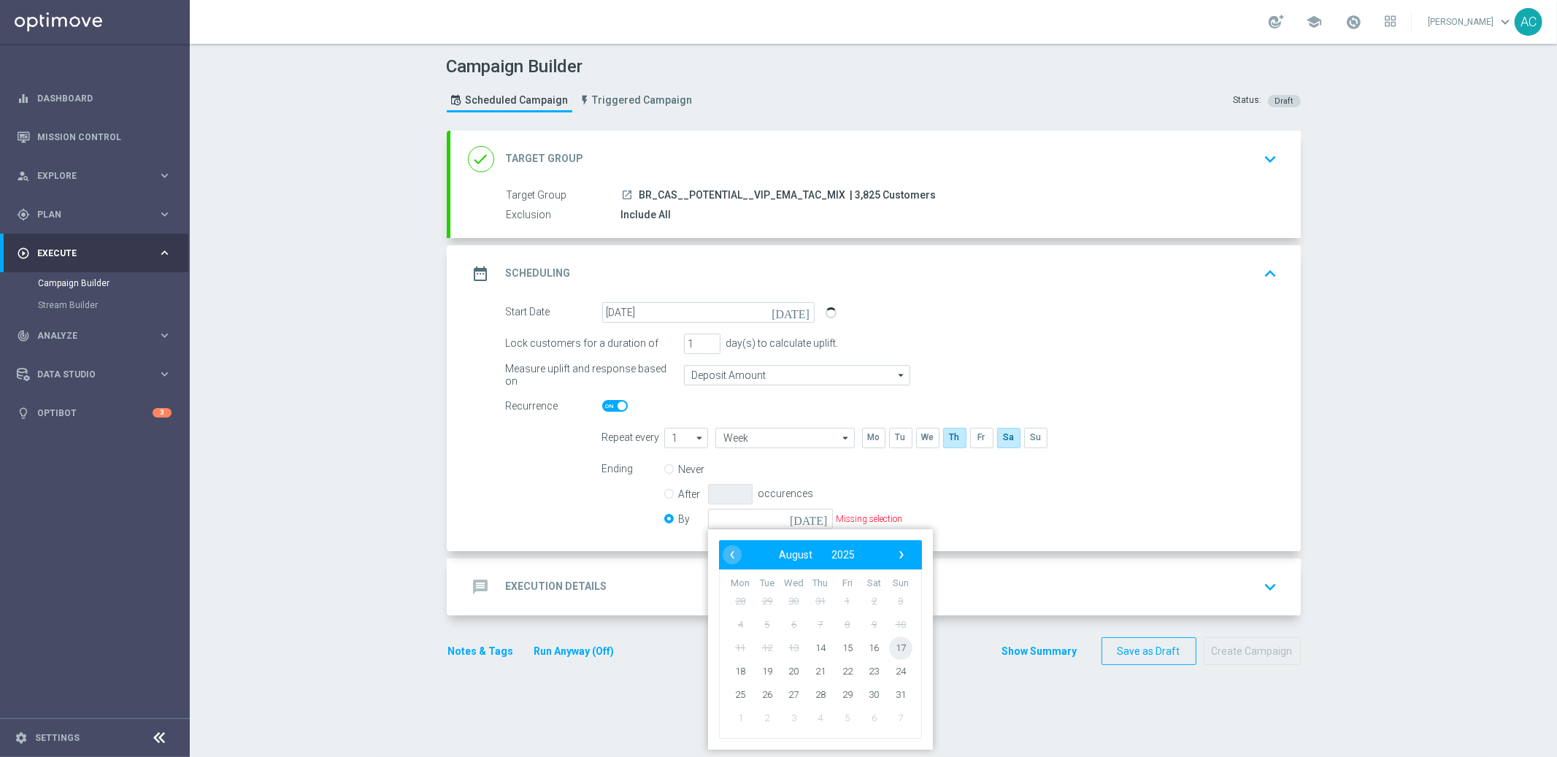
click at [899, 648] on span "17" at bounding box center [900, 647] width 23 height 23
type input "17 Aug 2025"
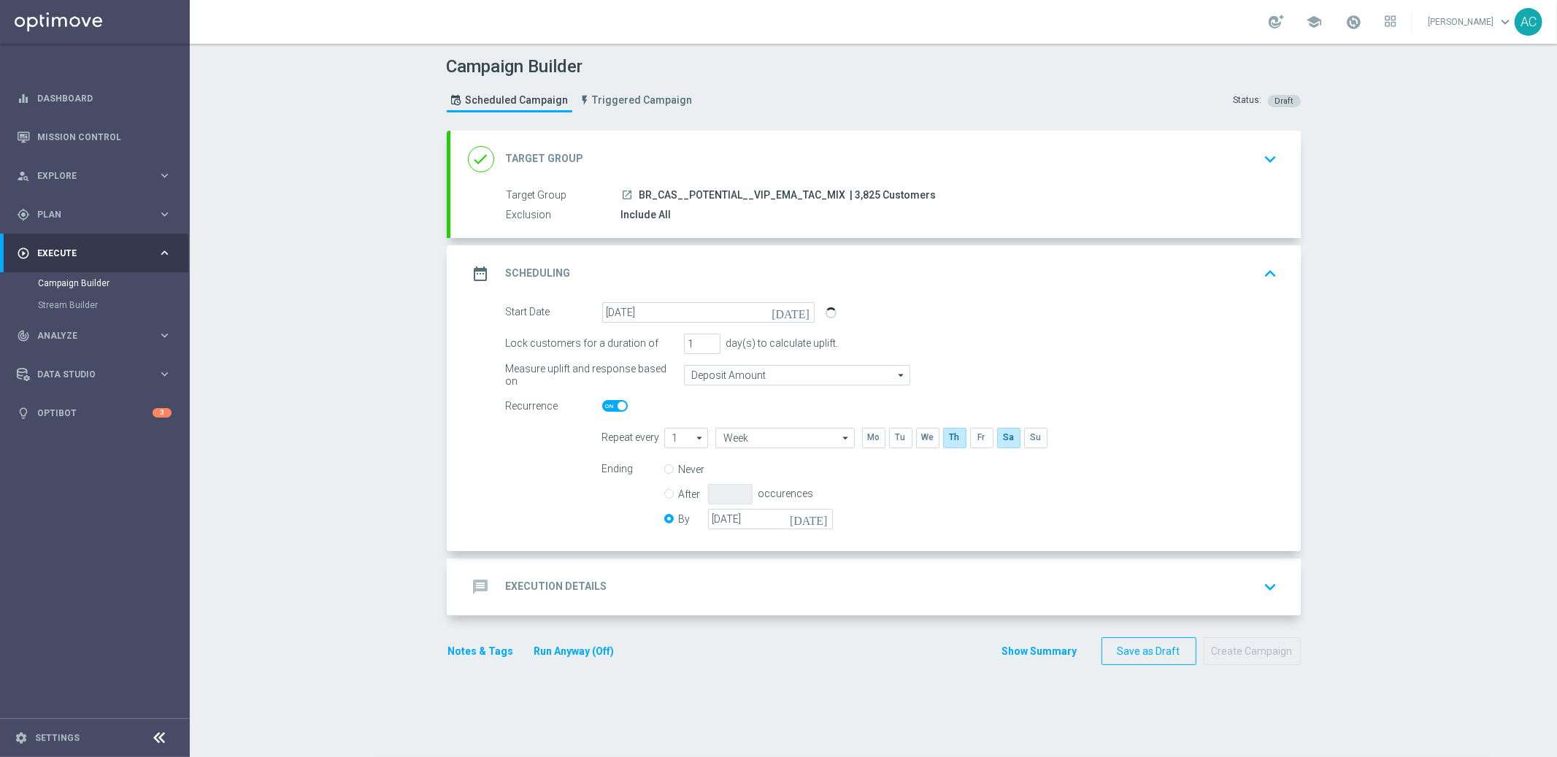
click at [532, 592] on div "message Execution Details" at bounding box center [537, 587] width 139 height 26
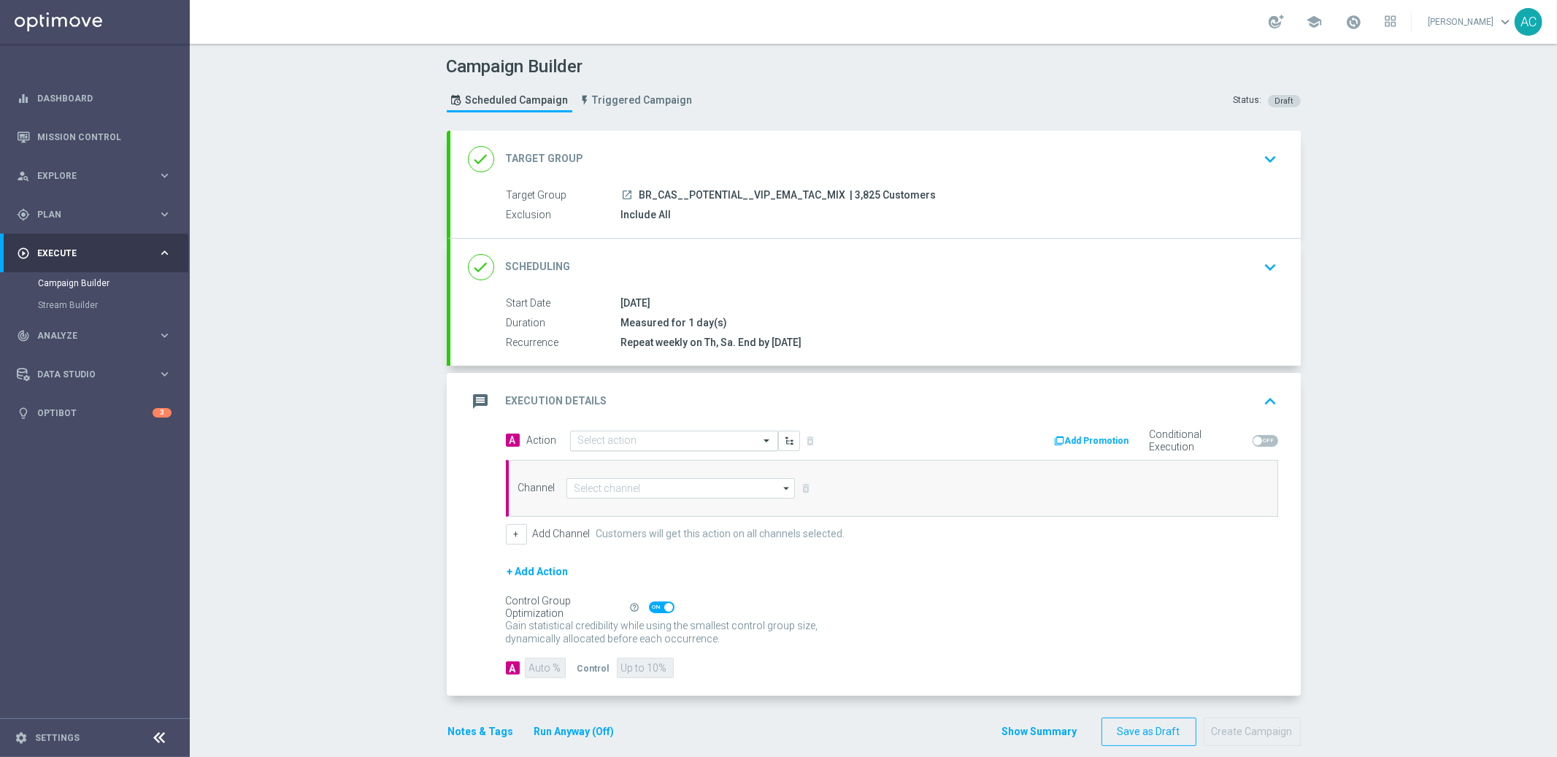
click at [651, 435] on input "text" at bounding box center [659, 441] width 163 height 12
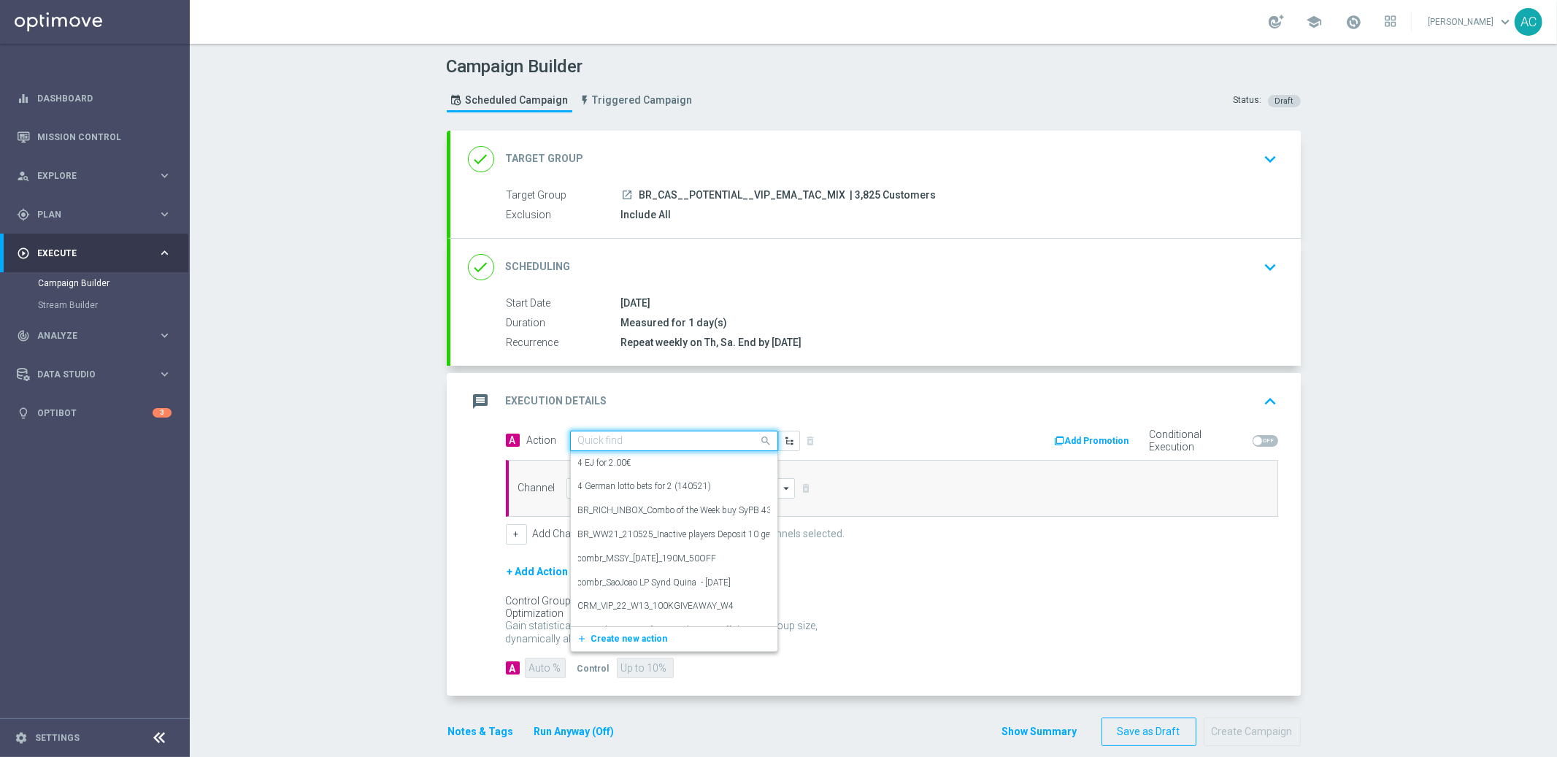
paste input "BR_CAS__LB15K_VIP_EMA_TAC_GM"
type input "BR_CAS__LB15K_VIP_EMA_TAC_GM"
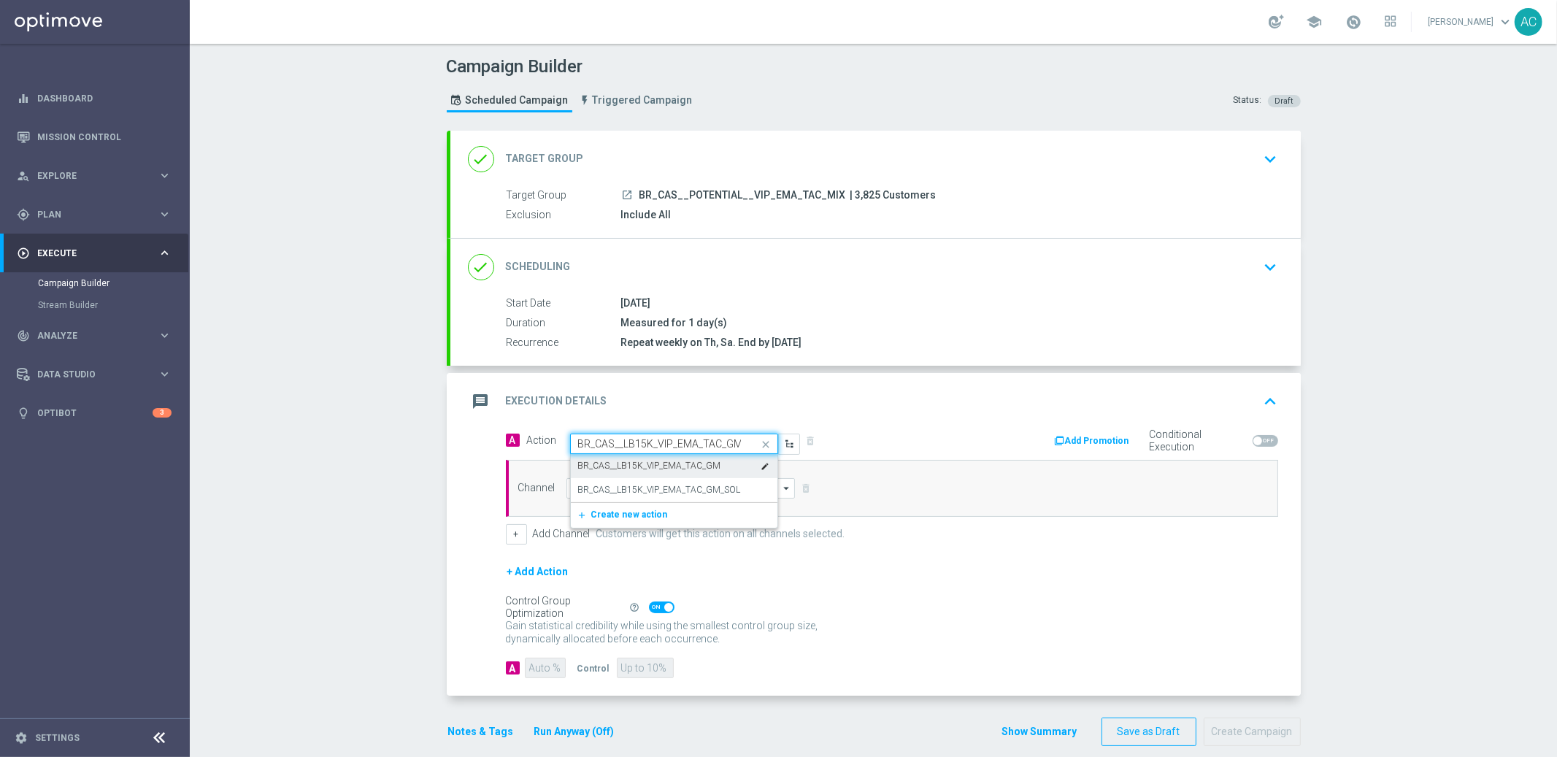
click at [700, 469] on label "BR_CAS__LB15K_VIP_EMA_TAC_GM" at bounding box center [649, 466] width 143 height 12
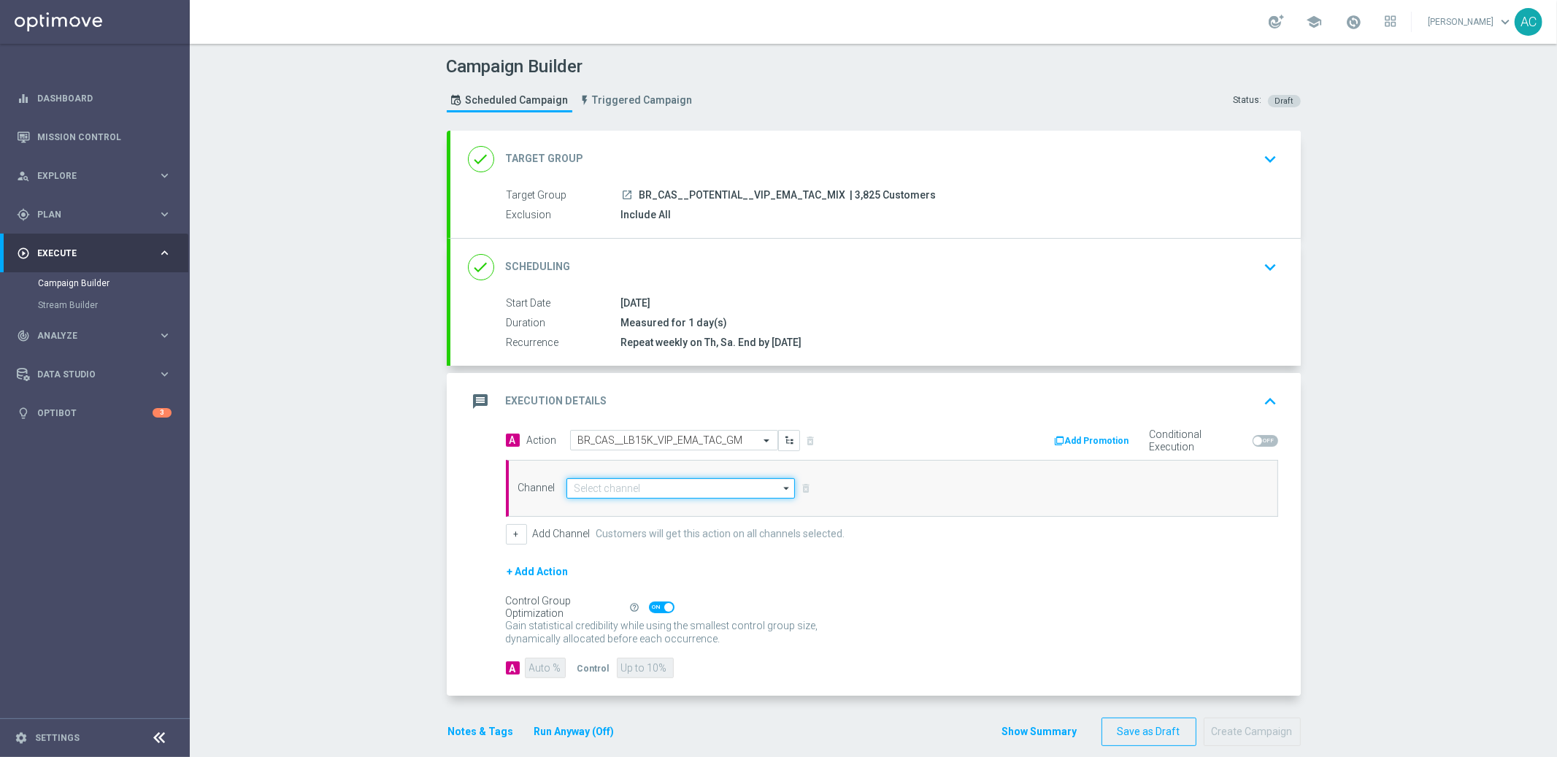
click at [681, 486] on input at bounding box center [681, 488] width 229 height 20
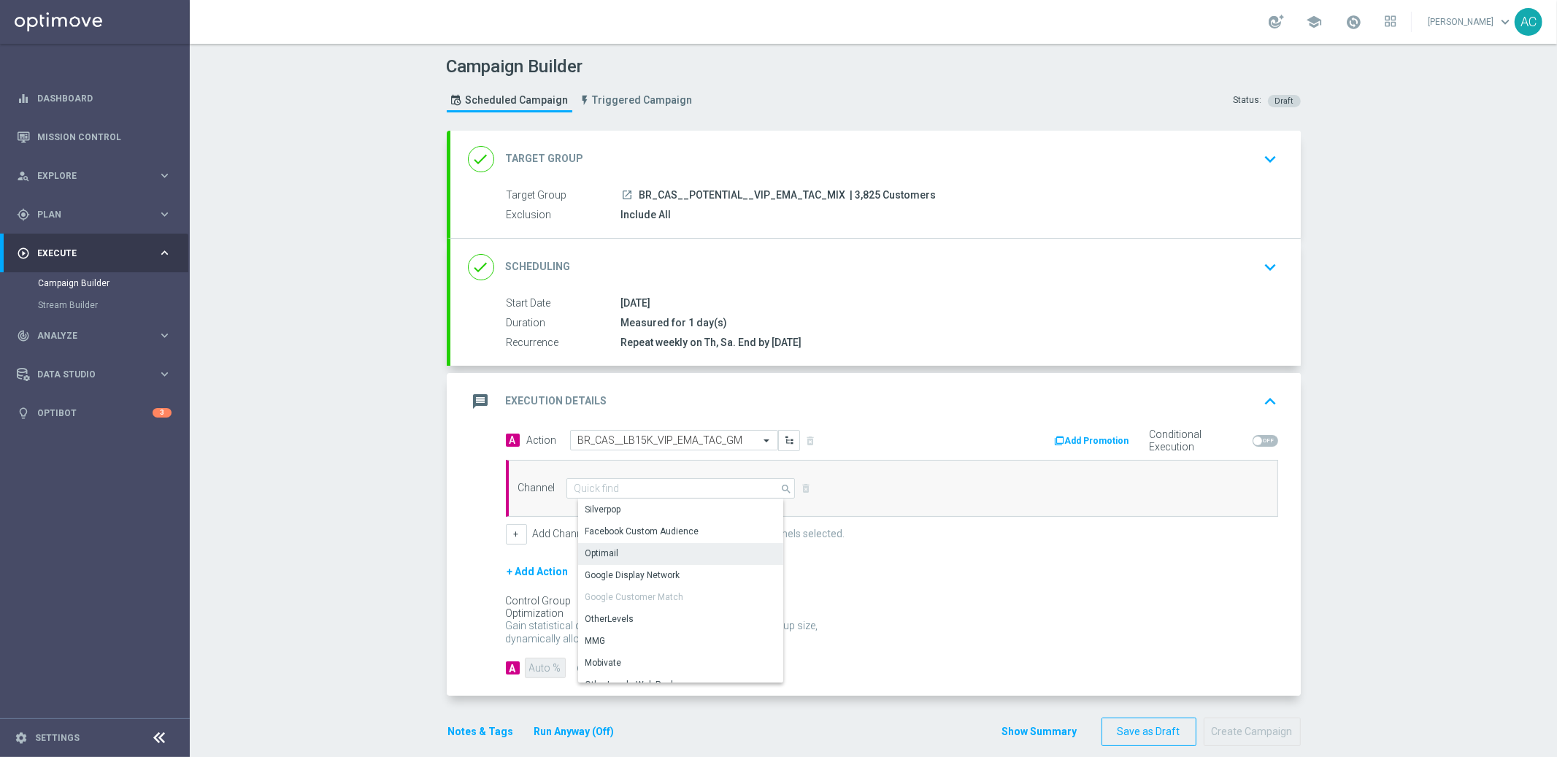
click at [645, 553] on div "Optimail" at bounding box center [687, 553] width 218 height 20
type input "Optimail"
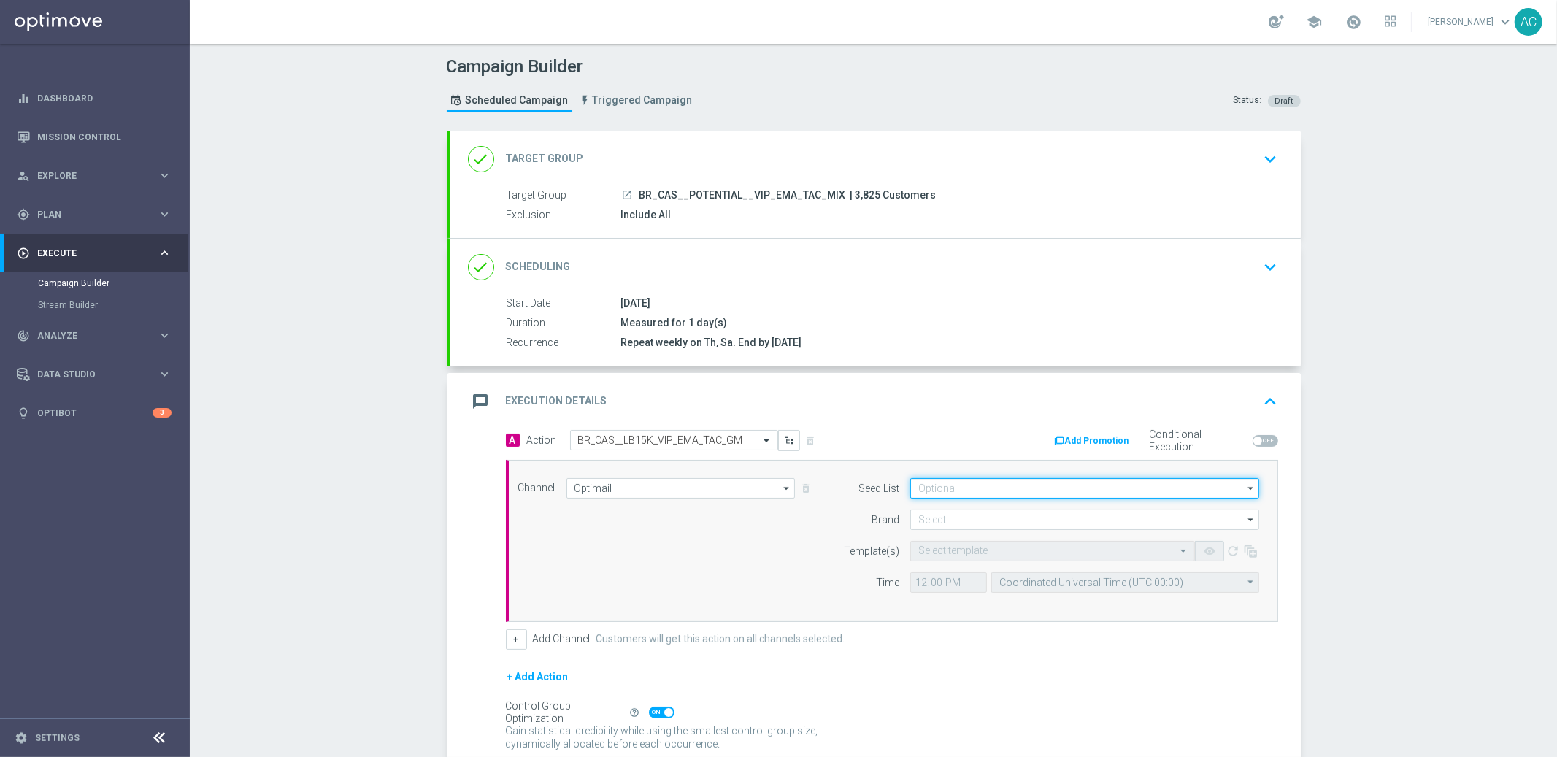
click at [940, 495] on input at bounding box center [1085, 488] width 349 height 20
paste input "BR_CAS__LB15K_VIP_EMA_TAC_GM"
type input "BR_CAS__LB15K_VIP_EMA_TAC_GM"
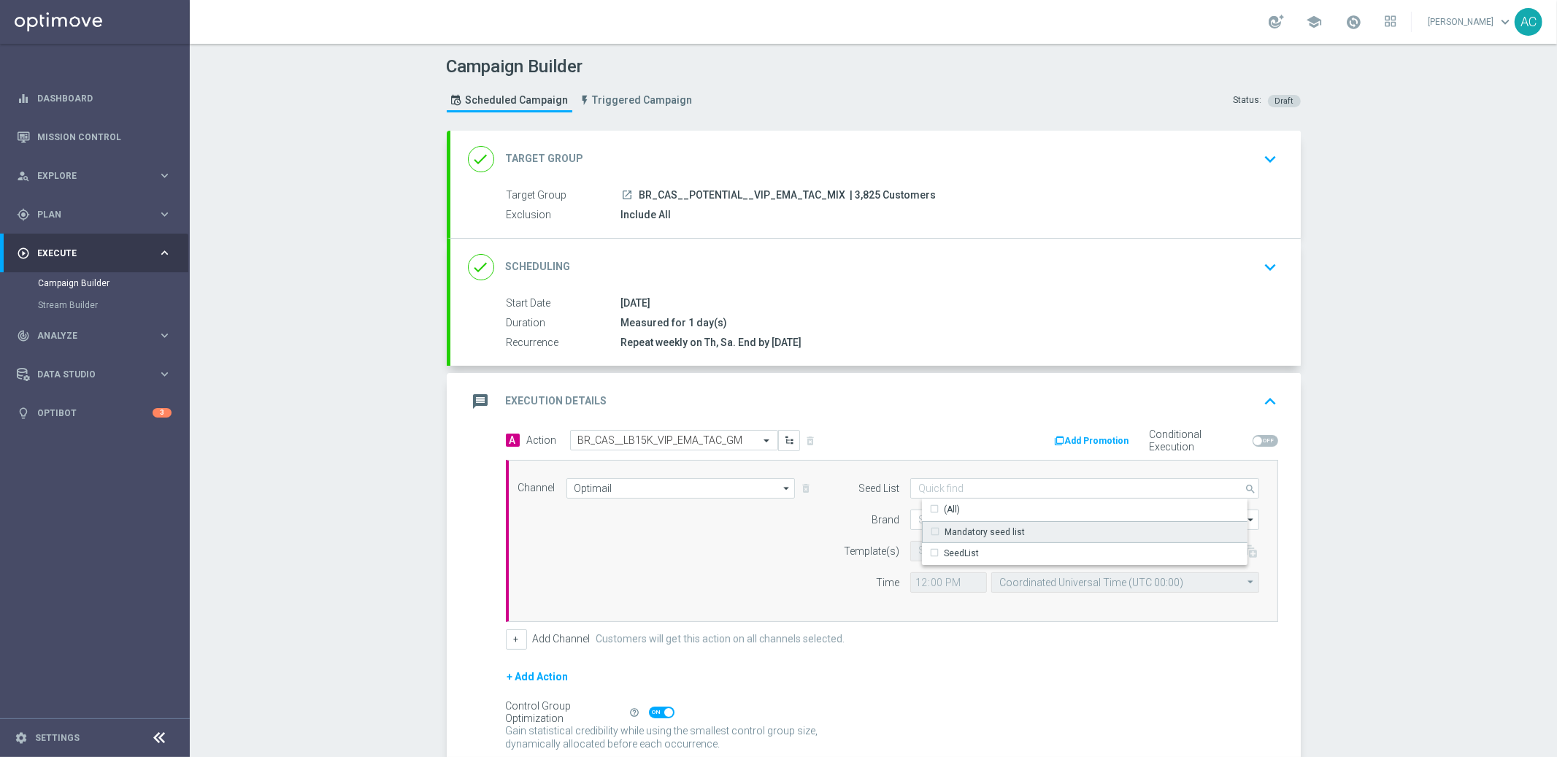
click at [930, 532] on div "Mandatory seed list" at bounding box center [977, 532] width 95 height 13
click at [808, 516] on div "Channel Optimail Optimail arrow_drop_down Drag here to set row groups Drag here…" at bounding box center [889, 541] width 764 height 126
type input "Mandatory seed list"
click at [967, 510] on input at bounding box center [1085, 520] width 349 height 20
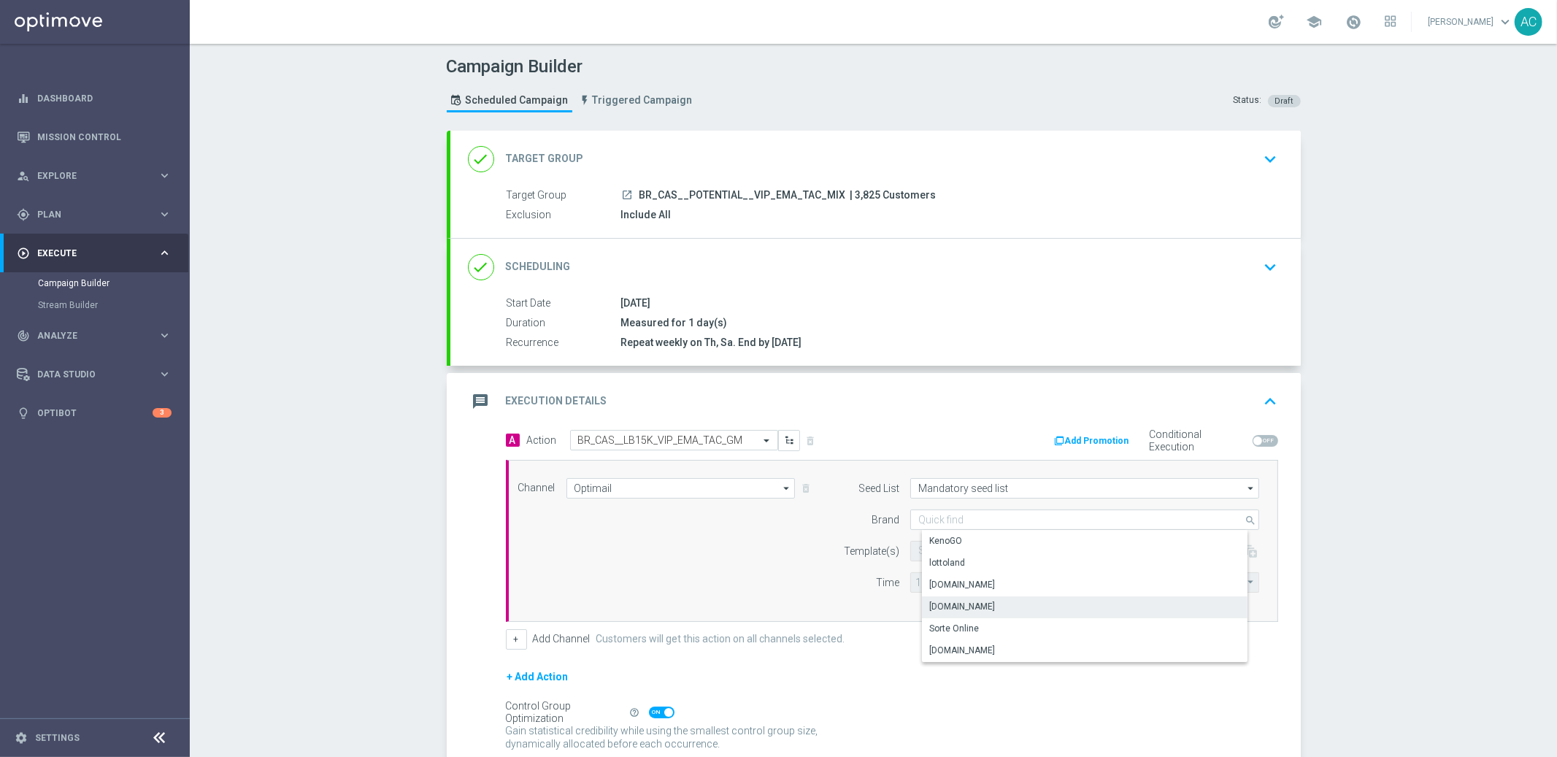
click at [1041, 607] on div "[DOMAIN_NAME]" at bounding box center [1097, 607] width 350 height 20
type input "[DOMAIN_NAME]"
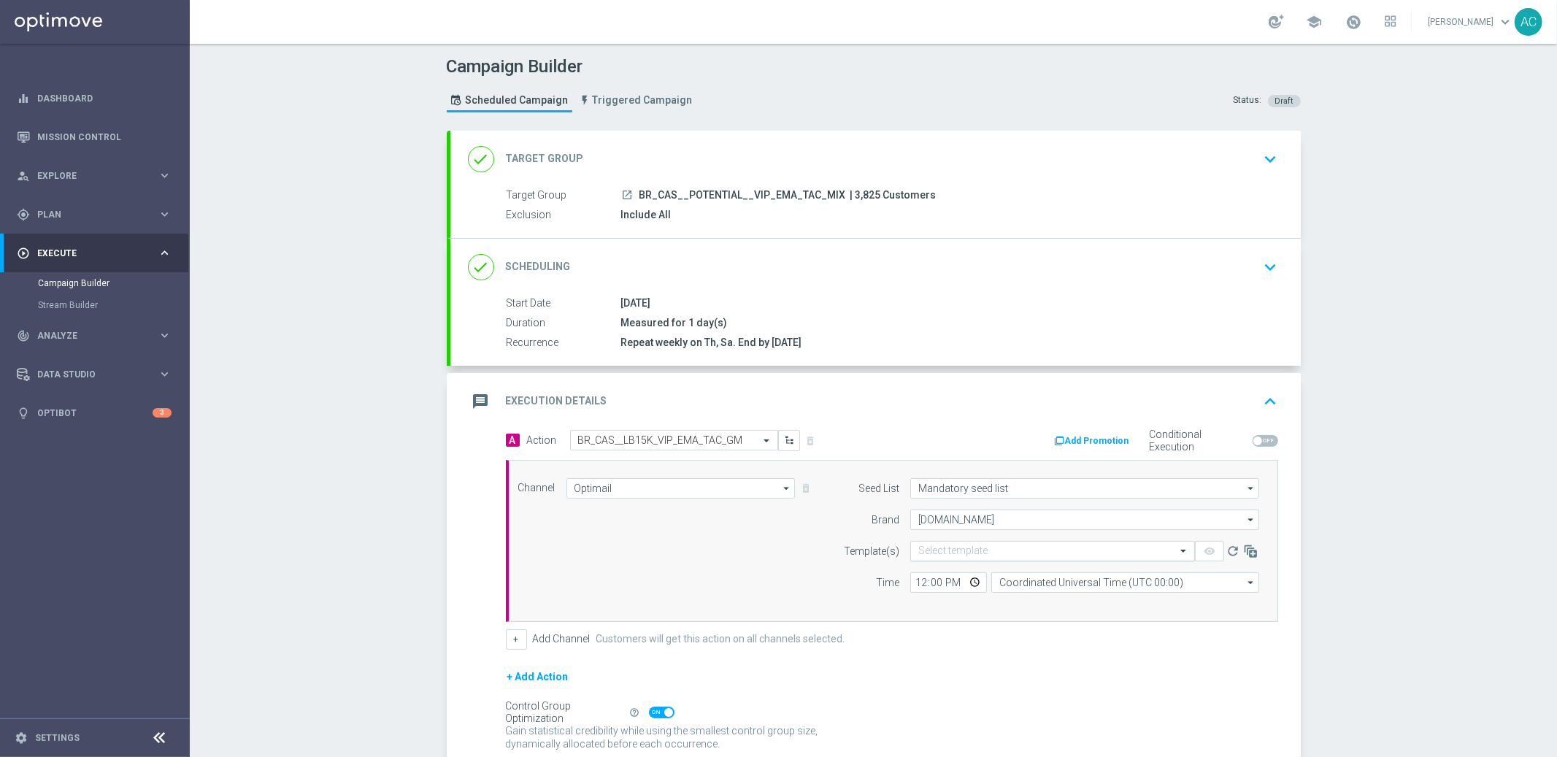
click at [980, 556] on div "Select template" at bounding box center [1053, 551] width 285 height 20
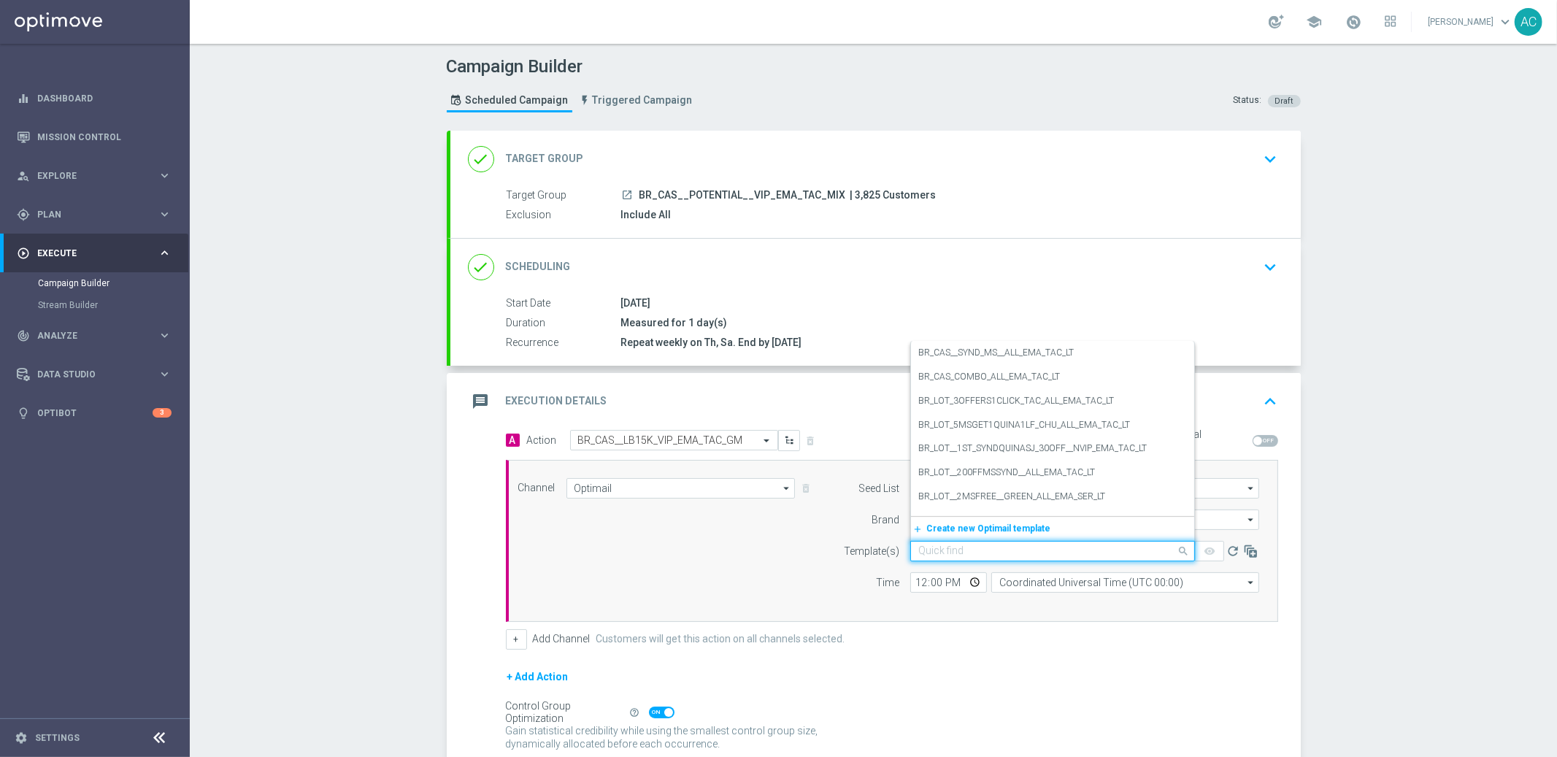
paste input "BR_CAS__LB15K_VIP_EMA_TAC_GM"
type input "BR_CAS__LB15K_VIP_EMA_TAC_GM"
click at [1467, 504] on div "Campaign Builder Scheduled Campaign Triggered Campaign Status: Draft done Targe…" at bounding box center [874, 400] width 1368 height 713
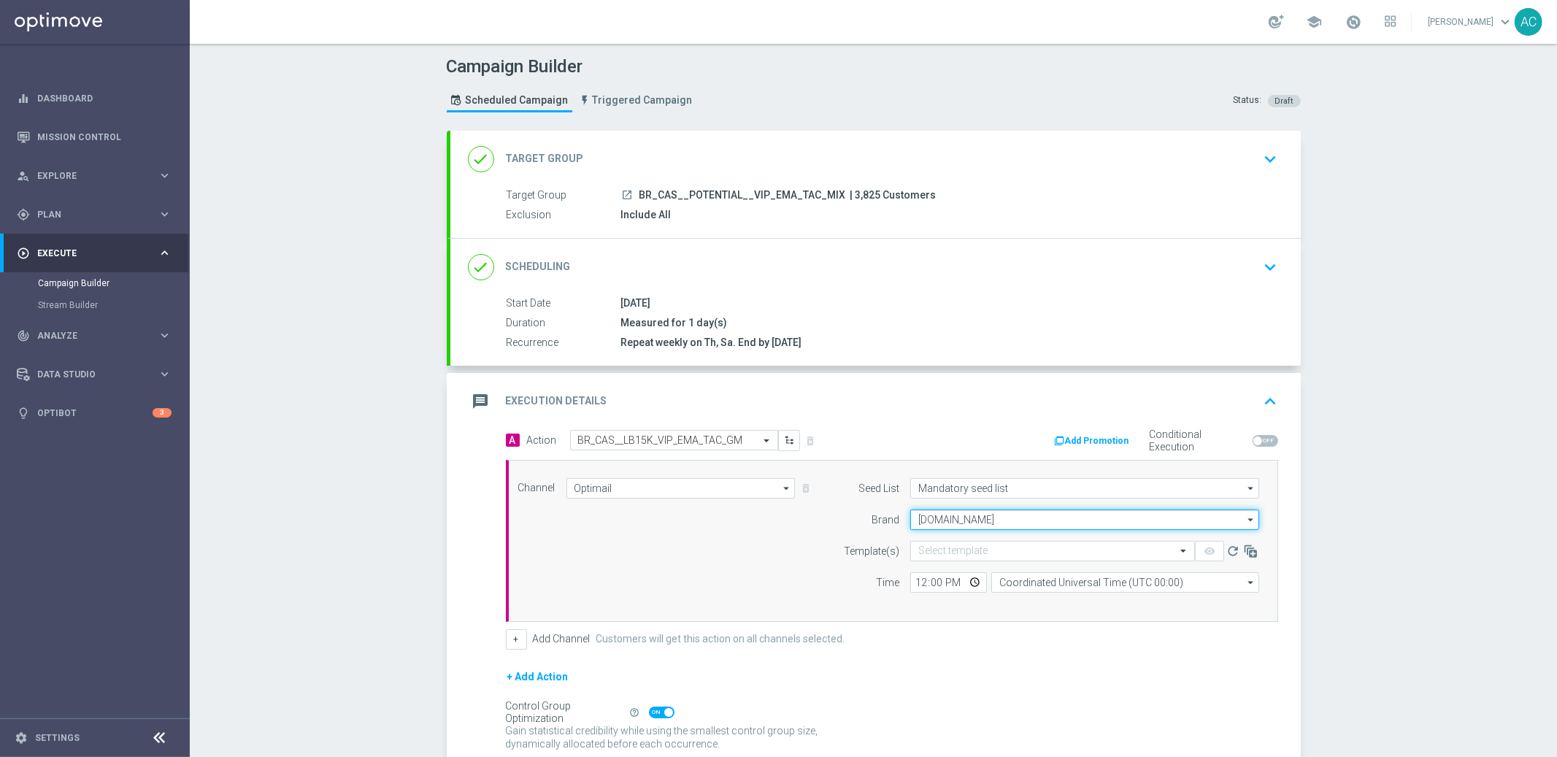
click at [943, 517] on input "[DOMAIN_NAME]" at bounding box center [1085, 520] width 349 height 20
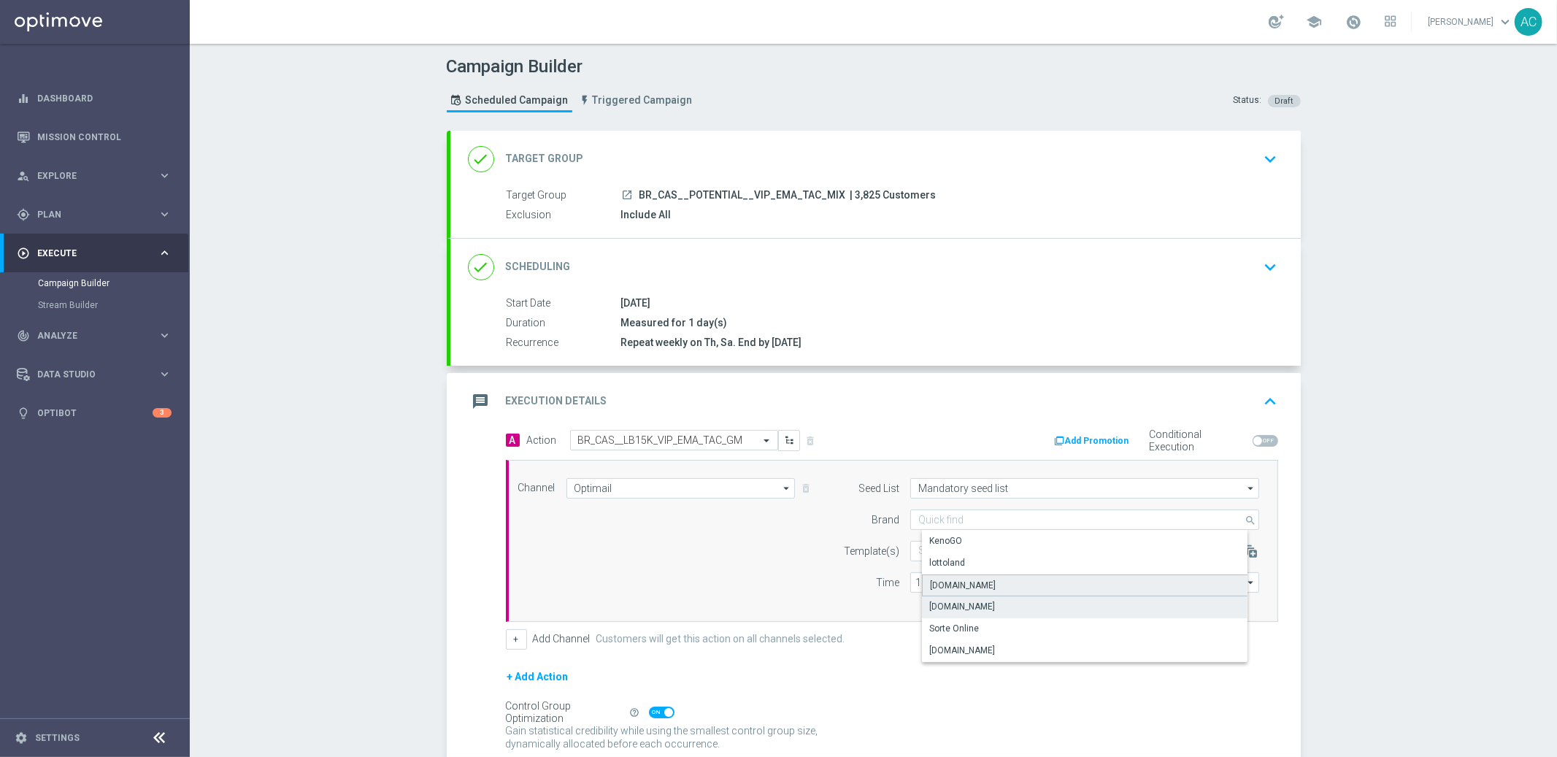
click at [1009, 589] on div "[DOMAIN_NAME]" at bounding box center [1097, 586] width 350 height 22
type input "[DOMAIN_NAME]"
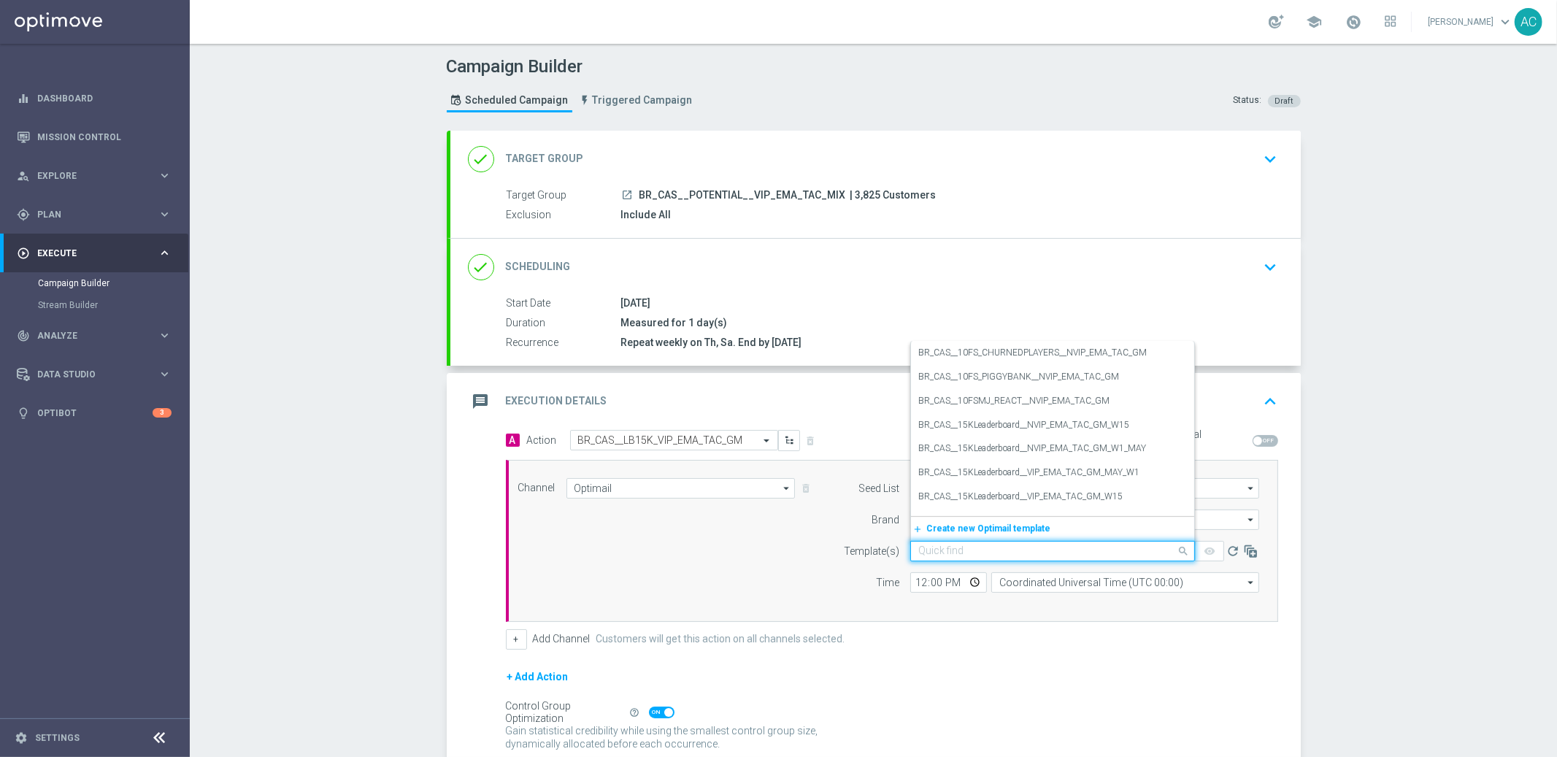
click at [970, 552] on input "text" at bounding box center [1038, 551] width 239 height 12
paste input "BR_CAS__LB15K_VIP_EMA_TAC_GM"
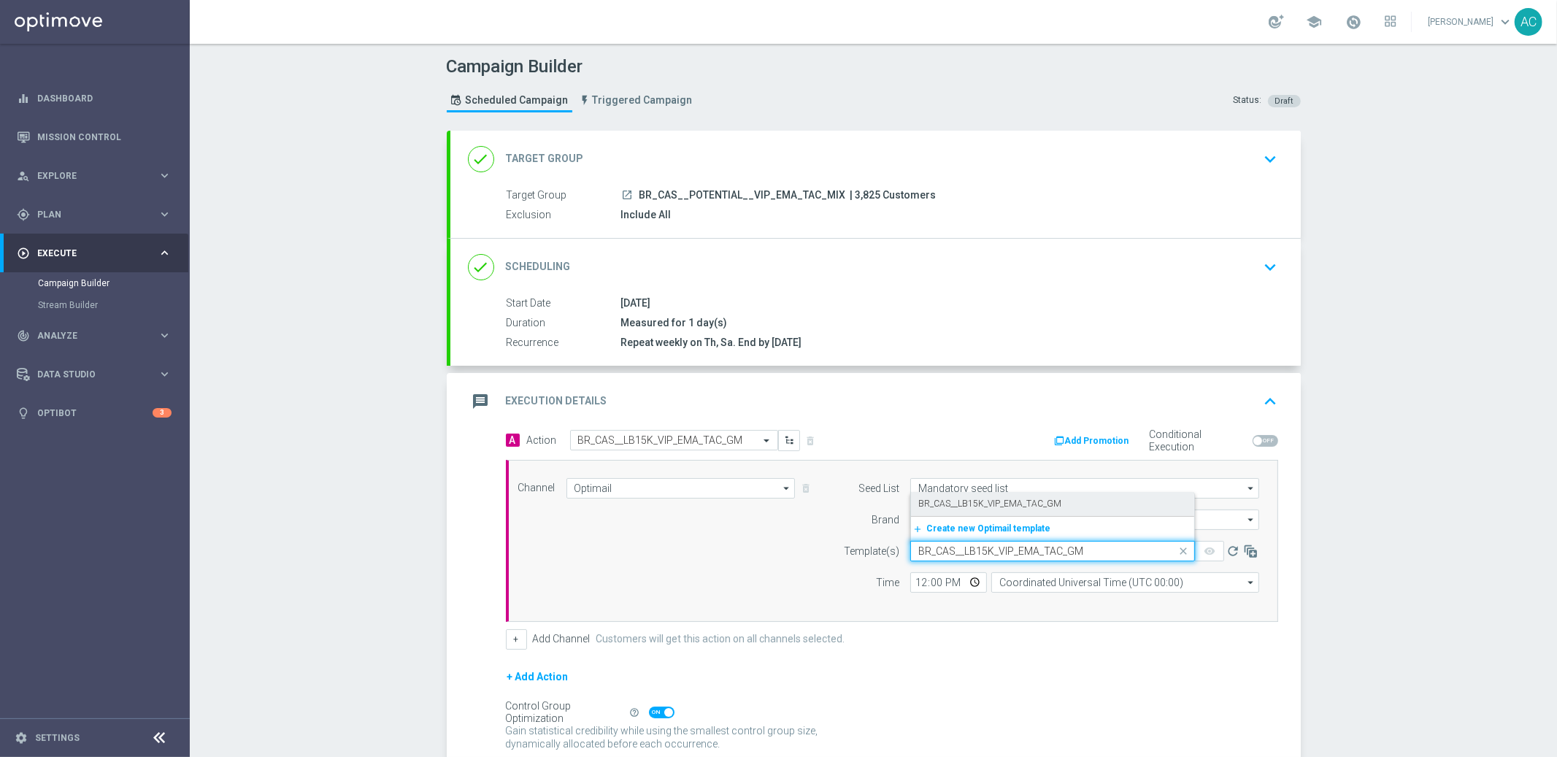
click at [995, 510] on div "BR_CAS__LB15K_VIP_EMA_TAC_GM" at bounding box center [1053, 504] width 269 height 24
type input "BR_CAS__LB15K_VIP_EMA_TAC_GM"
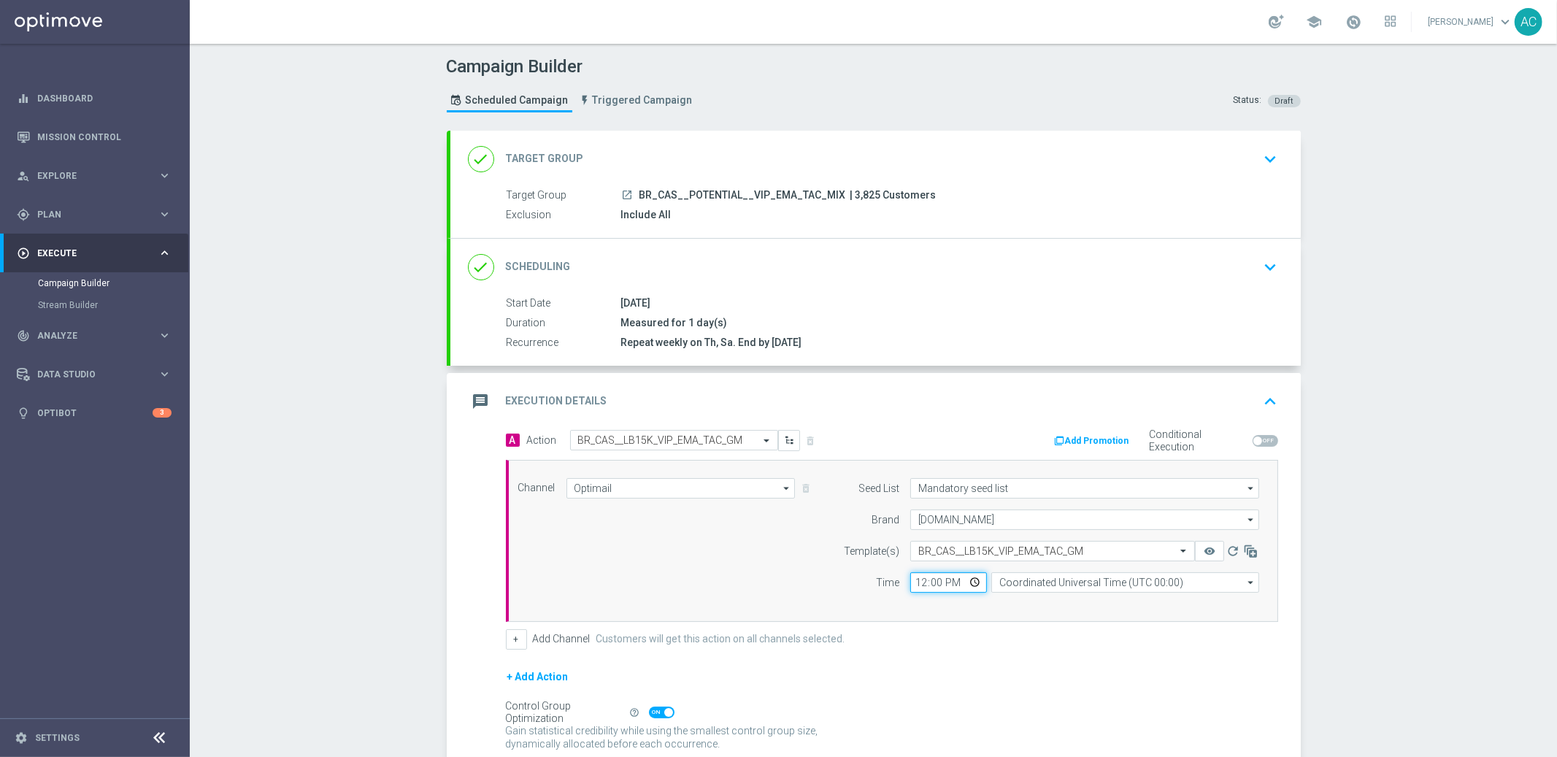
click at [914, 589] on input "12:00" at bounding box center [949, 582] width 77 height 20
type input "15:00"
click at [1076, 586] on input "Coordinated Universal Time (UTC 00:00)" at bounding box center [1126, 582] width 268 height 20
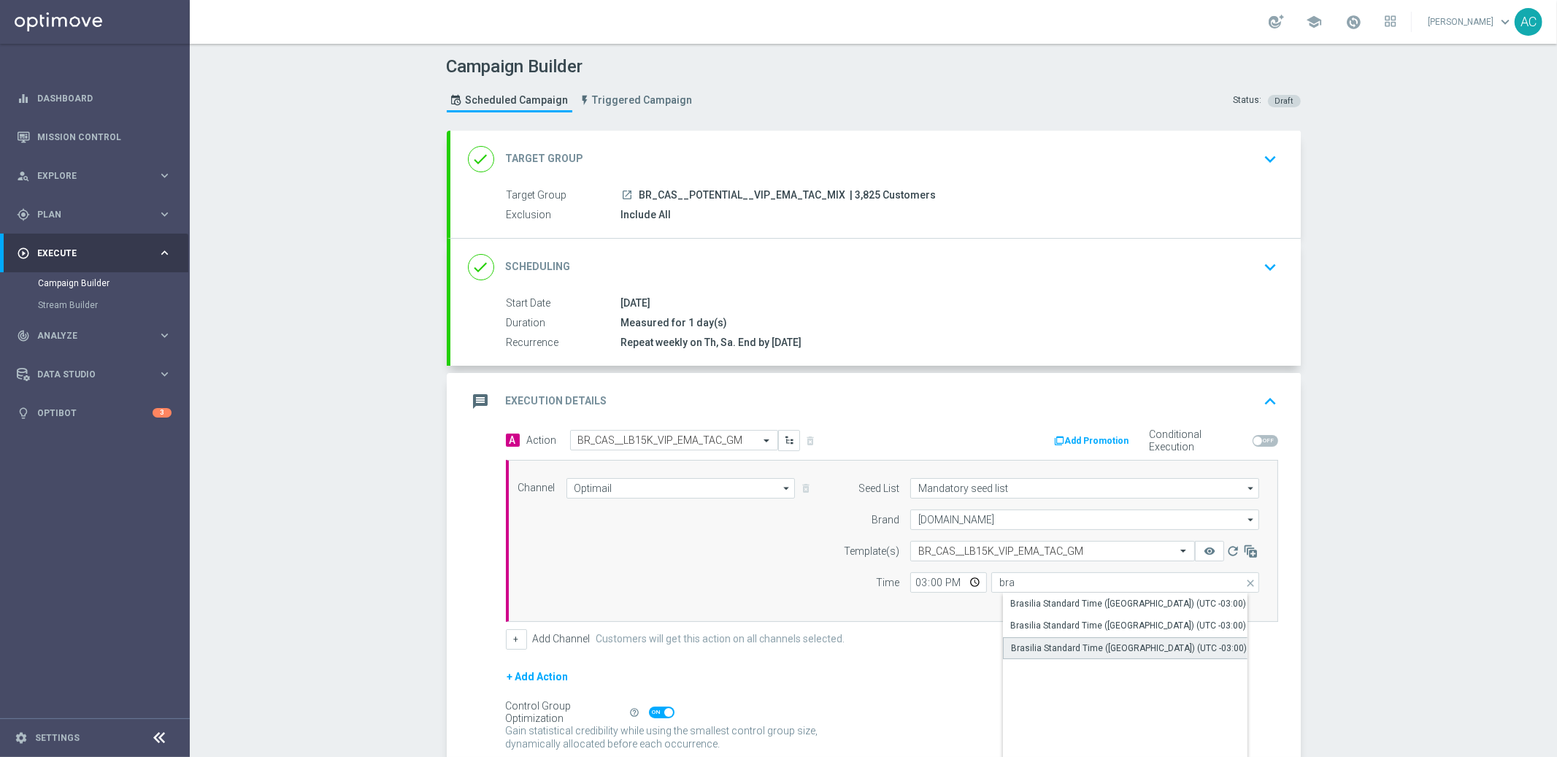
click at [1111, 652] on div "Brasilia Standard Time ([GEOGRAPHIC_DATA]) (UTC -03:00)" at bounding box center [1129, 648] width 236 height 13
type input "Brasilia Standard Time ([GEOGRAPHIC_DATA]) (UTC -03:00)"
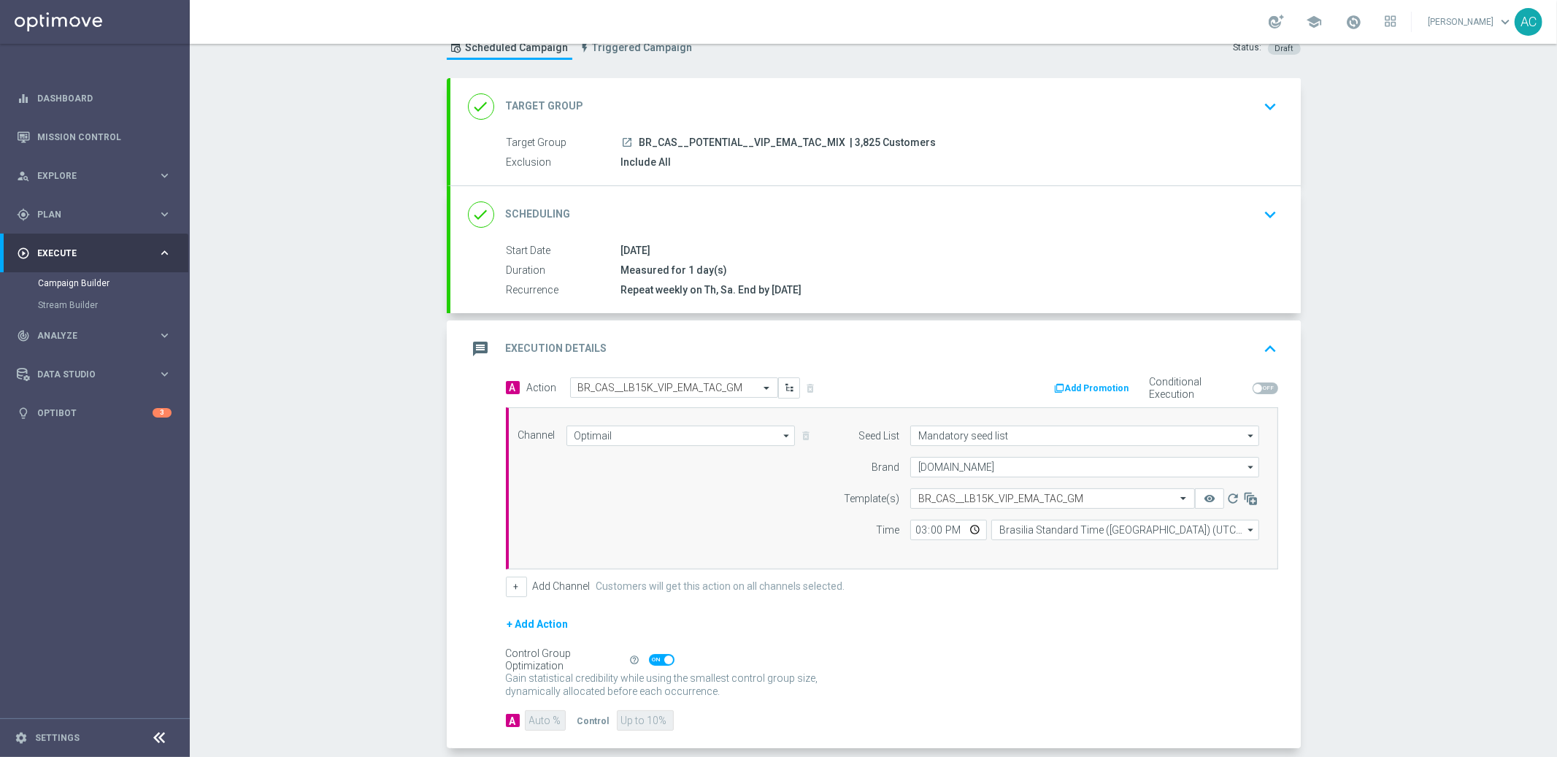
scroll to position [123, 0]
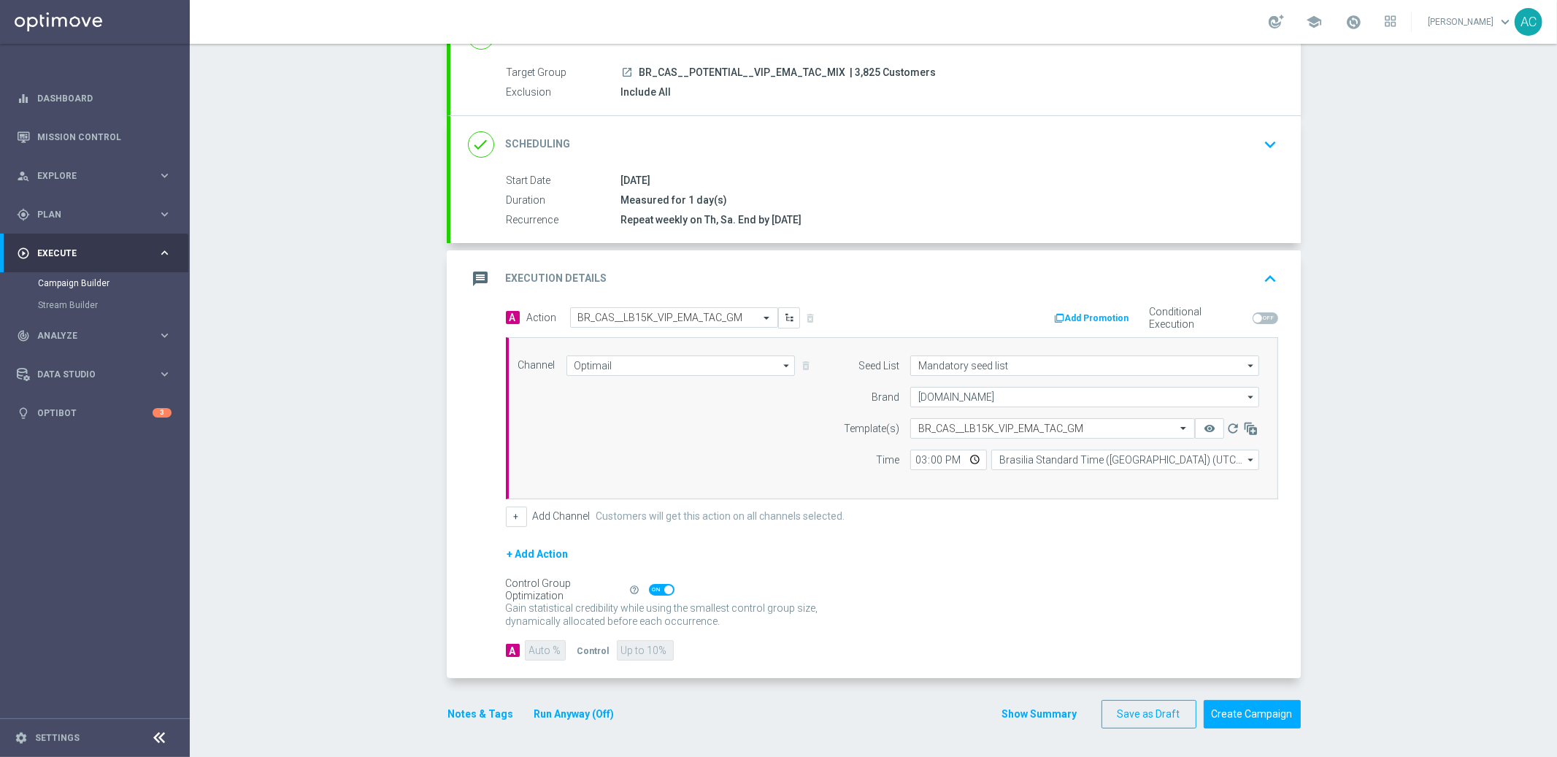
click at [649, 586] on span at bounding box center [662, 590] width 26 height 12
click at [649, 586] on input "checkbox" at bounding box center [662, 590] width 26 height 12
checkbox input "false"
click at [529, 647] on input "90" at bounding box center [545, 650] width 40 height 20
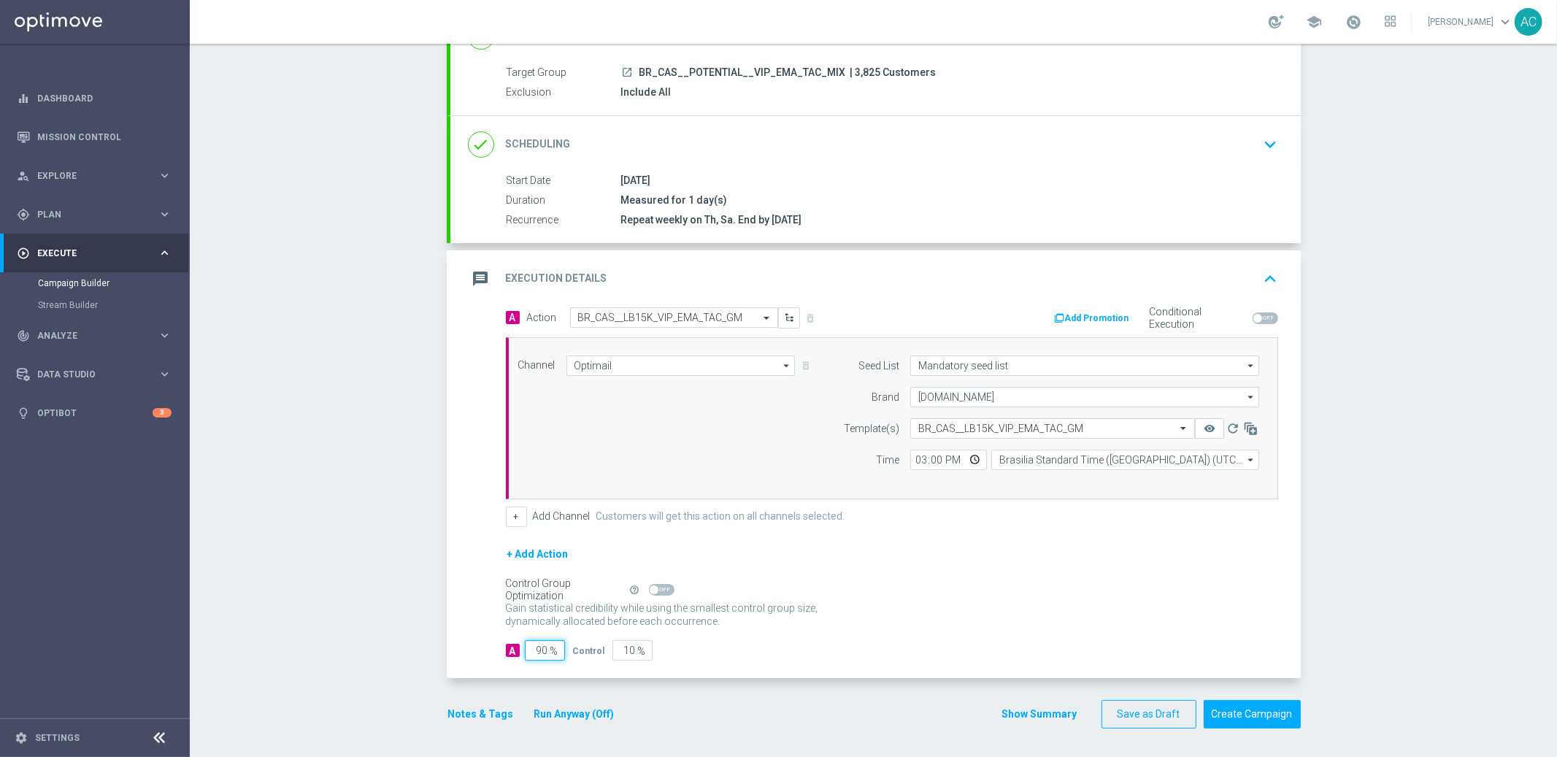
type input "1"
type input "99"
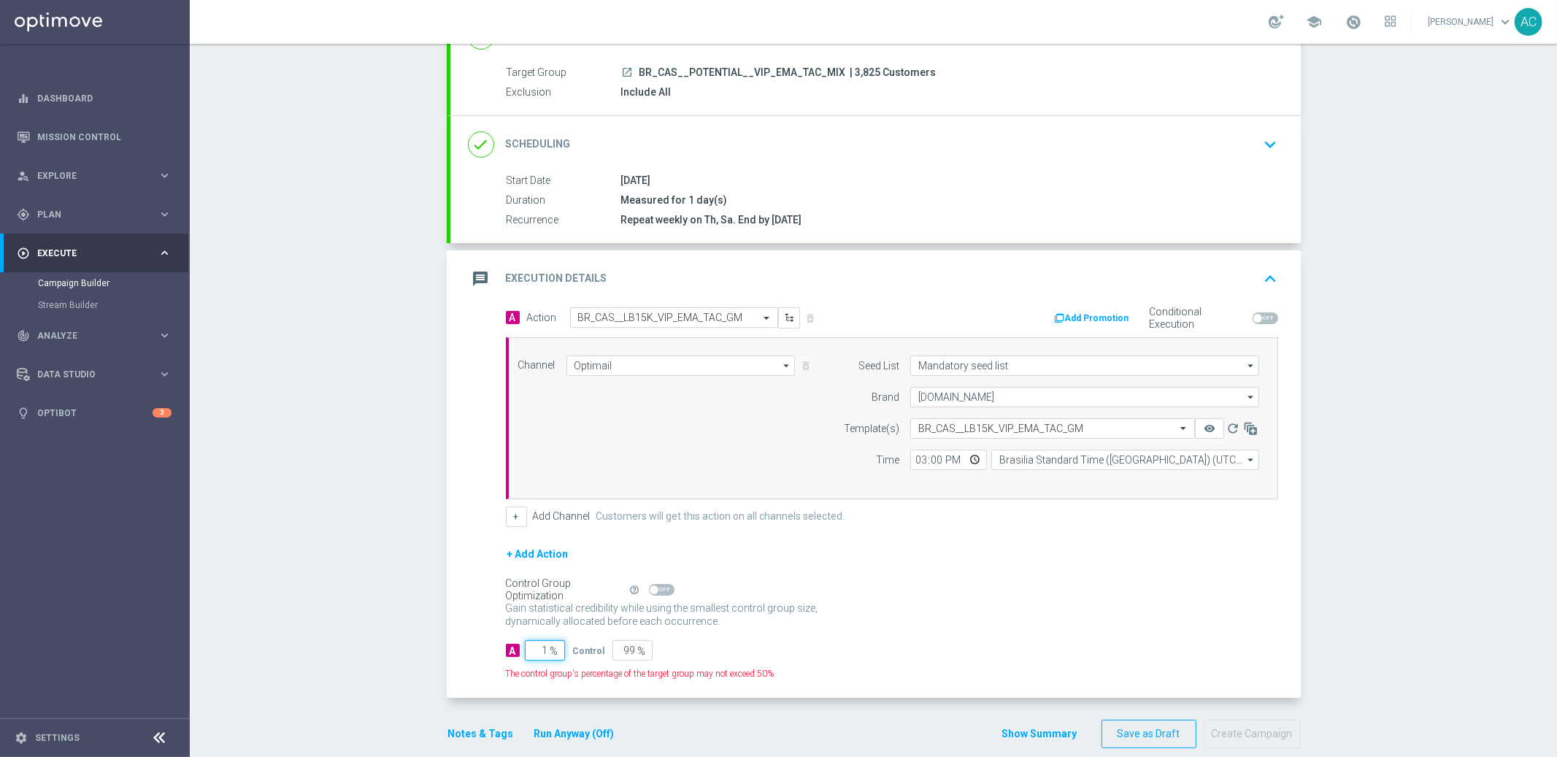
type input "10"
type input "90"
type input "100"
type input "0"
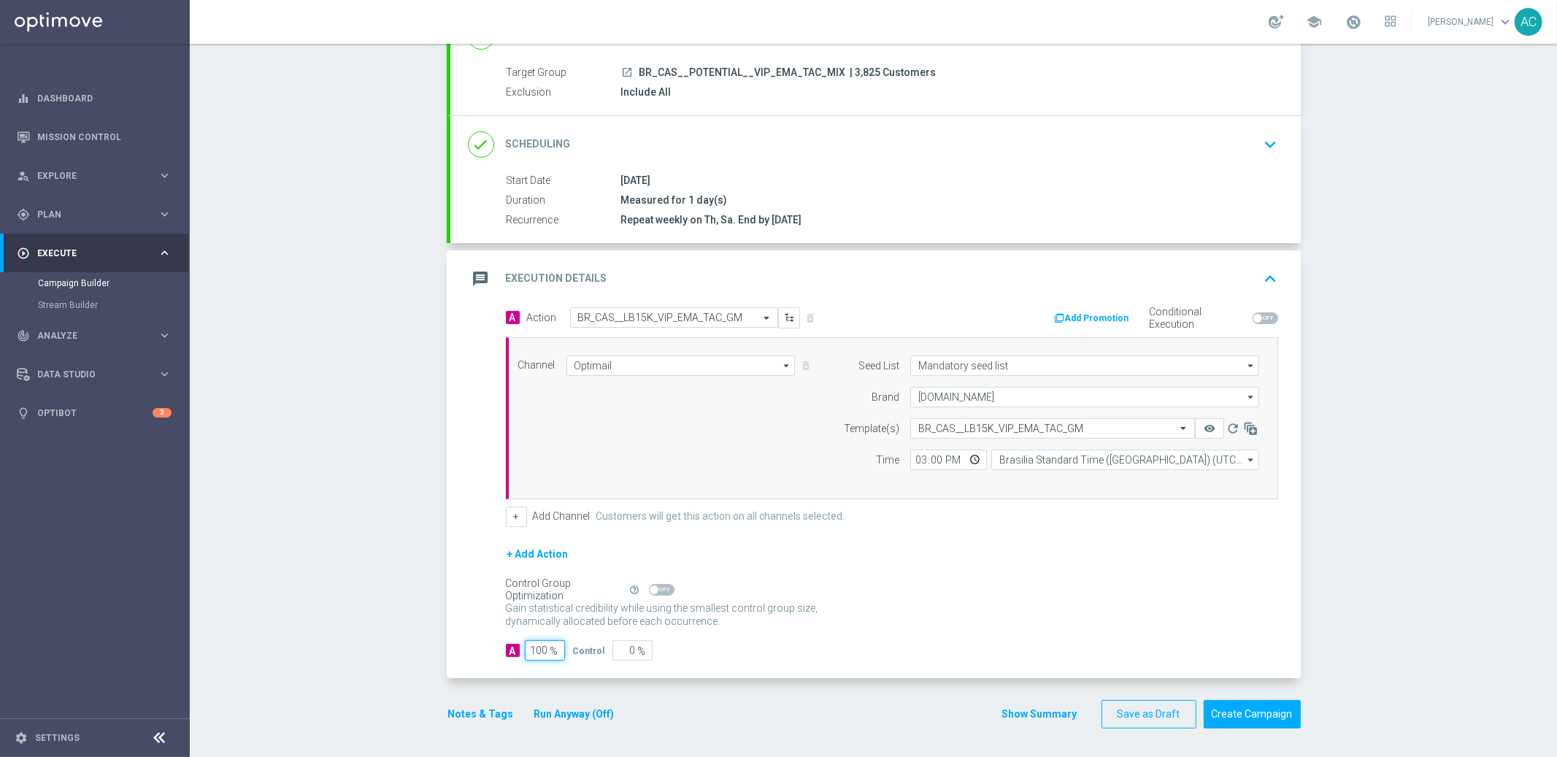
type input "100"
click at [788, 626] on p "Gain higher response rates by matching the most effective action with each cust…" at bounding box center [670, 621] width 329 height 39
click at [1252, 716] on button "Create Campaign" at bounding box center [1252, 714] width 97 height 28
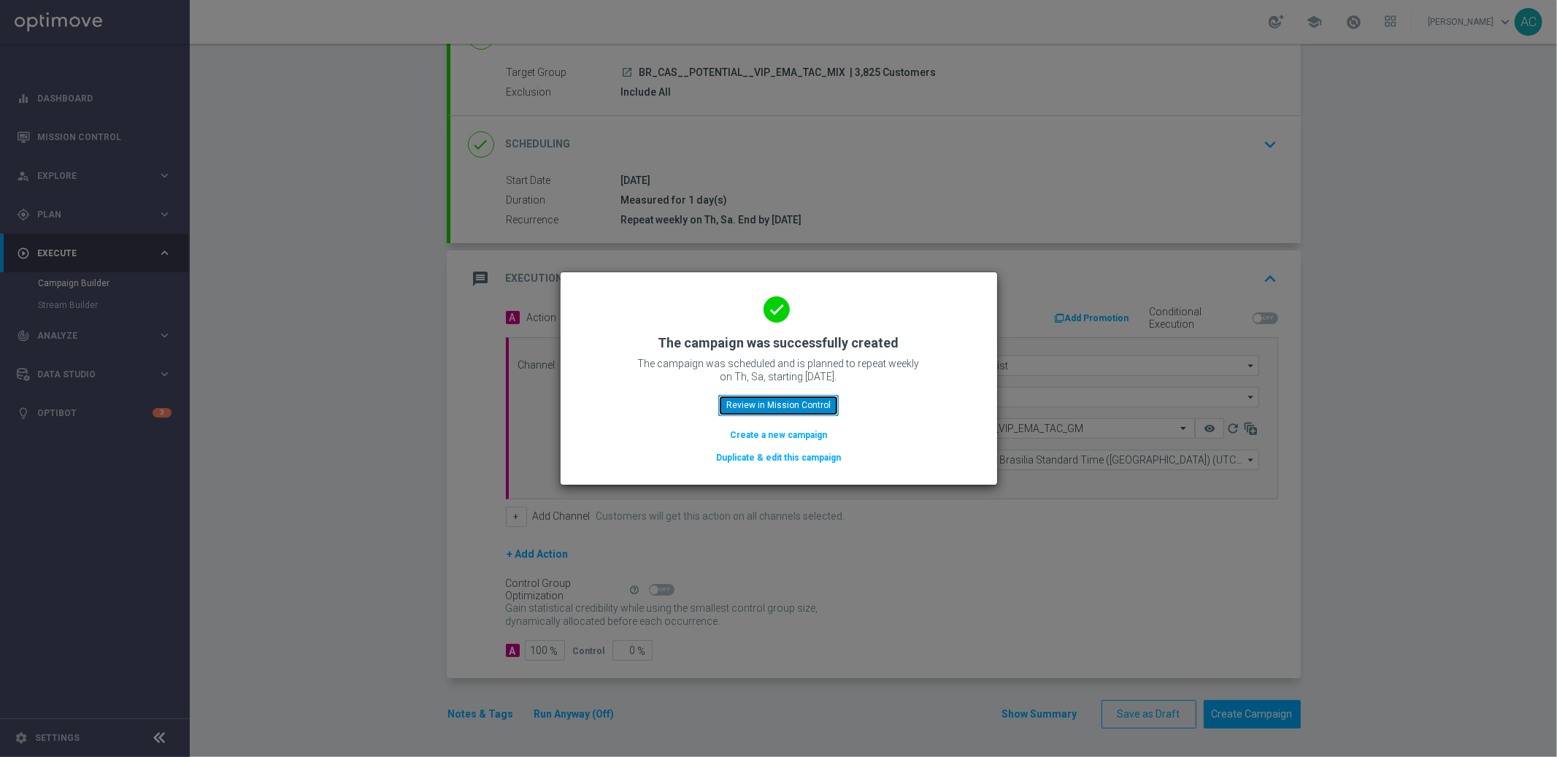
click at [786, 413] on button "Review in Mission Control" at bounding box center [778, 405] width 120 height 20
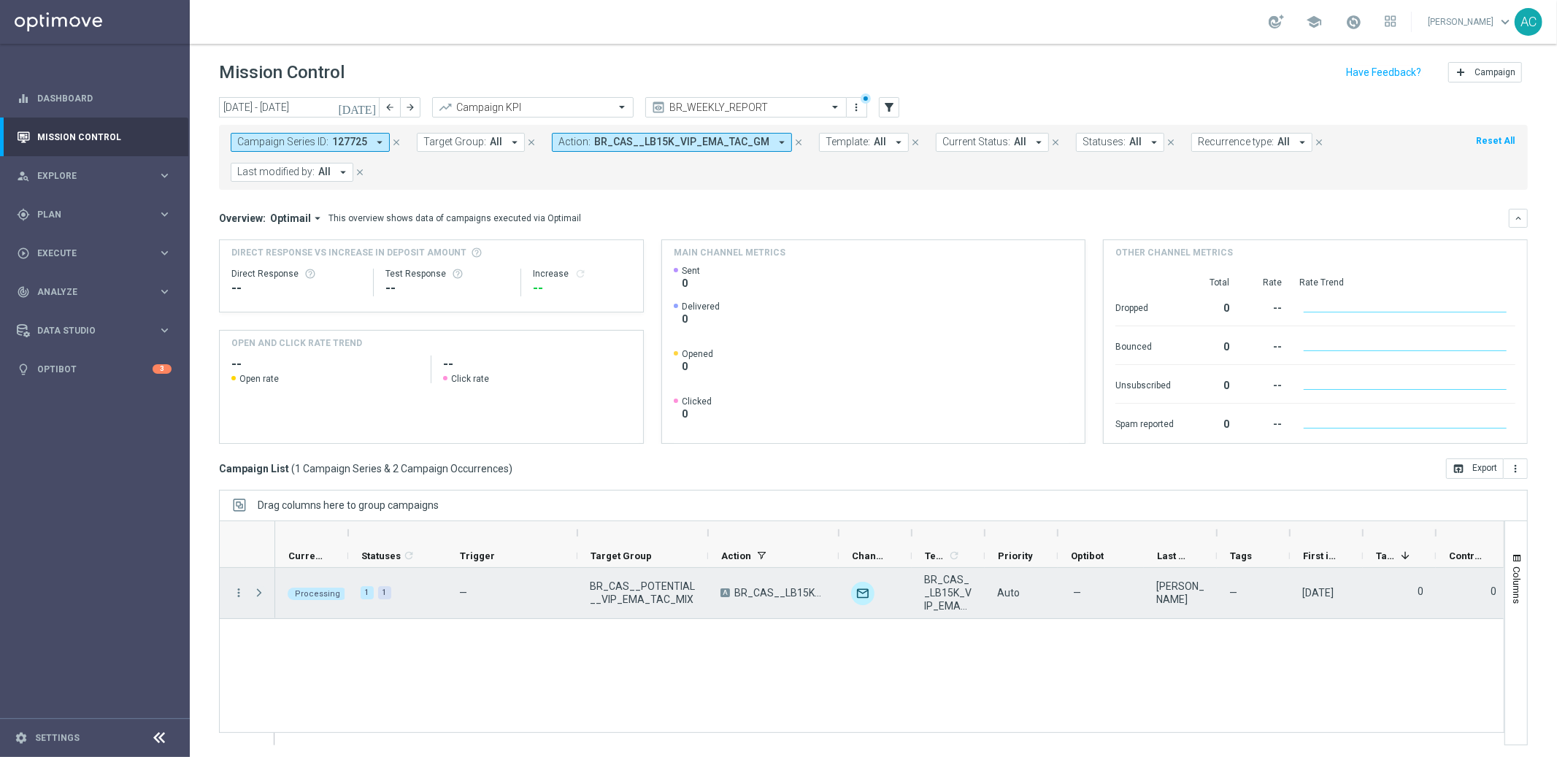
click at [261, 593] on span "Press SPACE to select this row." at bounding box center [259, 593] width 13 height 12
